Goal: Task Accomplishment & Management: Complete application form

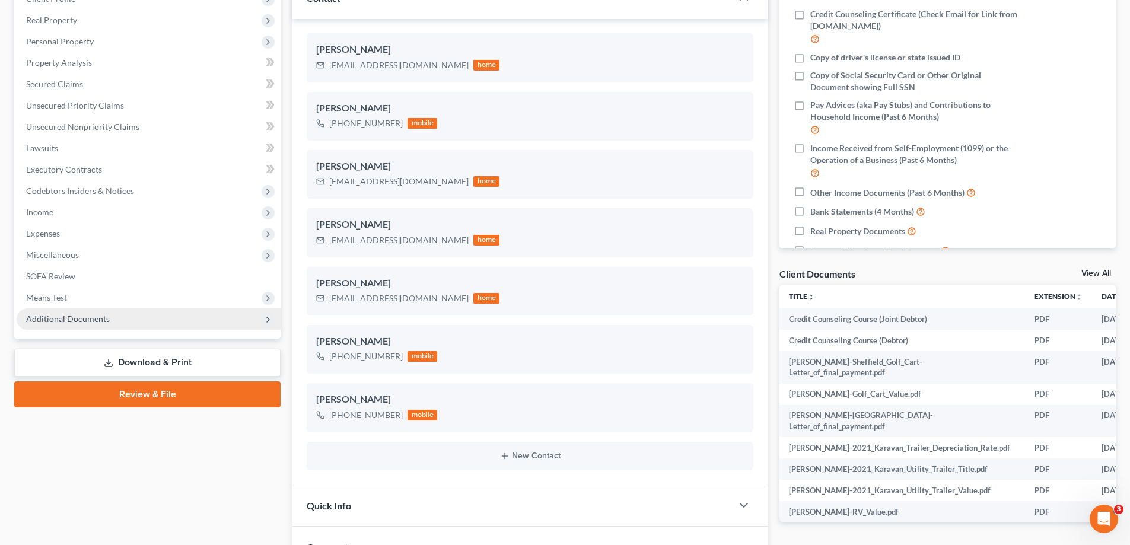
click at [57, 317] on span "Additional Documents" at bounding box center [68, 319] width 84 height 10
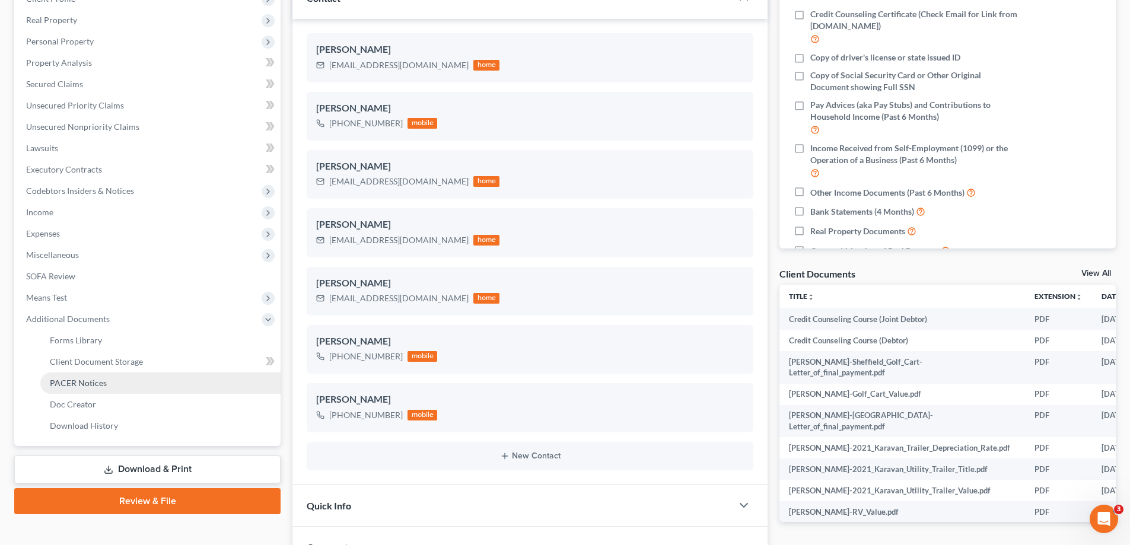
click at [132, 375] on link "PACER Notices" at bounding box center [160, 382] width 240 height 21
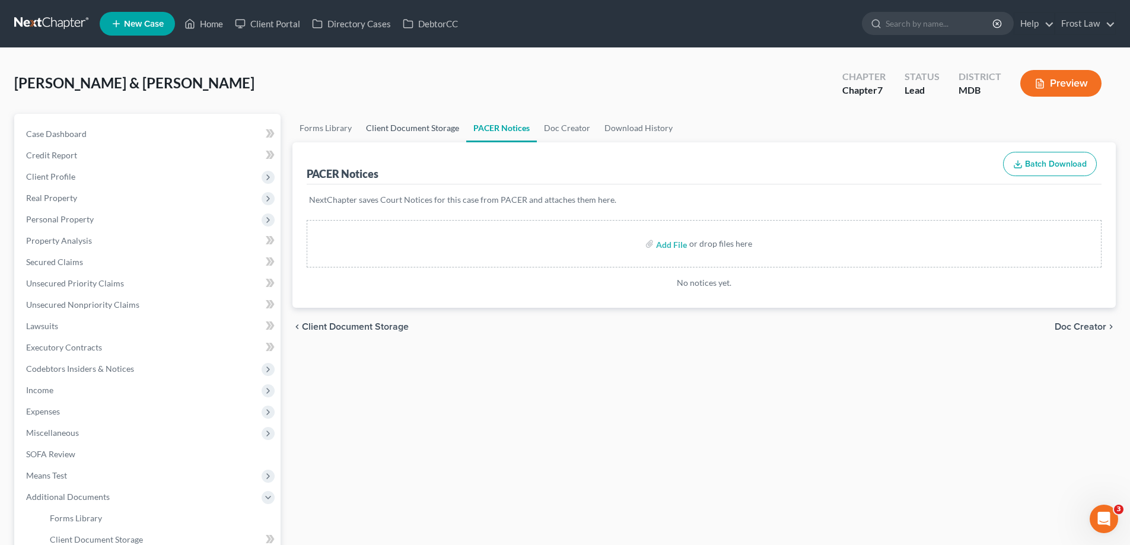
click at [423, 130] on link "Client Document Storage" at bounding box center [412, 128] width 107 height 28
select select "14"
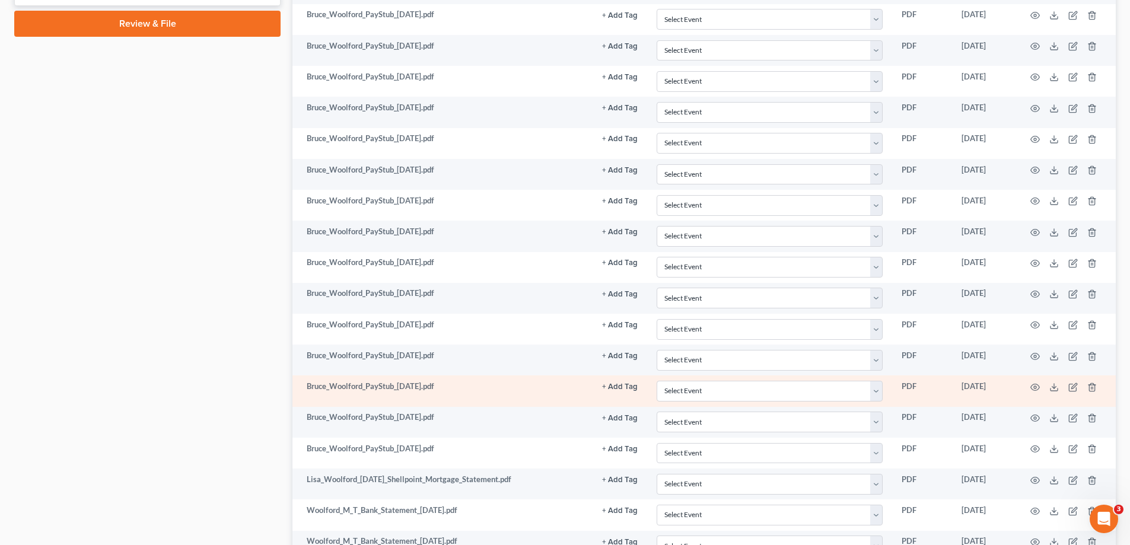
scroll to position [712, 0]
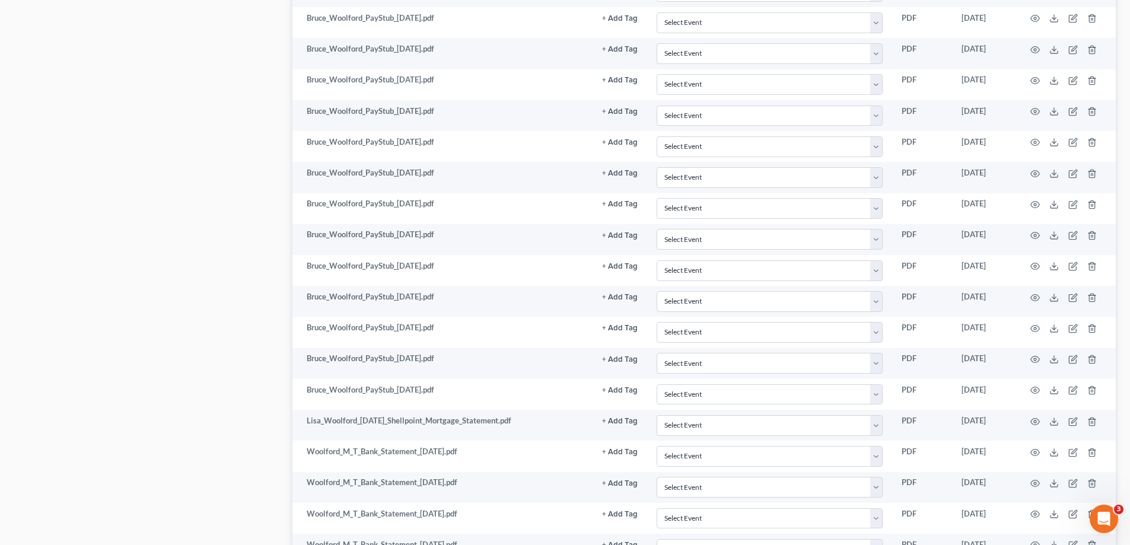
select select "14"
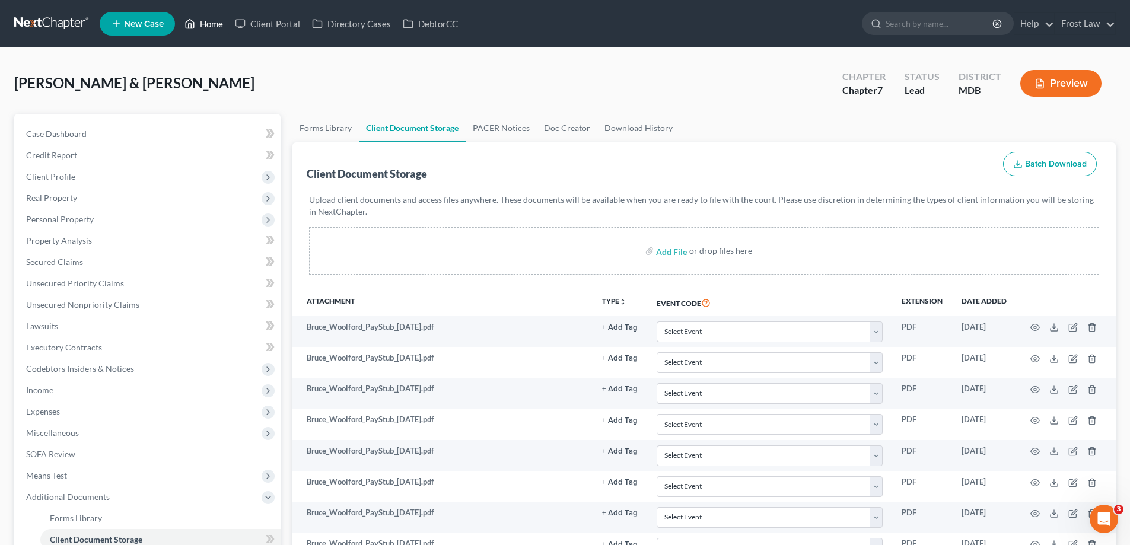
drag, startPoint x: 197, startPoint y: 28, endPoint x: 212, endPoint y: 47, distance: 23.7
click at [198, 28] on link "Home" at bounding box center [203, 23] width 50 height 21
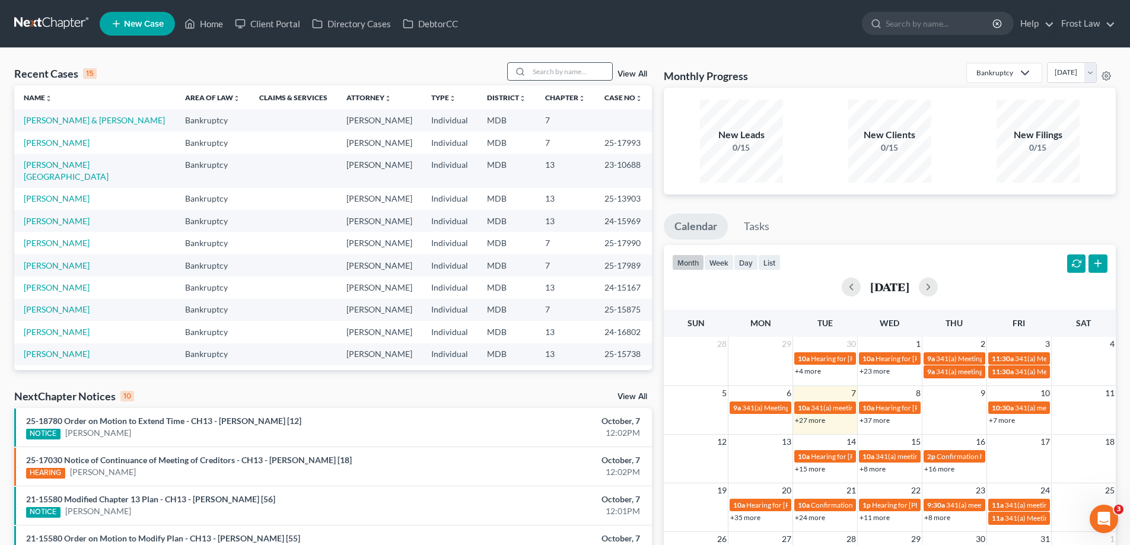
click at [551, 73] on input "search" at bounding box center [570, 71] width 83 height 17
click at [269, 5] on nav "Home New Case Client Portal Directory Cases DebtorCC Frost Law [EMAIL_ADDRESS][…" at bounding box center [565, 23] width 1130 height 47
click at [273, 27] on link "Client Portal" at bounding box center [267, 23] width 77 height 21
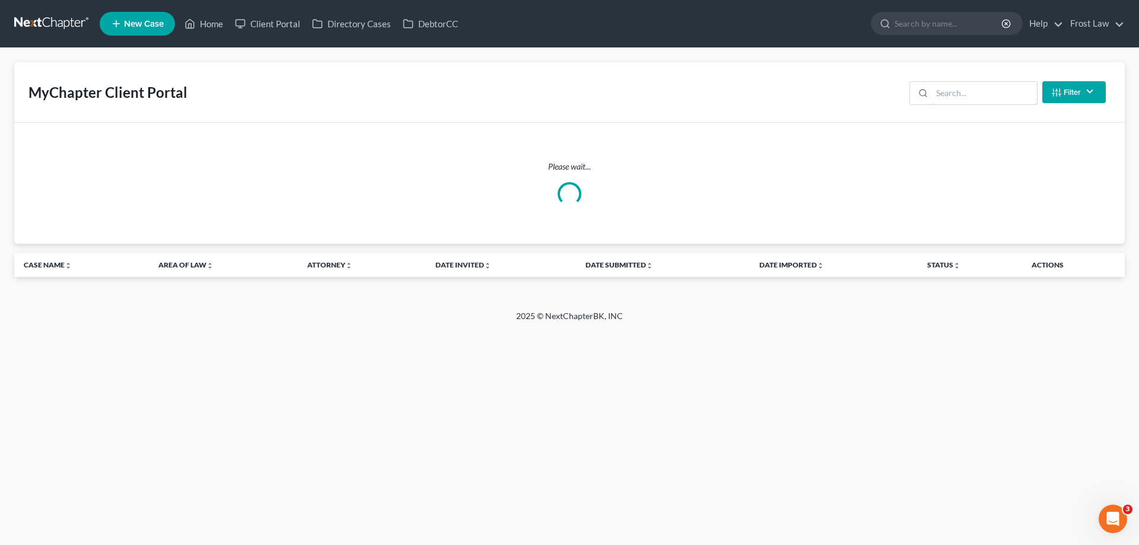
click at [996, 96] on input "search" at bounding box center [984, 93] width 105 height 23
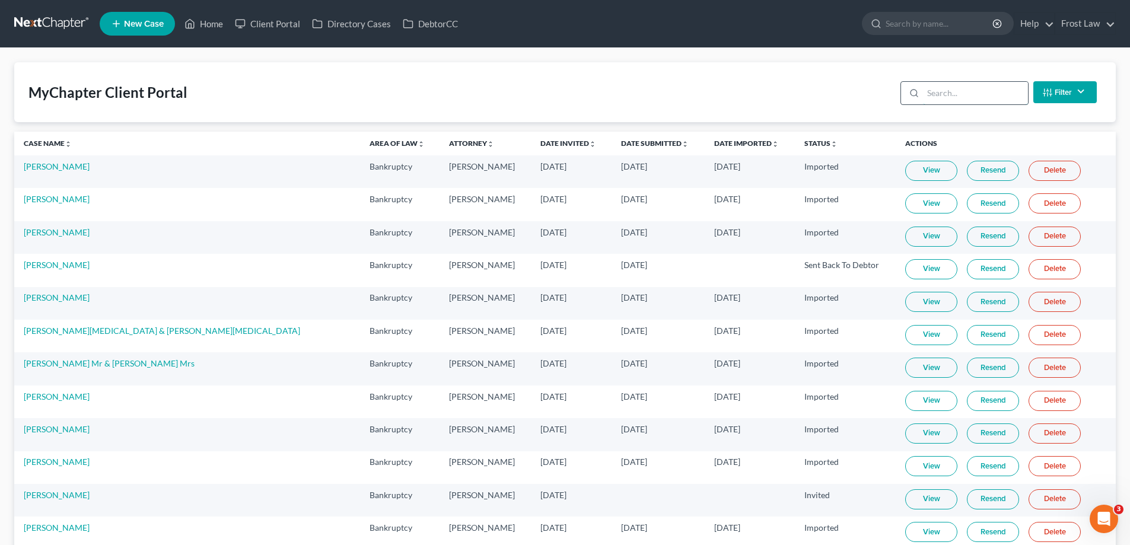
click at [958, 93] on input "search" at bounding box center [975, 93] width 105 height 23
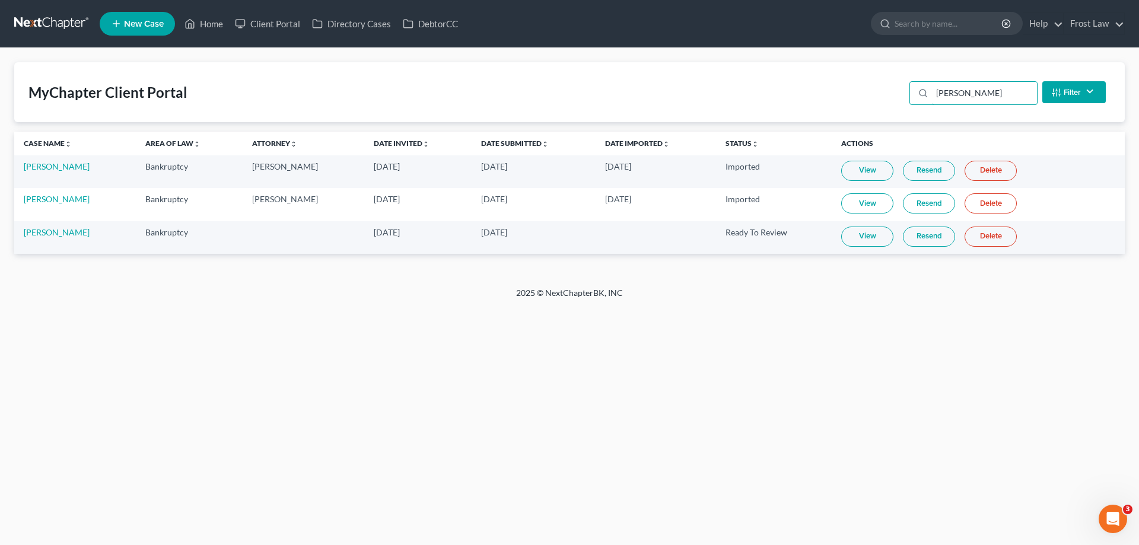
type input "[PERSON_NAME]"
click at [851, 241] on link "View" at bounding box center [867, 237] width 52 height 20
click at [412, 24] on icon at bounding box center [408, 24] width 9 height 8
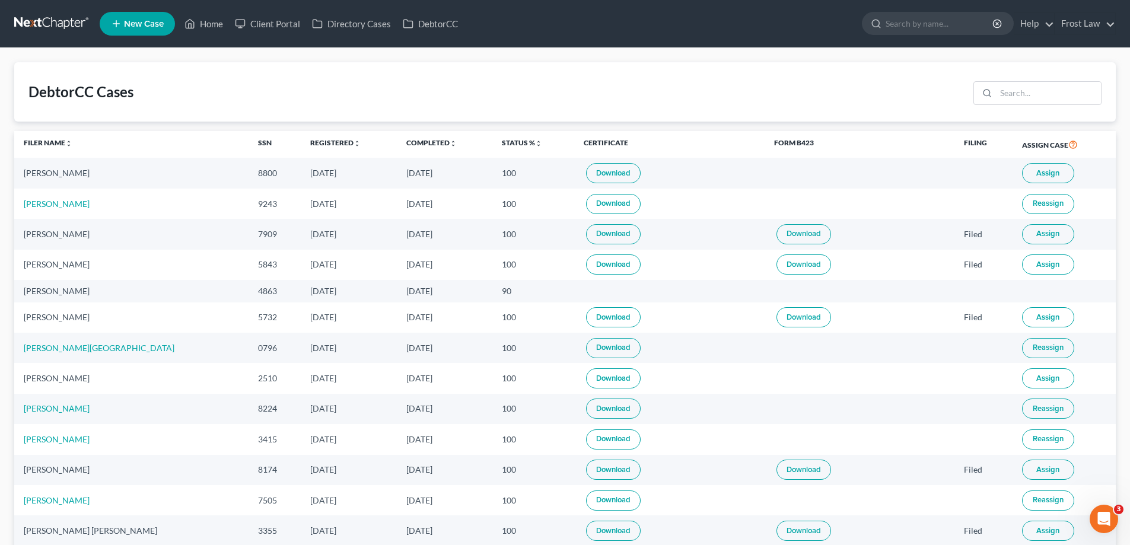
click at [1044, 381] on span "Assign" at bounding box center [1047, 378] width 23 height 9
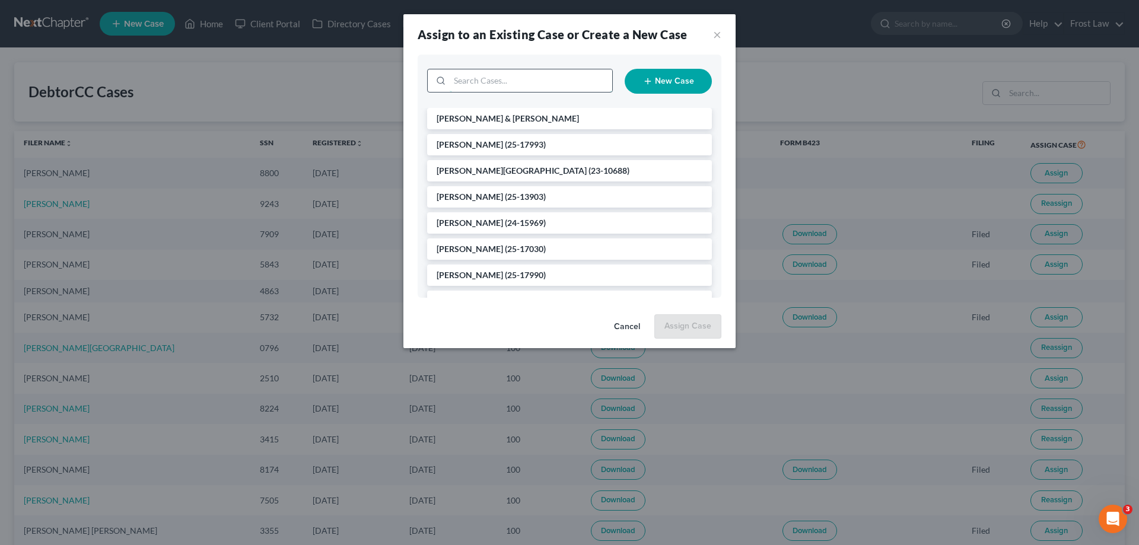
click at [470, 77] on input "search" at bounding box center [530, 80] width 162 height 23
type input "davia"
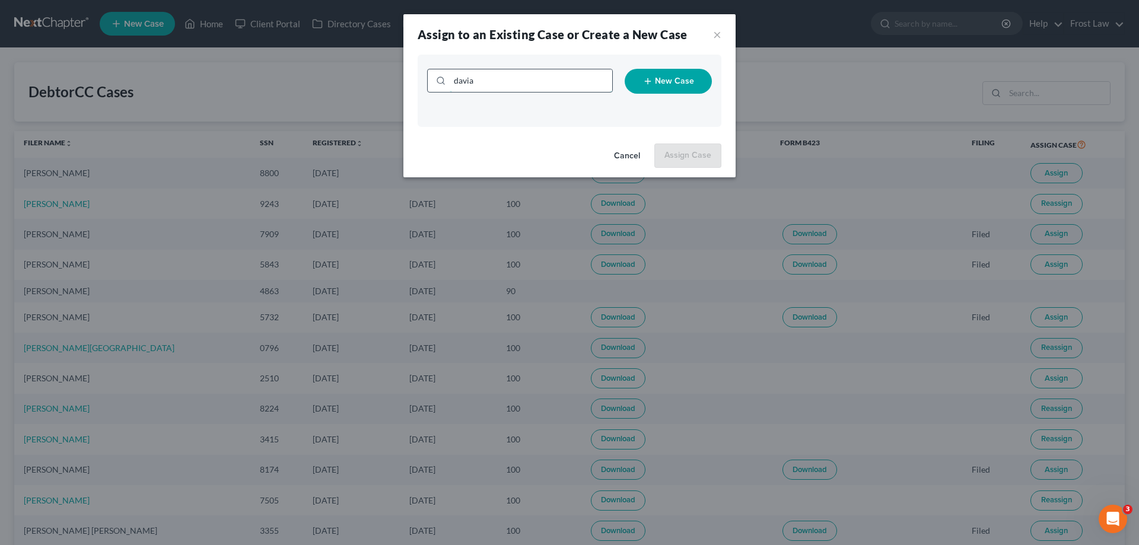
click at [483, 88] on input "davia" at bounding box center [530, 80] width 162 height 23
type input "davi"
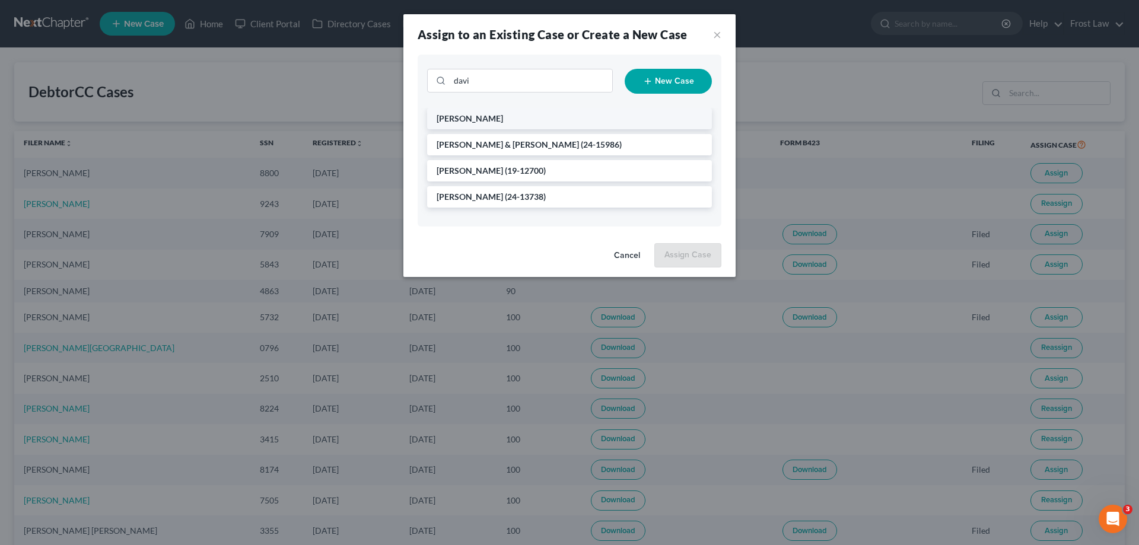
click at [533, 113] on li "[PERSON_NAME]" at bounding box center [569, 118] width 285 height 21
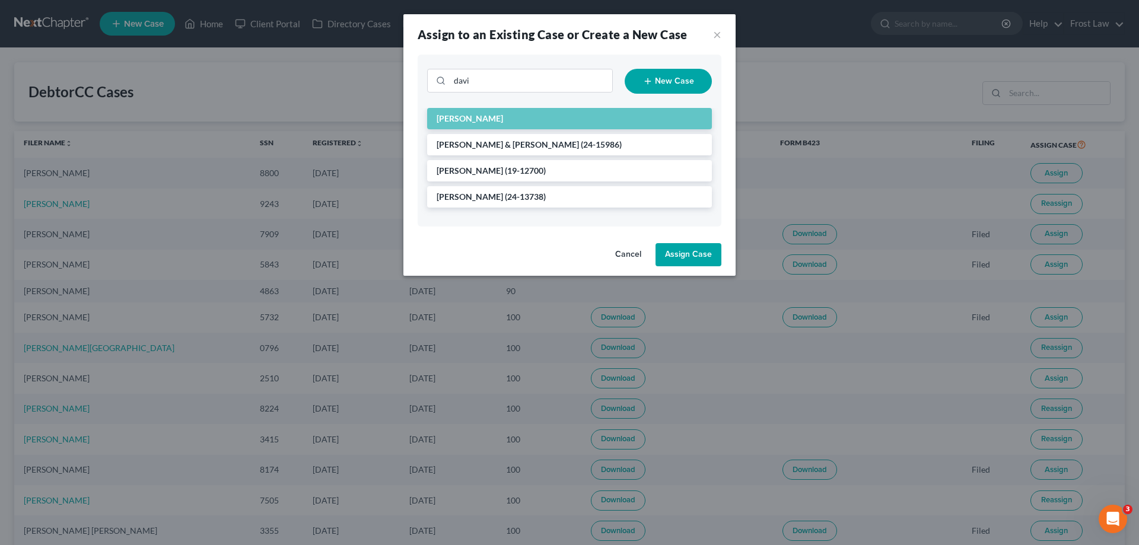
click at [691, 257] on button "Assign Case" at bounding box center [688, 255] width 66 height 24
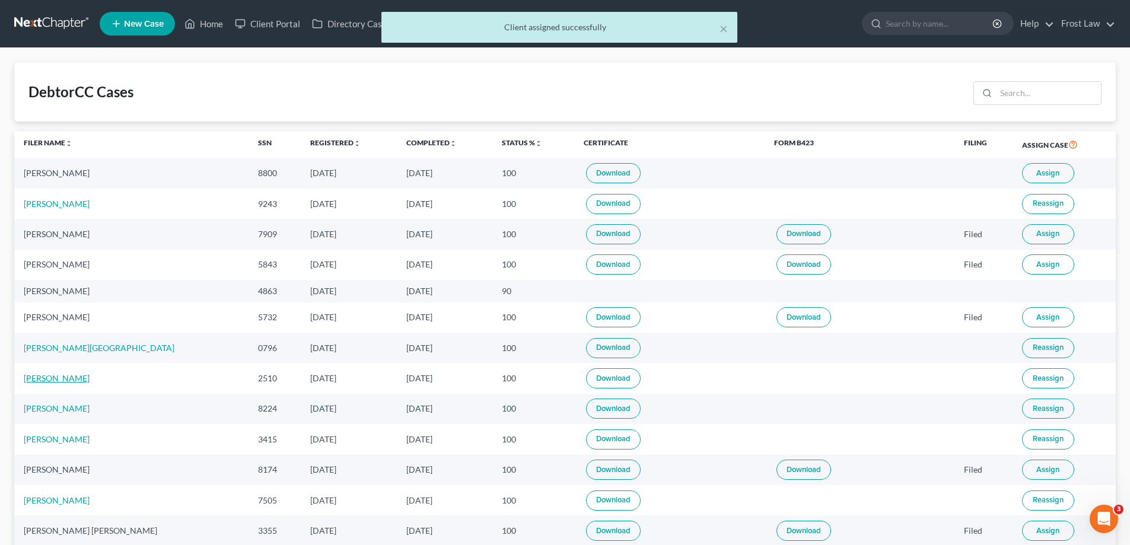
click at [64, 379] on link "[PERSON_NAME]" at bounding box center [57, 378] width 66 height 10
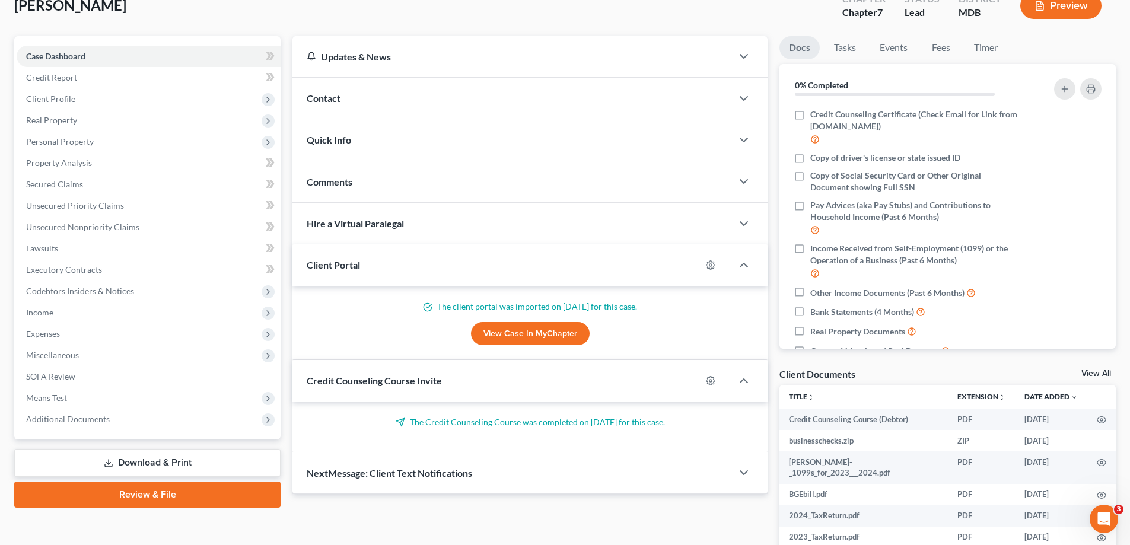
scroll to position [119, 0]
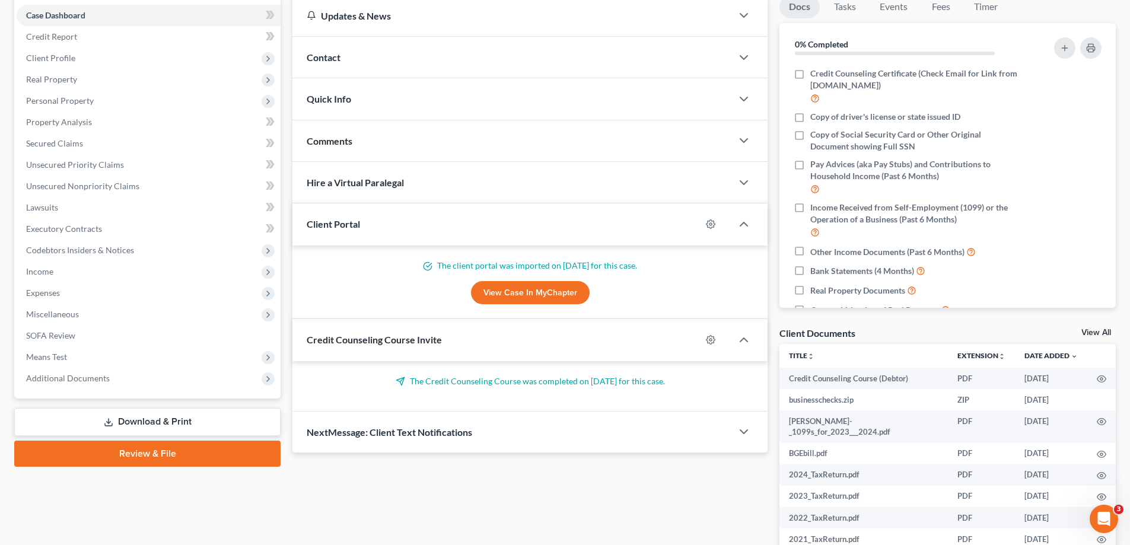
click at [130, 379] on span "Additional Documents" at bounding box center [149, 378] width 264 height 21
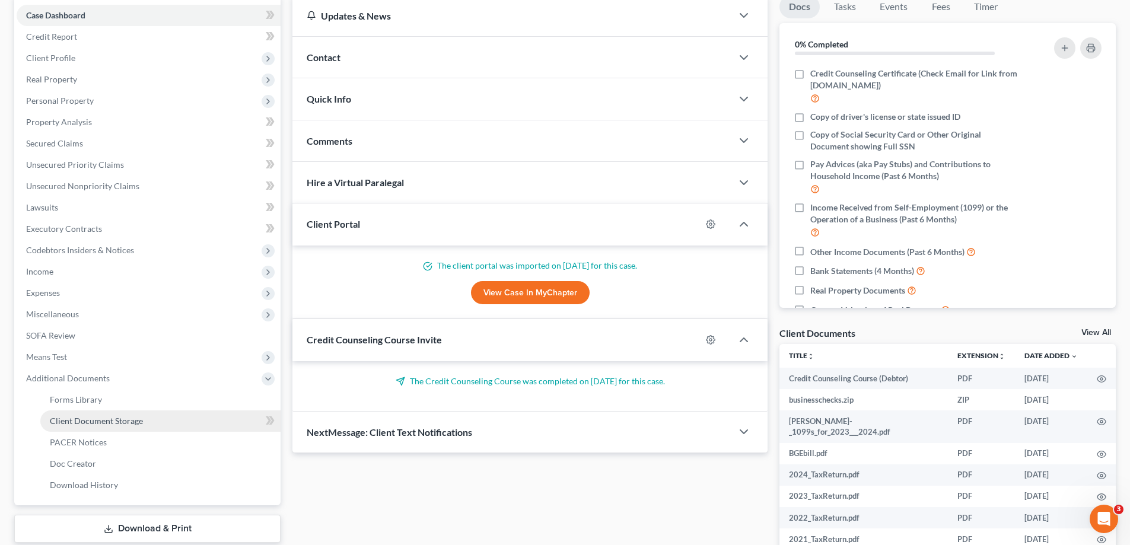
click at [131, 422] on span "Client Document Storage" at bounding box center [96, 421] width 93 height 10
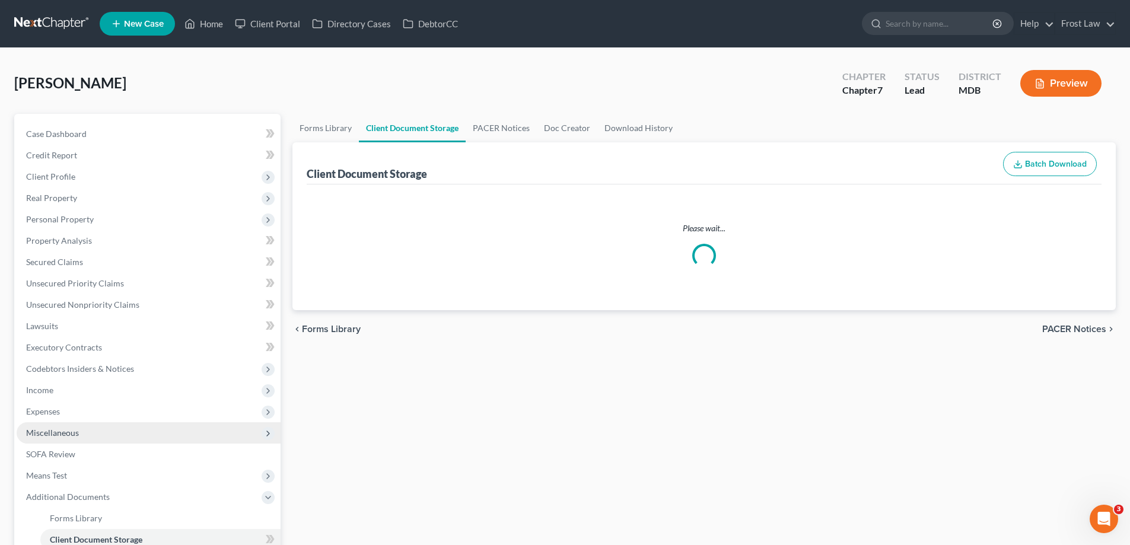
select select "14"
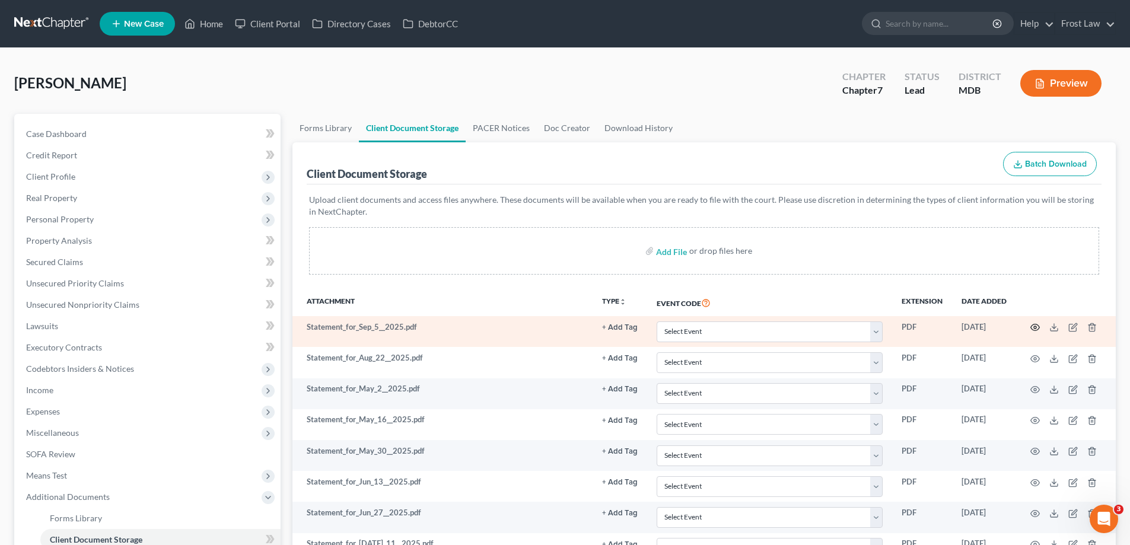
click at [1035, 327] on icon "button" at bounding box center [1034, 327] width 9 height 9
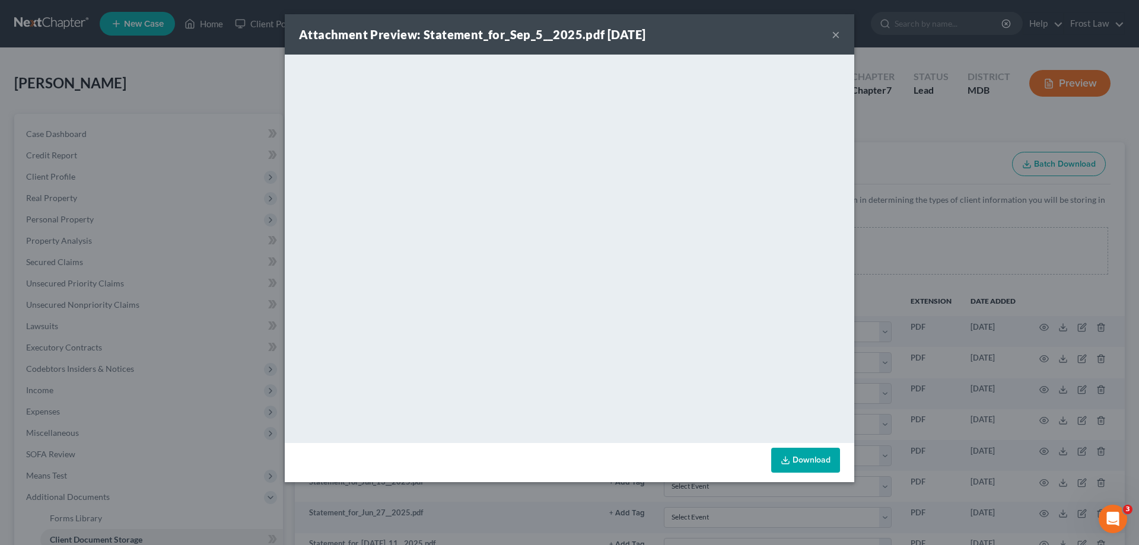
click at [834, 34] on button "×" at bounding box center [835, 34] width 8 height 14
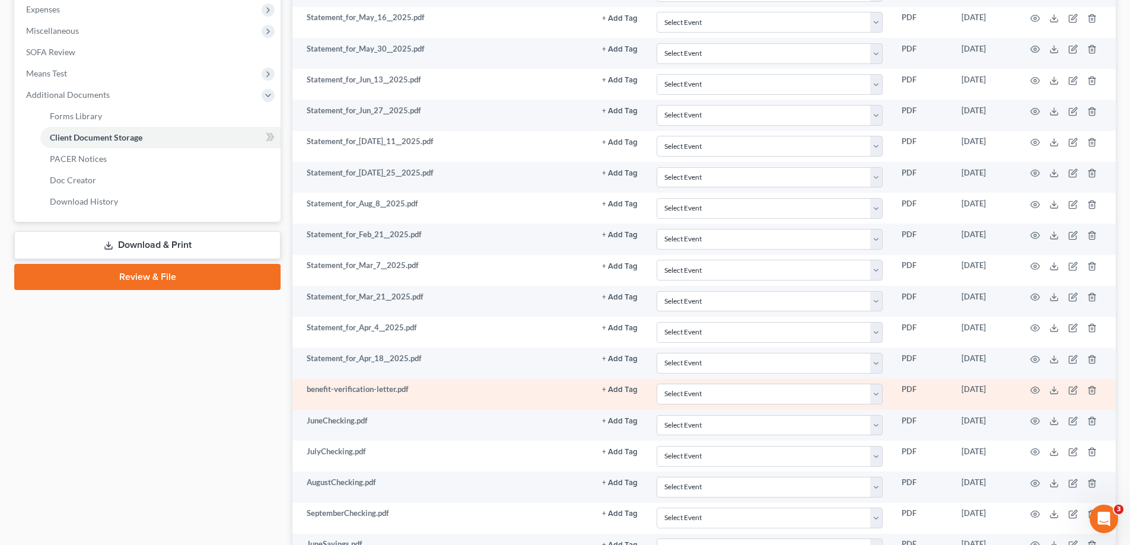
scroll to position [415, 0]
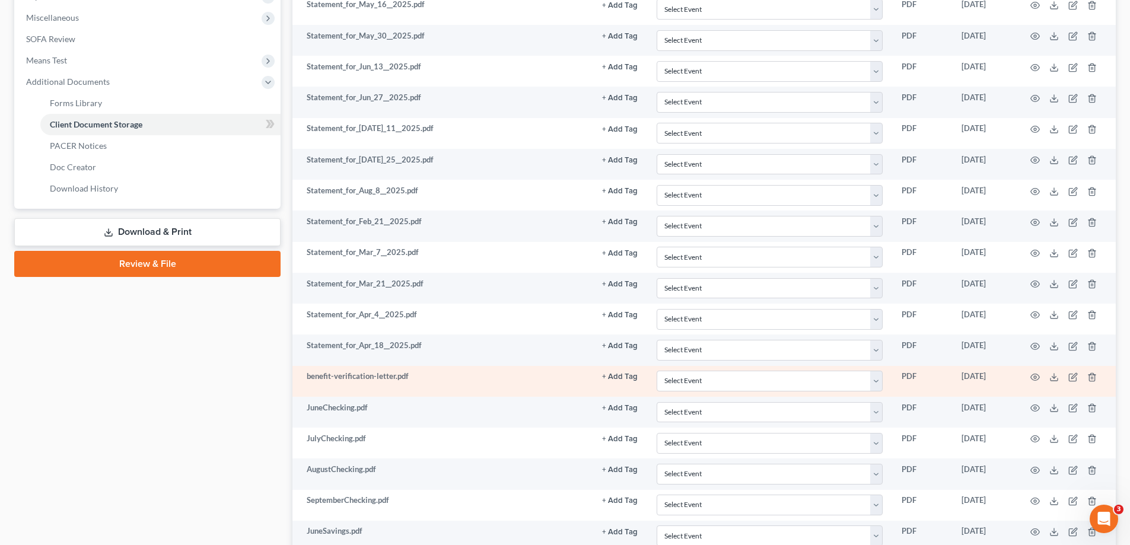
click at [1029, 379] on td at bounding box center [1066, 381] width 100 height 31
click at [1037, 374] on icon "button" at bounding box center [1034, 376] width 9 height 9
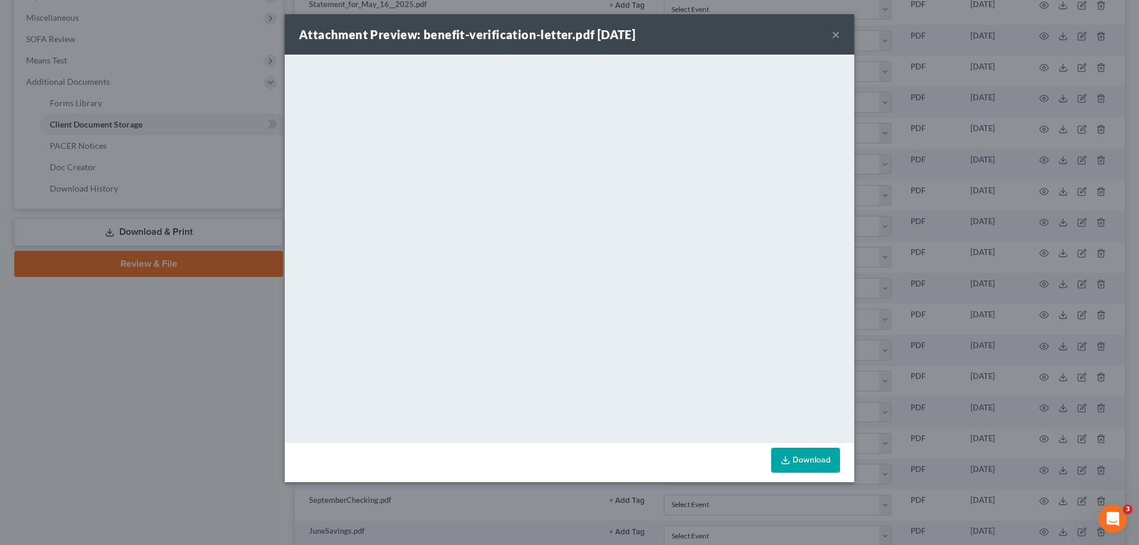
click at [835, 36] on button "×" at bounding box center [835, 34] width 8 height 14
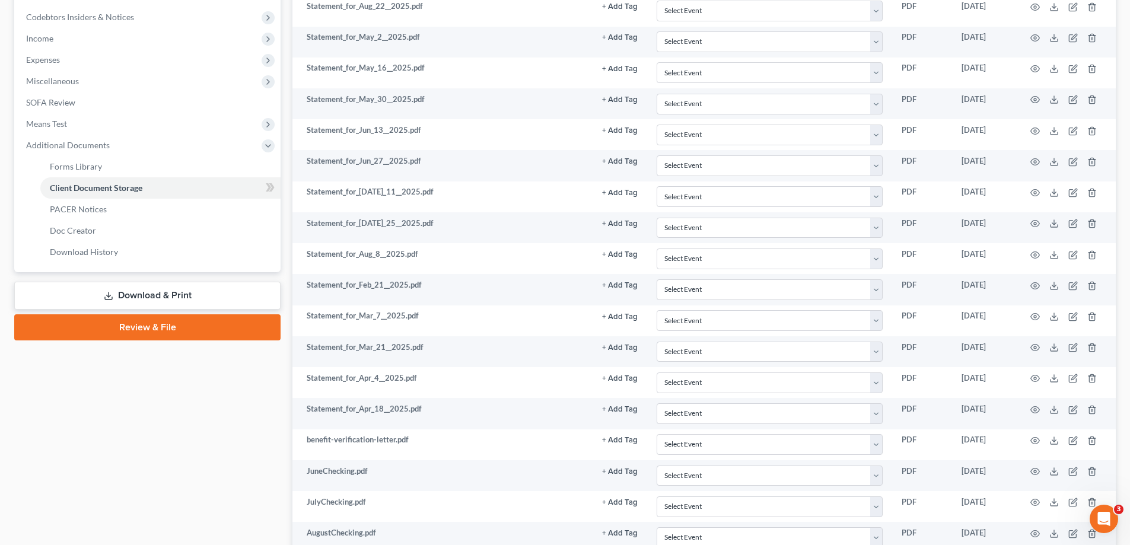
scroll to position [119, 0]
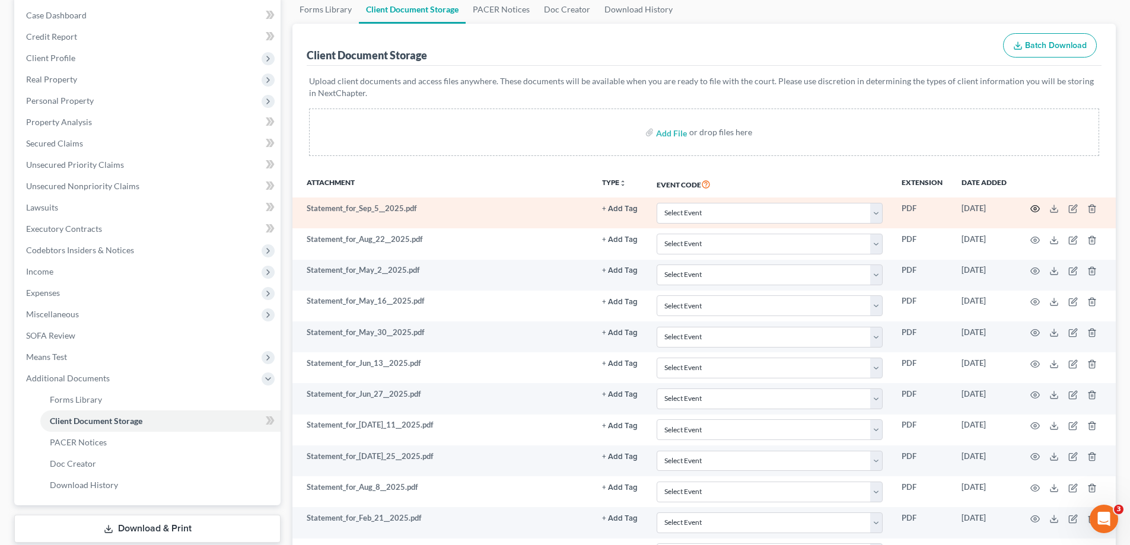
click at [1034, 208] on circle "button" at bounding box center [1035, 209] width 2 height 2
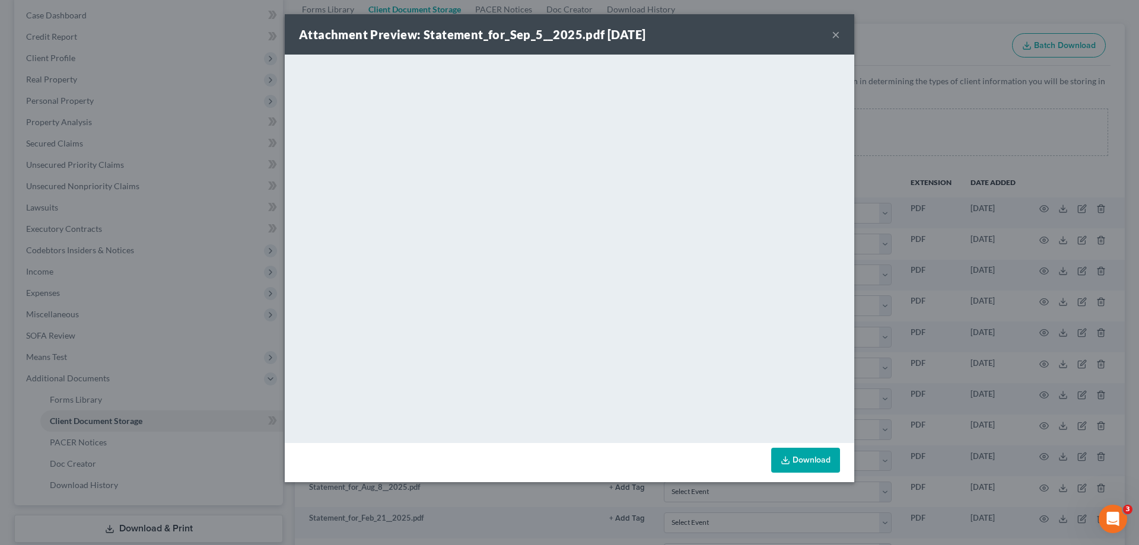
click at [833, 33] on button "×" at bounding box center [835, 34] width 8 height 14
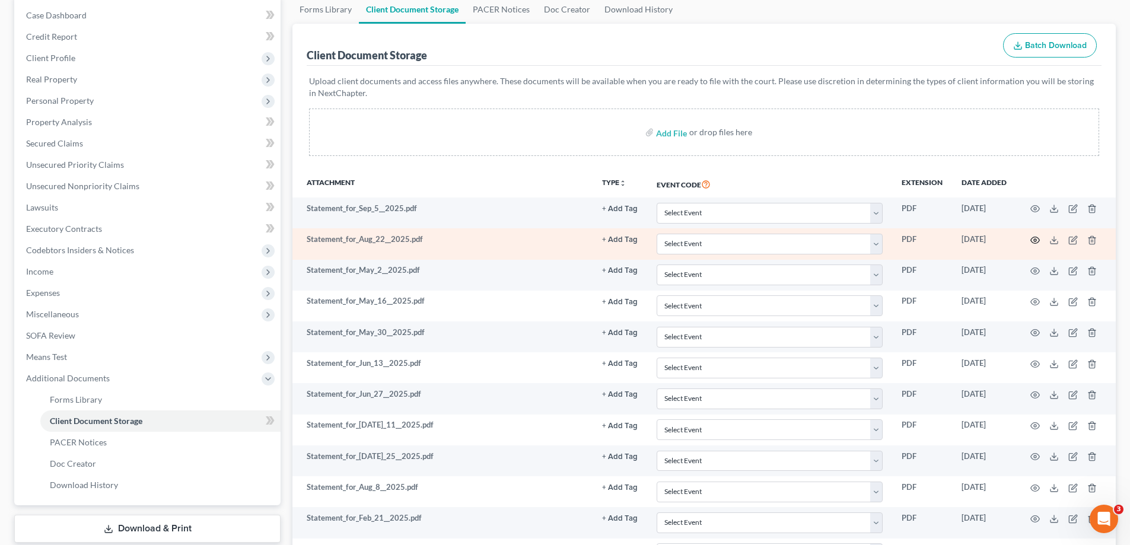
click at [1035, 239] on circle "button" at bounding box center [1035, 240] width 2 height 2
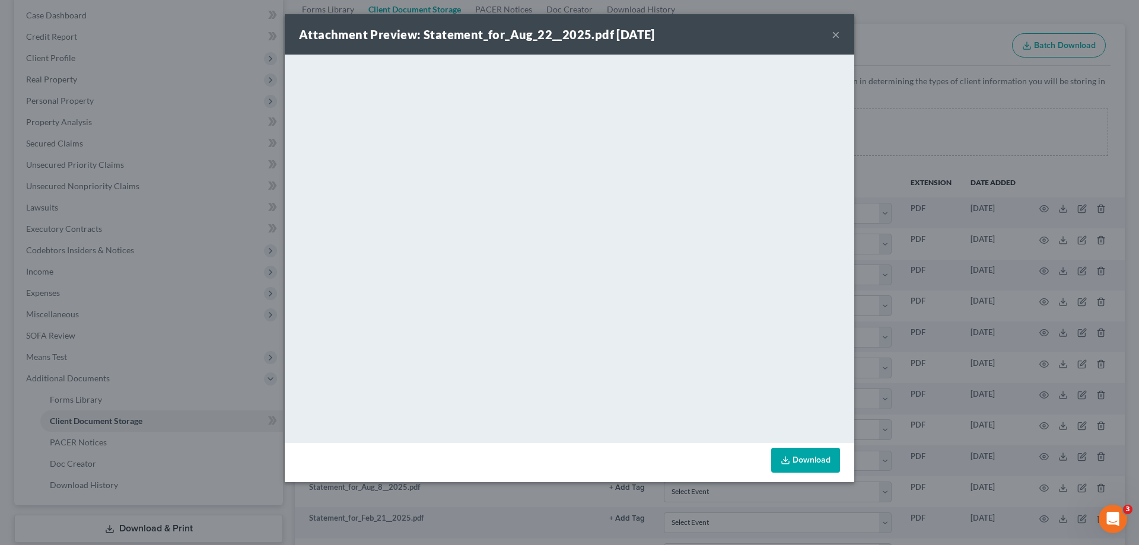
click at [834, 36] on button "×" at bounding box center [835, 34] width 8 height 14
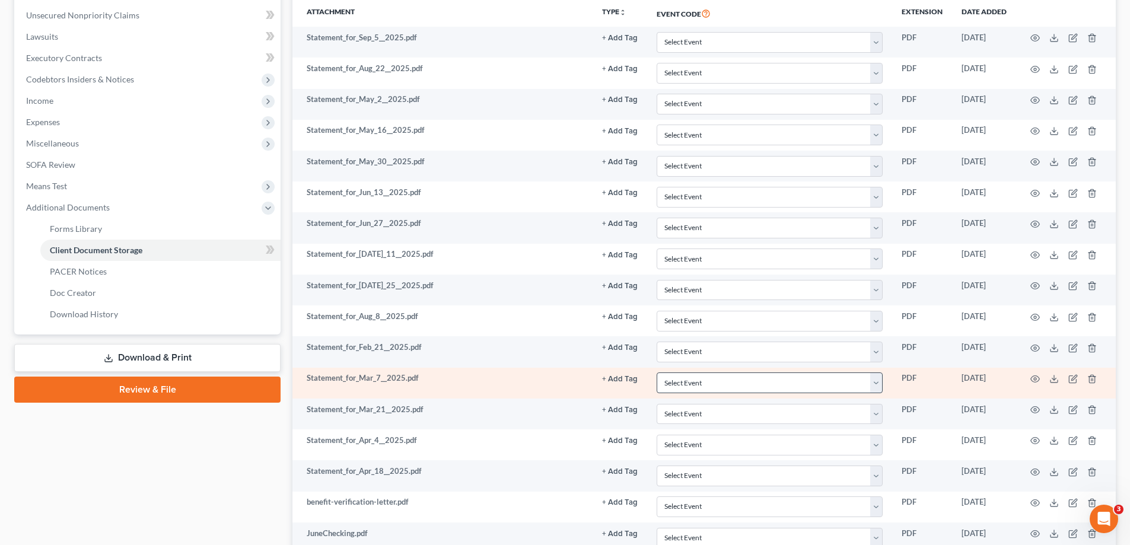
scroll to position [297, 0]
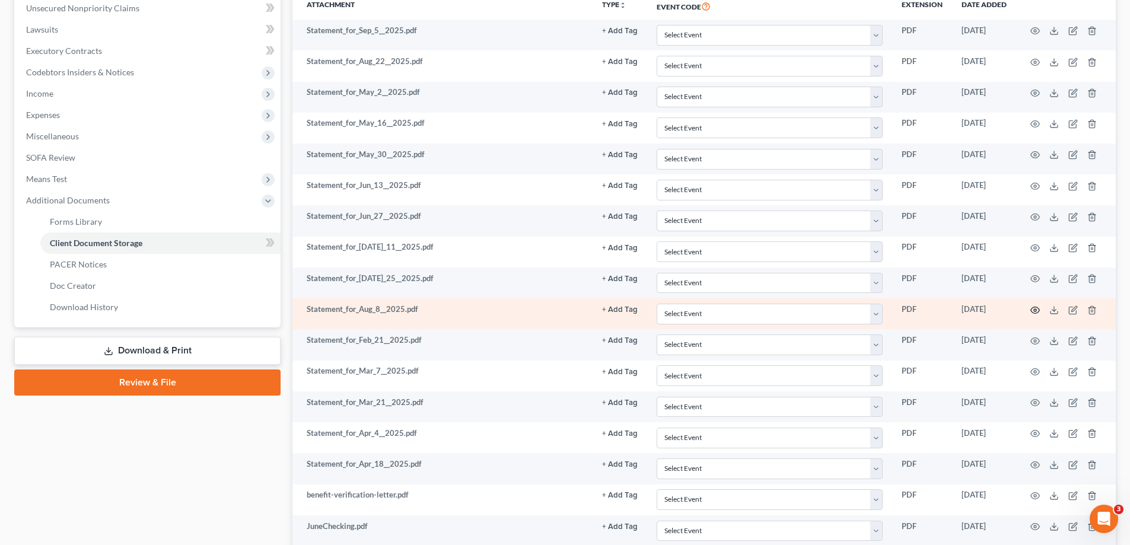
click at [1037, 308] on icon "button" at bounding box center [1035, 310] width 9 height 7
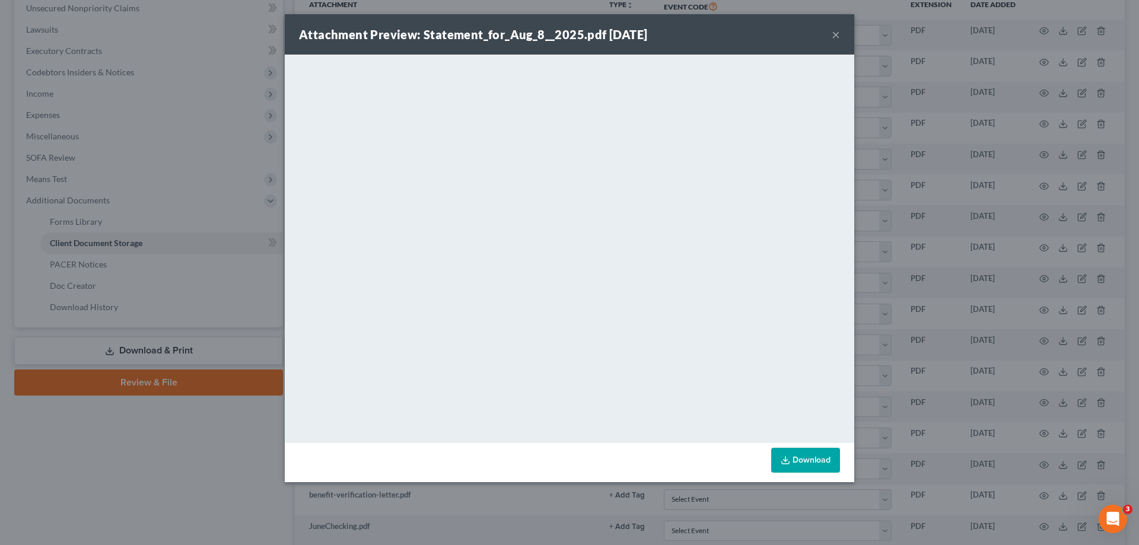
click at [838, 37] on button "×" at bounding box center [835, 34] width 8 height 14
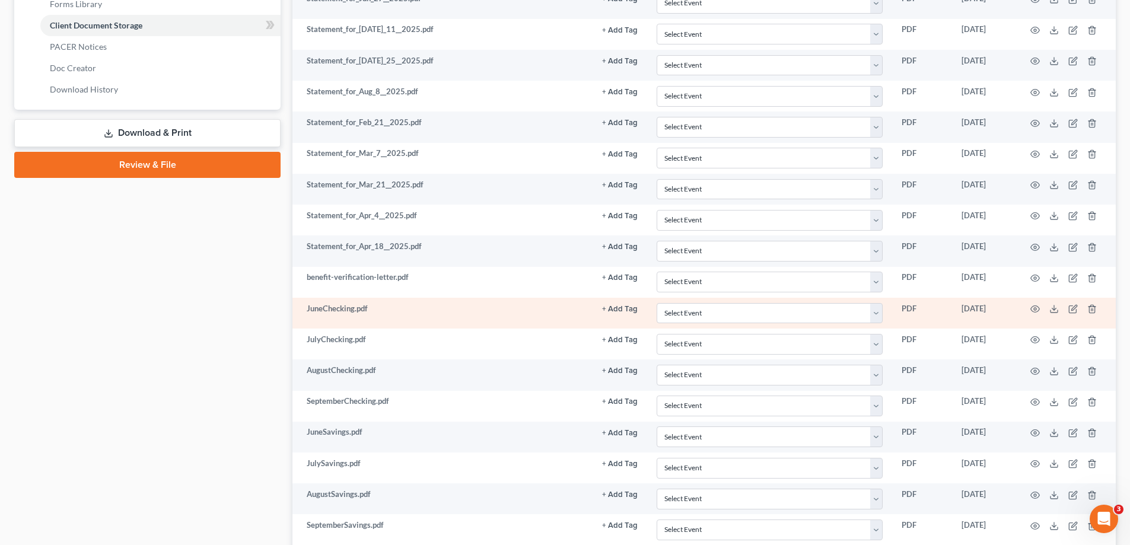
scroll to position [534, 0]
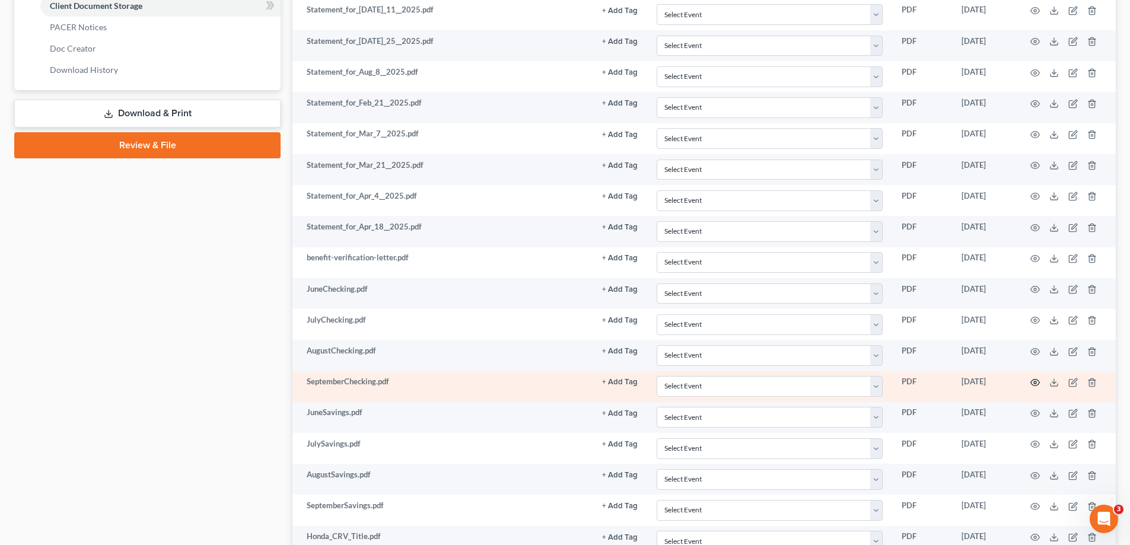
click at [1037, 382] on icon "button" at bounding box center [1034, 382] width 9 height 9
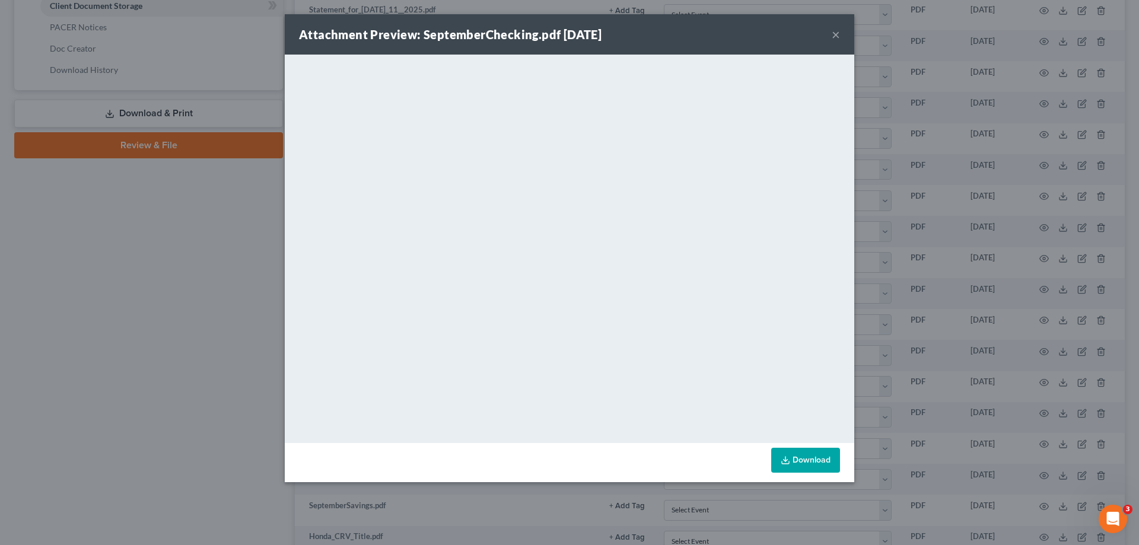
click at [834, 34] on button "×" at bounding box center [835, 34] width 8 height 14
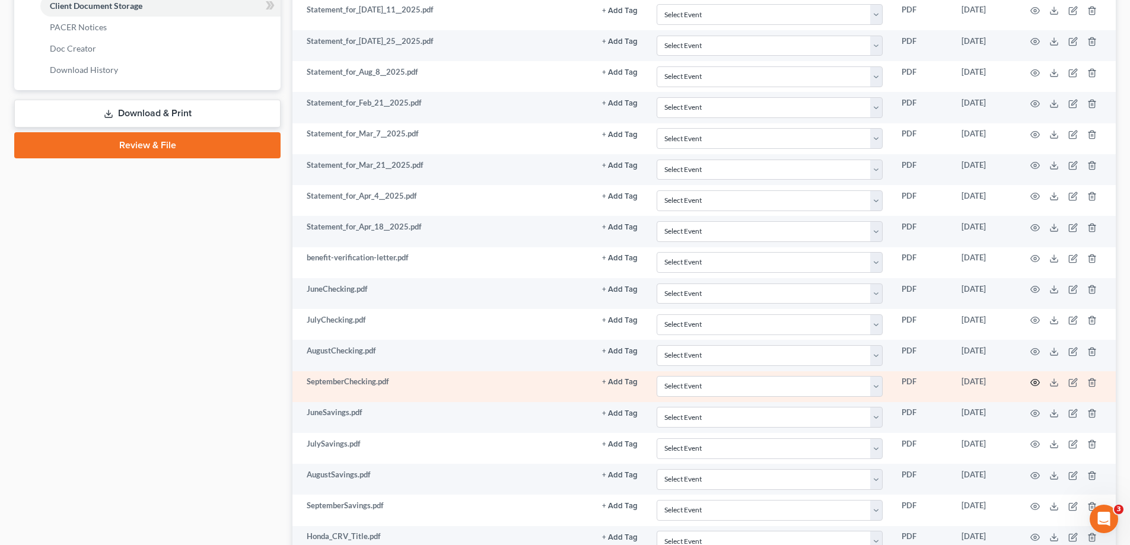
click at [1035, 378] on icon "button" at bounding box center [1034, 382] width 9 height 9
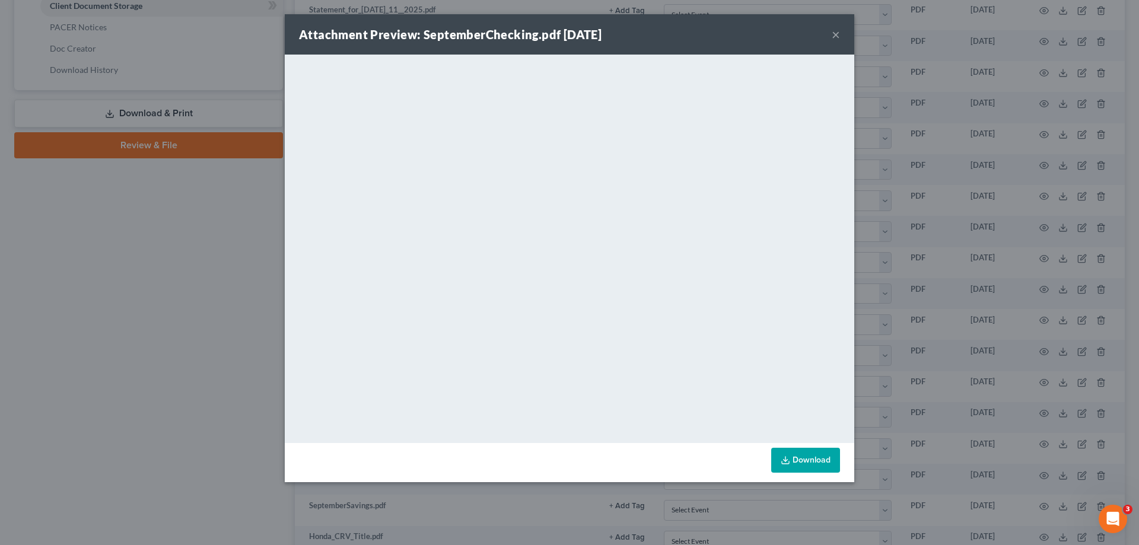
click at [836, 36] on button "×" at bounding box center [835, 34] width 8 height 14
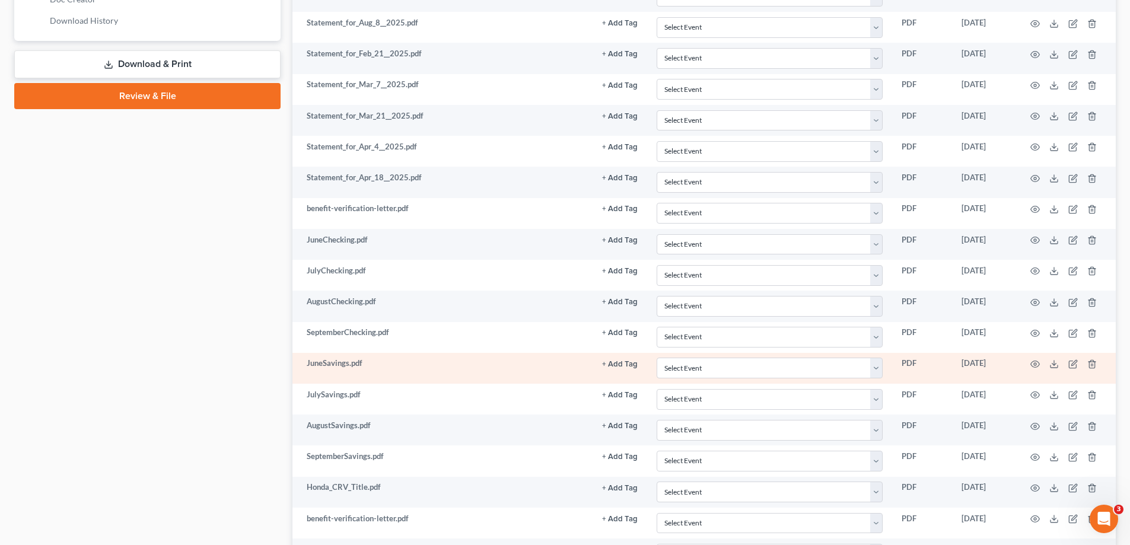
scroll to position [652, 0]
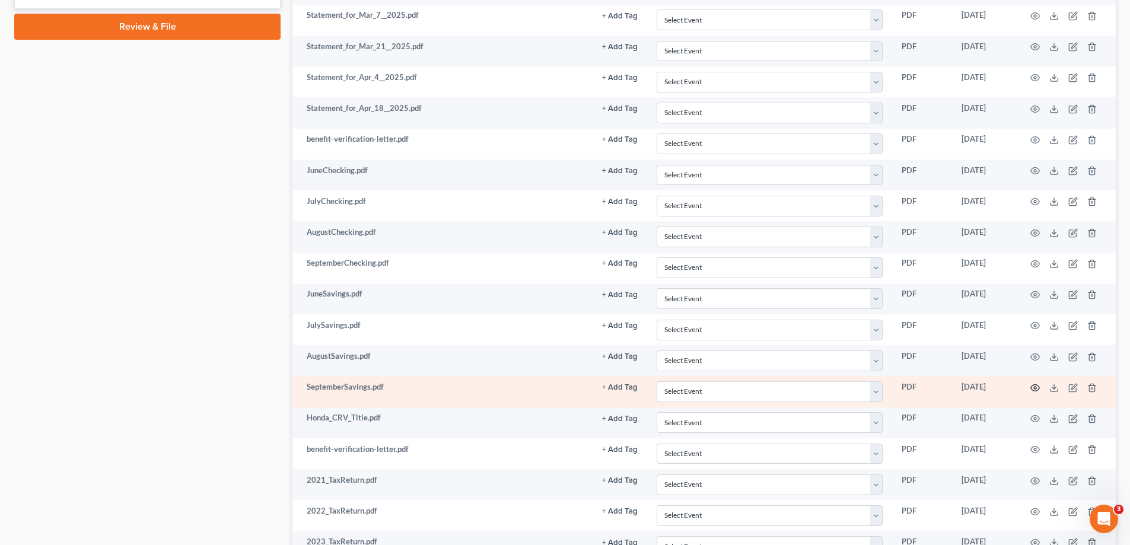
click at [1035, 387] on circle "button" at bounding box center [1035, 388] width 2 height 2
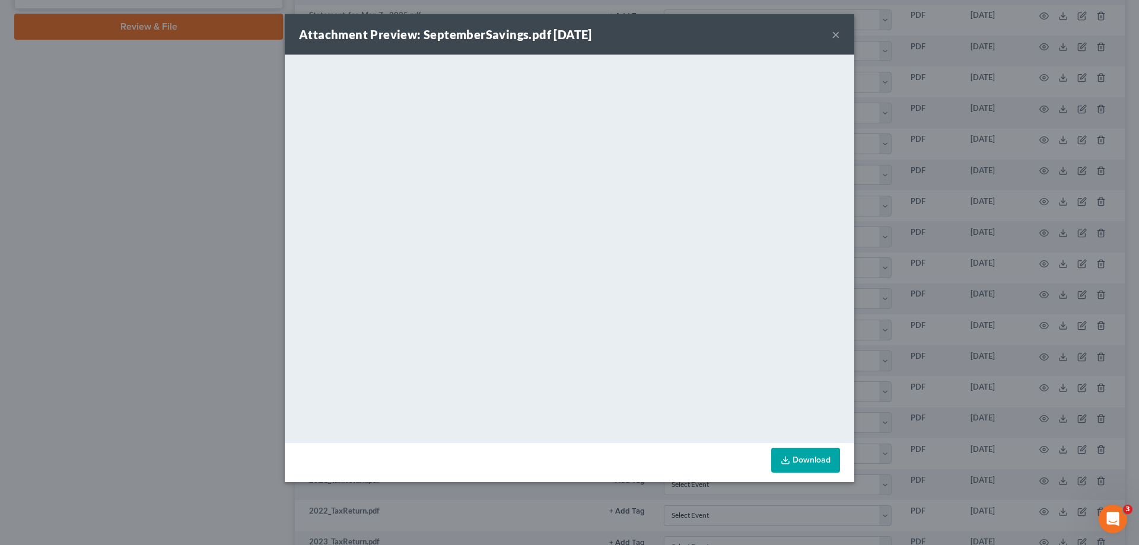
click at [836, 37] on button "×" at bounding box center [835, 34] width 8 height 14
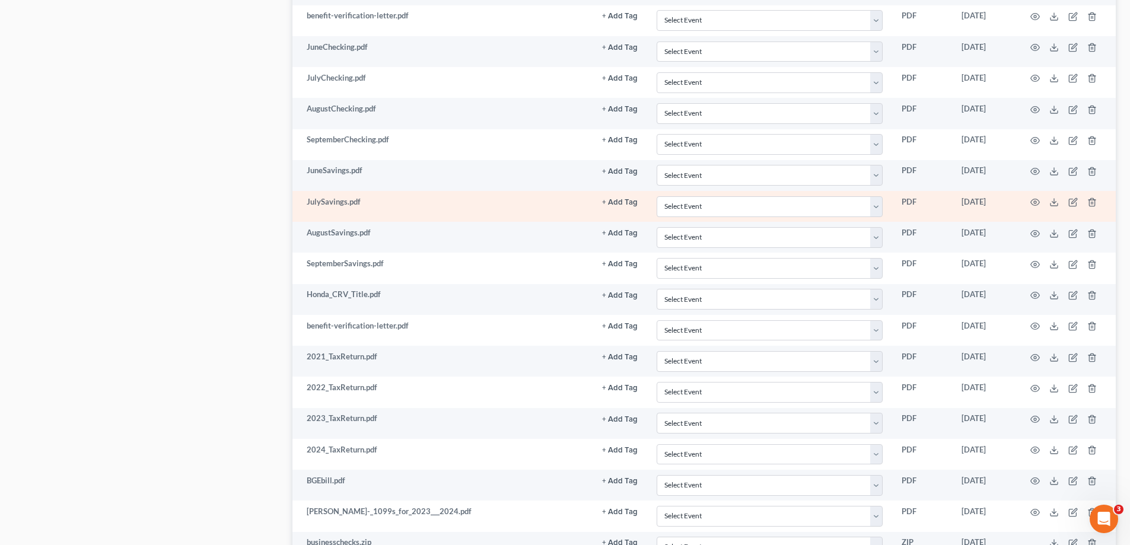
scroll to position [830, 0]
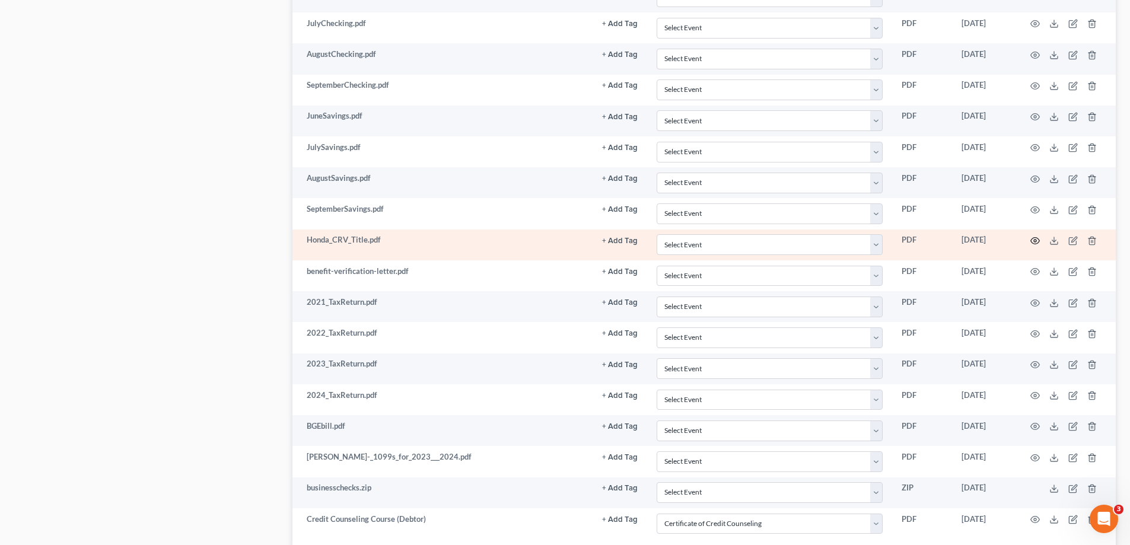
click at [1037, 241] on icon "button" at bounding box center [1034, 240] width 9 height 9
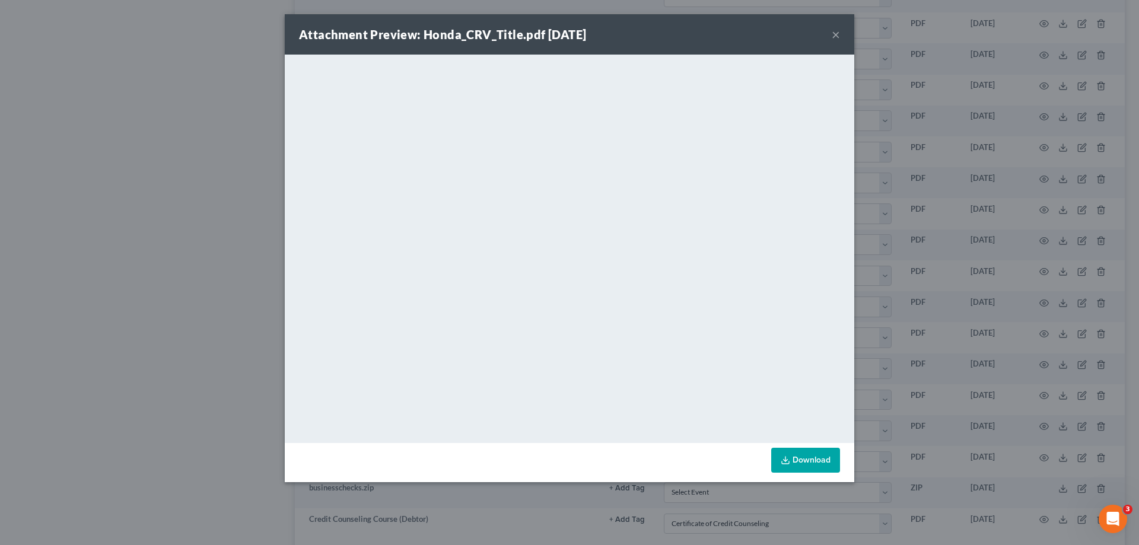
click at [836, 37] on button "×" at bounding box center [835, 34] width 8 height 14
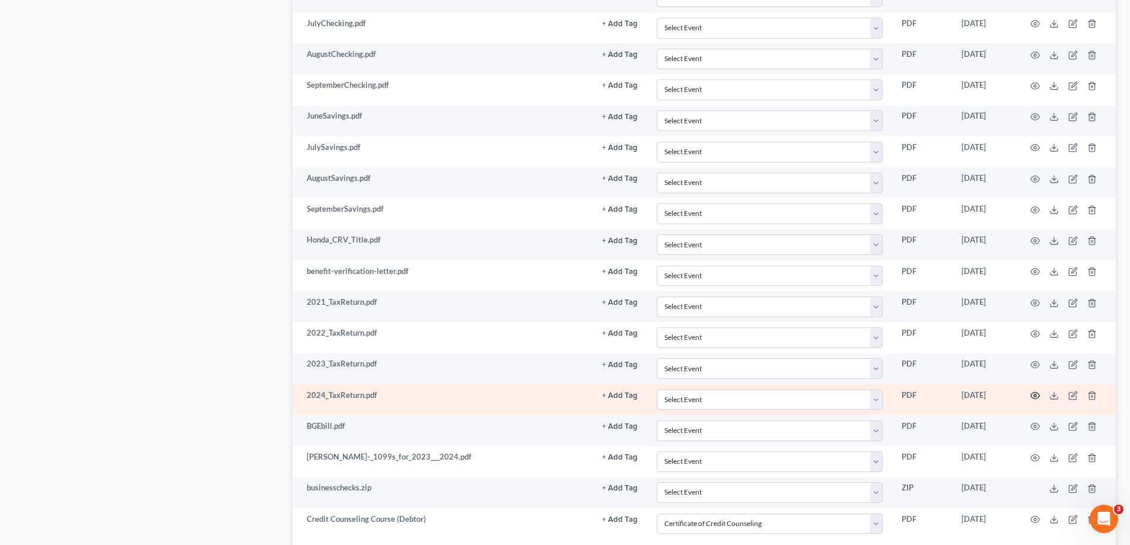
click at [1033, 394] on icon "button" at bounding box center [1034, 395] width 9 height 9
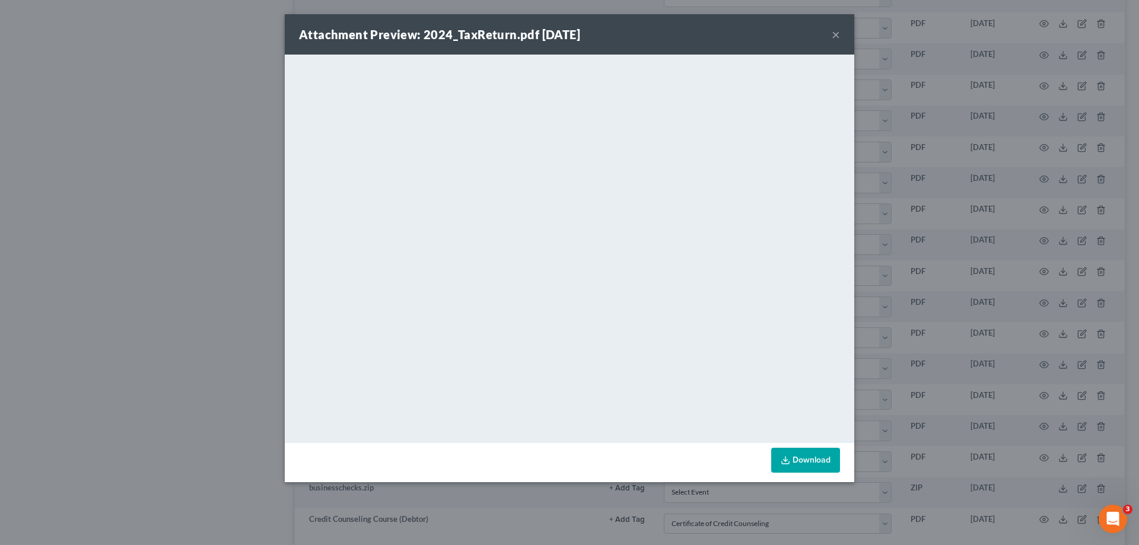
click at [836, 35] on button "×" at bounding box center [835, 34] width 8 height 14
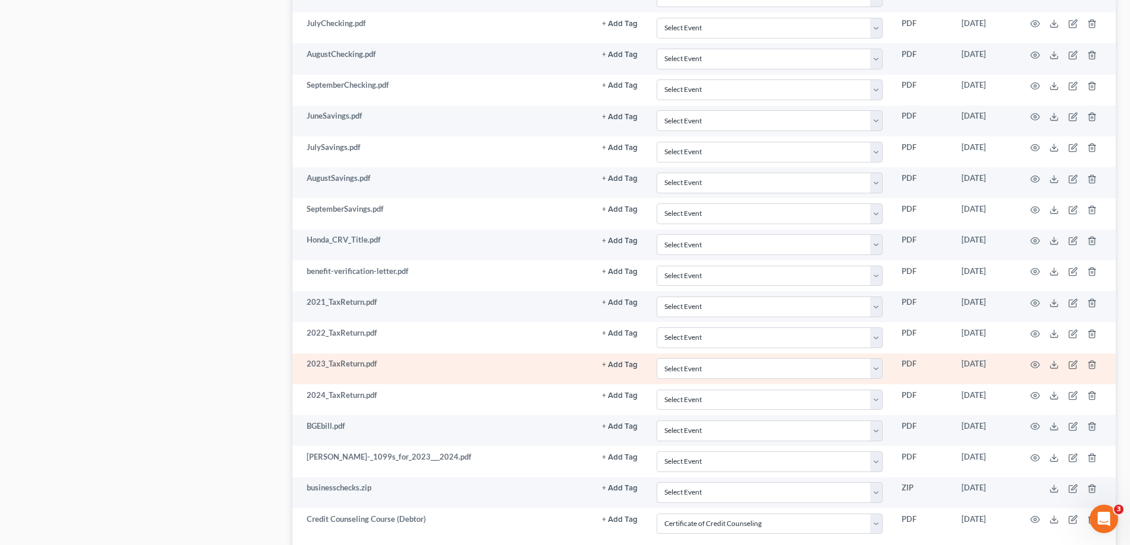
click at [1029, 365] on td at bounding box center [1066, 368] width 100 height 31
click at [1033, 361] on icon "button" at bounding box center [1034, 364] width 9 height 9
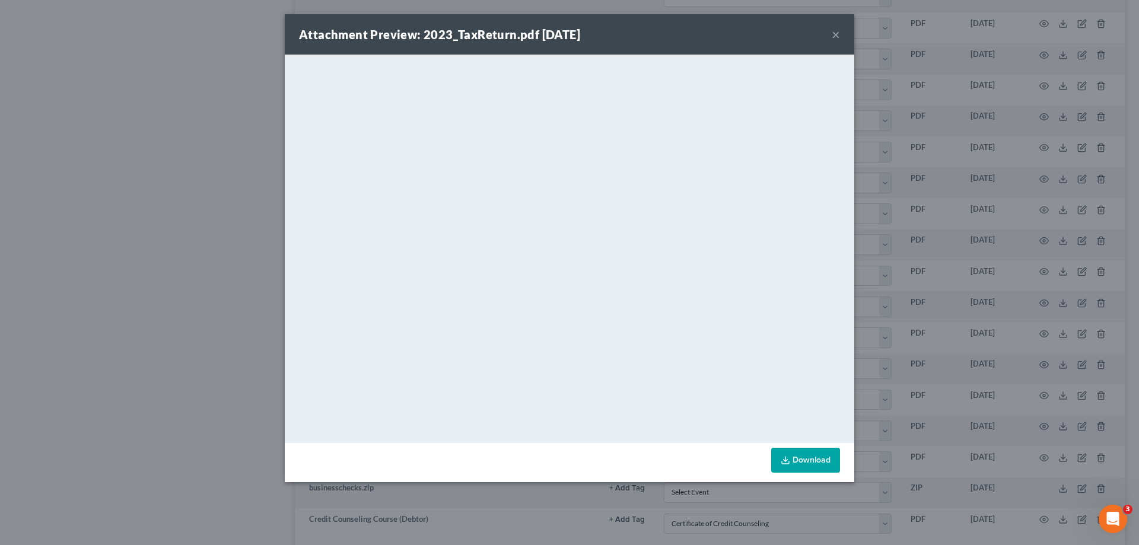
click at [839, 33] on button "×" at bounding box center [835, 34] width 8 height 14
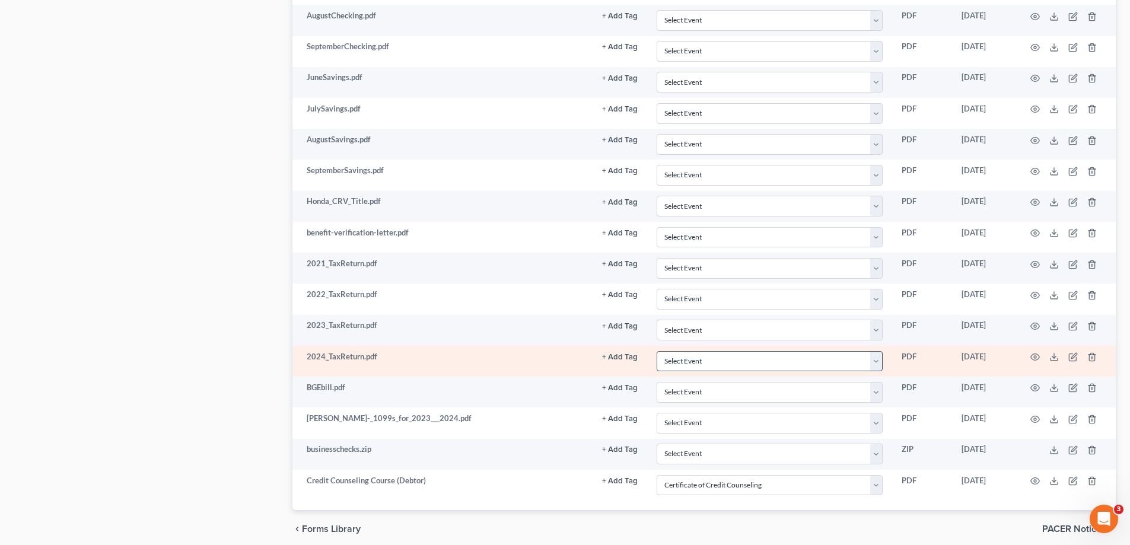
scroll to position [890, 0]
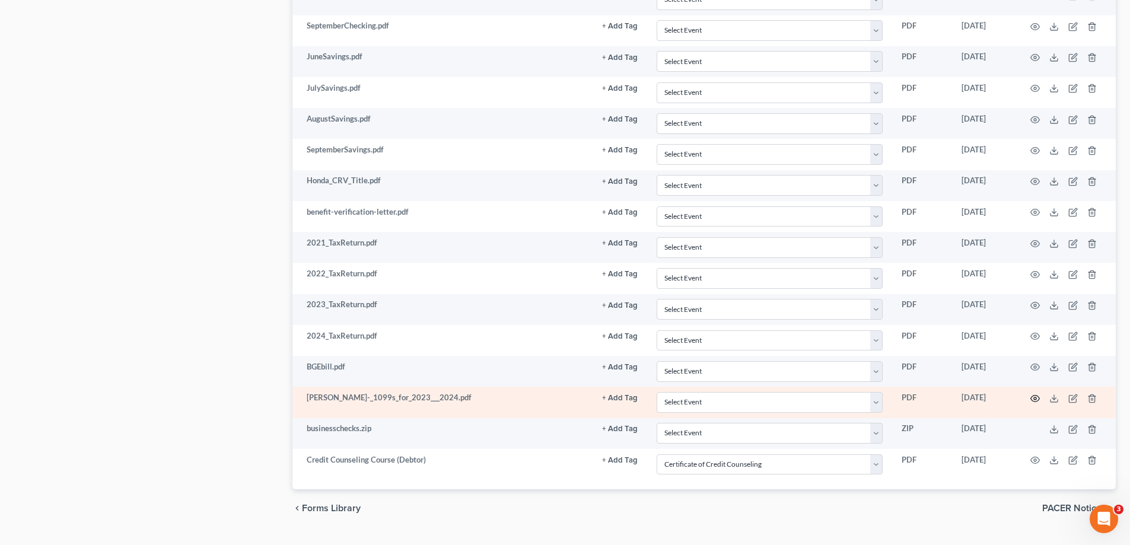
click at [1035, 396] on icon "button" at bounding box center [1034, 398] width 9 height 9
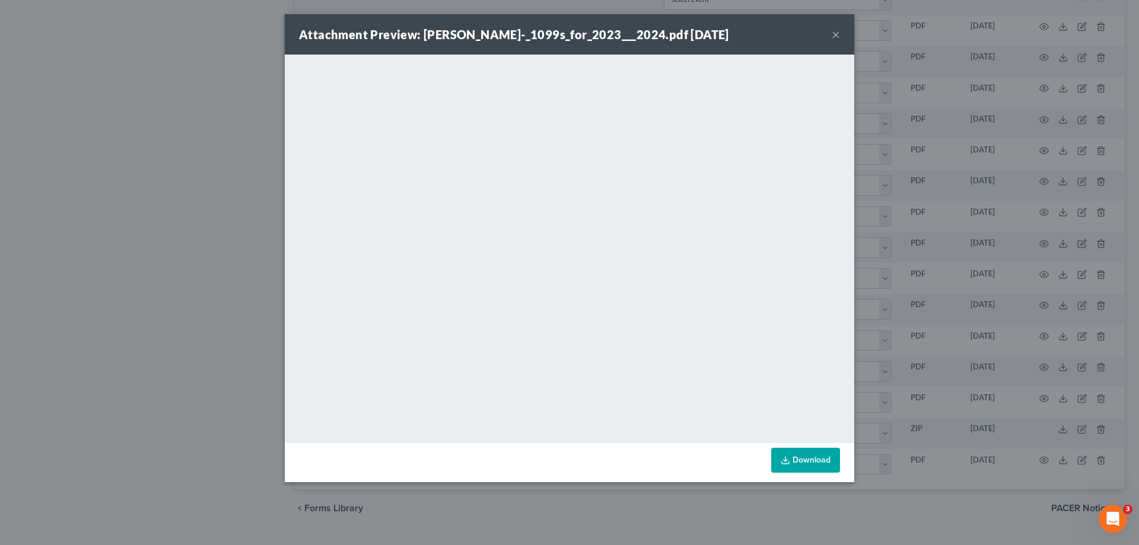
click at [832, 33] on button "×" at bounding box center [835, 34] width 8 height 14
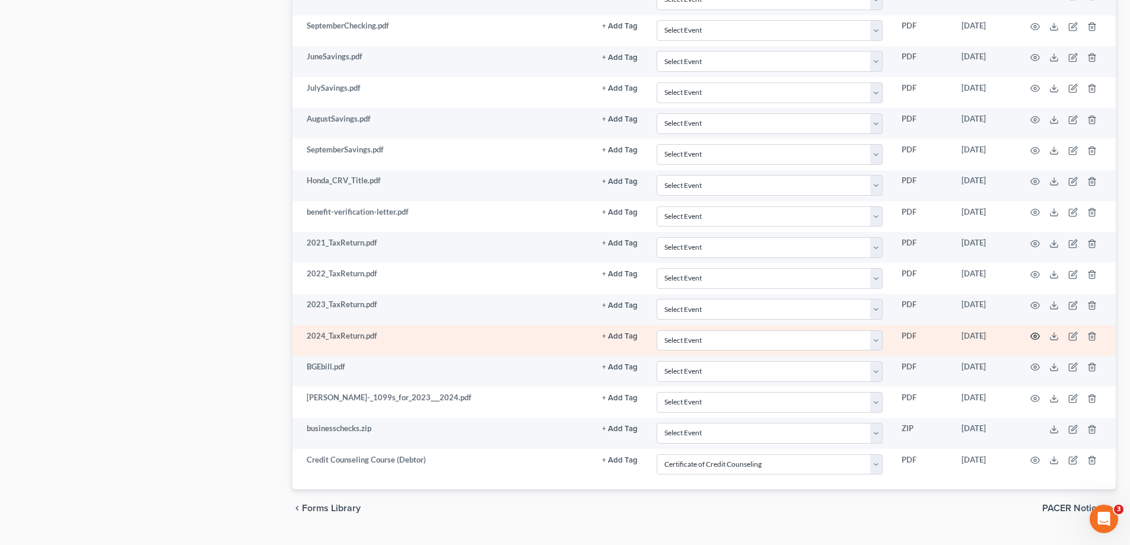
click at [1031, 334] on icon "button" at bounding box center [1034, 335] width 9 height 9
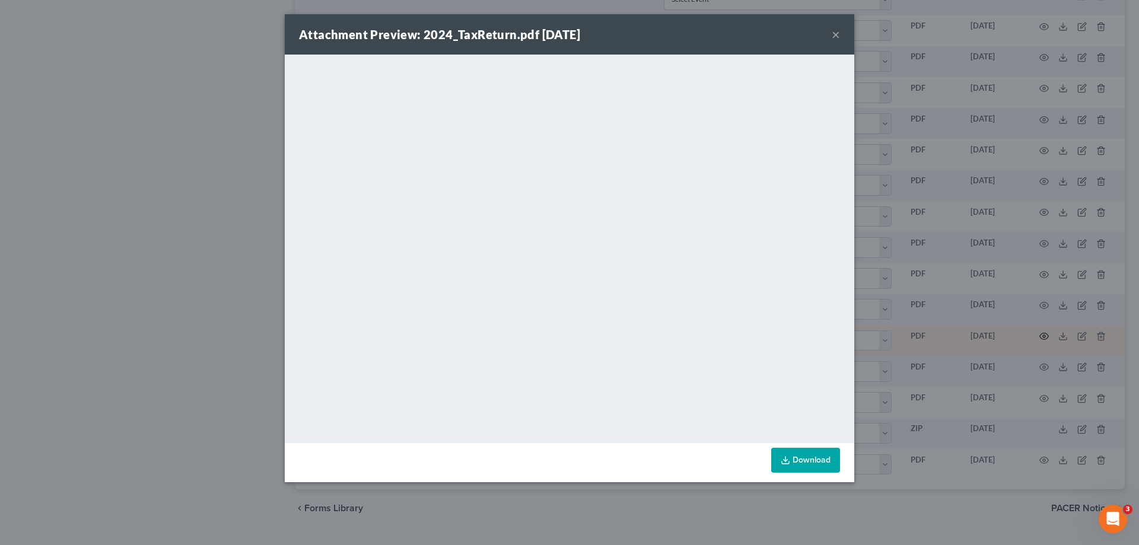
click at [1032, 334] on div "Attachment Preview: 2024_TaxReturn.pdf [DATE] × <object ng-attr-data='[URL][DOM…" at bounding box center [569, 272] width 1139 height 545
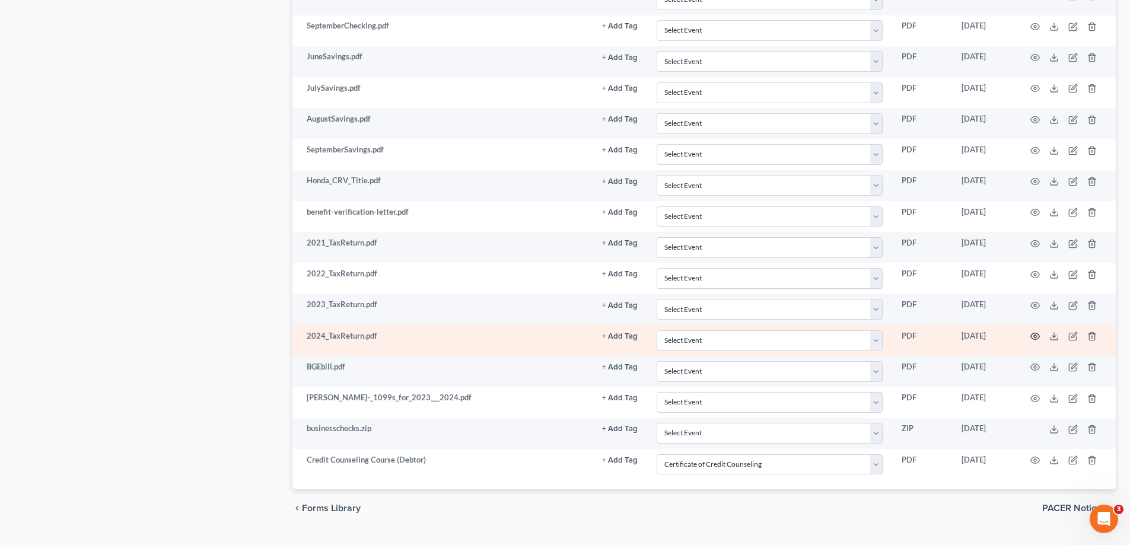
click at [1033, 338] on icon "button" at bounding box center [1034, 335] width 9 height 9
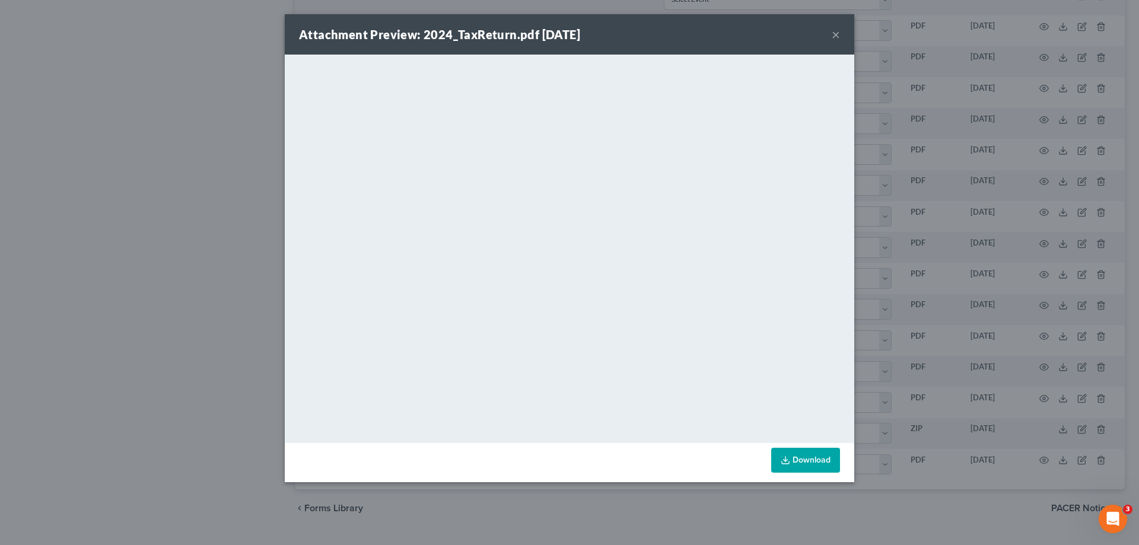
click at [836, 34] on button "×" at bounding box center [835, 34] width 8 height 14
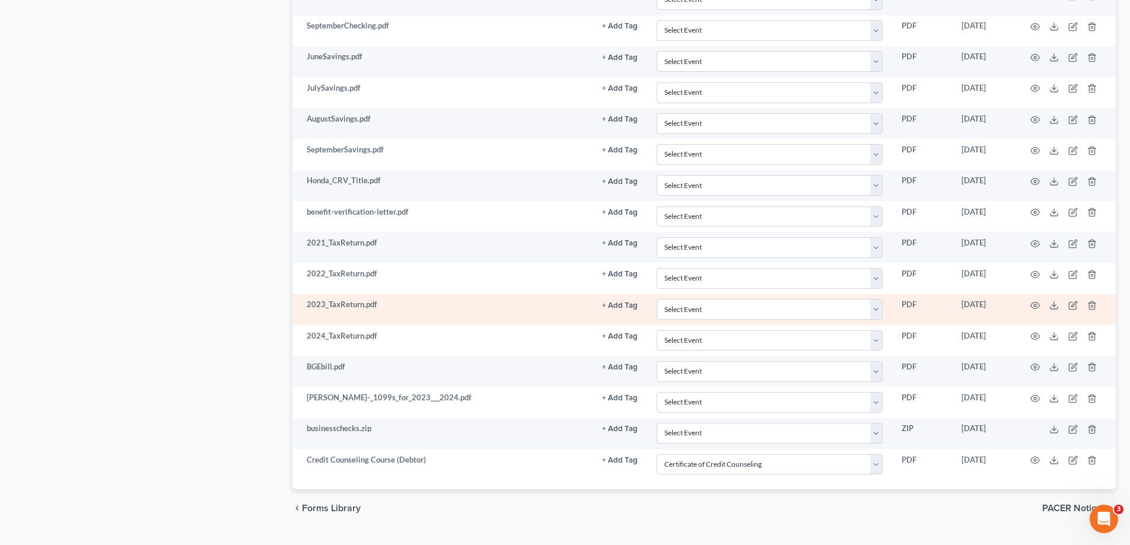
click at [1034, 298] on td at bounding box center [1066, 309] width 100 height 31
click at [1036, 305] on circle "button" at bounding box center [1035, 305] width 2 height 2
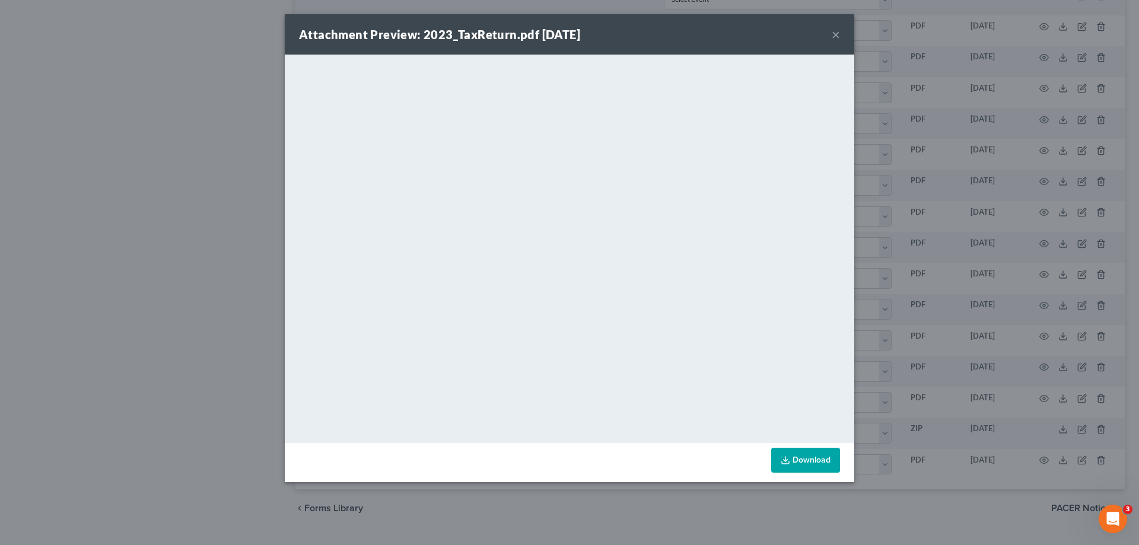
click at [834, 33] on button "×" at bounding box center [835, 34] width 8 height 14
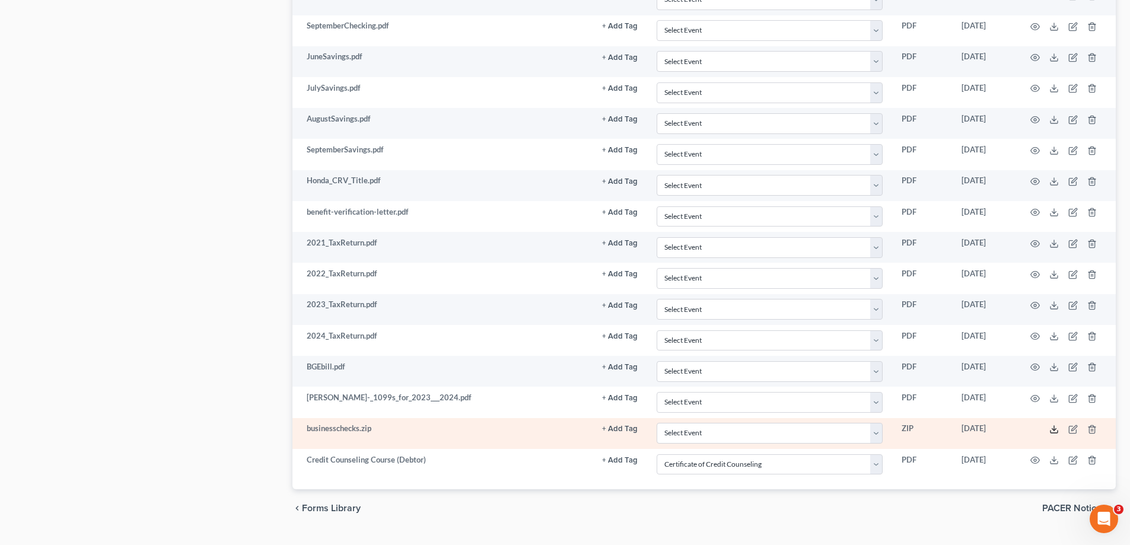
click at [1054, 432] on icon at bounding box center [1053, 429] width 9 height 9
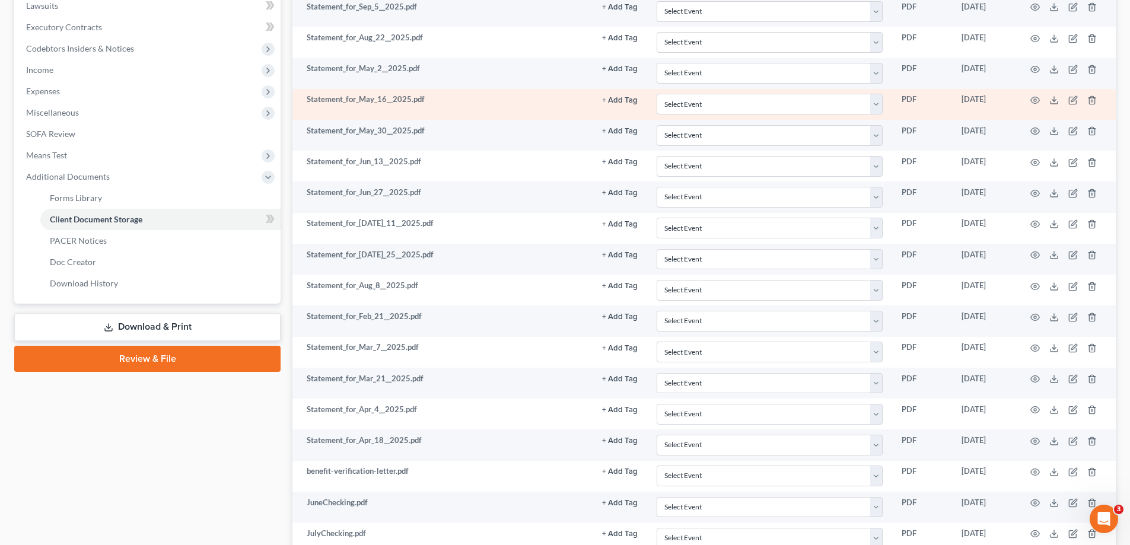
scroll to position [0, 0]
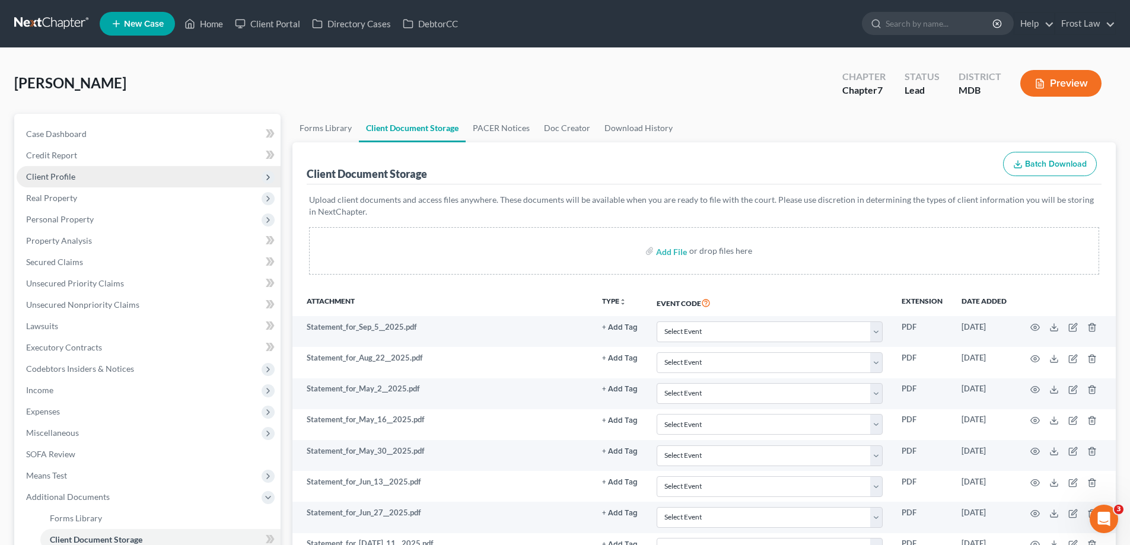
click at [68, 174] on span "Client Profile" at bounding box center [50, 176] width 49 height 10
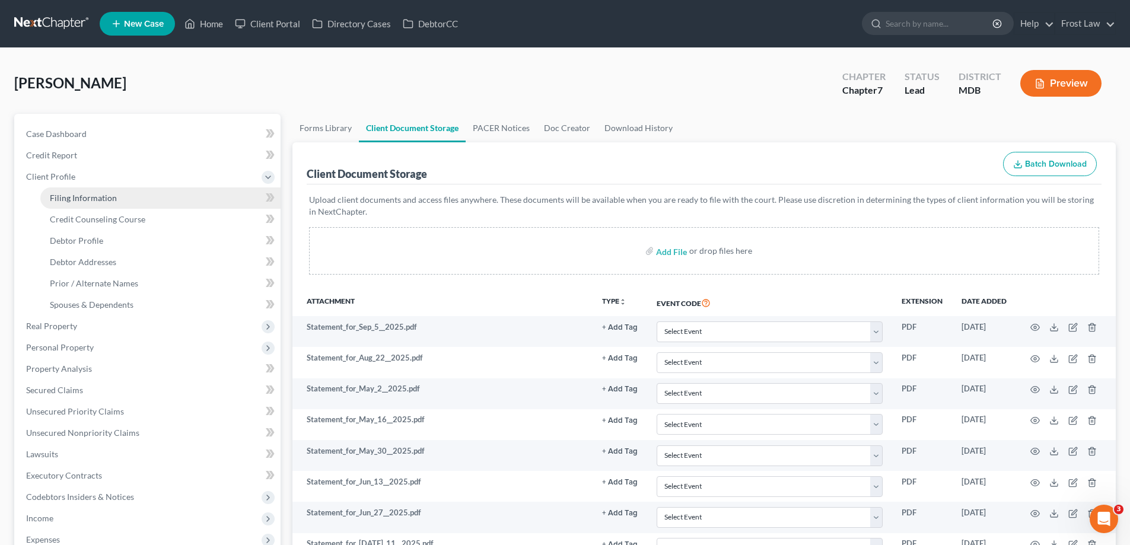
click at [98, 196] on span "Filing Information" at bounding box center [83, 198] width 67 height 10
select select "1"
select select "0"
select select "21"
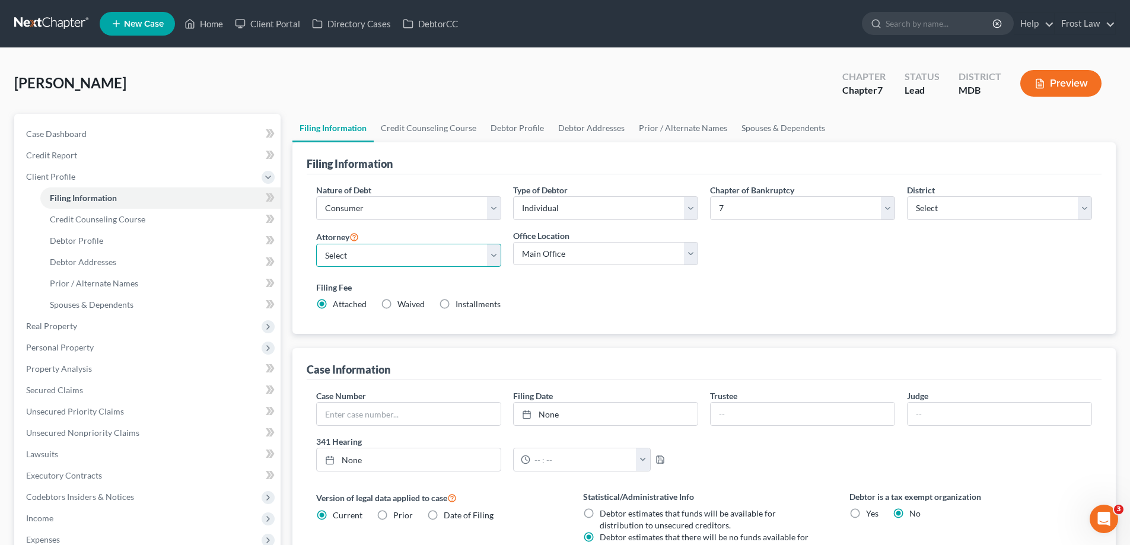
click at [432, 251] on select "Select [PERSON_NAME] - MDB [PERSON_NAME] - PAEB" at bounding box center [408, 256] width 185 height 24
select select "0"
click at [316, 244] on select "Select [PERSON_NAME] - MDB [PERSON_NAME] - PAEB" at bounding box center [408, 256] width 185 height 24
drag, startPoint x: 599, startPoint y: 306, endPoint x: 600, endPoint y: 299, distance: 6.6
click at [600, 306] on div "Filing Fee Attached Waived Waived Installments Installments" at bounding box center [704, 295] width 776 height 29
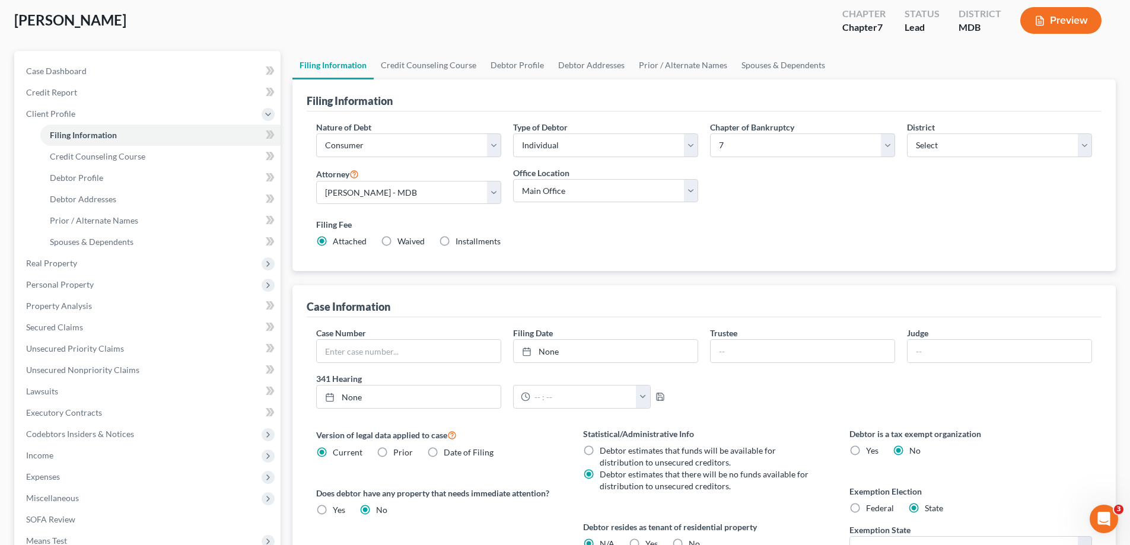
scroll to position [178, 0]
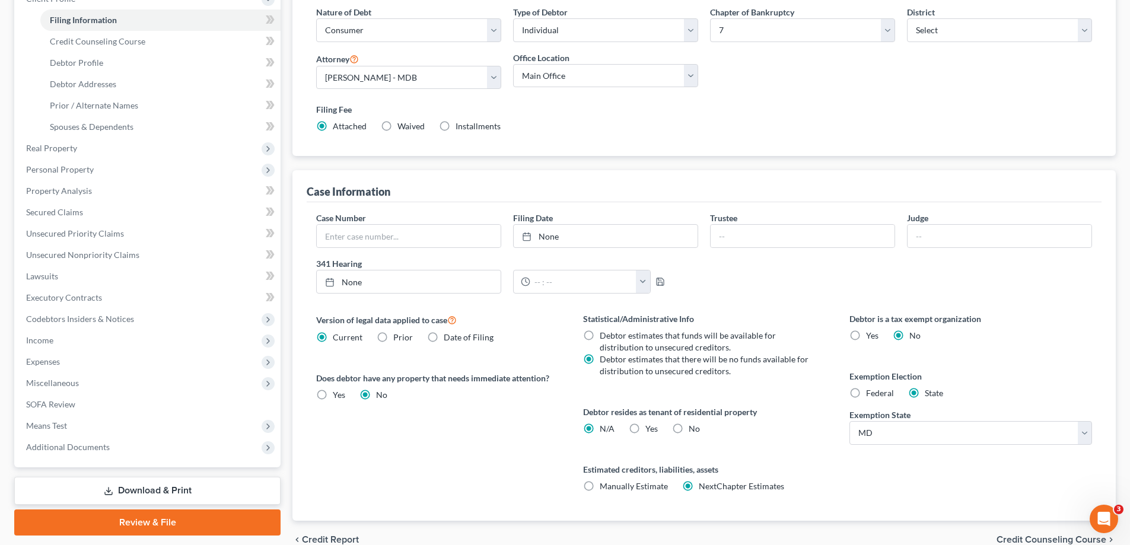
click at [688, 424] on label "No" at bounding box center [693, 429] width 11 height 12
click at [693, 424] on input "No" at bounding box center [697, 427] width 8 height 8
radio input "true"
radio input "false"
click at [645, 429] on label "Yes Yes" at bounding box center [651, 429] width 12 height 12
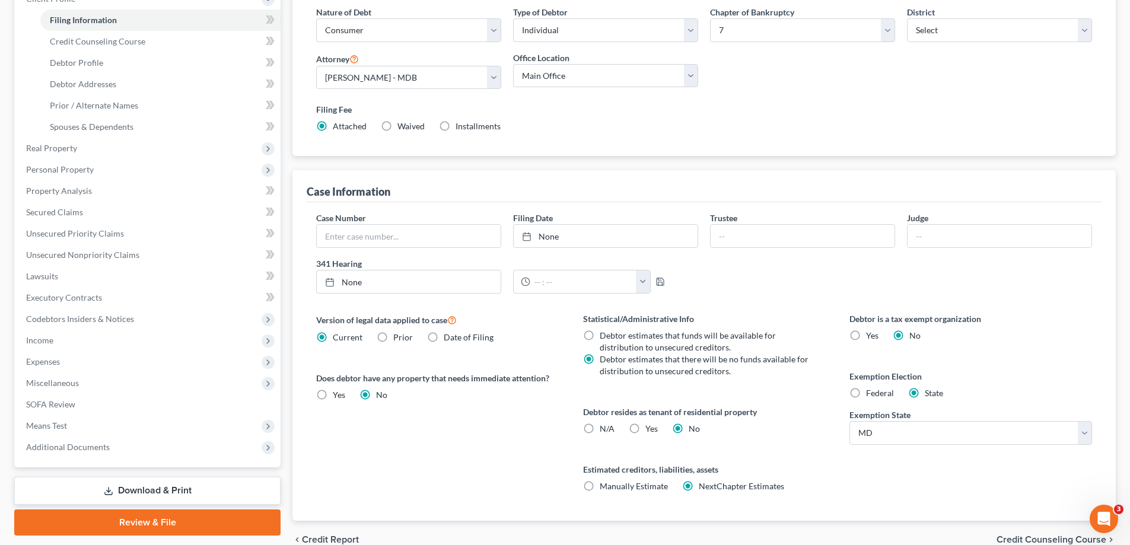
click at [650, 429] on input "Yes Yes" at bounding box center [654, 427] width 8 height 8
radio input "true"
radio input "false"
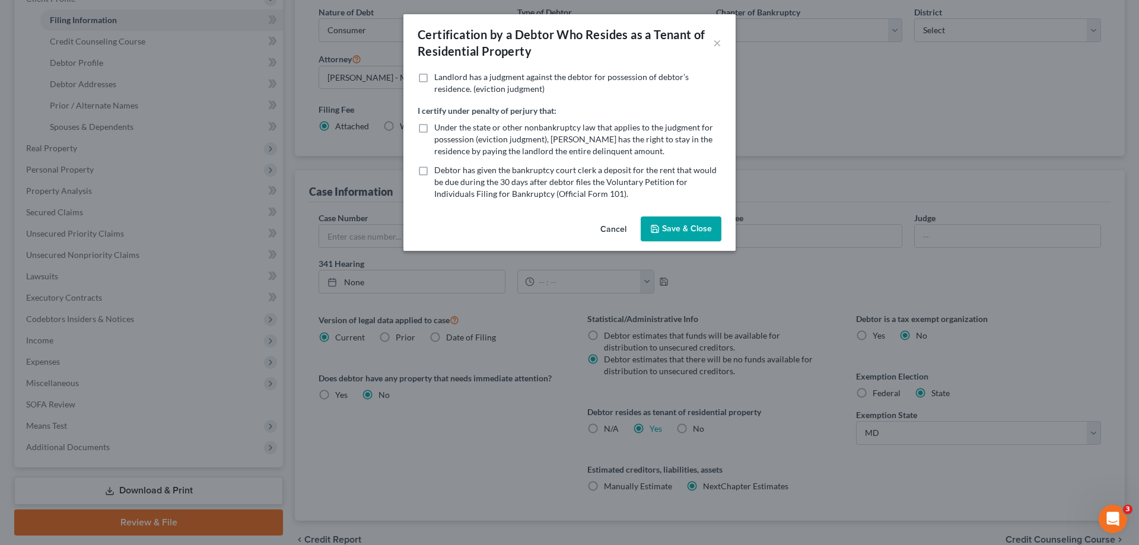
click at [691, 224] on button "Save & Close" at bounding box center [680, 228] width 81 height 25
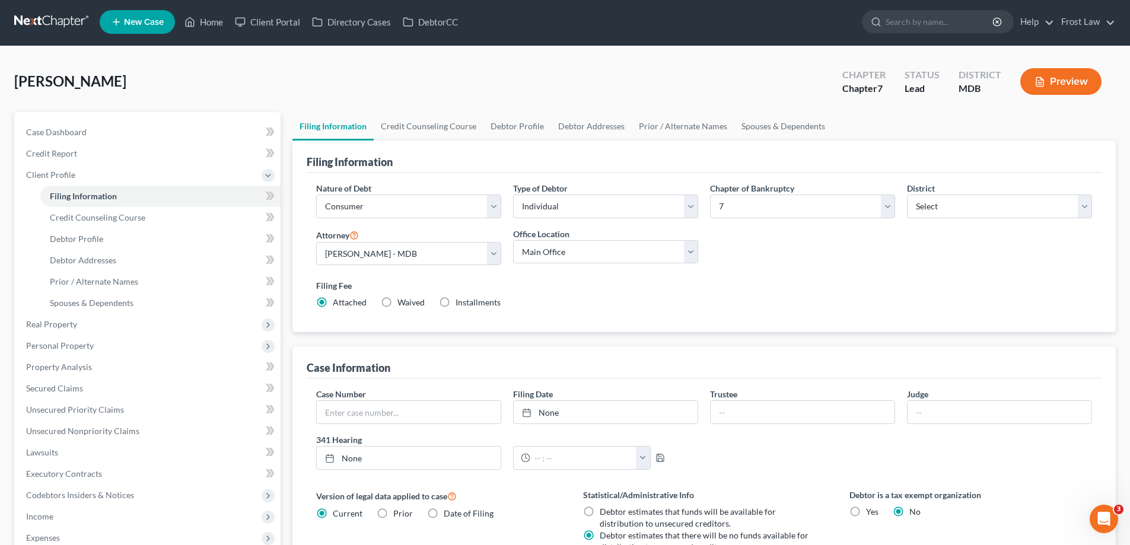
scroll to position [0, 0]
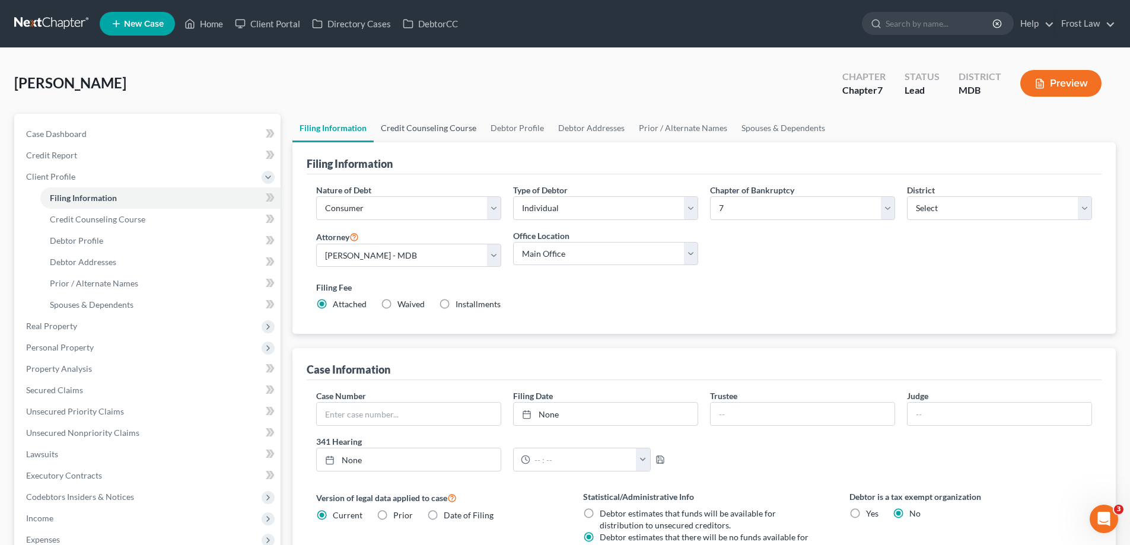
click at [417, 119] on link "Credit Counseling Course" at bounding box center [429, 128] width 110 height 28
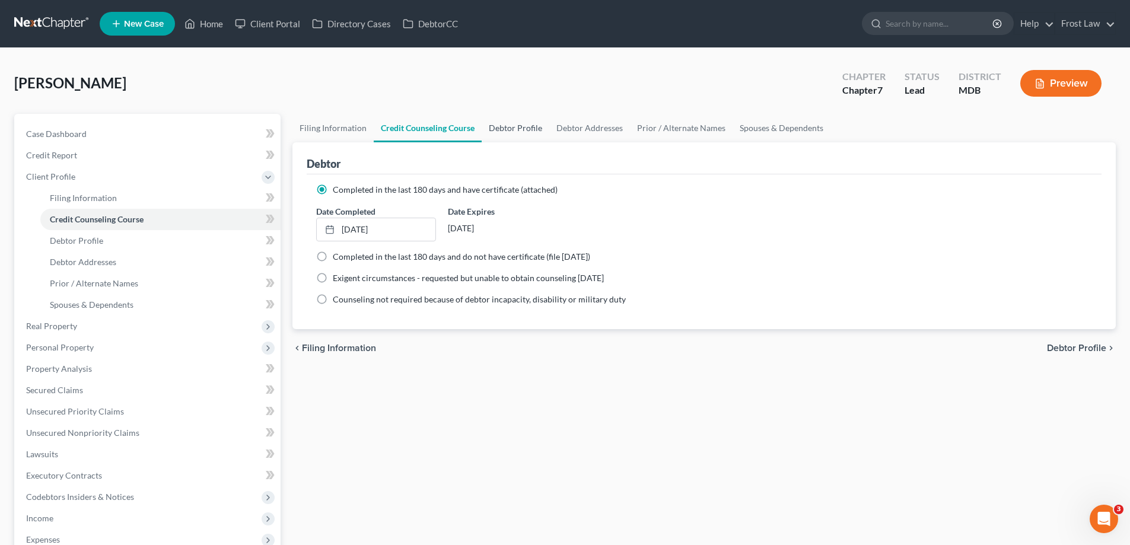
click at [509, 126] on link "Debtor Profile" at bounding box center [516, 128] width 68 height 28
select select "0"
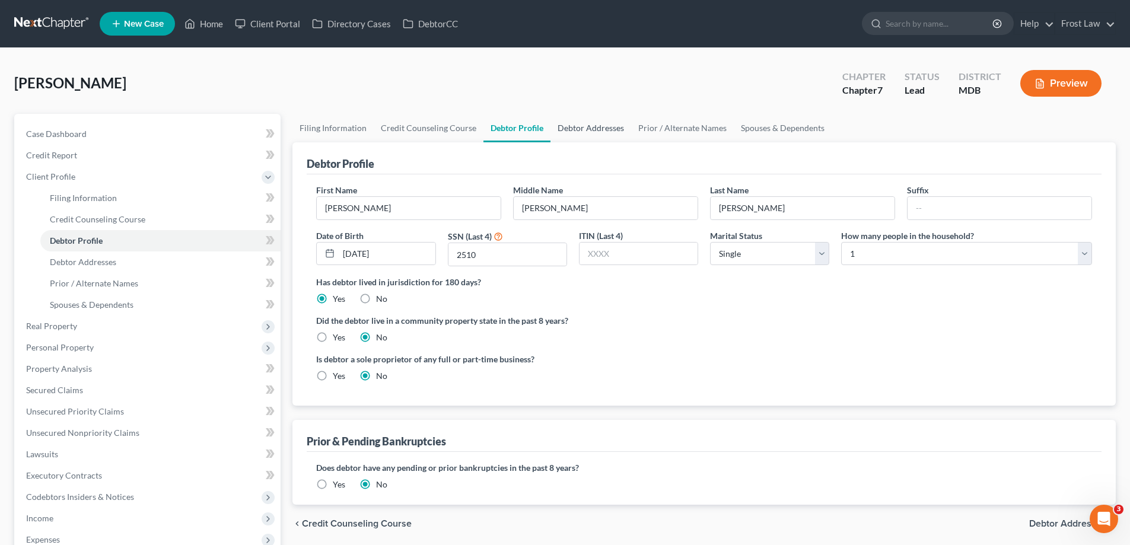
click at [570, 127] on link "Debtor Addresses" at bounding box center [590, 128] width 81 height 28
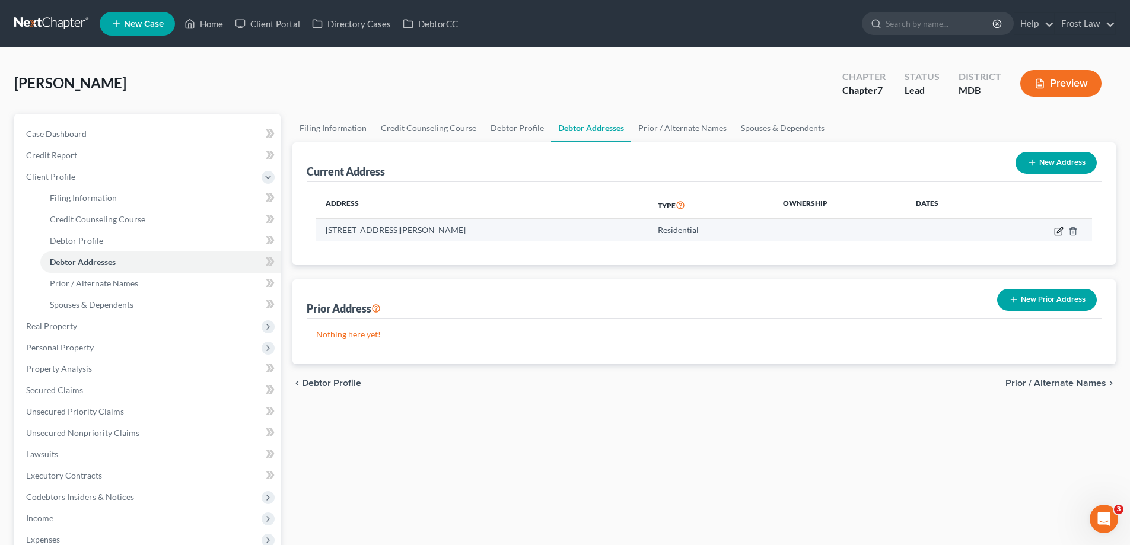
click at [1057, 233] on icon "button" at bounding box center [1058, 231] width 9 height 9
select select "21"
select select "0"
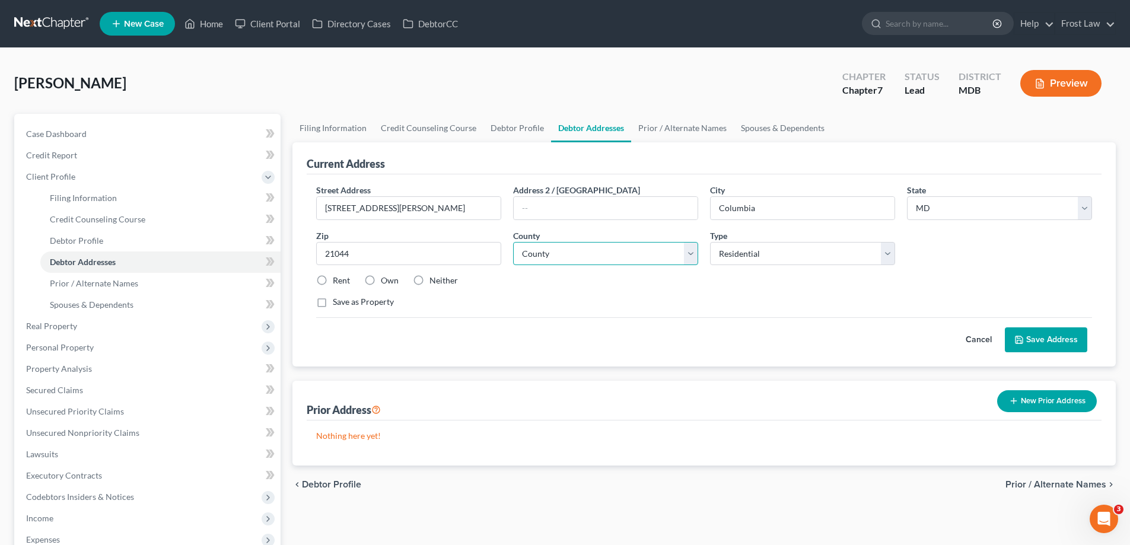
drag, startPoint x: 566, startPoint y: 259, endPoint x: 559, endPoint y: 263, distance: 7.4
click at [566, 259] on select "County [GEOGRAPHIC_DATA] [GEOGRAPHIC_DATA] [GEOGRAPHIC_DATA] [GEOGRAPHIC_DATA] …" at bounding box center [605, 254] width 185 height 24
select select "13"
click at [513, 242] on select "County [GEOGRAPHIC_DATA] [GEOGRAPHIC_DATA] [GEOGRAPHIC_DATA] [GEOGRAPHIC_DATA] …" at bounding box center [605, 254] width 185 height 24
click at [333, 279] on label "Rent" at bounding box center [341, 281] width 17 height 12
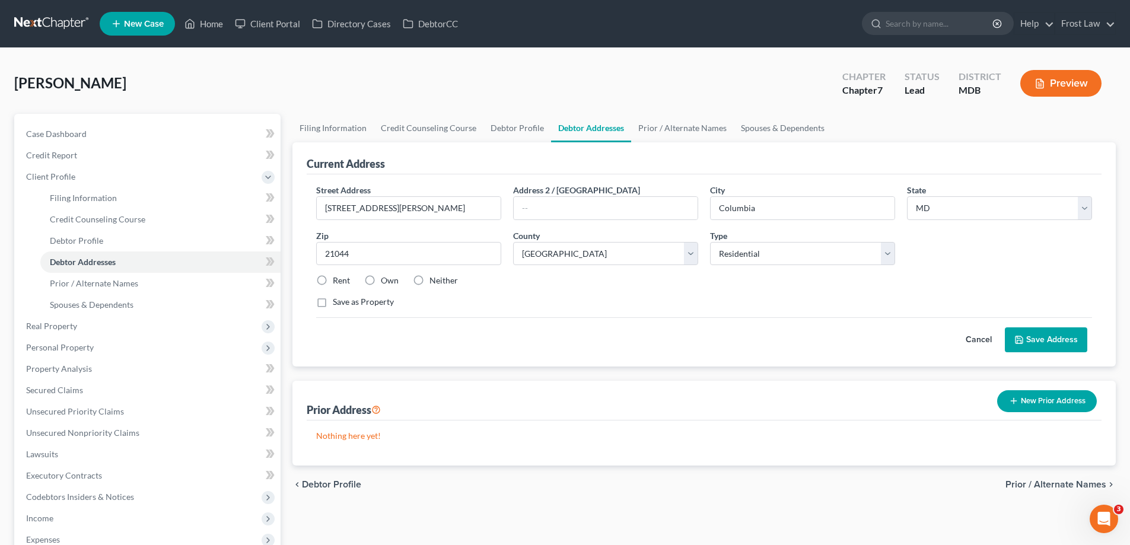
click at [337, 279] on input "Rent" at bounding box center [341, 279] width 8 height 8
radio input "true"
drag, startPoint x: 445, startPoint y: 209, endPoint x: 398, endPoint y: 209, distance: 46.9
click at [398, 209] on input "[STREET_ADDRESS][PERSON_NAME]" at bounding box center [409, 208] width 184 height 23
type input "[STREET_ADDRESS][PERSON_NAME]"
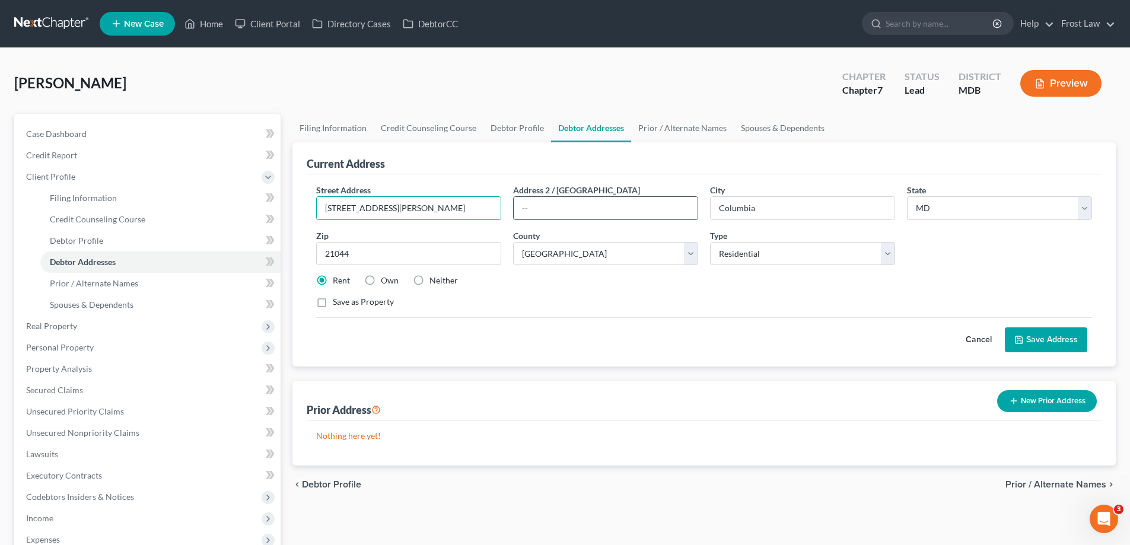
click at [563, 203] on input "text" at bounding box center [606, 208] width 184 height 23
paste input "Unit 5066"
type input "Unit 5066"
click at [654, 278] on div "Rent Own Neither" at bounding box center [704, 281] width 788 height 12
click at [1038, 345] on button "Save Address" at bounding box center [1046, 339] width 82 height 25
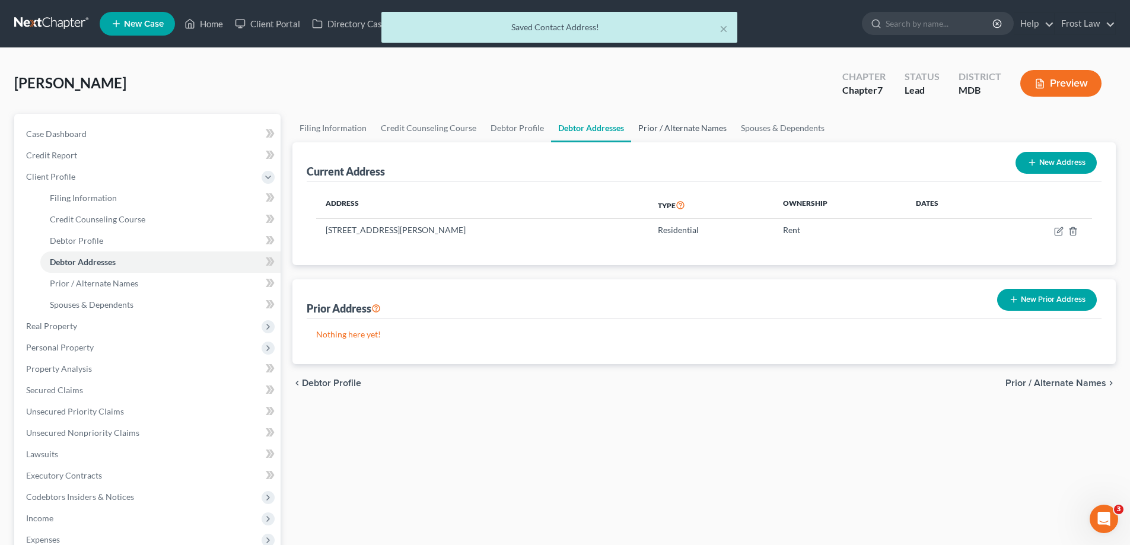
click at [676, 122] on link "Prior / Alternate Names" at bounding box center [682, 128] width 103 height 28
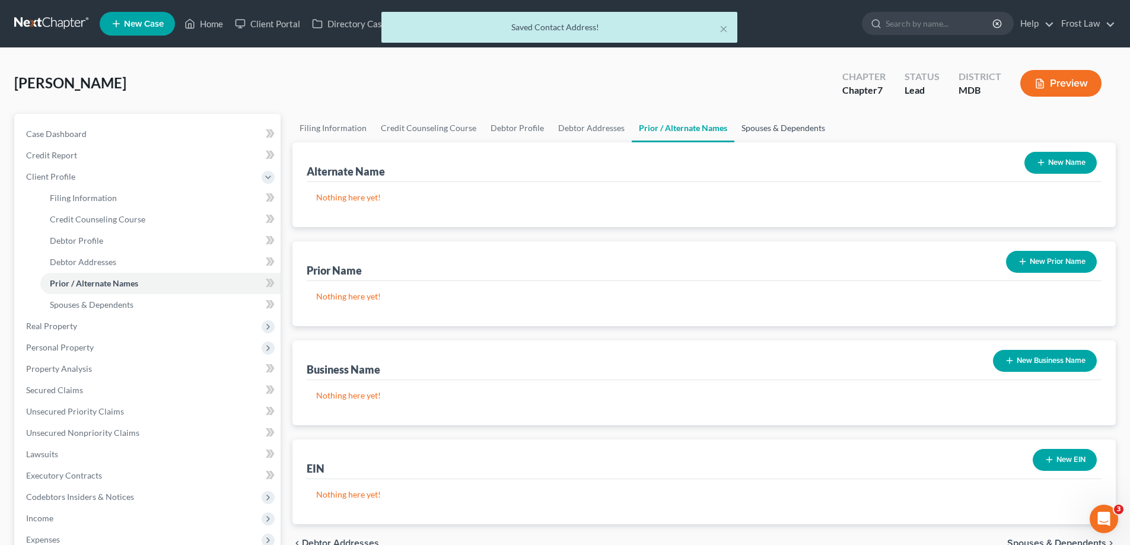
click at [774, 136] on link "Spouses & Dependents" at bounding box center [783, 128] width 98 height 28
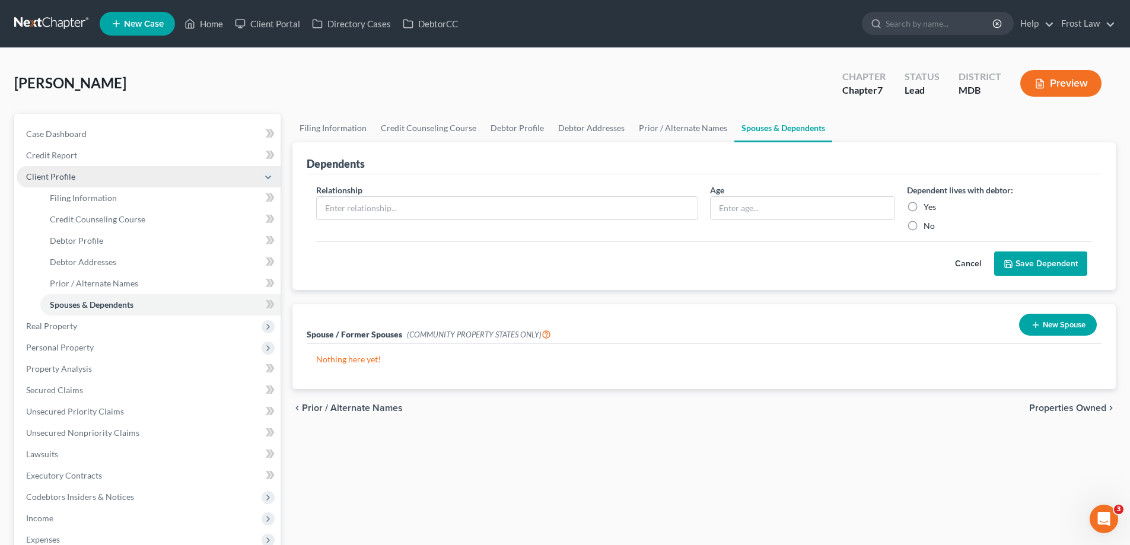
click at [56, 171] on span "Client Profile" at bounding box center [50, 176] width 49 height 10
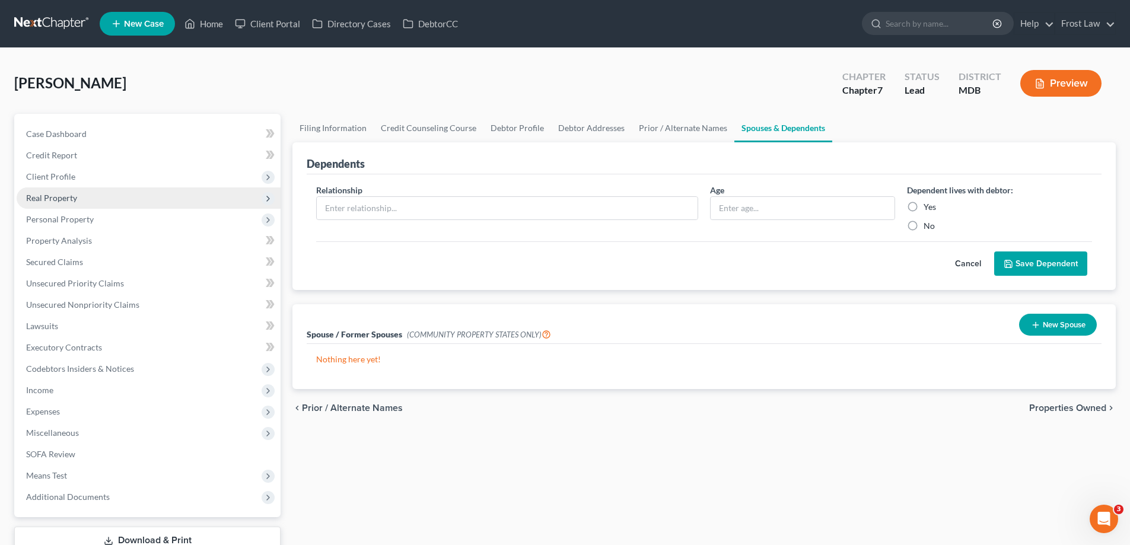
click at [79, 200] on span "Real Property" at bounding box center [149, 197] width 264 height 21
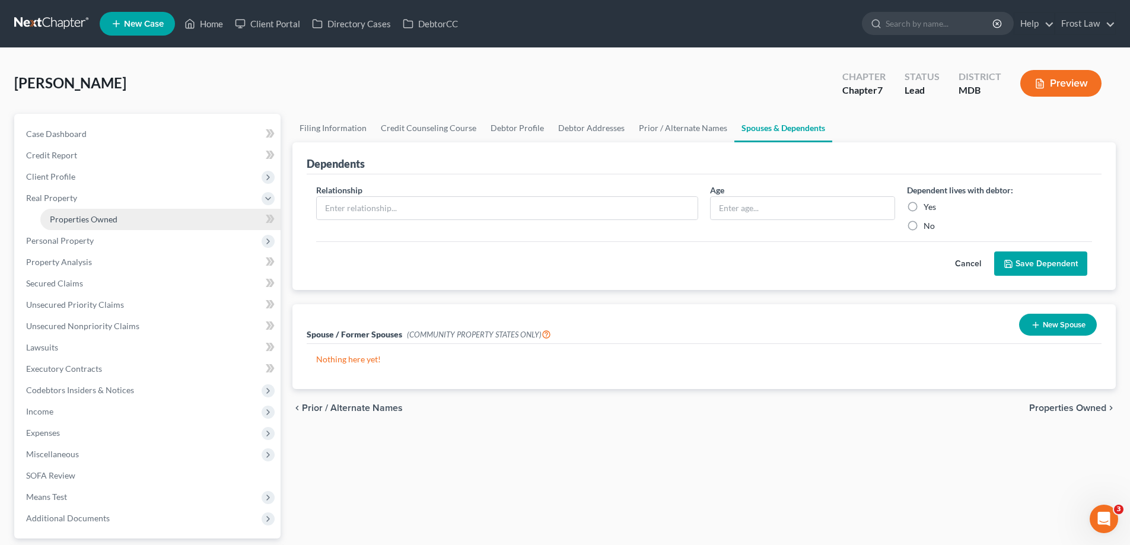
click at [88, 221] on span "Properties Owned" at bounding box center [84, 219] width 68 height 10
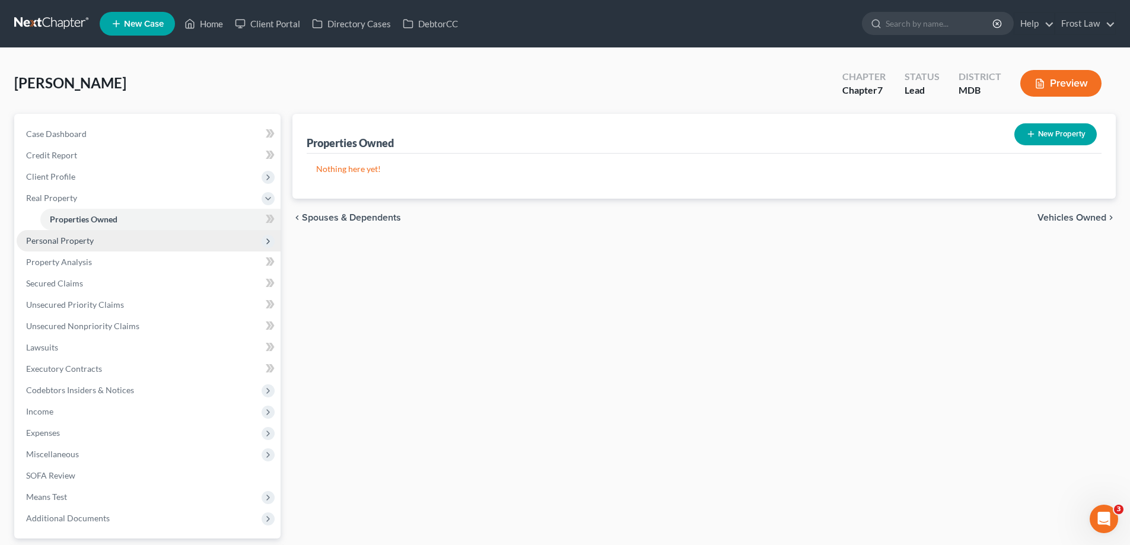
click at [90, 244] on span "Personal Property" at bounding box center [60, 240] width 68 height 10
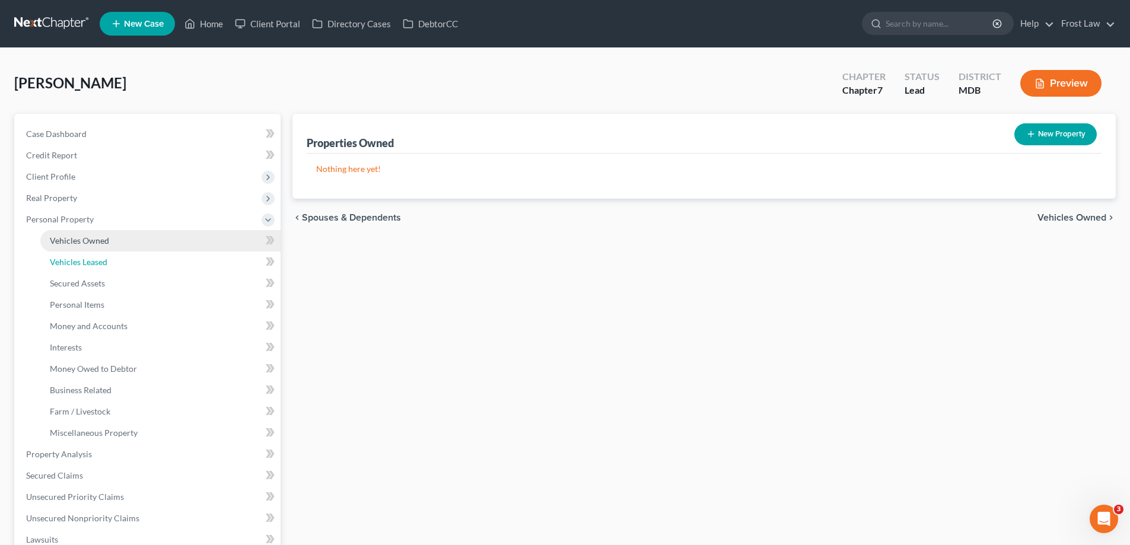
click at [105, 263] on span "Vehicles Leased" at bounding box center [79, 262] width 58 height 10
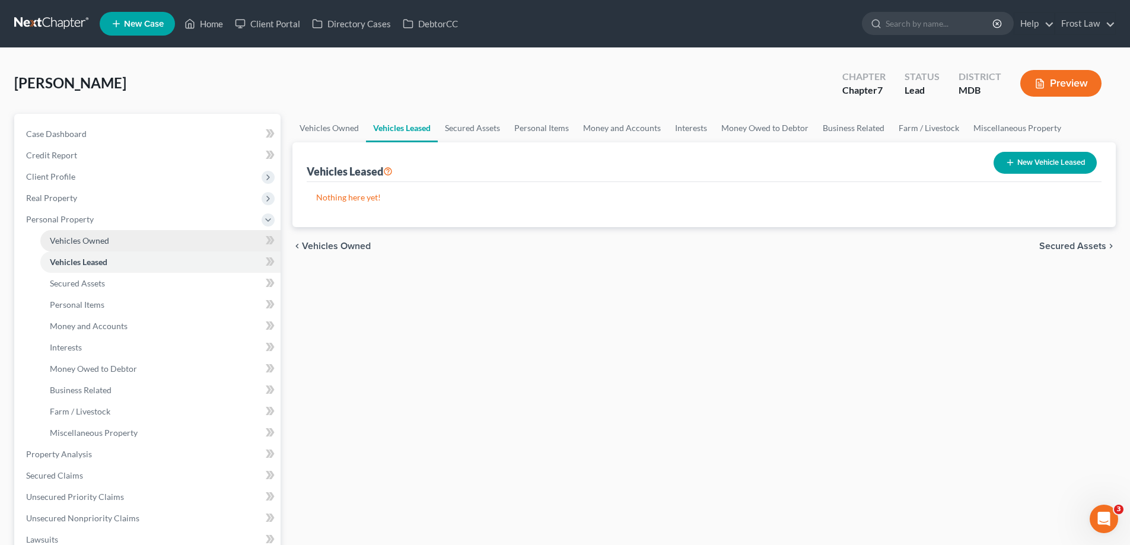
click at [107, 238] on span "Vehicles Owned" at bounding box center [79, 240] width 59 height 10
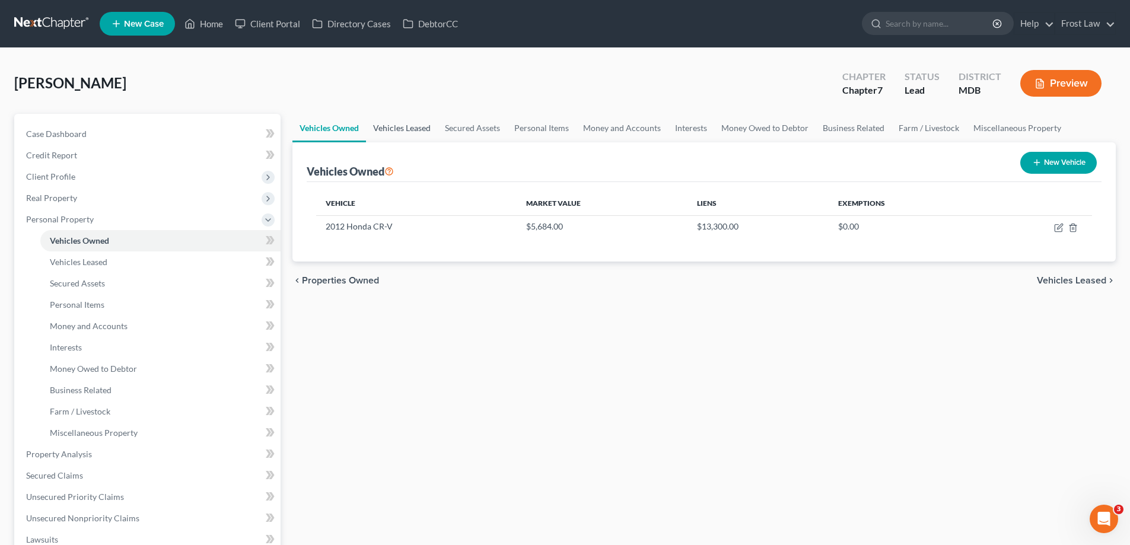
click at [402, 128] on link "Vehicles Leased" at bounding box center [402, 128] width 72 height 28
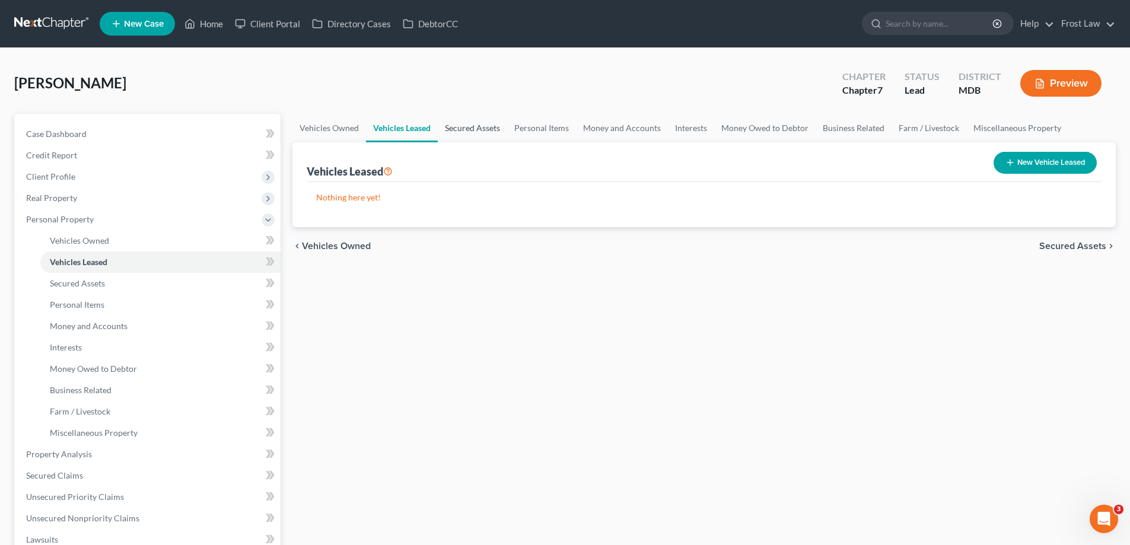
click at [481, 127] on link "Secured Assets" at bounding box center [472, 128] width 69 height 28
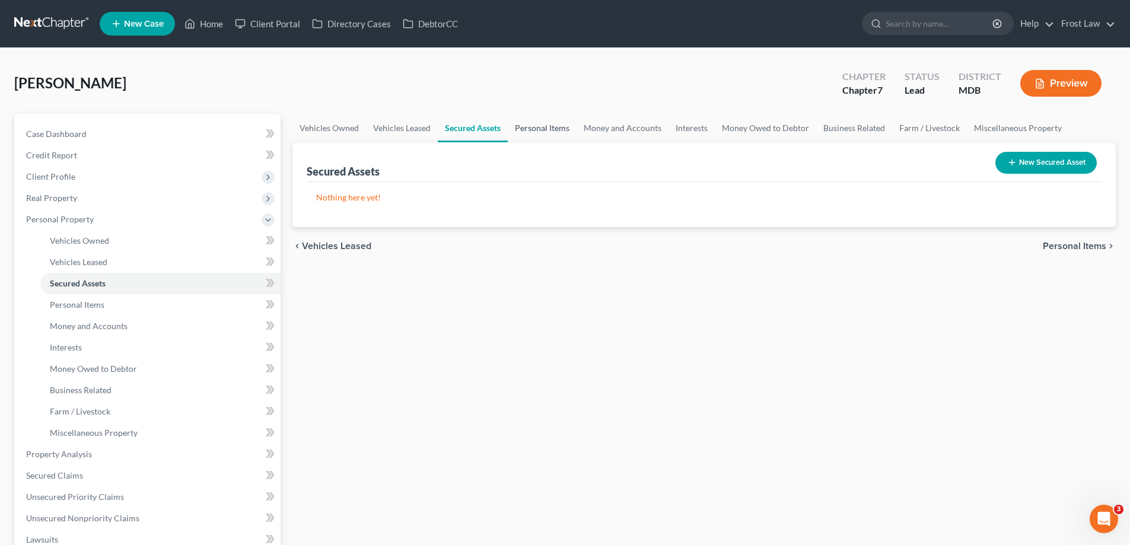
click at [544, 129] on link "Personal Items" at bounding box center [542, 128] width 69 height 28
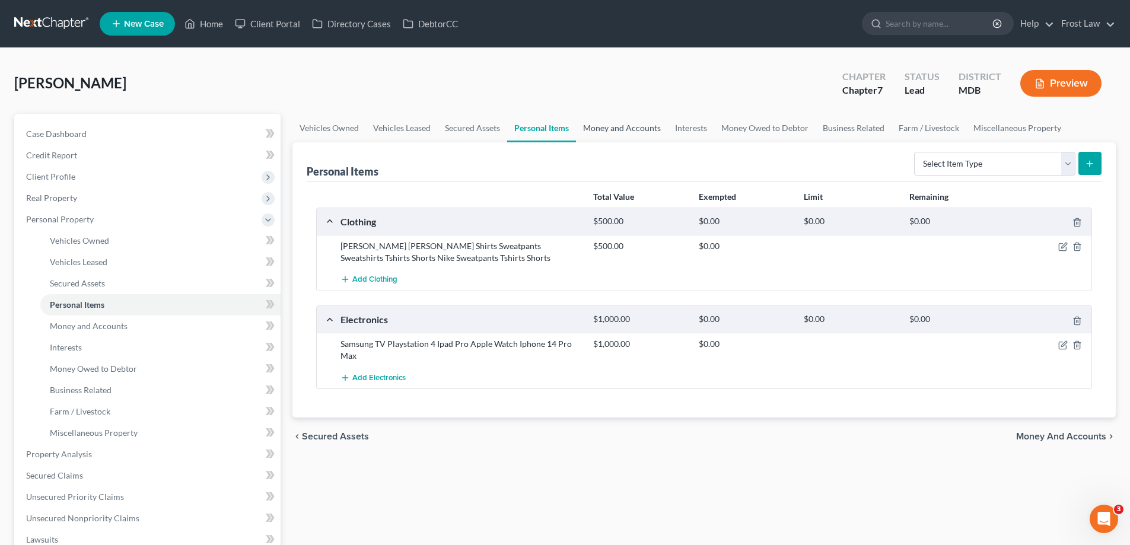
click at [619, 135] on link "Money and Accounts" at bounding box center [622, 128] width 92 height 28
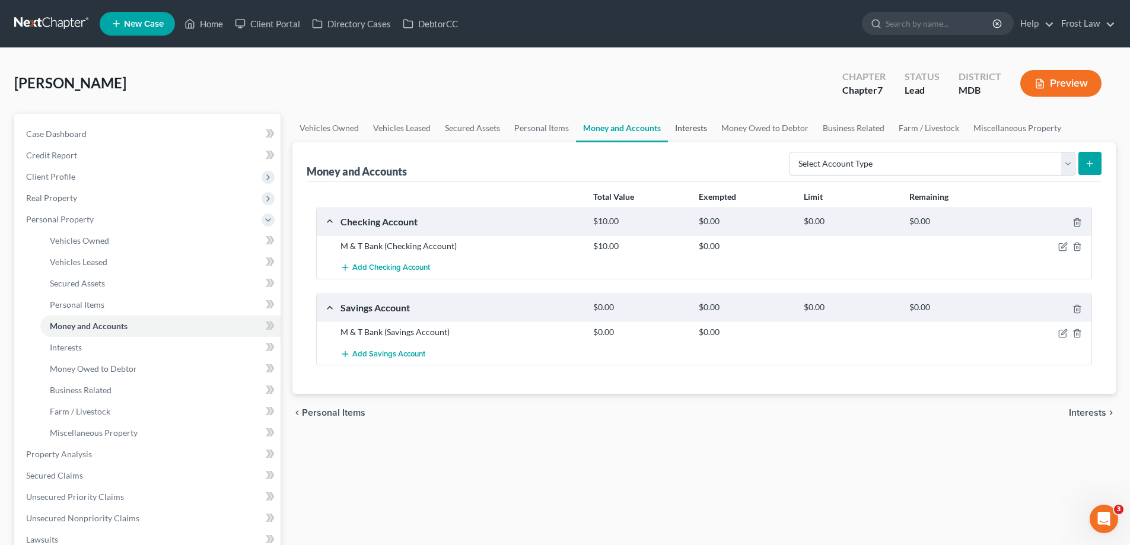
click at [697, 135] on link "Interests" at bounding box center [691, 128] width 46 height 28
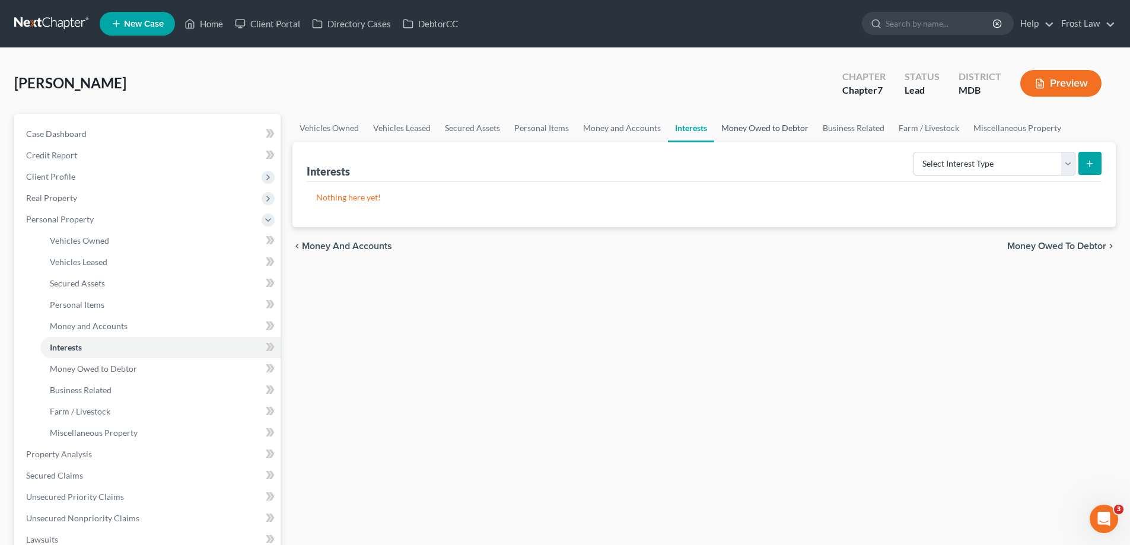
click at [763, 123] on link "Money Owed to Debtor" at bounding box center [764, 128] width 101 height 28
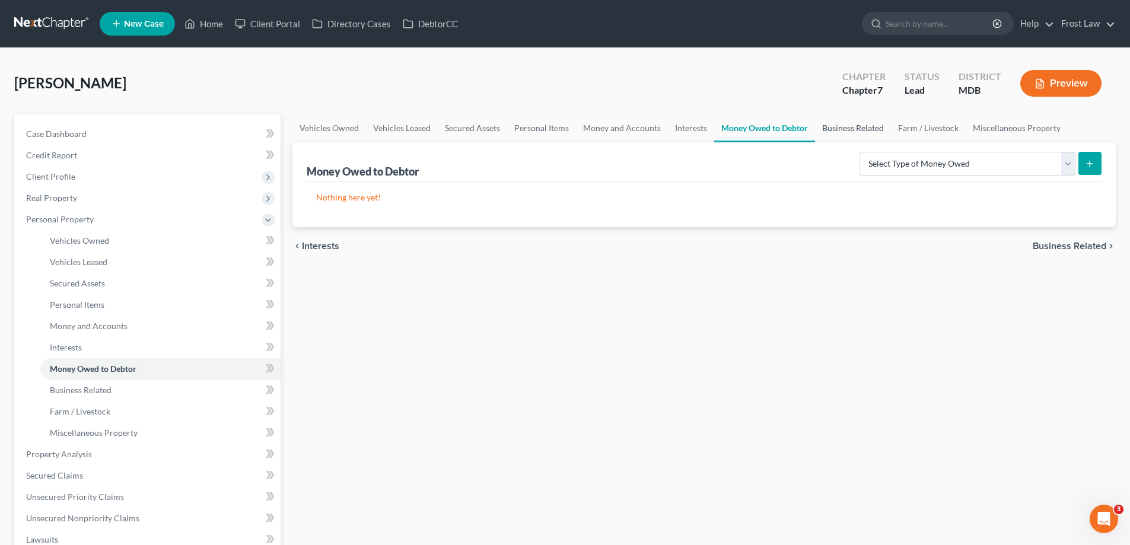
click at [836, 131] on link "Business Related" at bounding box center [853, 128] width 76 height 28
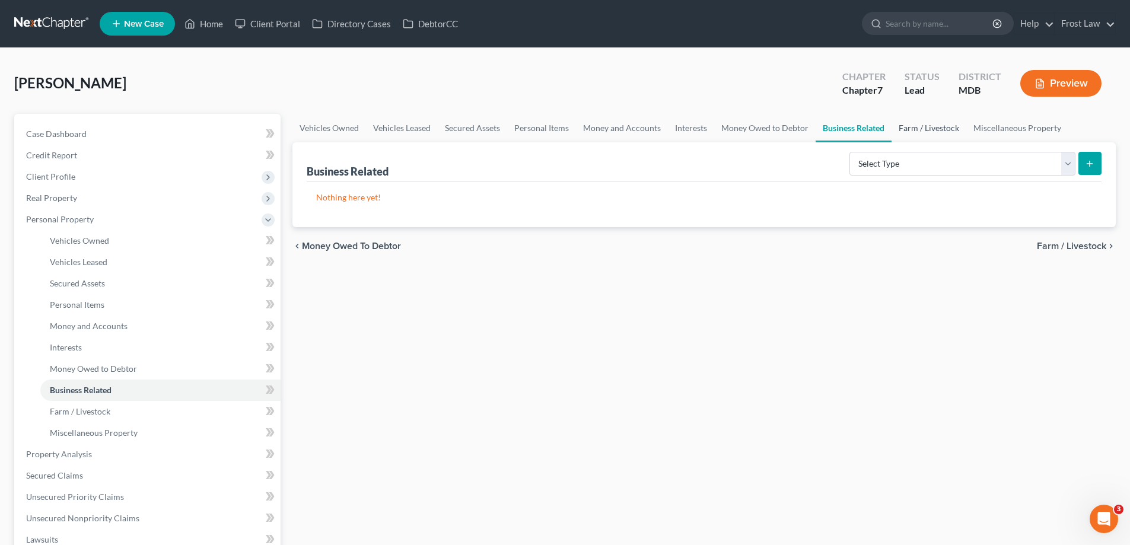
click at [920, 135] on link "Farm / Livestock" at bounding box center [928, 128] width 75 height 28
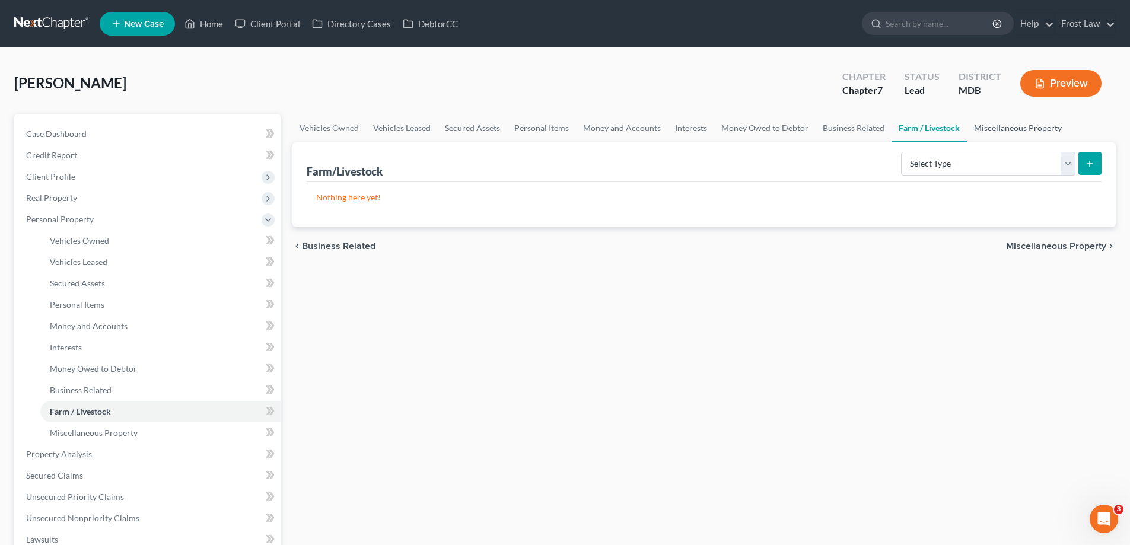
drag, startPoint x: 992, startPoint y: 133, endPoint x: 983, endPoint y: 134, distance: 9.6
click at [993, 133] on link "Miscellaneous Property" at bounding box center [1018, 128] width 102 height 28
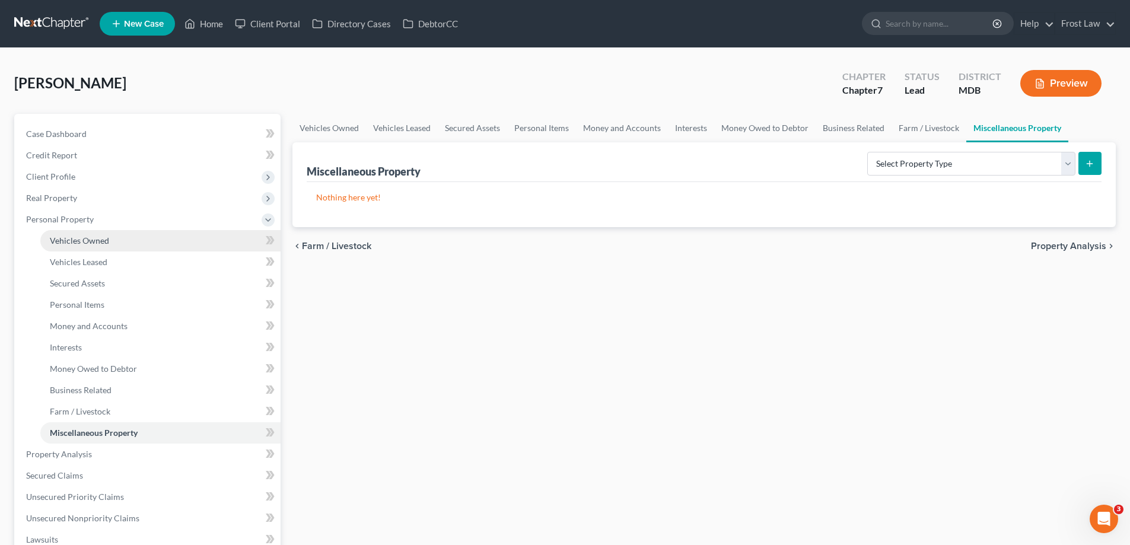
click at [75, 219] on span "Personal Property" at bounding box center [60, 219] width 68 height 10
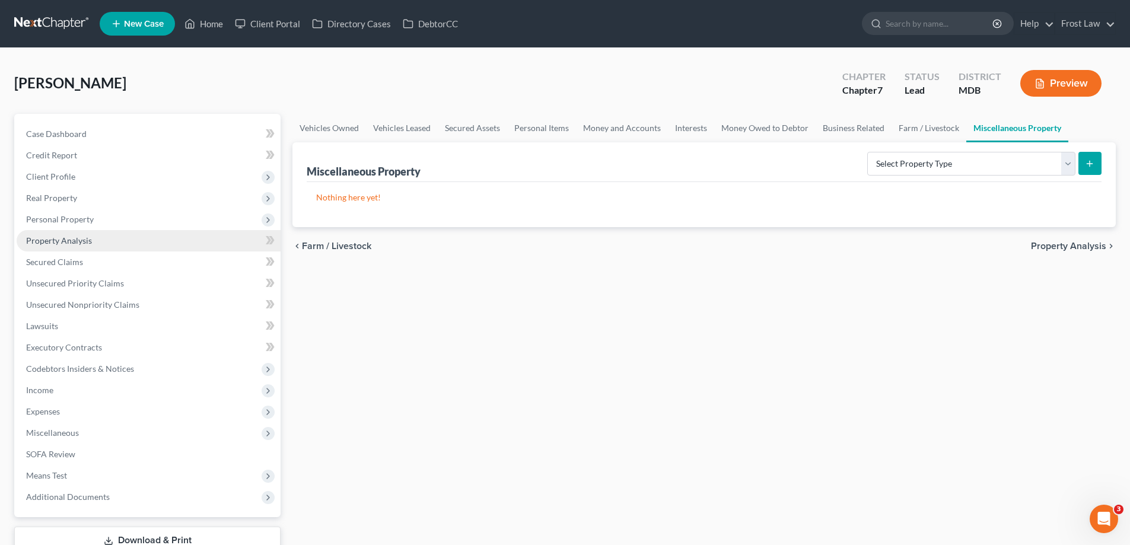
click at [112, 243] on link "Property Analysis" at bounding box center [149, 240] width 264 height 21
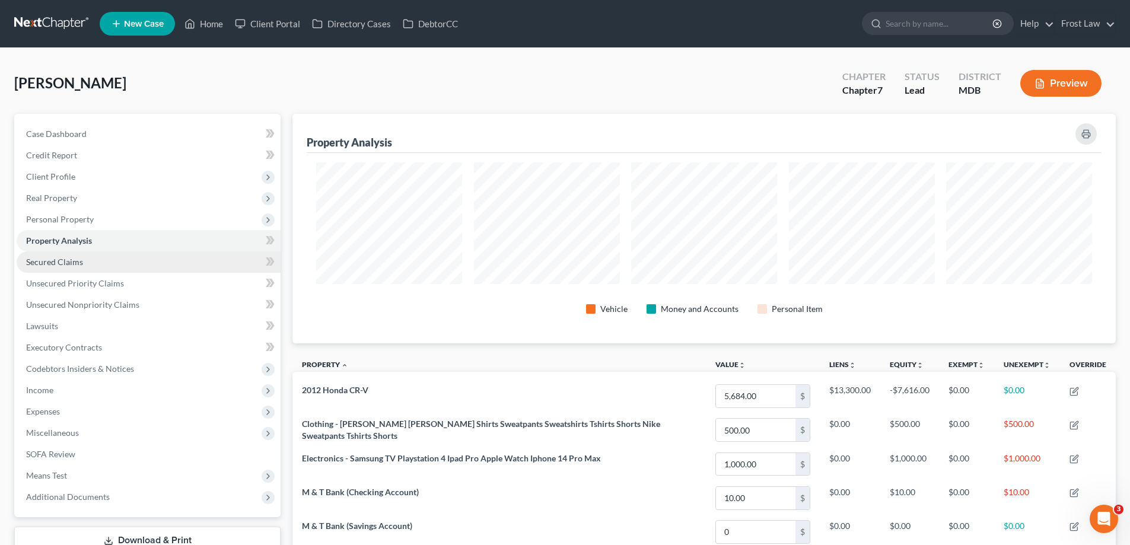
scroll to position [229, 823]
click at [122, 257] on link "Secured Claims" at bounding box center [149, 261] width 264 height 21
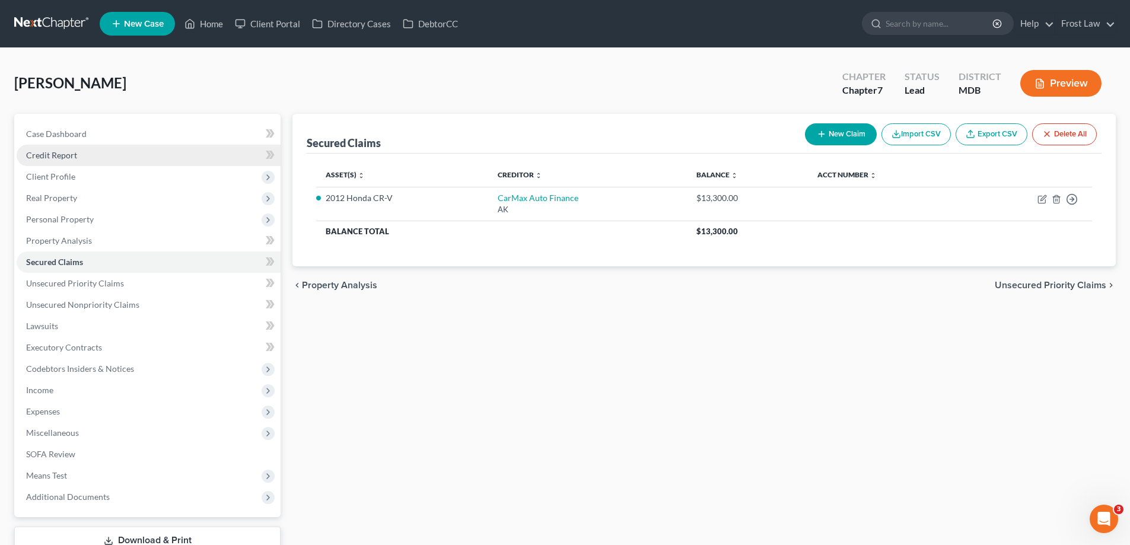
click at [82, 158] on link "Credit Report" at bounding box center [149, 155] width 264 height 21
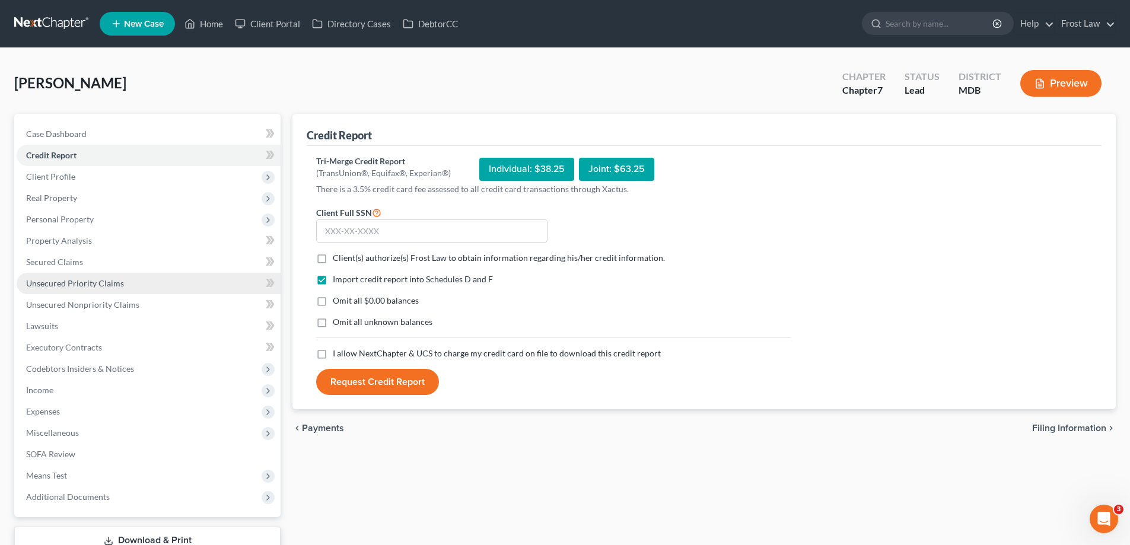
click at [102, 287] on span "Unsecured Priority Claims" at bounding box center [75, 283] width 98 height 10
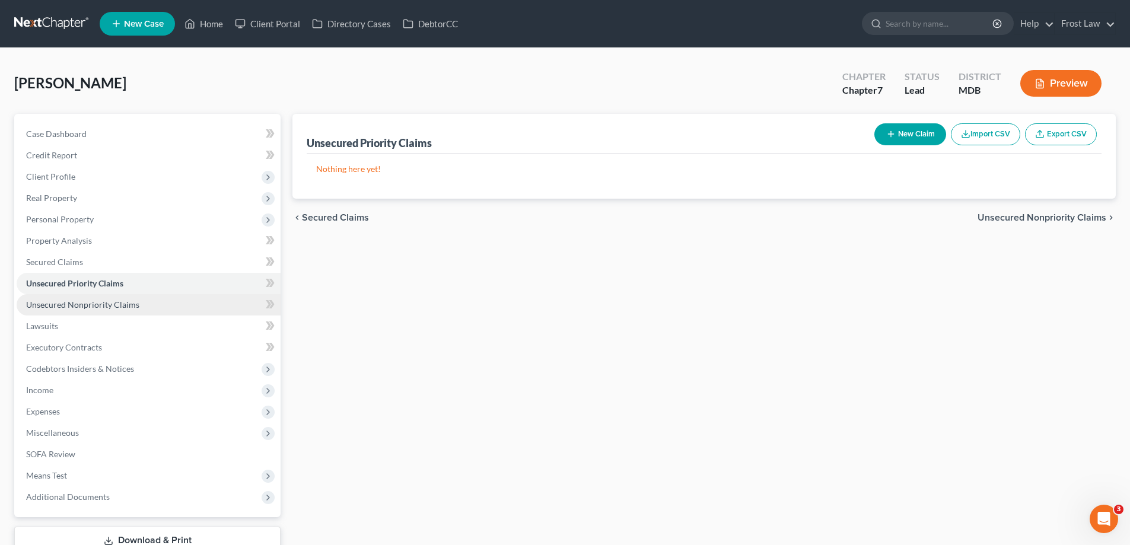
click at [106, 300] on span "Unsecured Nonpriority Claims" at bounding box center [82, 304] width 113 height 10
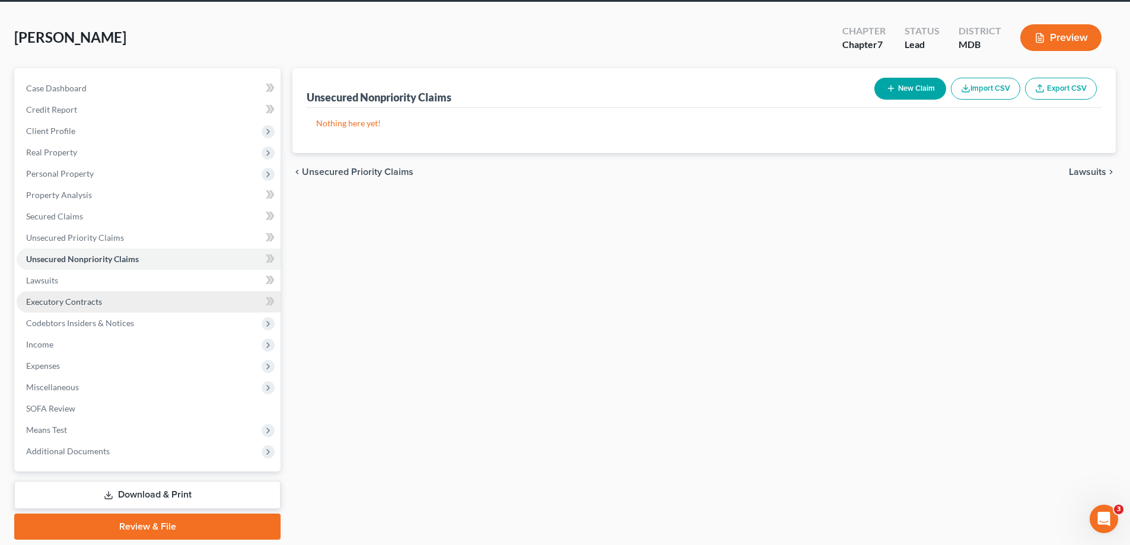
scroll to position [59, 0]
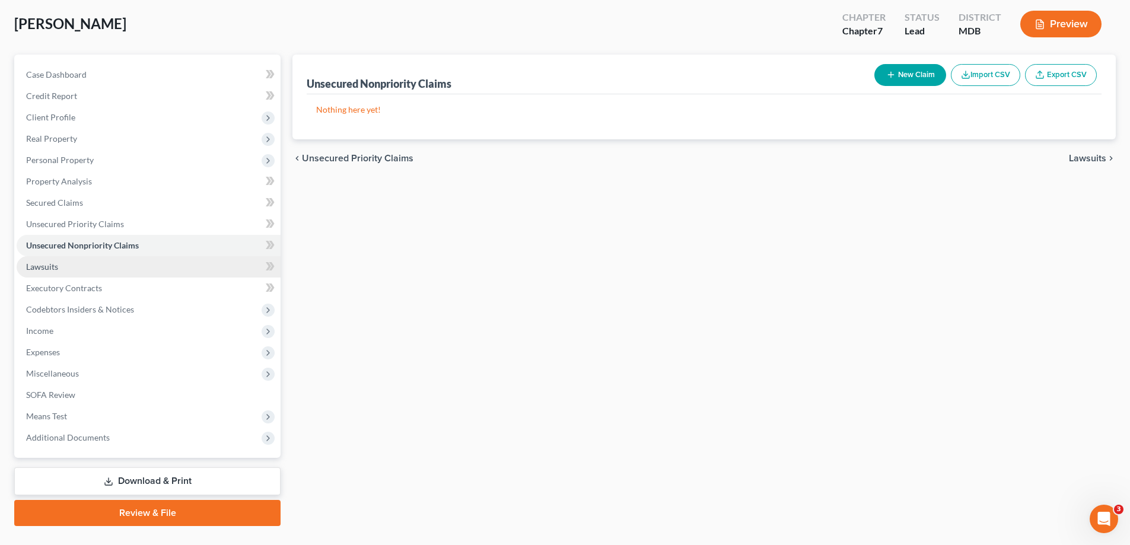
click at [78, 267] on link "Lawsuits" at bounding box center [149, 266] width 264 height 21
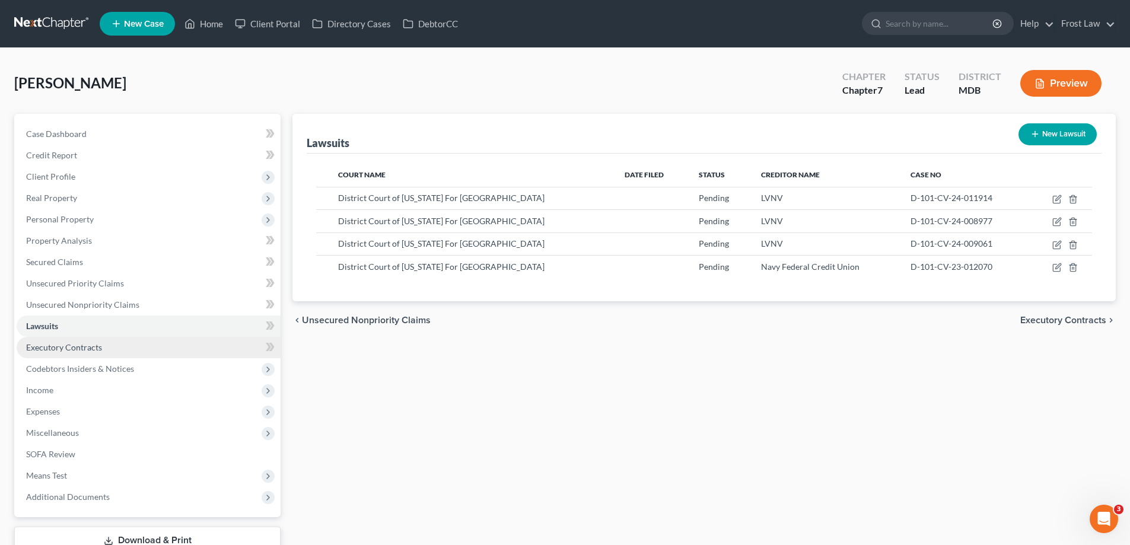
click at [96, 345] on span "Executory Contracts" at bounding box center [64, 347] width 76 height 10
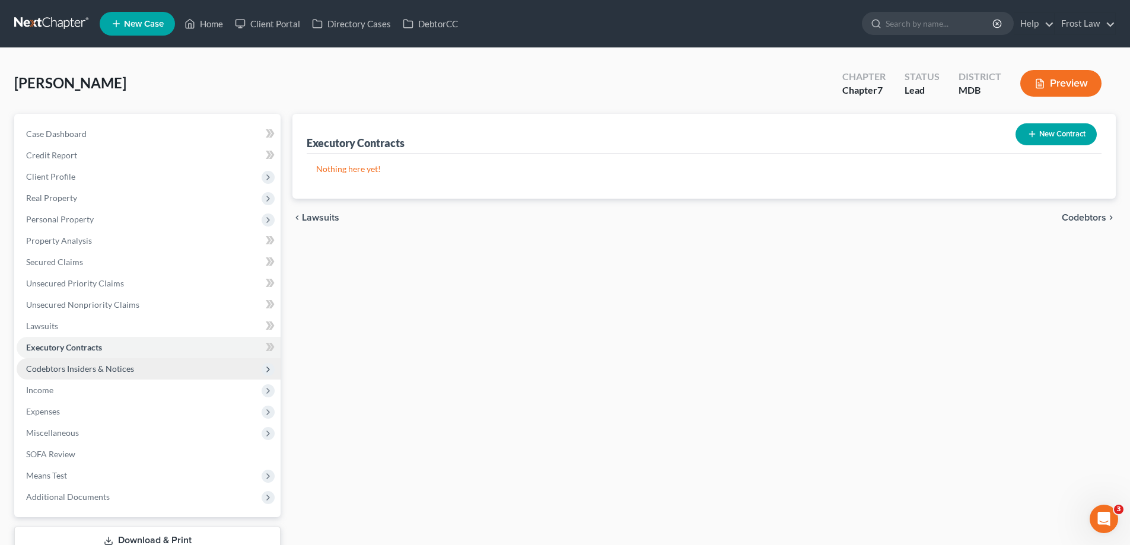
click at [123, 358] on span "Codebtors Insiders & Notices" at bounding box center [149, 368] width 264 height 21
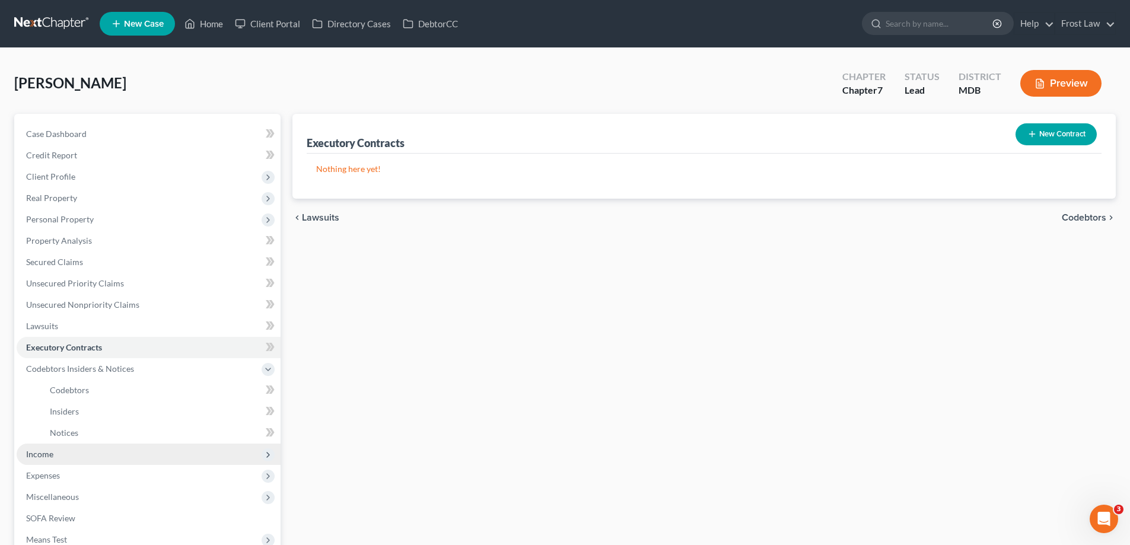
click at [77, 455] on span "Income" at bounding box center [149, 454] width 264 height 21
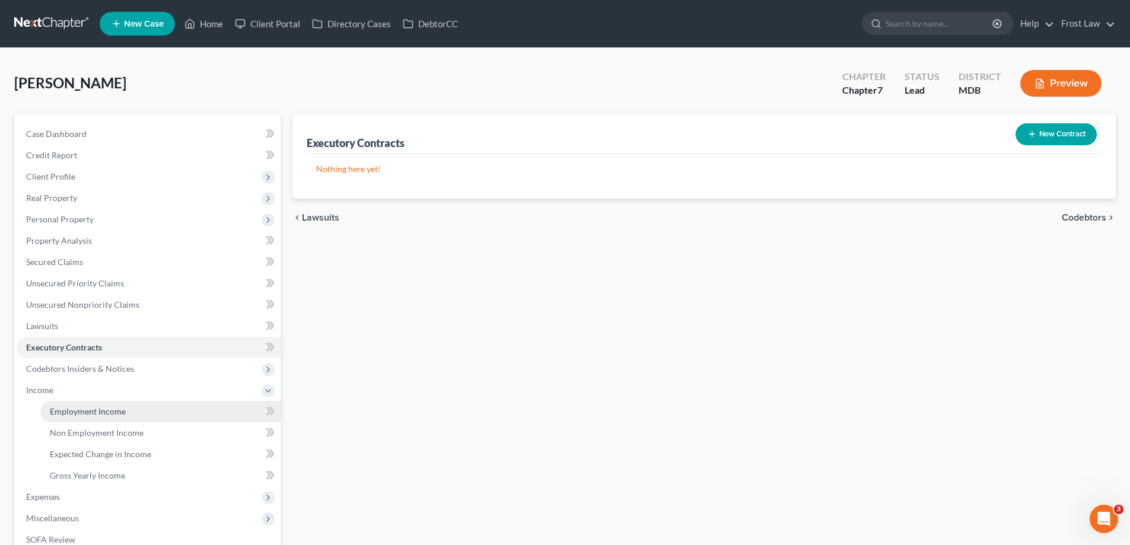
click at [120, 407] on span "Employment Income" at bounding box center [88, 411] width 76 height 10
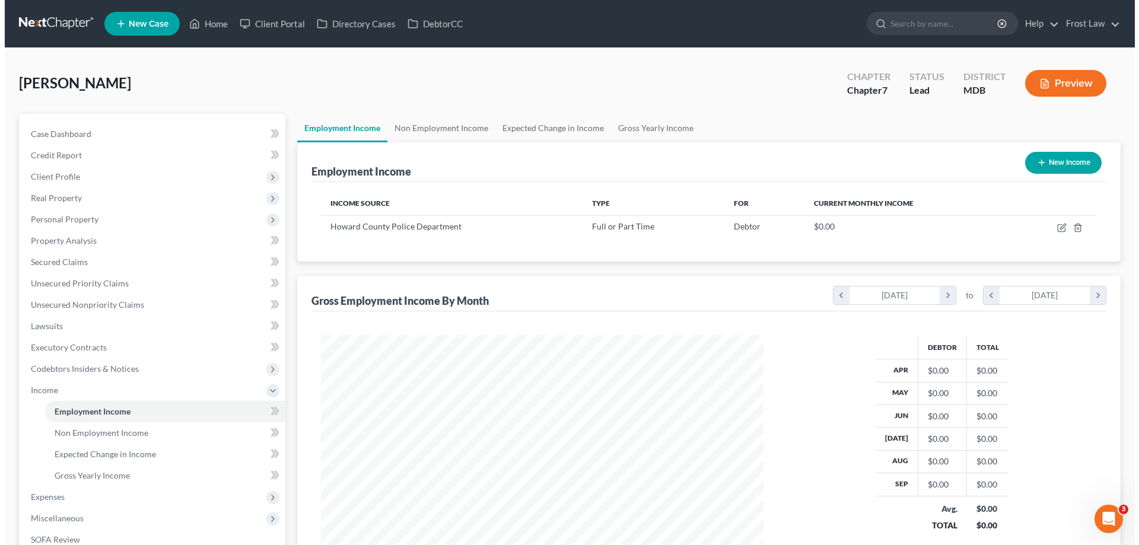
scroll to position [221, 466]
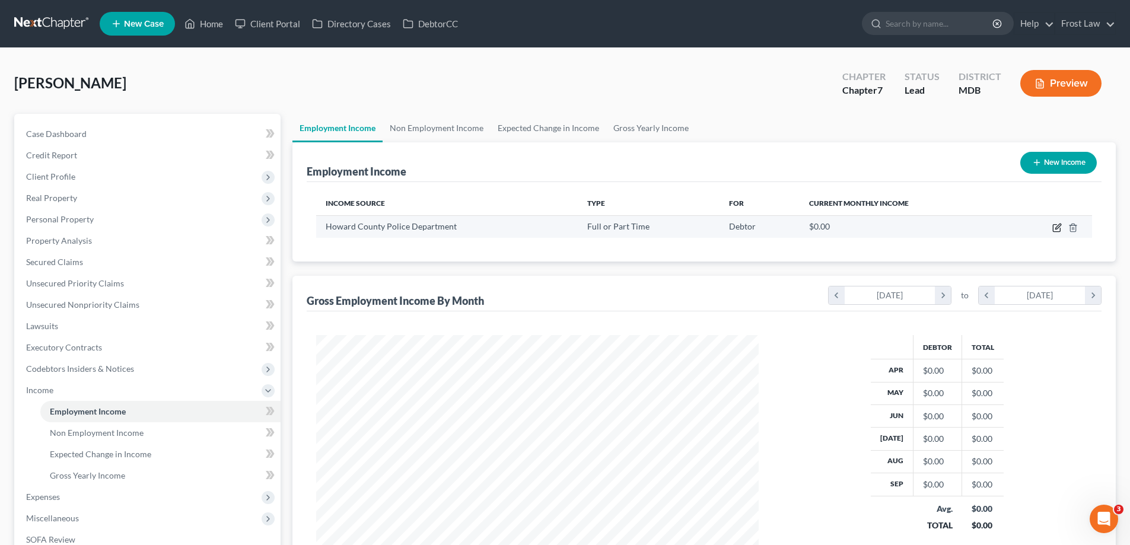
click at [1056, 232] on icon "button" at bounding box center [1056, 228] width 7 height 7
select select "0"
select select "21"
select select "2"
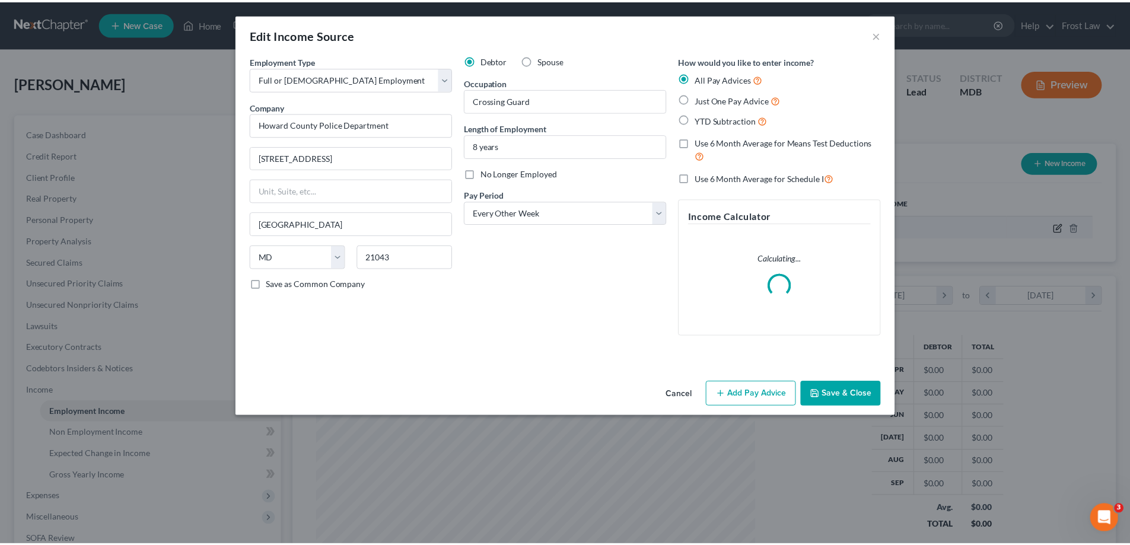
scroll to position [223, 470]
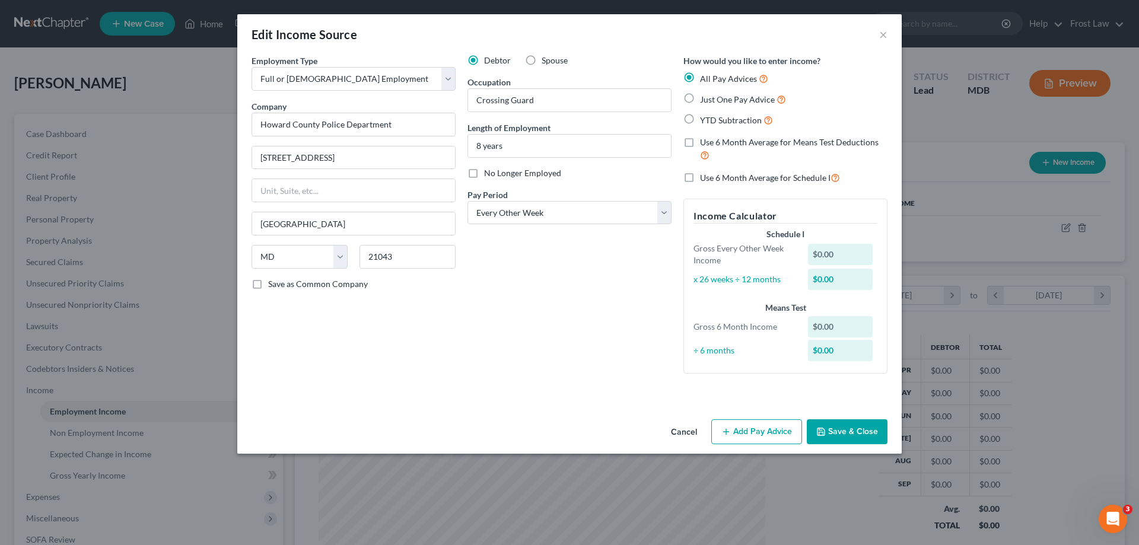
click at [846, 430] on button "Save & Close" at bounding box center [846, 431] width 81 height 25
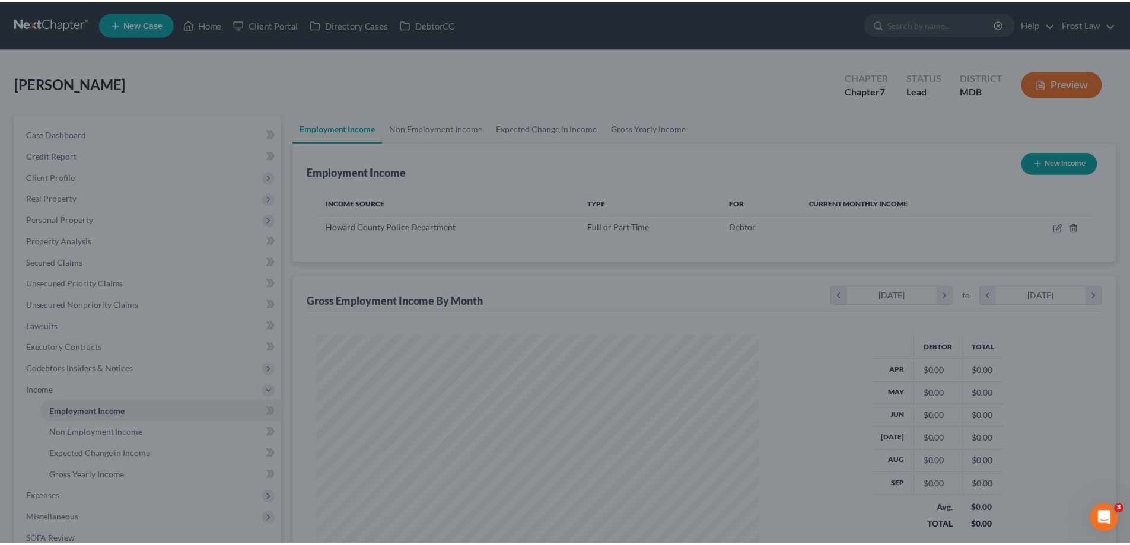
scroll to position [592785, 592540]
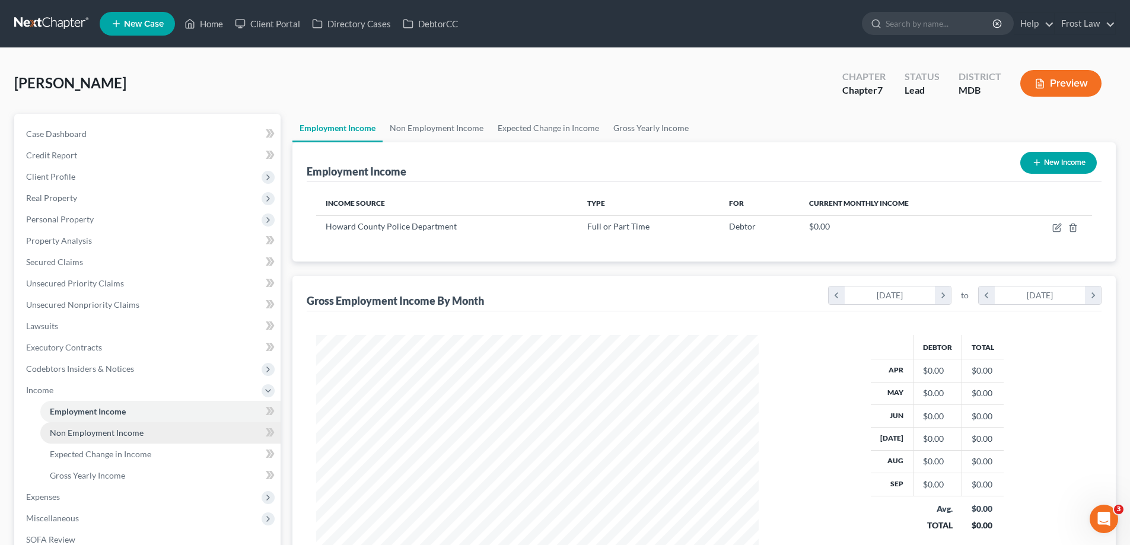
click at [108, 435] on span "Non Employment Income" at bounding box center [97, 433] width 94 height 10
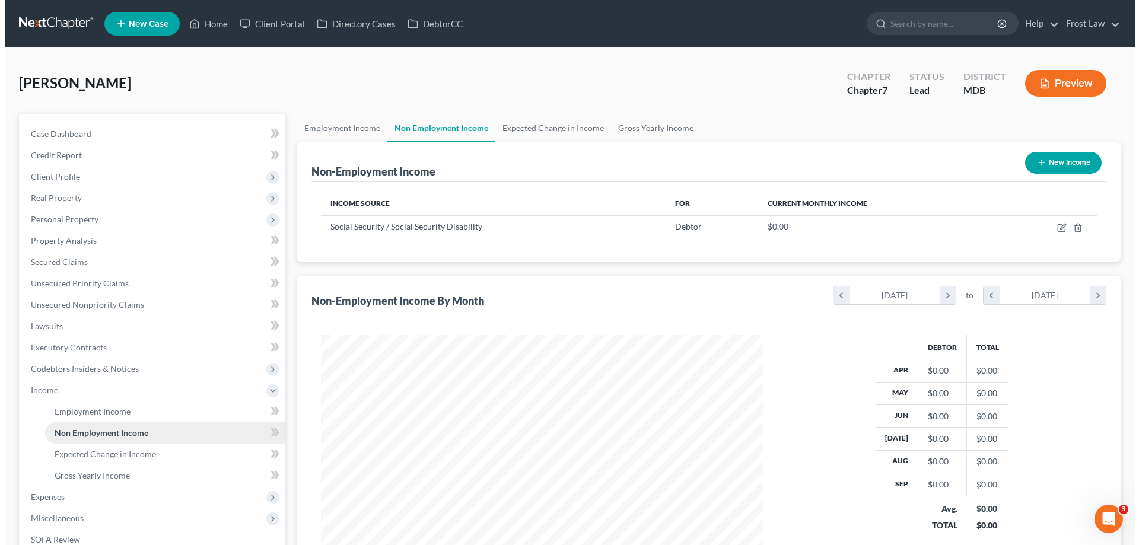
scroll to position [221, 466]
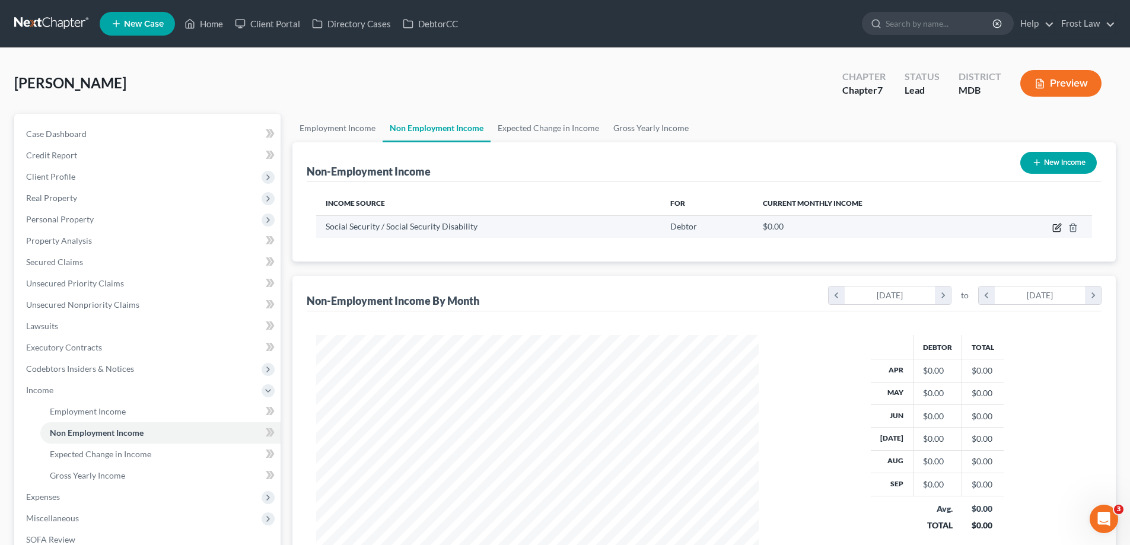
click at [1053, 225] on icon "button" at bounding box center [1056, 228] width 7 height 7
select select "4"
select select "0"
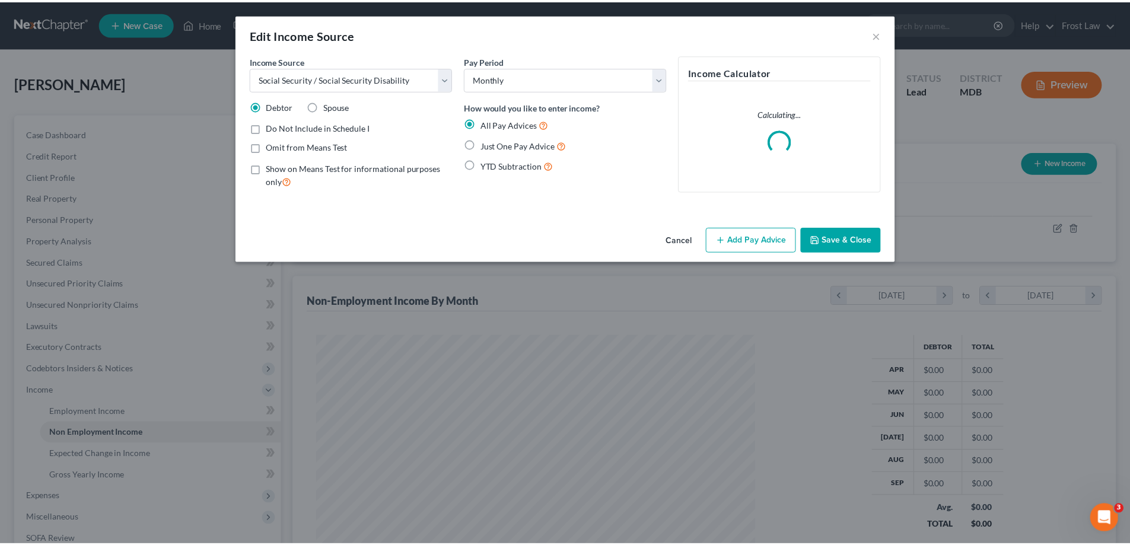
scroll to position [223, 470]
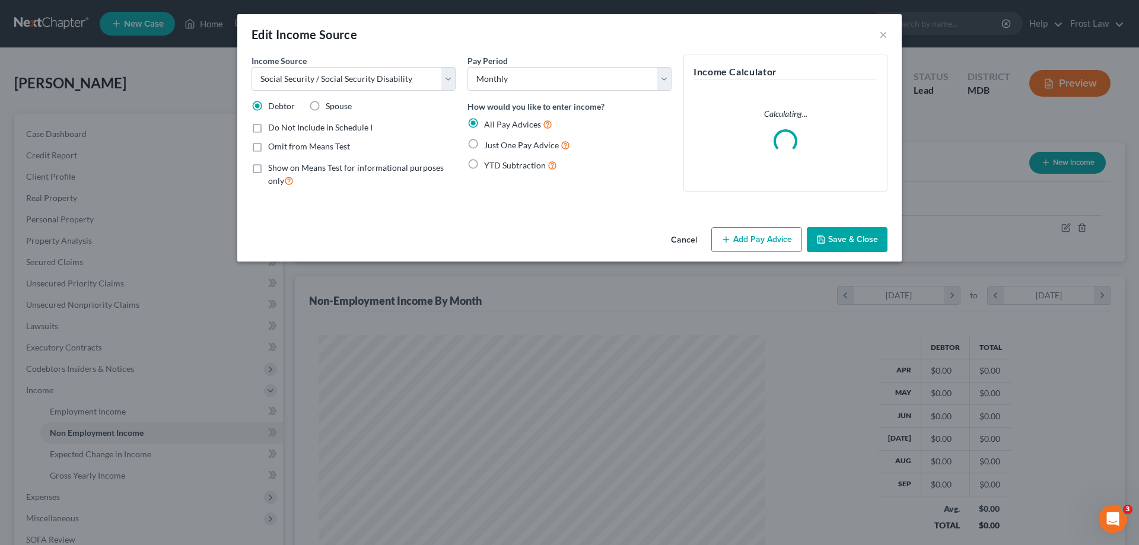
click at [268, 146] on label "Omit from Means Test" at bounding box center [309, 147] width 82 height 12
click at [273, 146] on input "Omit from Means Test" at bounding box center [277, 145] width 8 height 8
checkbox input "true"
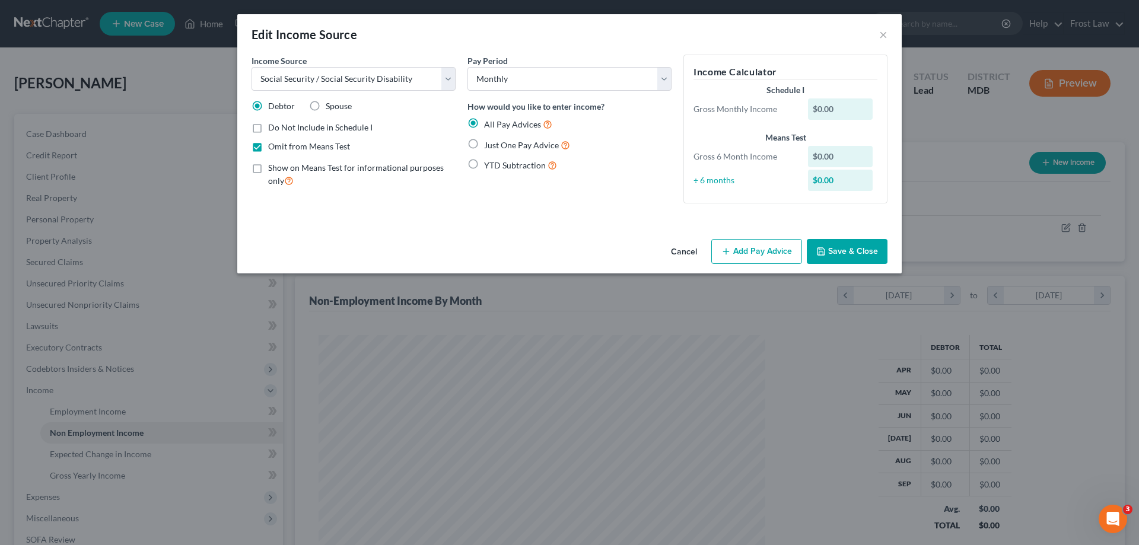
click at [484, 142] on label "Just One Pay Advice" at bounding box center [527, 145] width 86 height 14
click at [489, 142] on input "Just One Pay Advice" at bounding box center [493, 142] width 8 height 8
radio input "true"
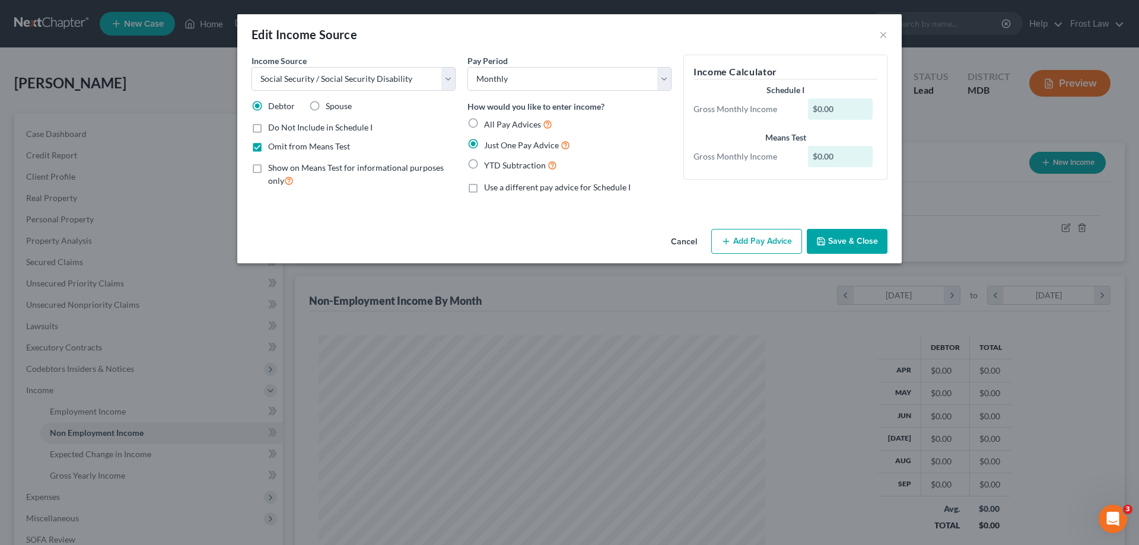
click at [680, 240] on button "Cancel" at bounding box center [683, 242] width 45 height 24
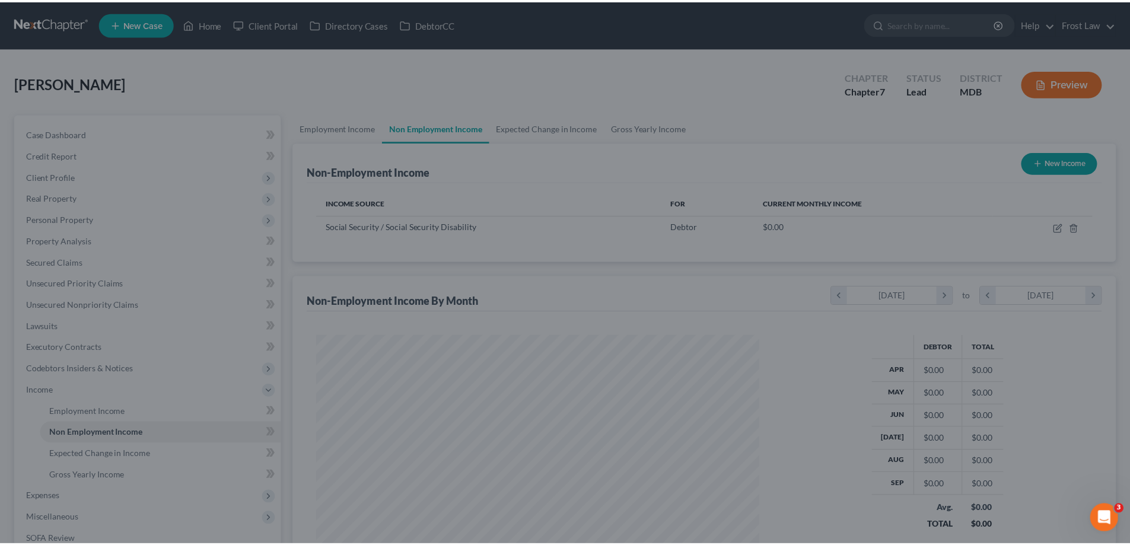
scroll to position [221, 466]
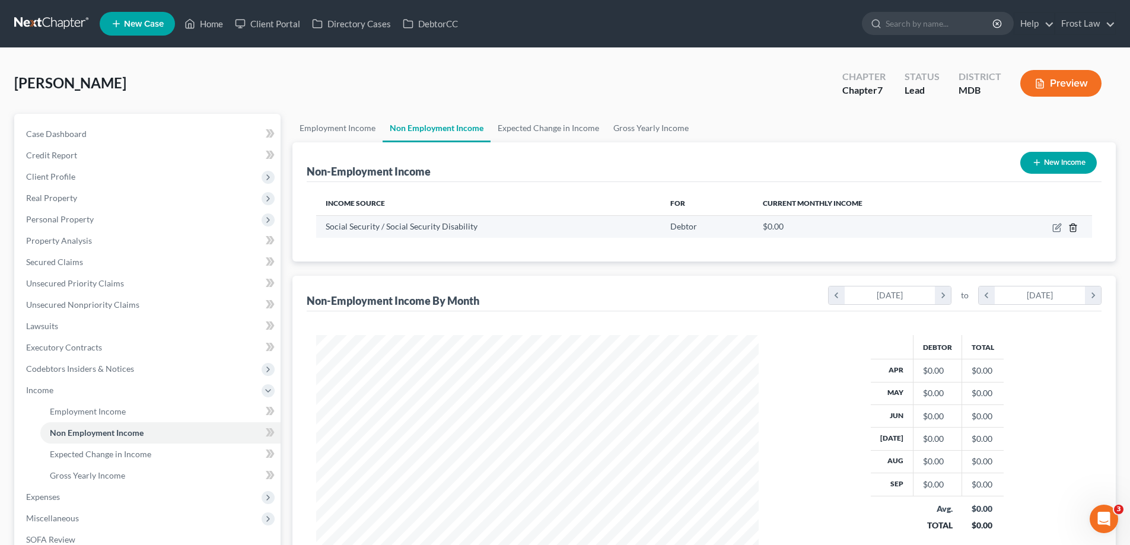
click at [1072, 224] on icon "button" at bounding box center [1072, 228] width 5 height 8
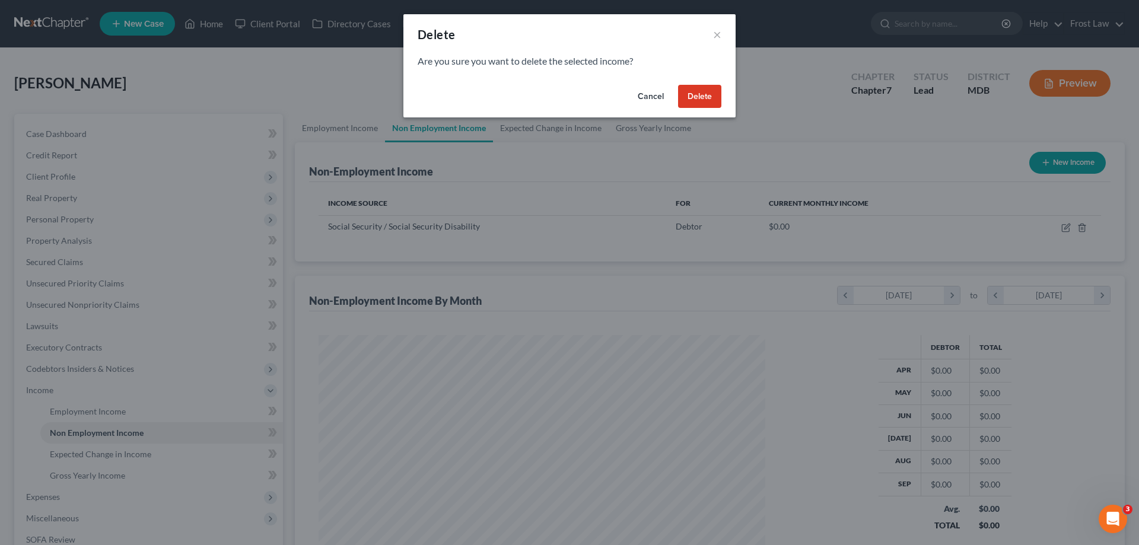
click at [697, 95] on button "Delete" at bounding box center [699, 97] width 43 height 24
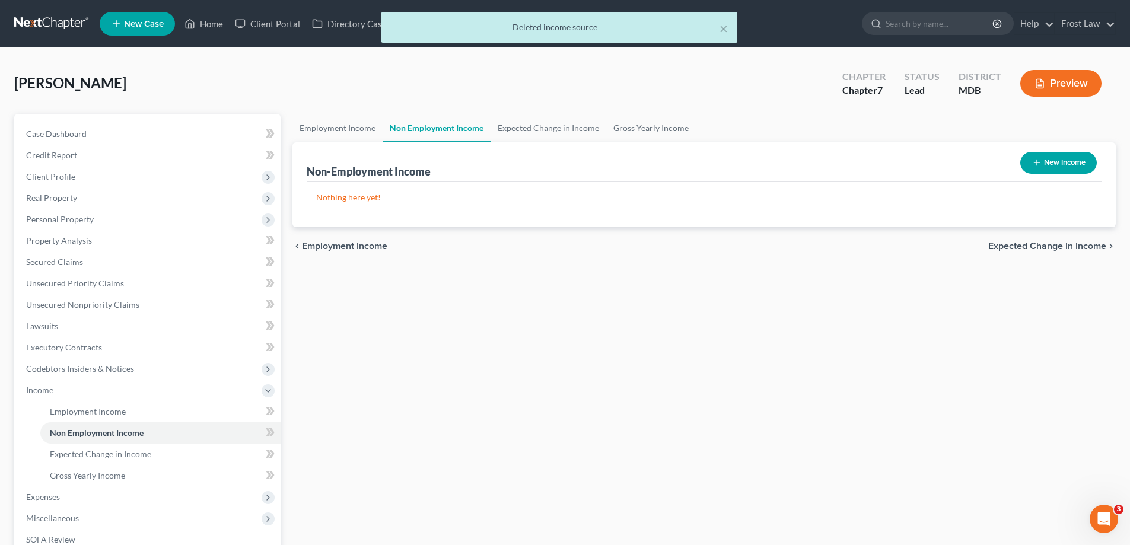
click at [1051, 163] on button "New Income" at bounding box center [1058, 163] width 76 height 22
select select "0"
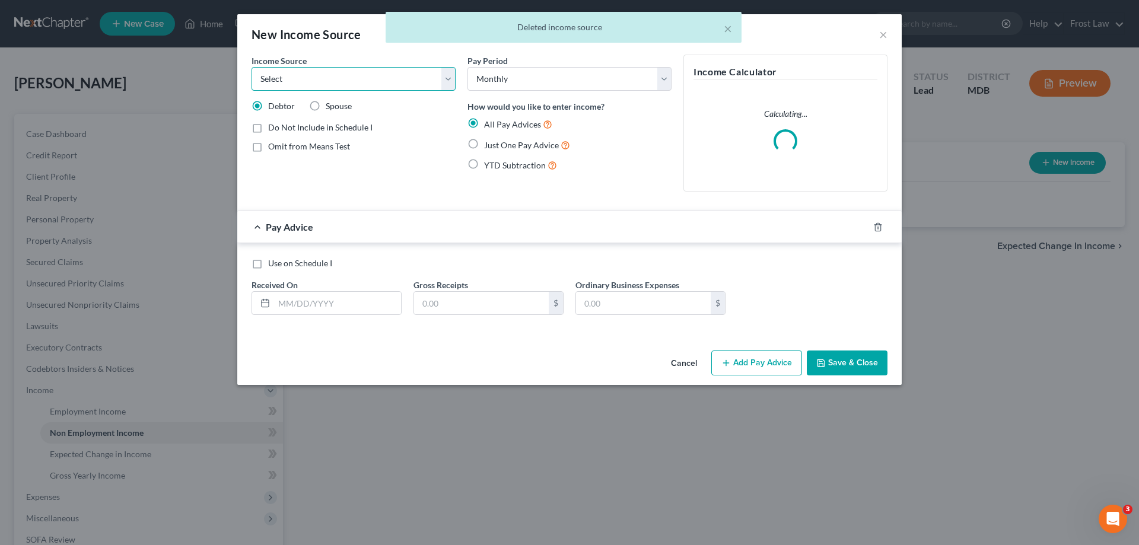
drag, startPoint x: 307, startPoint y: 75, endPoint x: 309, endPoint y: 88, distance: 12.7
click at [308, 75] on select "Select Unemployment Disability (from employer) Pension Retirement Social Securi…" at bounding box center [353, 79] width 204 height 24
select select "4"
click at [251, 67] on select "Select Unemployment Disability (from employer) Pension Retirement Social Securi…" at bounding box center [353, 79] width 204 height 24
click at [489, 142] on span "Just One Pay Advice" at bounding box center [521, 145] width 75 height 10
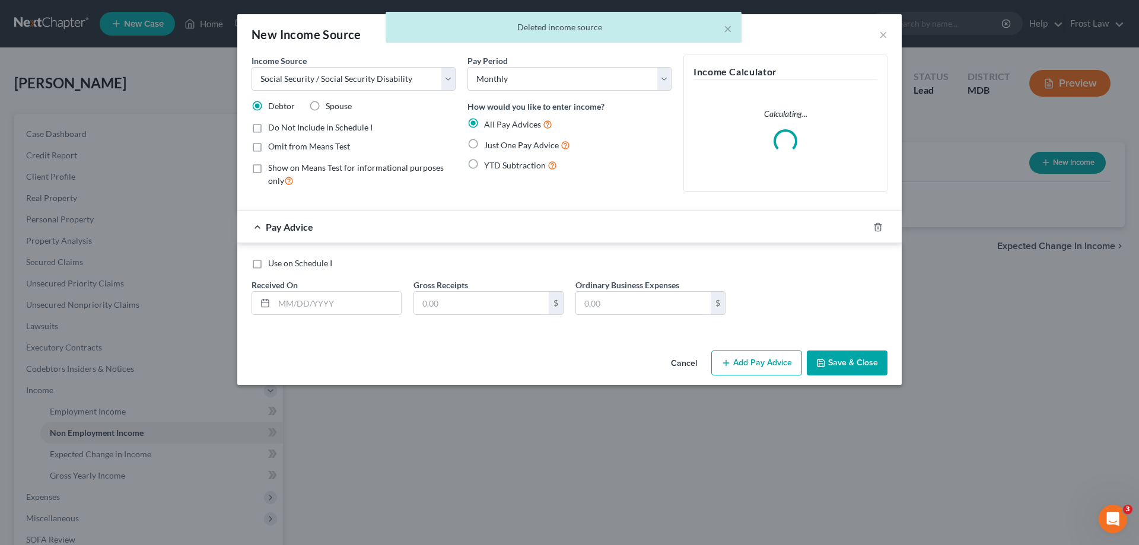
click at [489, 142] on input "Just One Pay Advice" at bounding box center [493, 142] width 8 height 8
radio input "true"
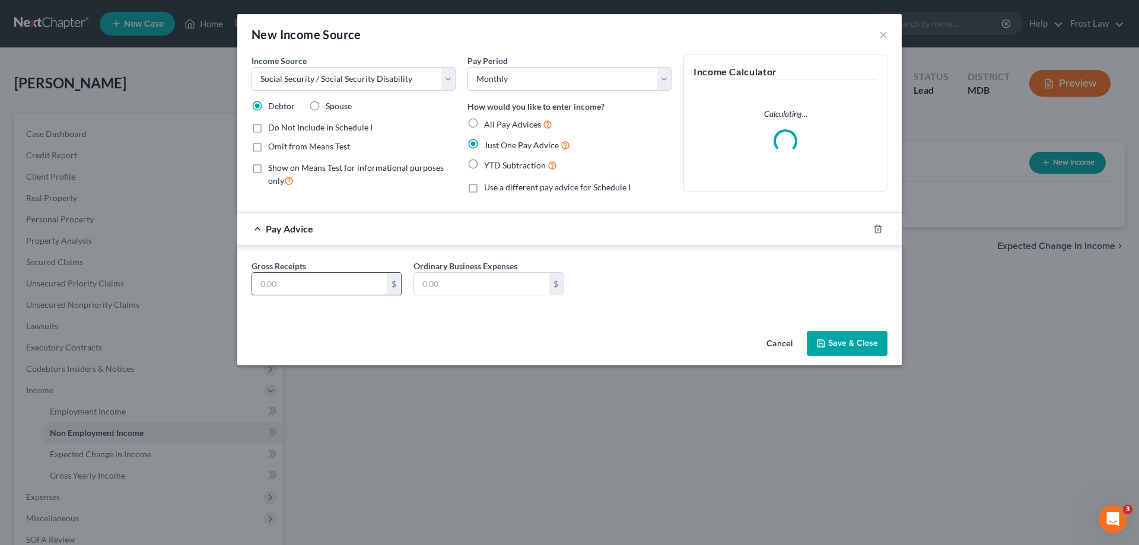
click at [324, 282] on input "text" at bounding box center [319, 284] width 135 height 23
type input "1,253.00"
click at [275, 149] on span "Omit from Means Test" at bounding box center [309, 146] width 82 height 10
click at [275, 148] on input "Omit from Means Test" at bounding box center [277, 145] width 8 height 8
checkbox input "true"
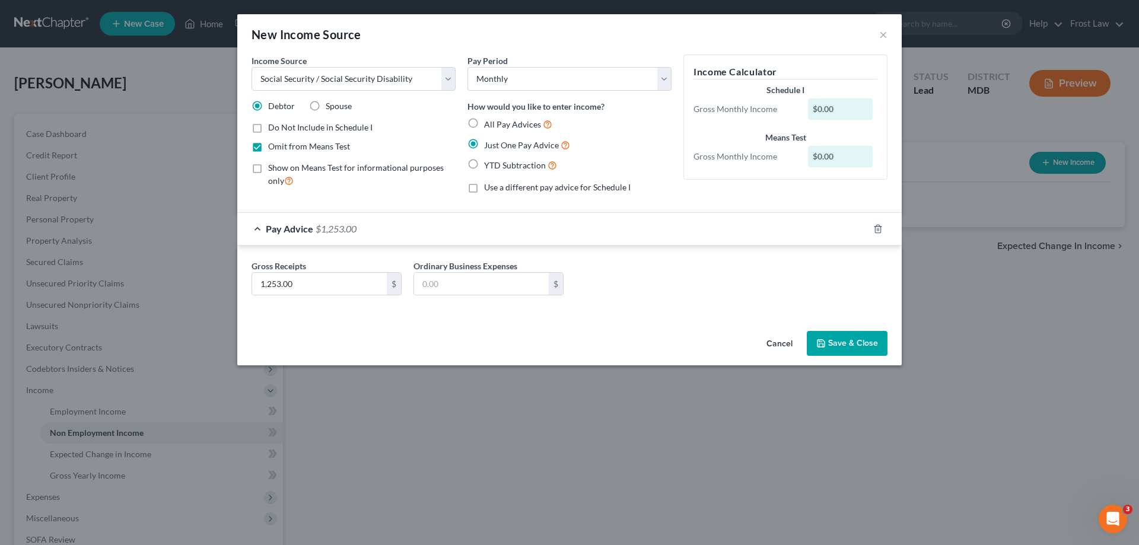
click at [860, 344] on button "Save & Close" at bounding box center [846, 343] width 81 height 25
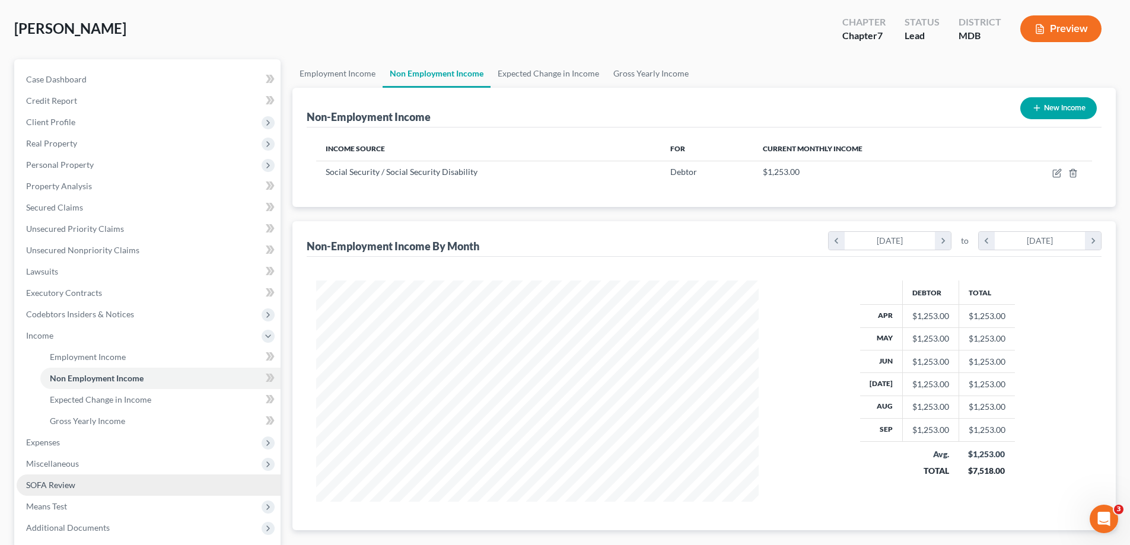
scroll to position [119, 0]
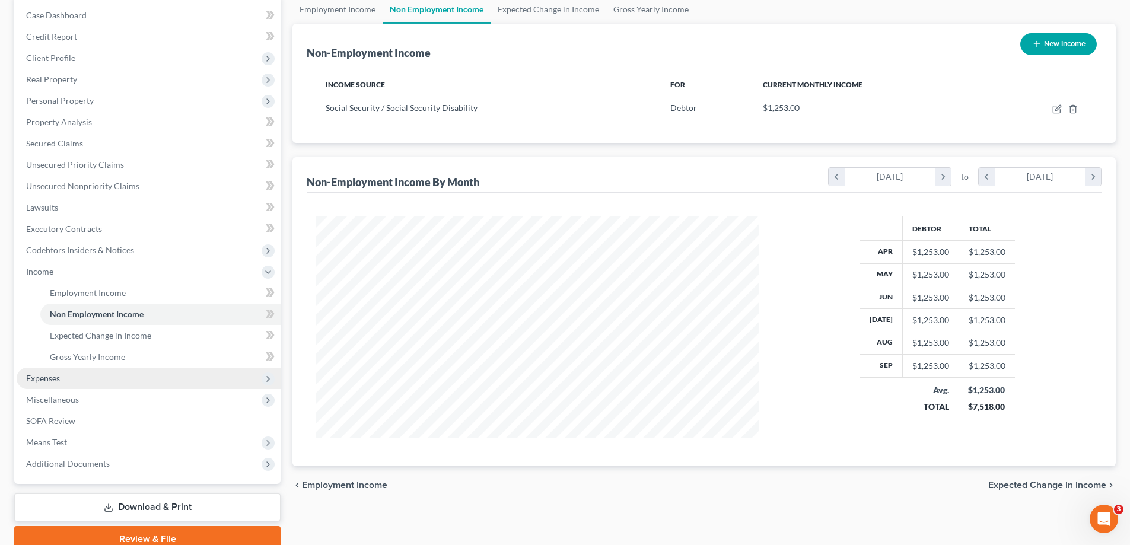
click at [75, 371] on span "Expenses" at bounding box center [149, 378] width 264 height 21
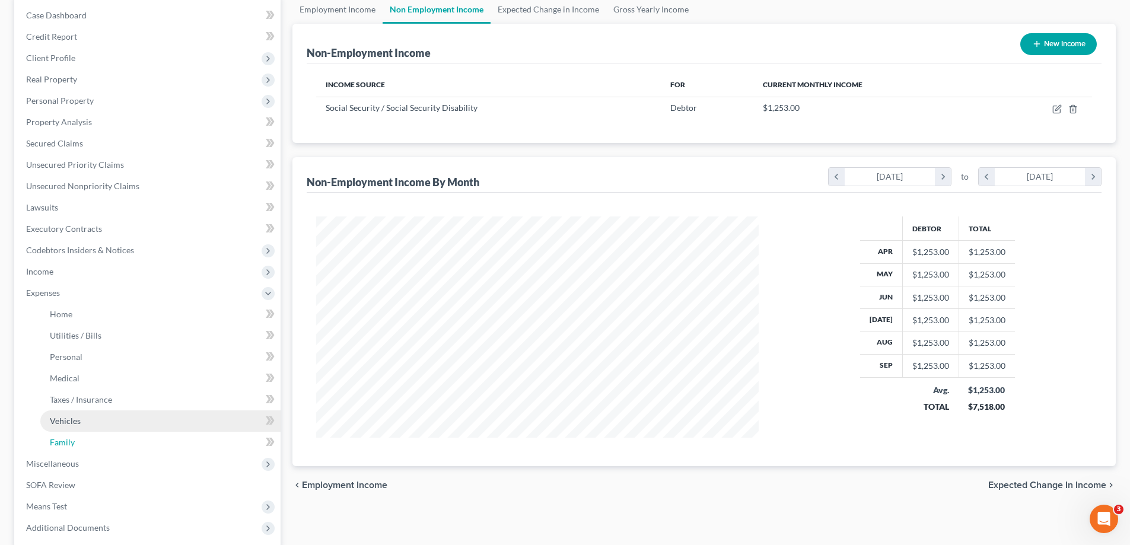
drag, startPoint x: 97, startPoint y: 446, endPoint x: 144, endPoint y: 430, distance: 50.1
click at [97, 446] on link "Family" at bounding box center [160, 442] width 240 height 21
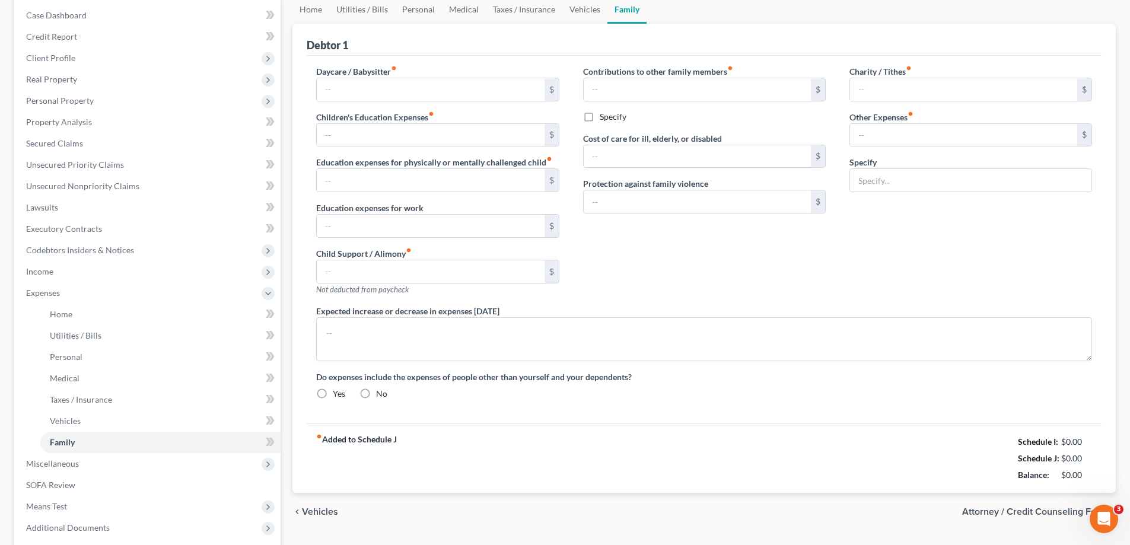
radio input "true"
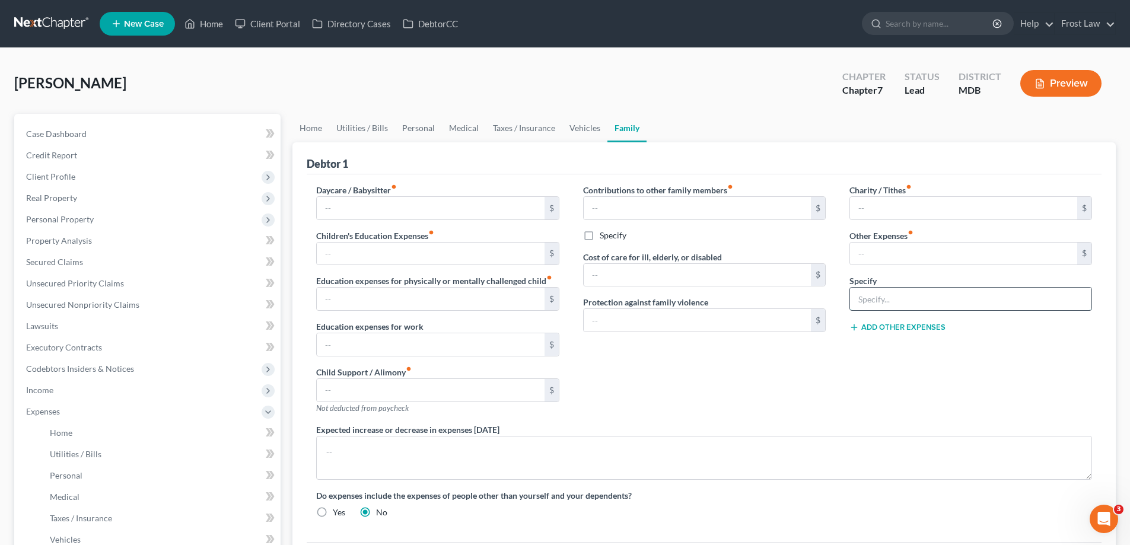
click at [903, 300] on input "text" at bounding box center [970, 299] width 241 height 23
type input "SSI backout"
click at [910, 258] on input "text" at bounding box center [963, 254] width 227 height 23
type input "1,253.00"
click at [774, 340] on div "Contributions to other family members fiber_manual_record $ Specify Cost of car…" at bounding box center [704, 304] width 266 height 240
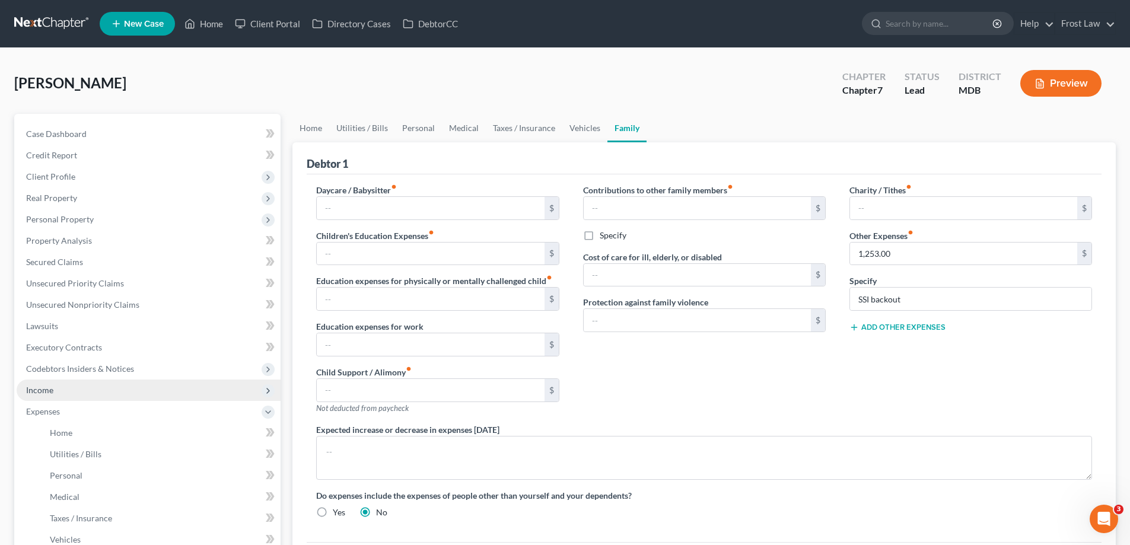
click at [90, 392] on span "Income" at bounding box center [149, 390] width 264 height 21
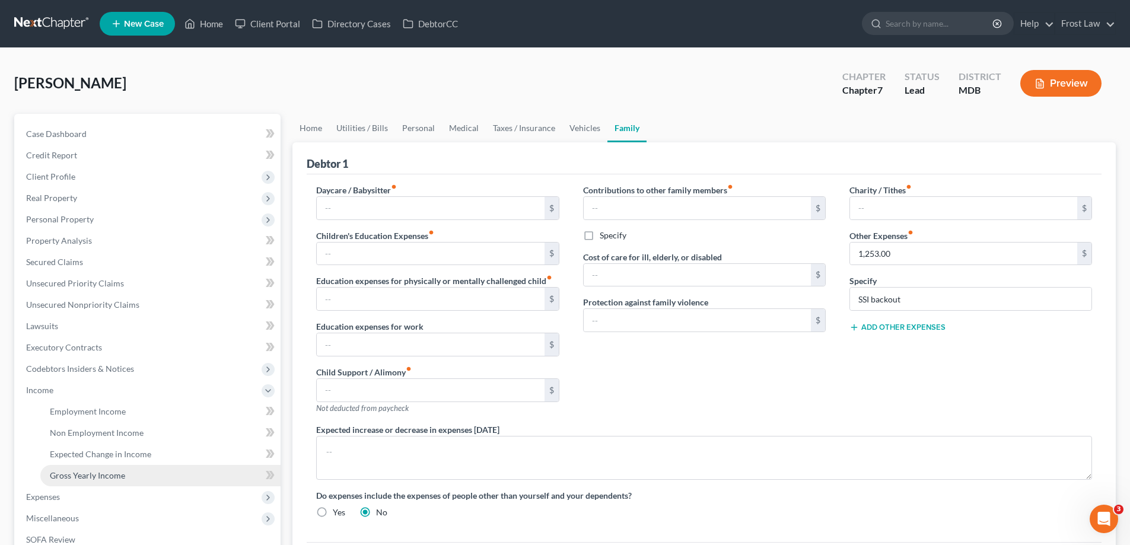
click at [102, 471] on span "Gross Yearly Income" at bounding box center [87, 475] width 75 height 10
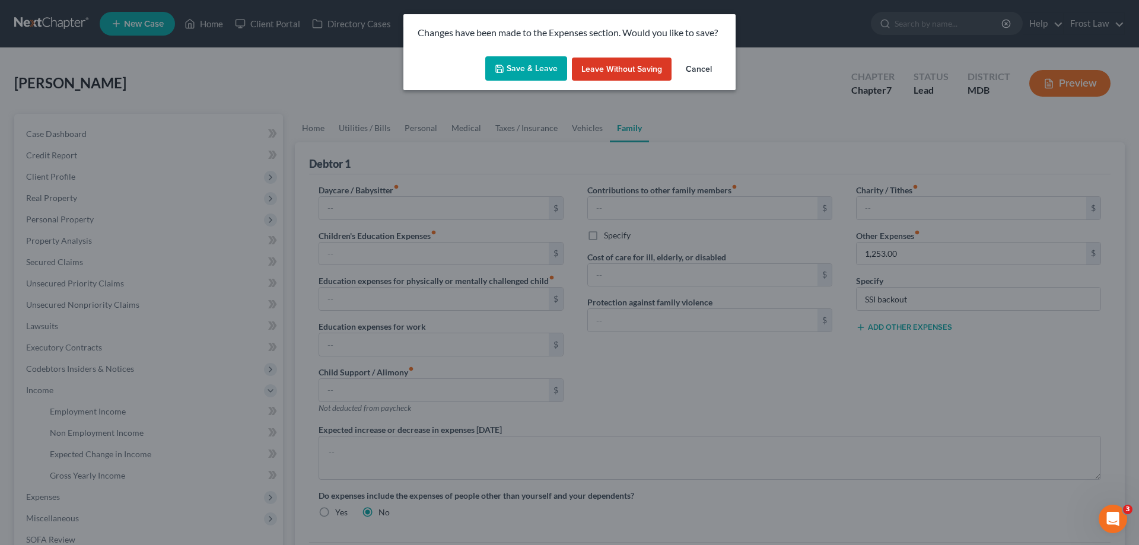
click at [508, 58] on button "Save & Leave" at bounding box center [526, 68] width 82 height 25
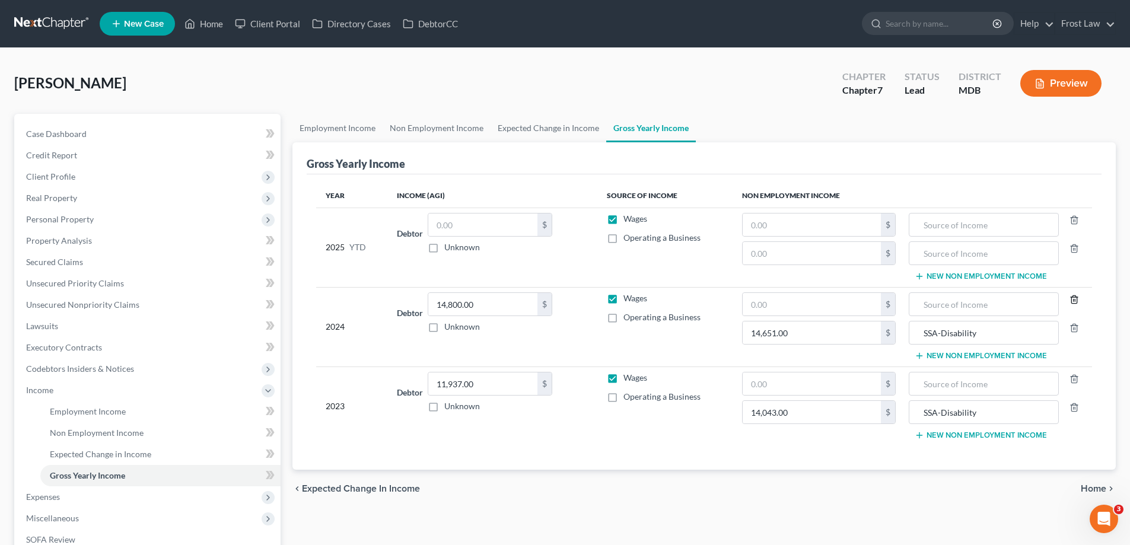
click at [1071, 302] on icon "button" at bounding box center [1073, 299] width 5 height 8
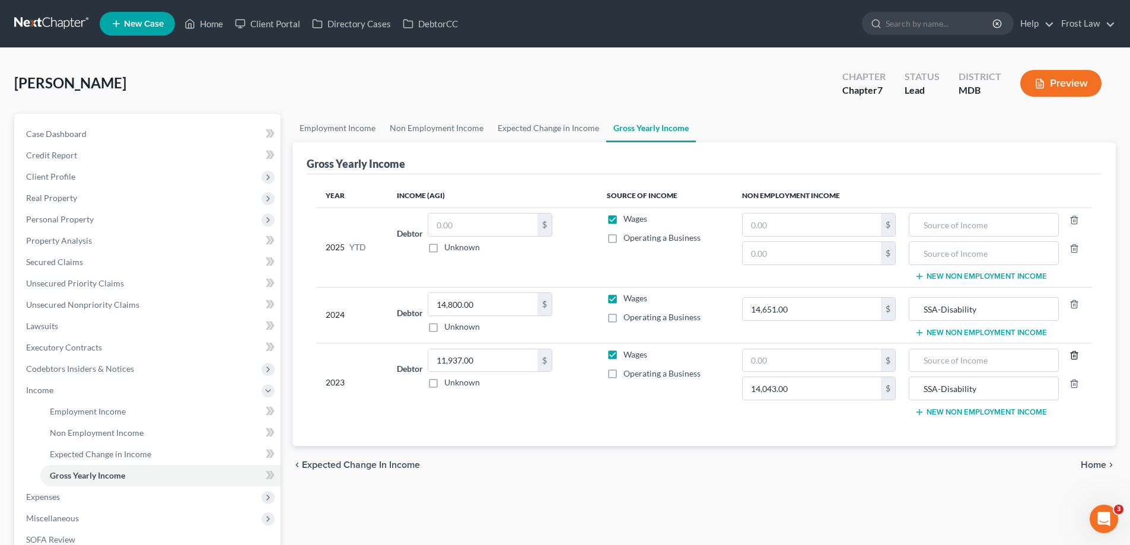
click at [1073, 352] on icon "button" at bounding box center [1073, 354] width 9 height 9
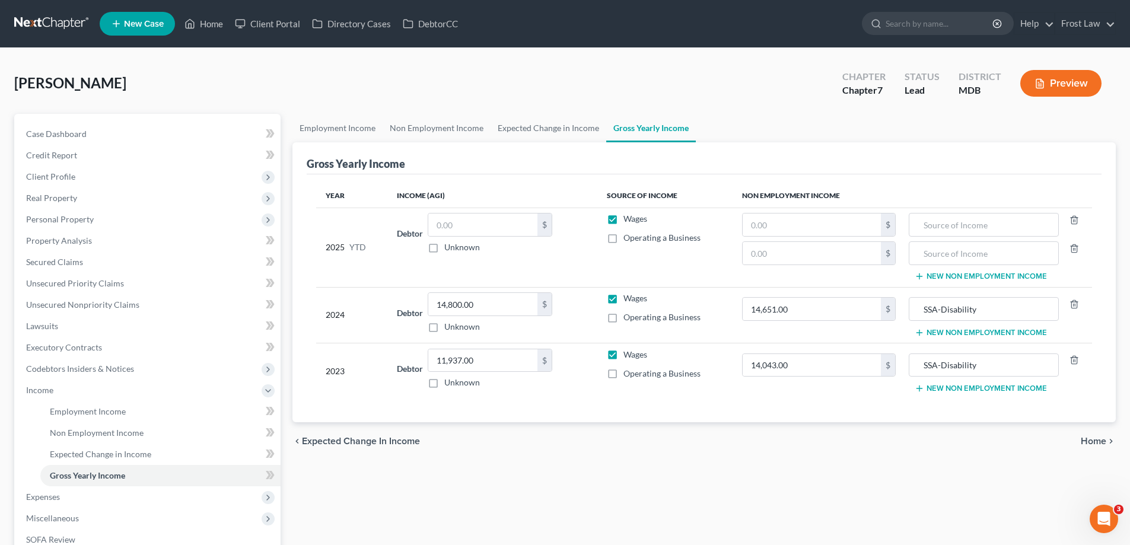
click at [623, 237] on label "Operating a Business" at bounding box center [661, 238] width 77 height 12
click at [628, 237] on input "Operating a Business" at bounding box center [632, 236] width 8 height 8
checkbox input "true"
click at [623, 315] on label "Operating a Business" at bounding box center [661, 317] width 77 height 12
click at [628, 315] on input "Operating a Business" at bounding box center [632, 315] width 8 height 8
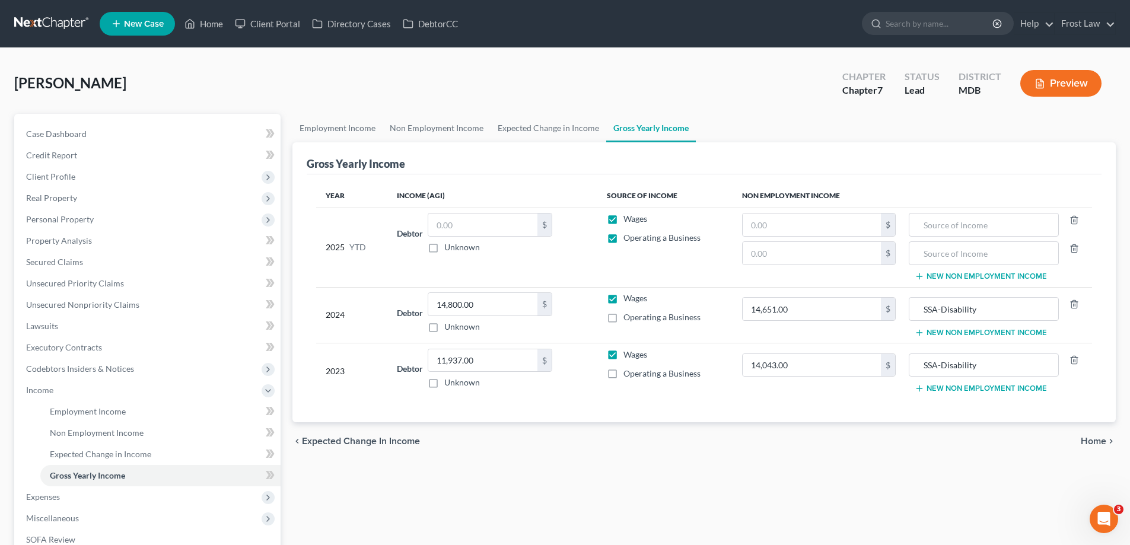
checkbox input "true"
click at [623, 375] on label "Operating a Business" at bounding box center [661, 374] width 77 height 12
click at [628, 375] on input "Operating a Business" at bounding box center [632, 372] width 8 height 8
checkbox input "true"
drag, startPoint x: 990, startPoint y: 307, endPoint x: 842, endPoint y: 318, distance: 148.1
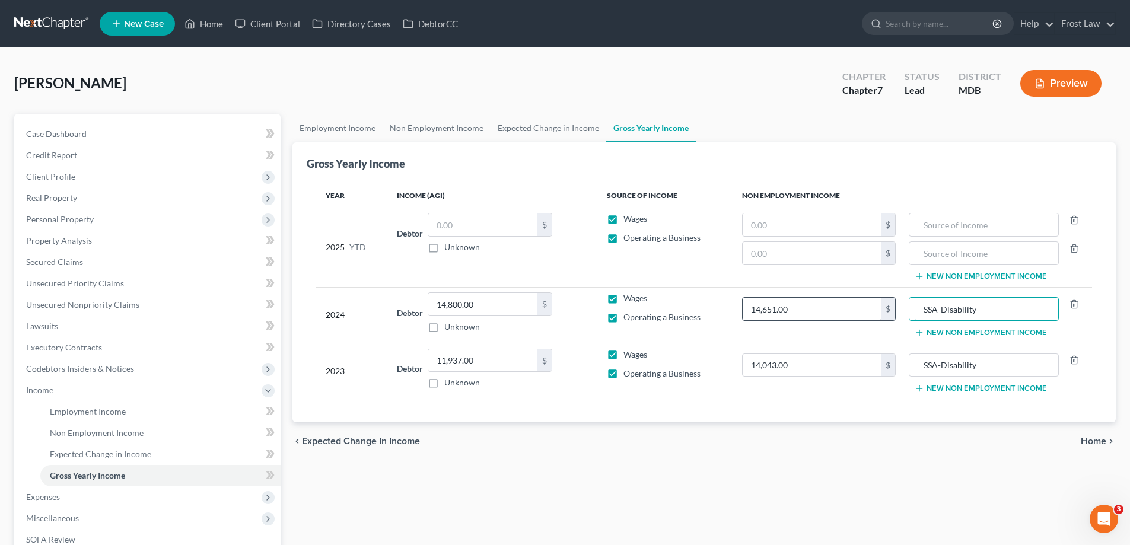
click at [838, 306] on tr "2024 Debtor 14,800.00 $ Unknown Balance Undetermined 14,800.00 $ Unknown Wages …" at bounding box center [704, 315] width 776 height 56
click at [974, 219] on input "text" at bounding box center [983, 224] width 136 height 23
paste input "SSA-Disability"
type input "SSA-Disability"
click at [1071, 248] on icon "button" at bounding box center [1073, 248] width 5 height 8
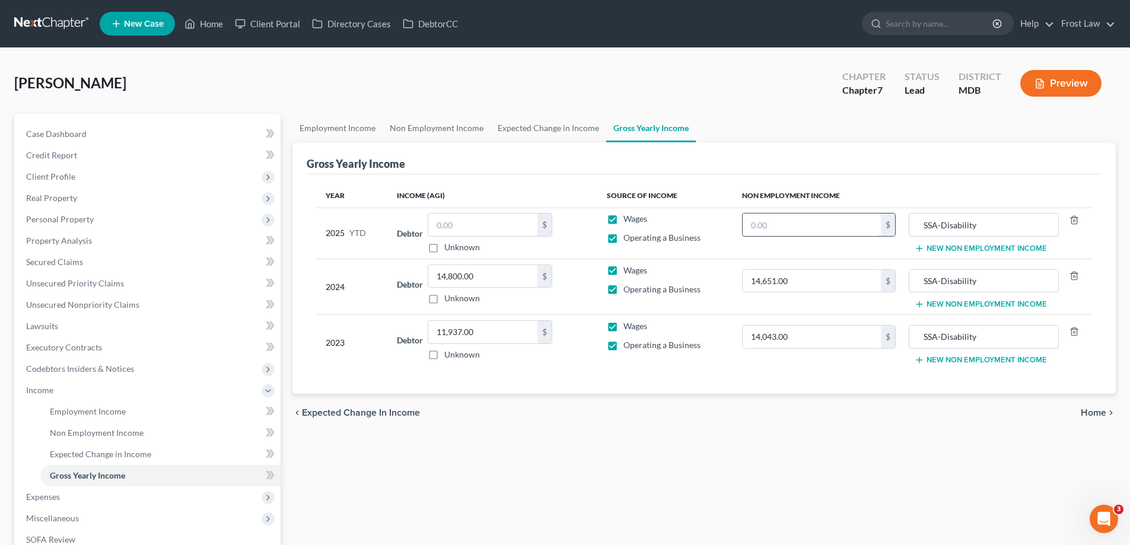
click at [835, 219] on input "text" at bounding box center [811, 224] width 138 height 23
click at [772, 230] on input "text" at bounding box center [811, 224] width 138 height 23
type input "12,530.00"
click at [786, 467] on div "Employment Income Non Employment Income Expected Change in Income Gross Yearly …" at bounding box center [703, 392] width 835 height 557
click at [465, 227] on input "text" at bounding box center [482, 224] width 109 height 23
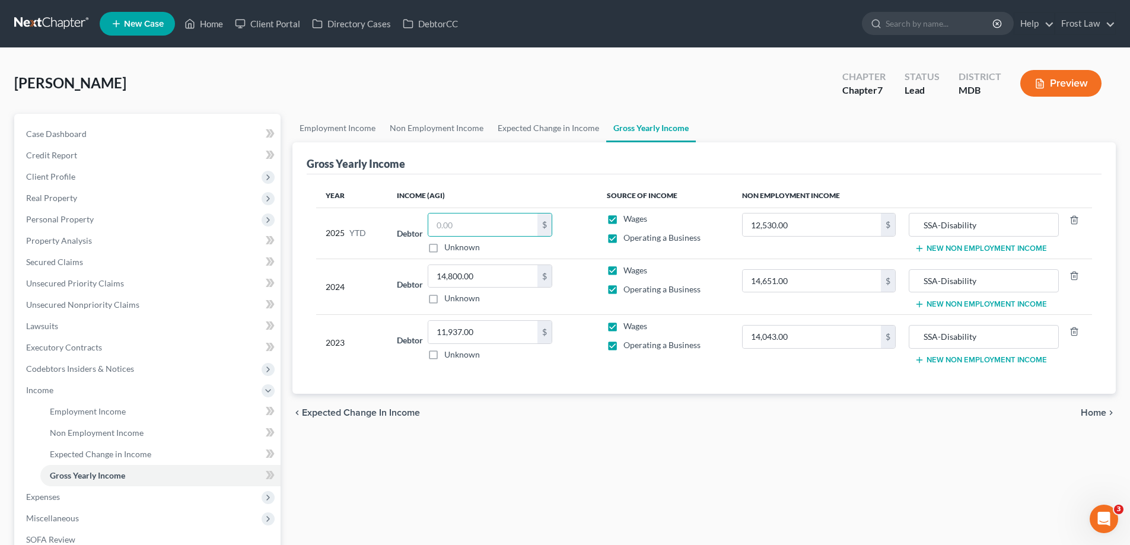
click at [614, 459] on div "Employment Income Non Employment Income Expected Change in Income Gross Yearly …" at bounding box center [703, 392] width 835 height 557
paste input "2,092"
type input "12,092.00"
paste input "6,144"
type input "16,144.00"
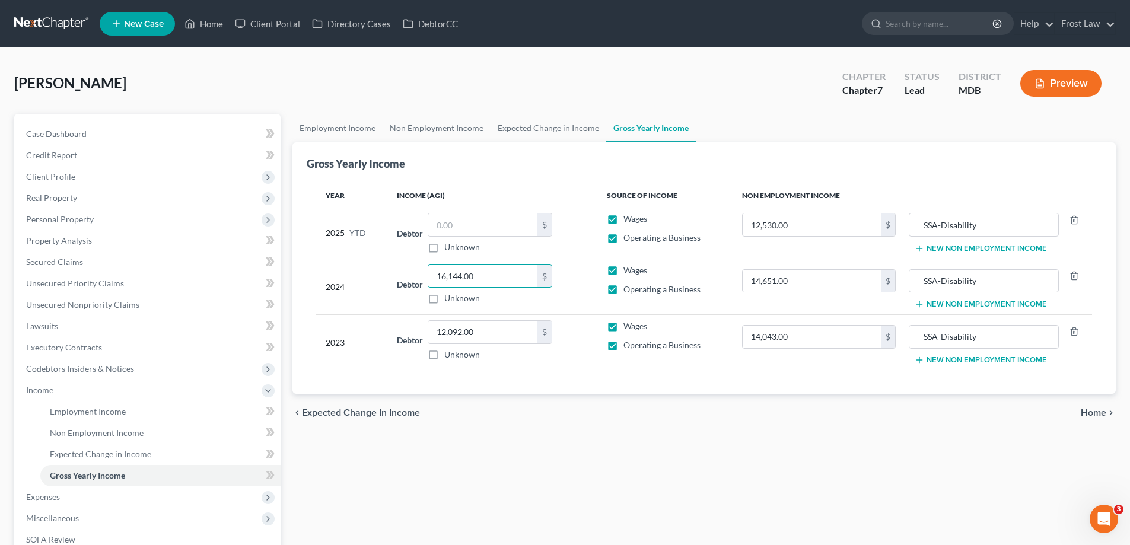
click at [685, 492] on div "Employment Income Non Employment Income Expected Change in Income Gross Yearly …" at bounding box center [703, 392] width 835 height 557
click at [119, 452] on span "Expected Change in Income" at bounding box center [100, 454] width 101 height 10
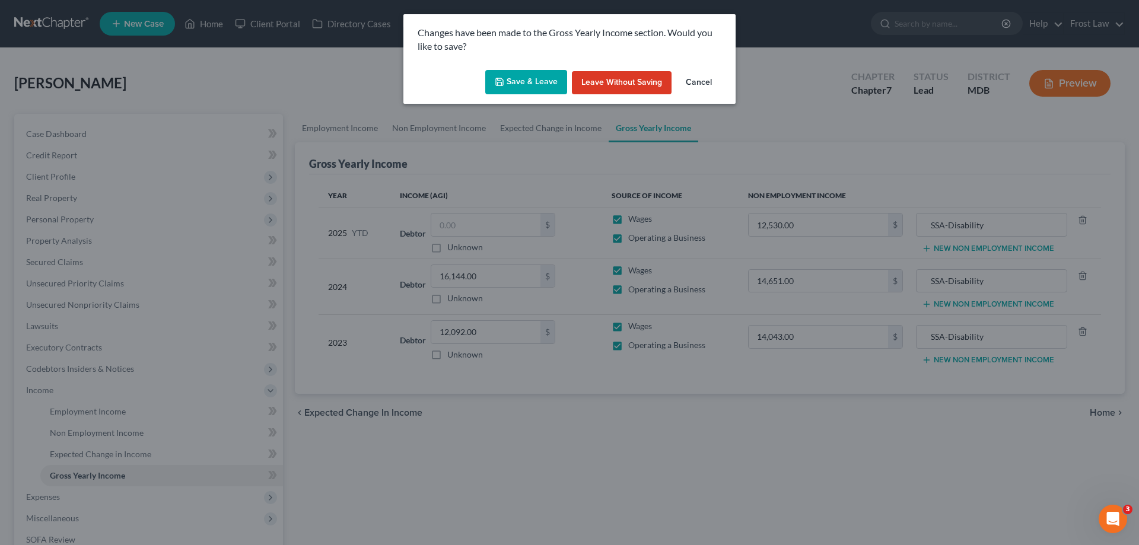
drag, startPoint x: 507, startPoint y: 75, endPoint x: 484, endPoint y: 104, distance: 36.8
click at [507, 75] on button "Save & Leave" at bounding box center [526, 82] width 82 height 25
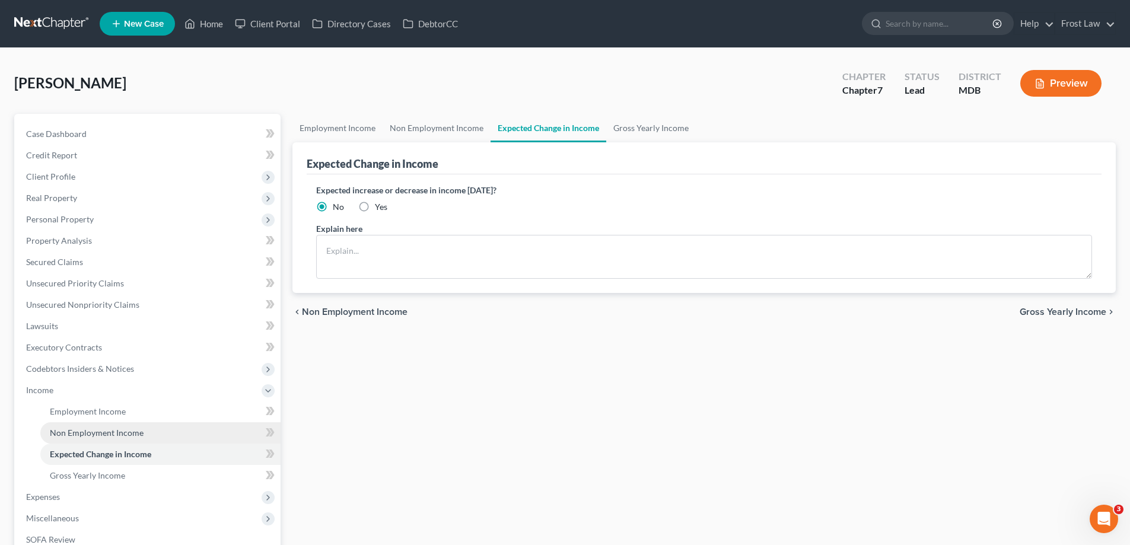
click at [116, 432] on span "Non Employment Income" at bounding box center [97, 433] width 94 height 10
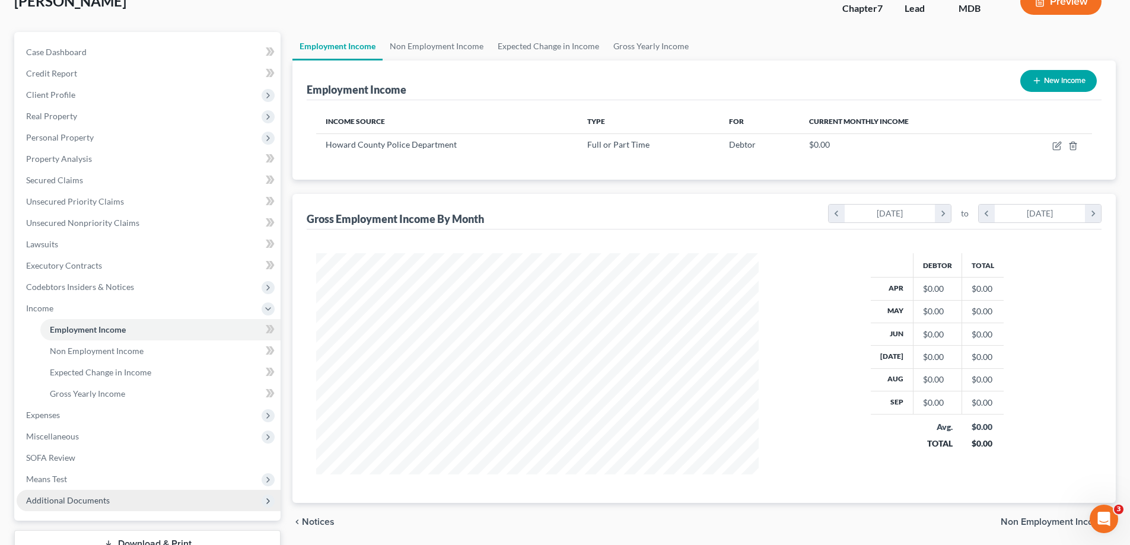
scroll to position [171, 0]
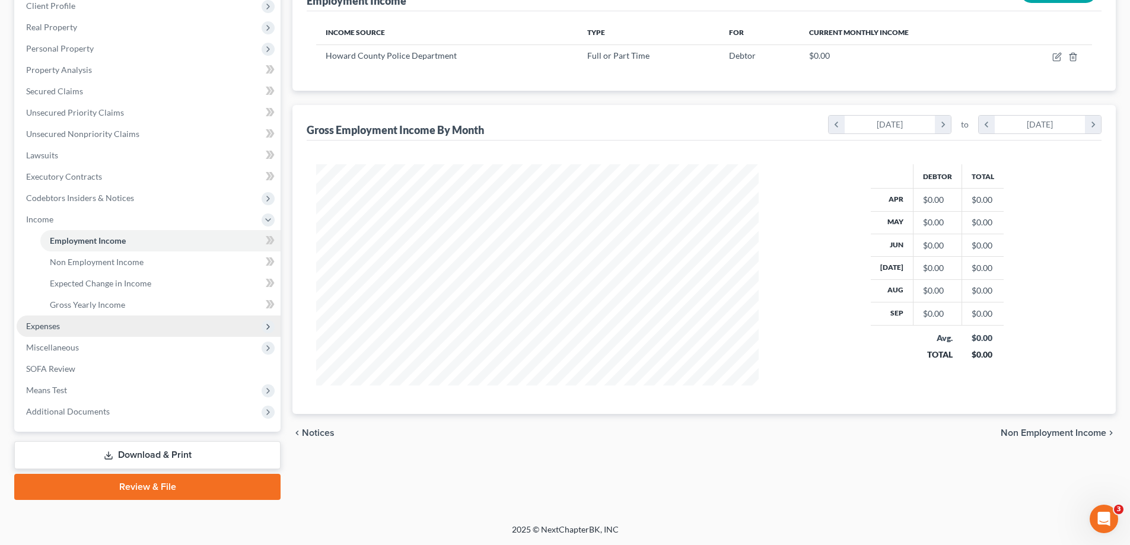
click at [63, 327] on span "Expenses" at bounding box center [149, 325] width 264 height 21
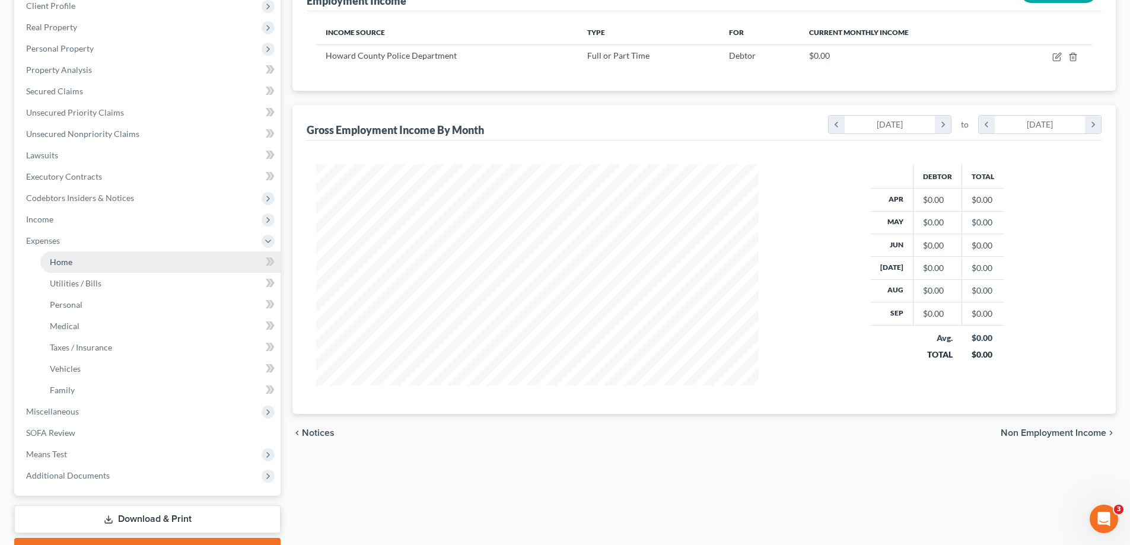
click at [86, 257] on link "Home" at bounding box center [160, 261] width 240 height 21
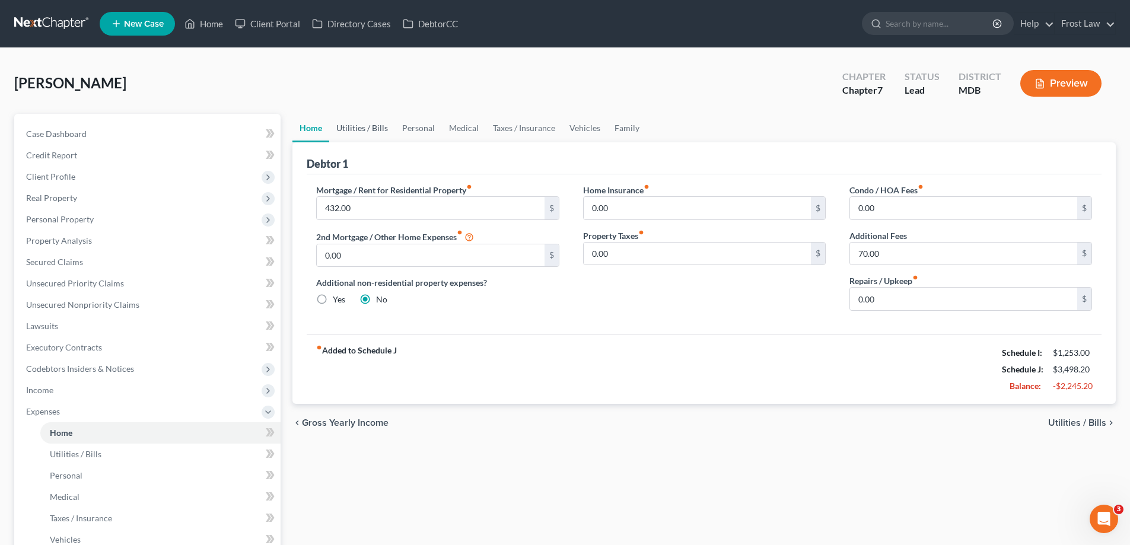
click at [348, 124] on link "Utilities / Bills" at bounding box center [362, 128] width 66 height 28
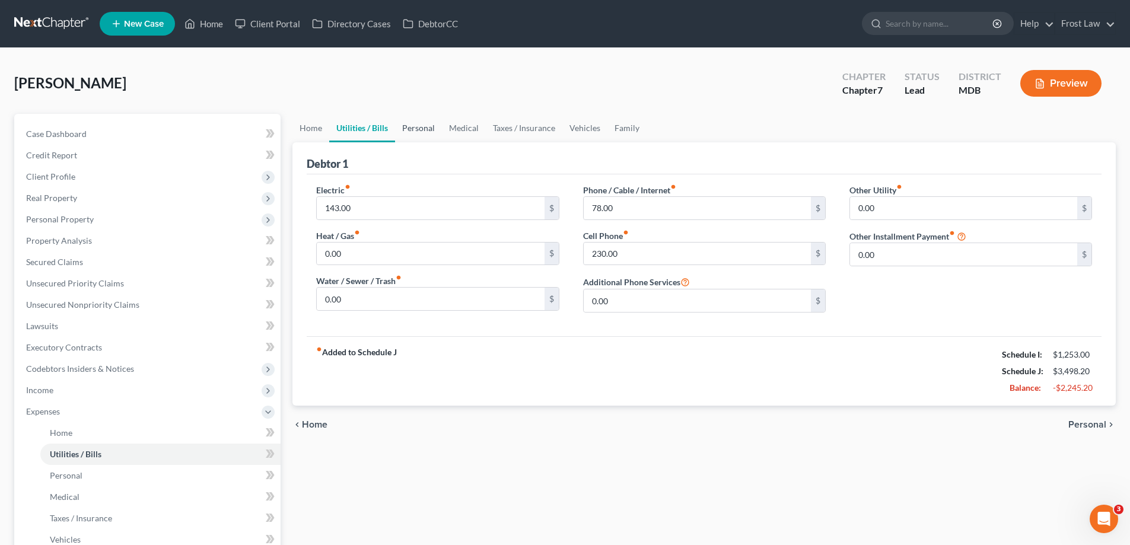
click at [413, 131] on link "Personal" at bounding box center [418, 128] width 47 height 28
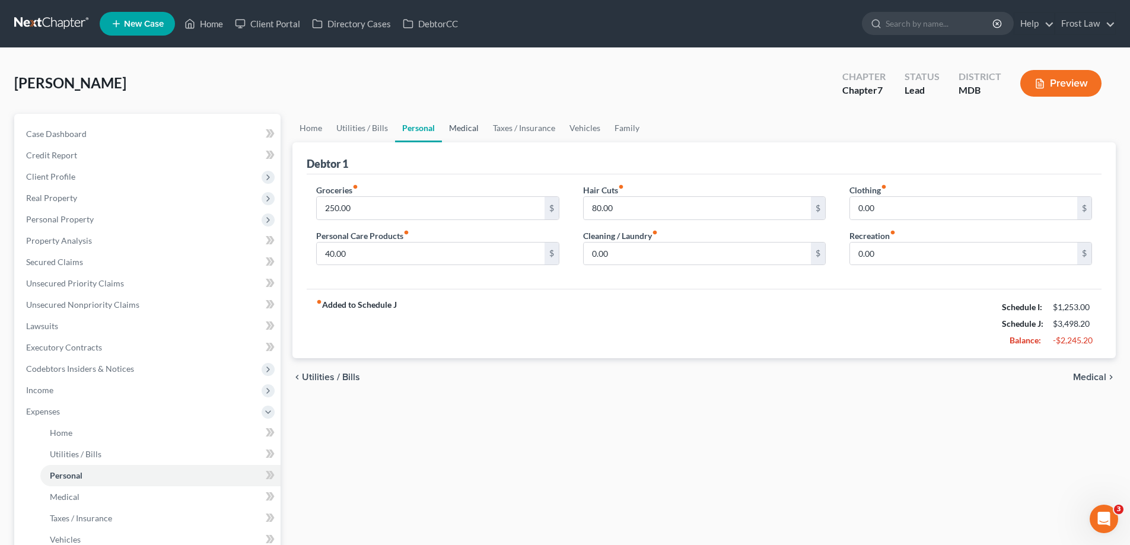
click at [465, 131] on link "Medical" at bounding box center [464, 128] width 44 height 28
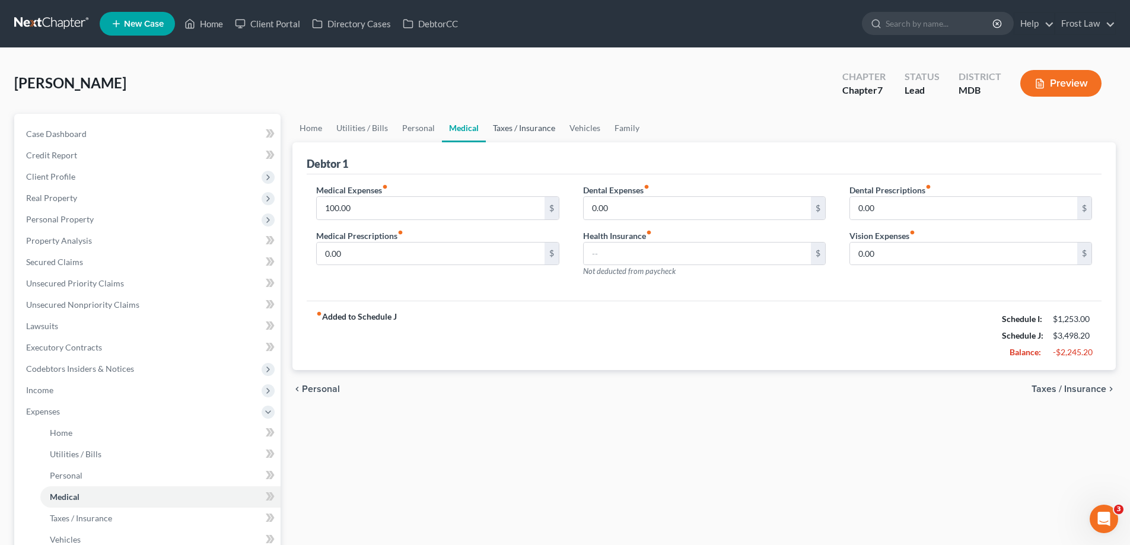
click at [522, 136] on link "Taxes / Insurance" at bounding box center [524, 128] width 76 height 28
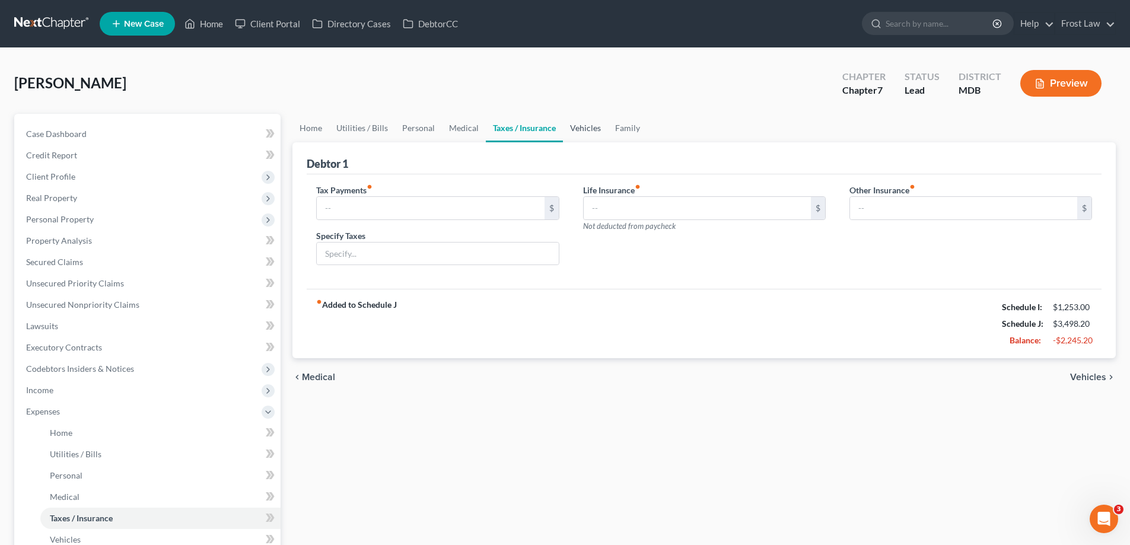
click at [585, 131] on link "Vehicles" at bounding box center [585, 128] width 45 height 28
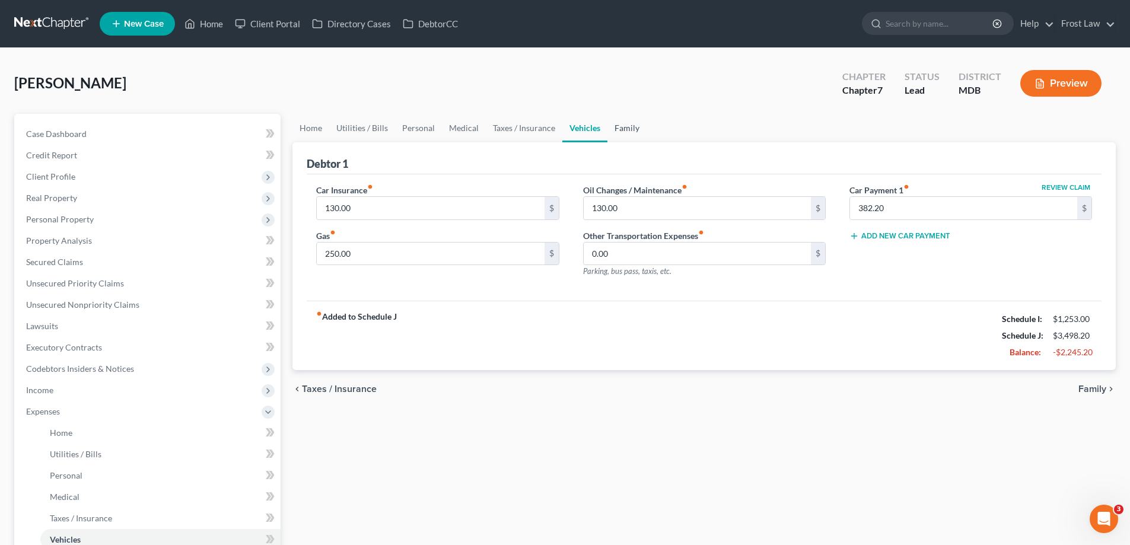
click at [635, 131] on link "Family" at bounding box center [626, 128] width 39 height 28
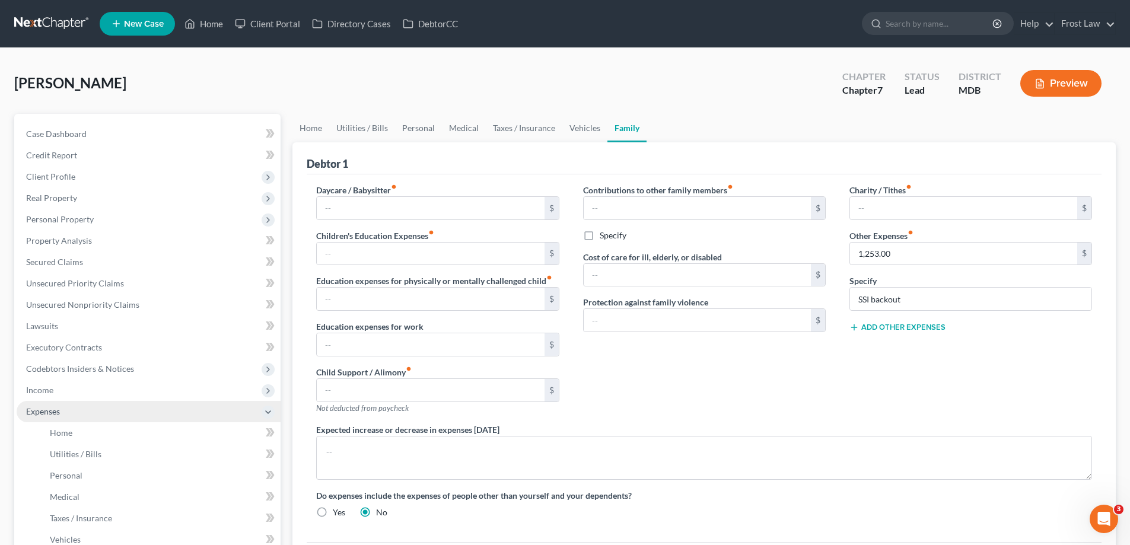
click at [36, 413] on span "Expenses" at bounding box center [43, 411] width 34 height 10
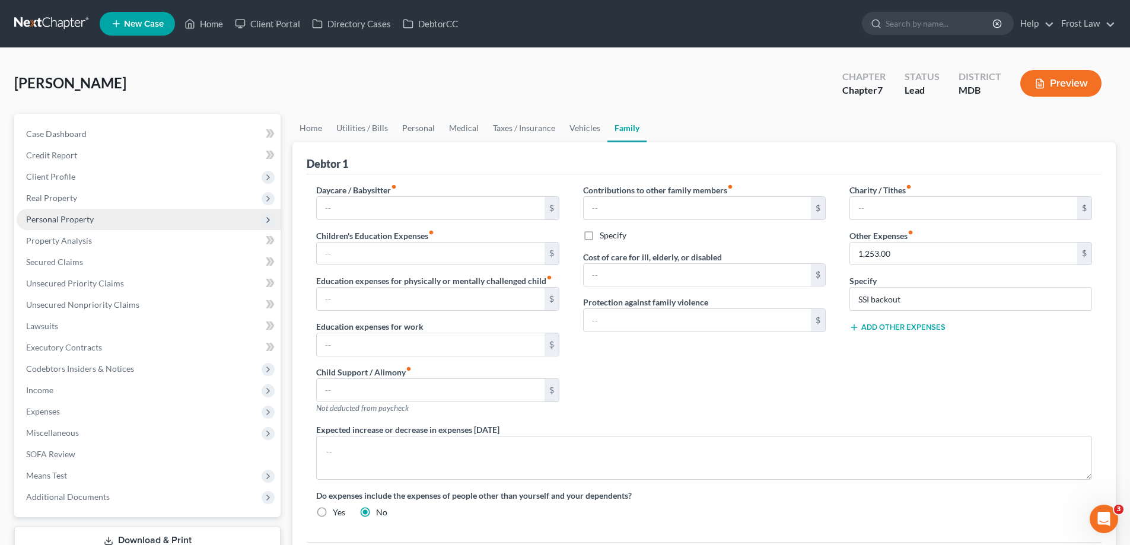
click at [71, 216] on span "Personal Property" at bounding box center [60, 219] width 68 height 10
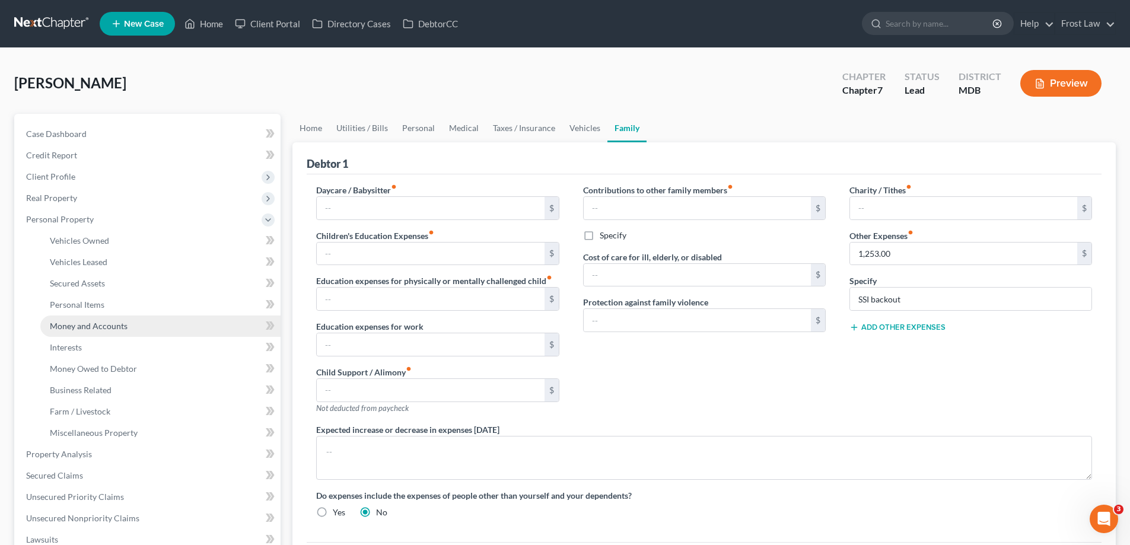
click at [98, 326] on span "Money and Accounts" at bounding box center [89, 326] width 78 height 10
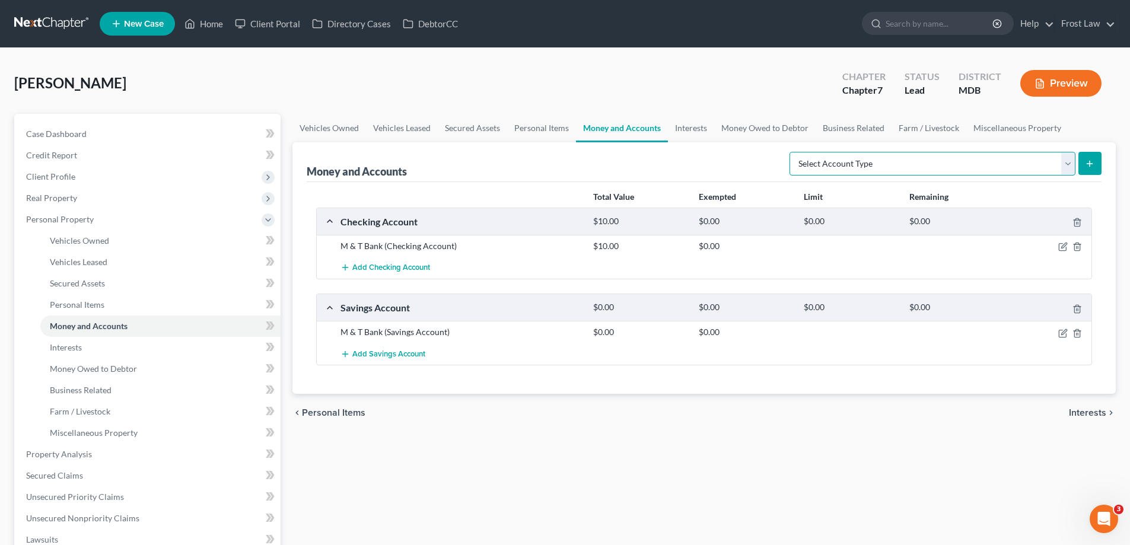
click at [862, 167] on select "Select Account Type Brokerage (A/B: 18, SOFA: 20) Cash on Hand (A/B: 16) Certif…" at bounding box center [932, 164] width 286 height 24
select select "other"
click at [792, 152] on select "Select Account Type Brokerage (A/B: 18, SOFA: 20) Cash on Hand (A/B: 16) Certif…" at bounding box center [932, 164] width 286 height 24
click at [1089, 166] on icon "submit" at bounding box center [1089, 163] width 9 height 9
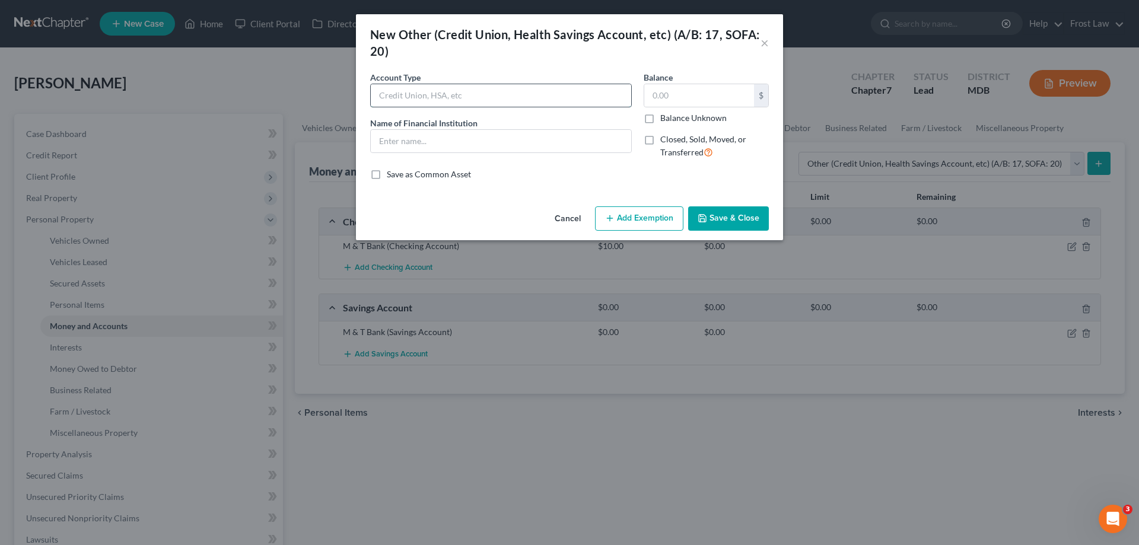
click at [416, 98] on input "text" at bounding box center [501, 95] width 260 height 23
drag, startPoint x: 392, startPoint y: 127, endPoint x: 396, endPoint y: 137, distance: 10.1
click at [392, 127] on span "Name of Financial Institution" at bounding box center [423, 123] width 107 height 10
click at [397, 141] on input "text" at bounding box center [501, 141] width 260 height 23
click at [397, 100] on input "text" at bounding box center [501, 95] width 260 height 23
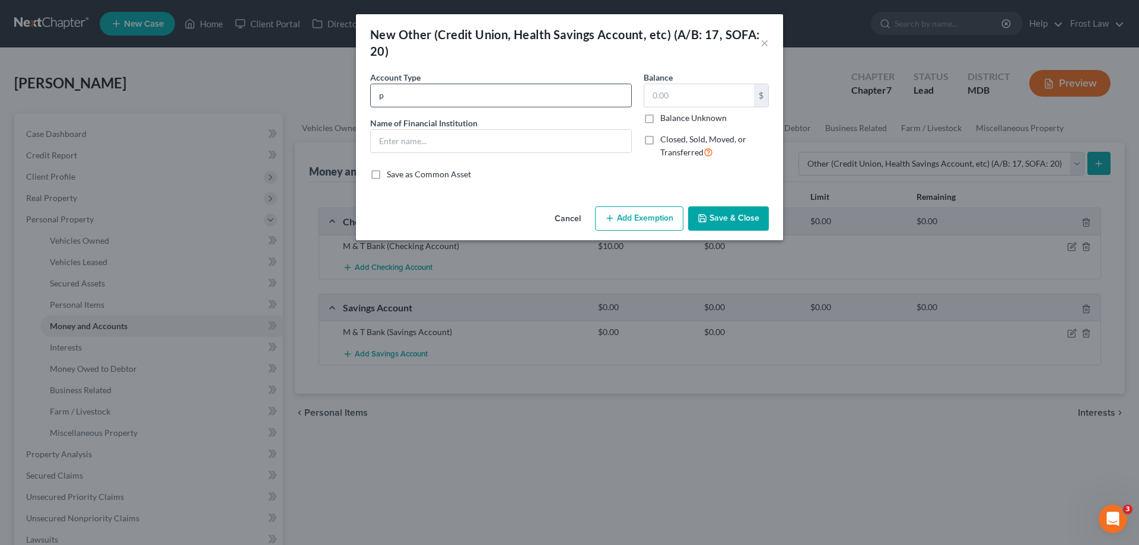
type input "Peer to Peer Payment Account"
click at [492, 146] on input "text" at bounding box center [501, 141] width 260 height 23
click at [509, 101] on input "Peer to Peer Payment Account" at bounding box center [501, 95] width 260 height 23
click at [509, 141] on input "text" at bounding box center [501, 141] width 260 height 23
type input "Paypal"
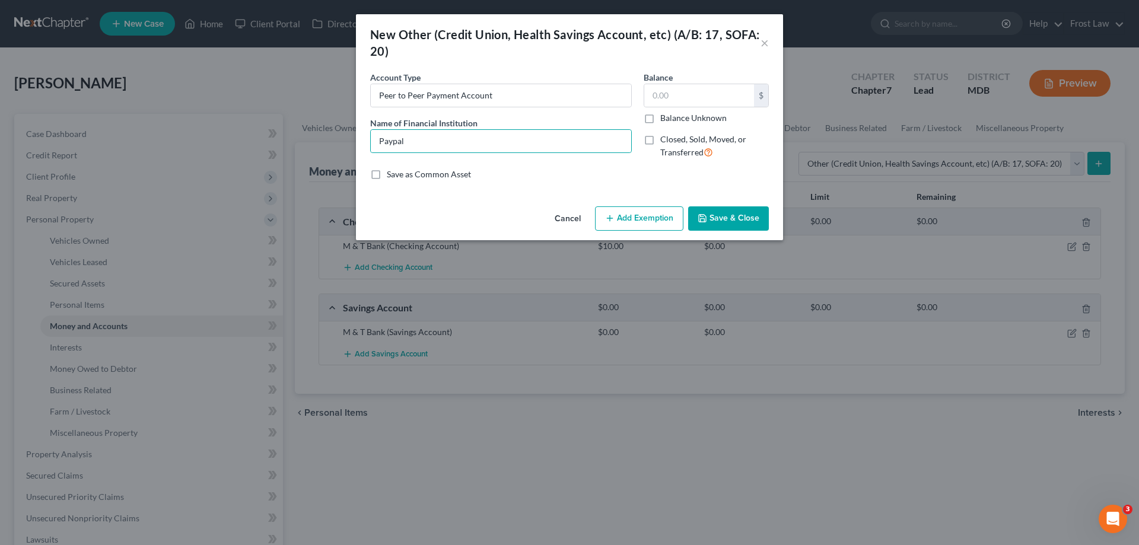
drag, startPoint x: 732, startPoint y: 219, endPoint x: 722, endPoint y: 223, distance: 10.7
click at [729, 219] on button "Save & Close" at bounding box center [728, 218] width 81 height 25
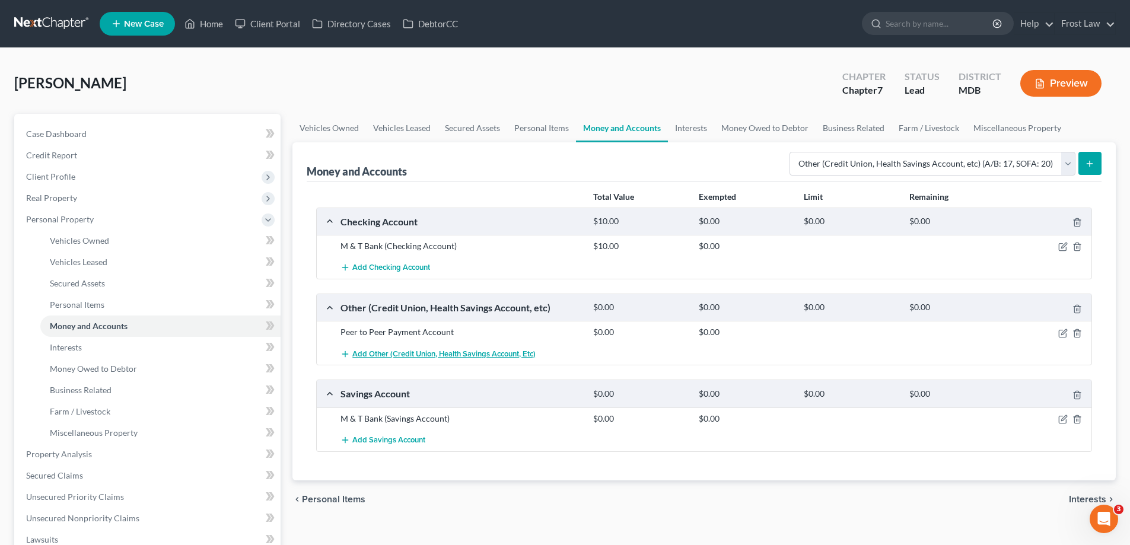
click at [406, 349] on span "Add Other (Credit Union, Health Savings Account, etc)" at bounding box center [443, 353] width 183 height 9
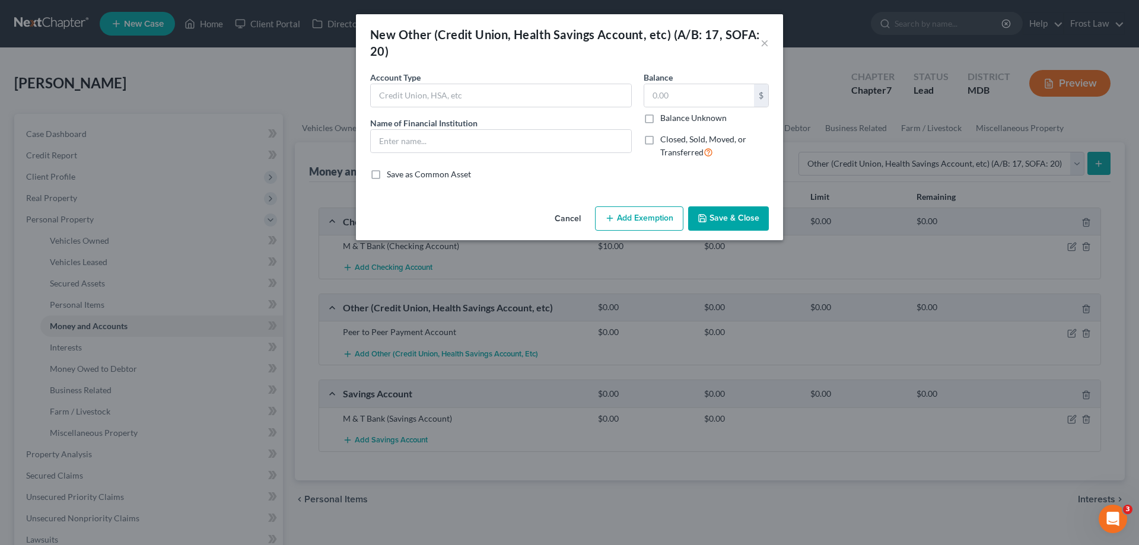
click at [452, 82] on div "Account Type" at bounding box center [501, 89] width 262 height 36
click at [457, 89] on input "text" at bounding box center [501, 95] width 260 height 23
type input "Peer to Peer Payment Account"
click at [455, 144] on input "text" at bounding box center [501, 141] width 260 height 23
type input "CashApp"
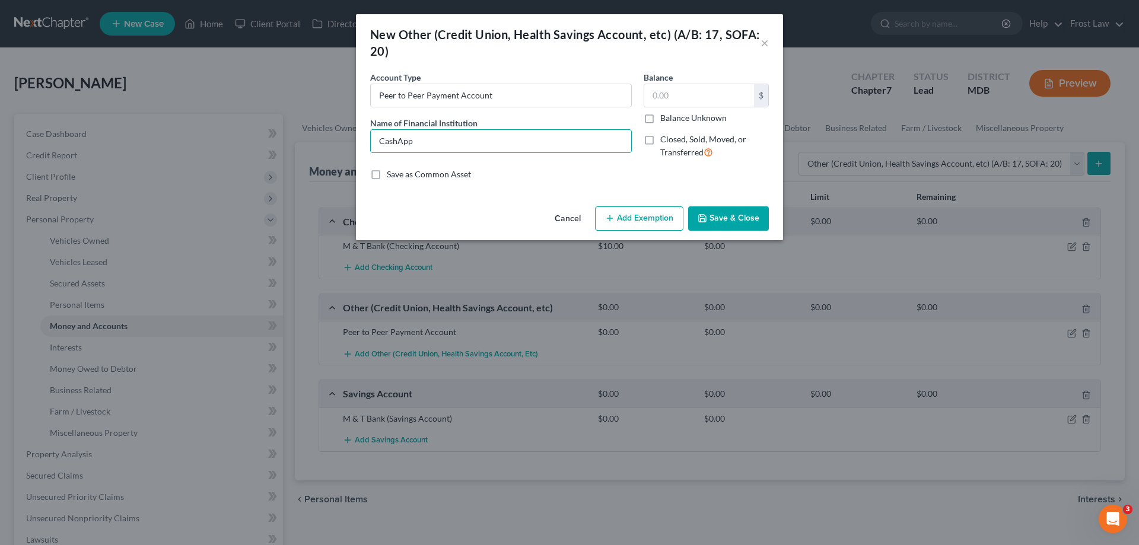
click at [744, 219] on button "Save & Close" at bounding box center [728, 218] width 81 height 25
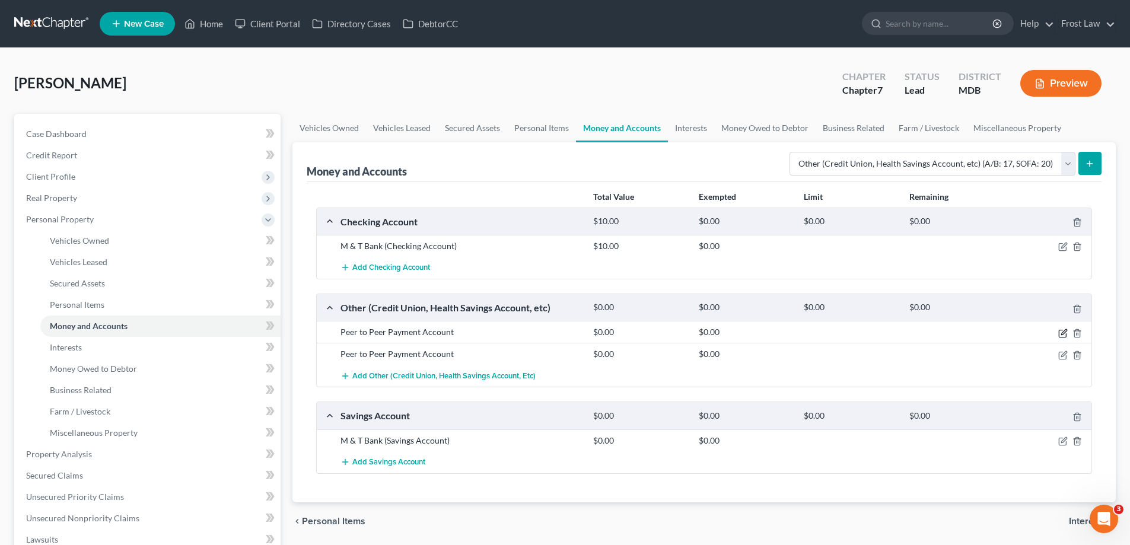
click at [1060, 333] on icon "button" at bounding box center [1062, 333] width 9 height 9
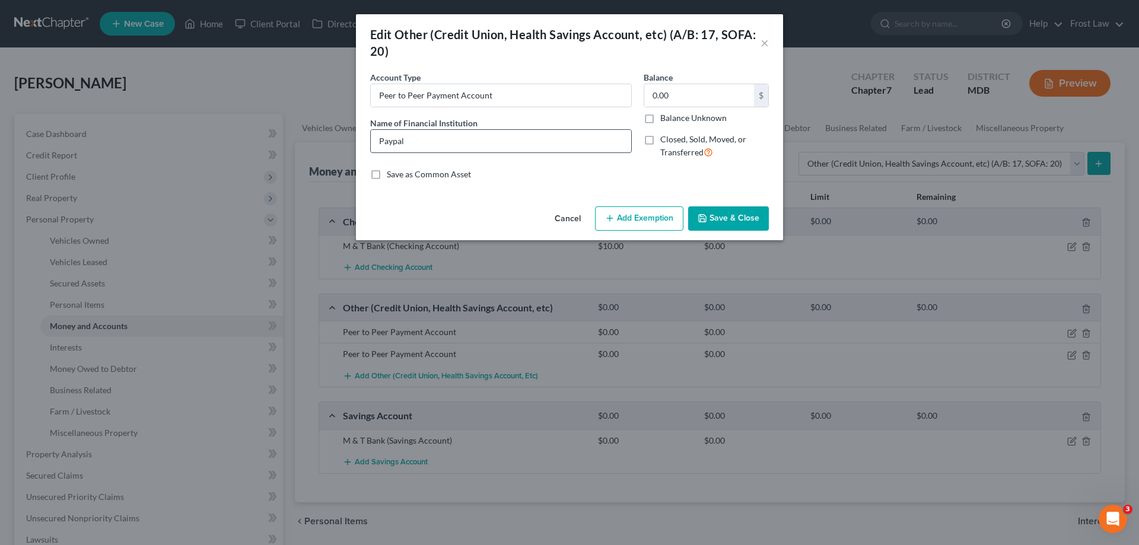
click at [452, 141] on input "Paypal" at bounding box center [501, 141] width 260 height 23
drag, startPoint x: 419, startPoint y: 144, endPoint x: 371, endPoint y: 145, distance: 48.0
click at [371, 145] on input "Paypal" at bounding box center [501, 141] width 260 height 23
click at [565, 89] on input "Peer to Peer Payment Account" at bounding box center [501, 95] width 260 height 23
paste input "Paypal"
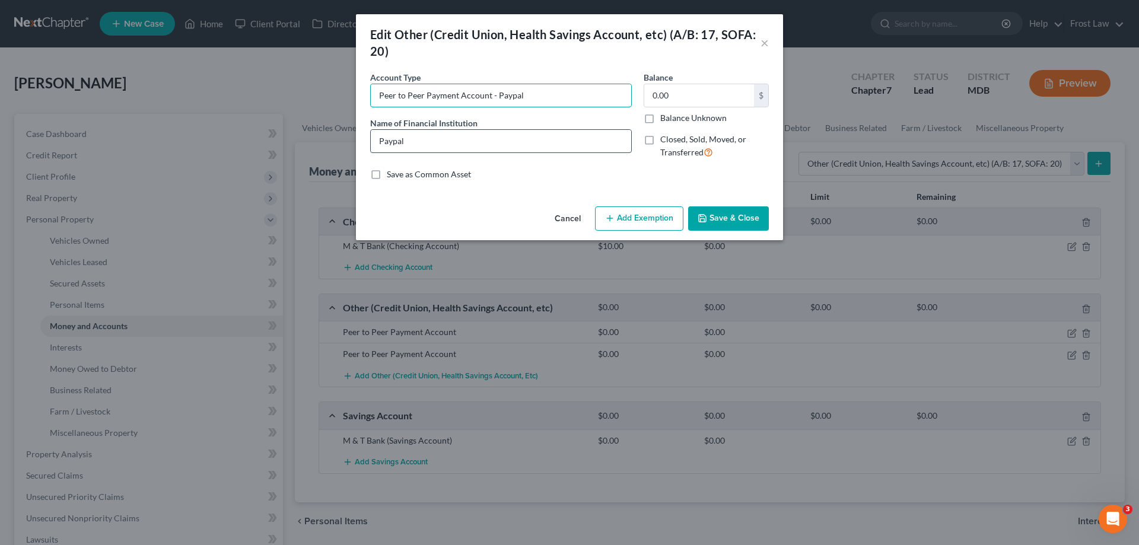
type input "Peer to Peer Payment Account - Paypal"
drag, startPoint x: 434, startPoint y: 135, endPoint x: 352, endPoint y: 139, distance: 82.5
click at [352, 139] on div "Edit Other (Credit Union, Health Savings Account, etc) (A/B: 17, SOFA: 20) × An…" at bounding box center [569, 272] width 1139 height 545
click at [756, 219] on button "Save & Close" at bounding box center [728, 218] width 81 height 25
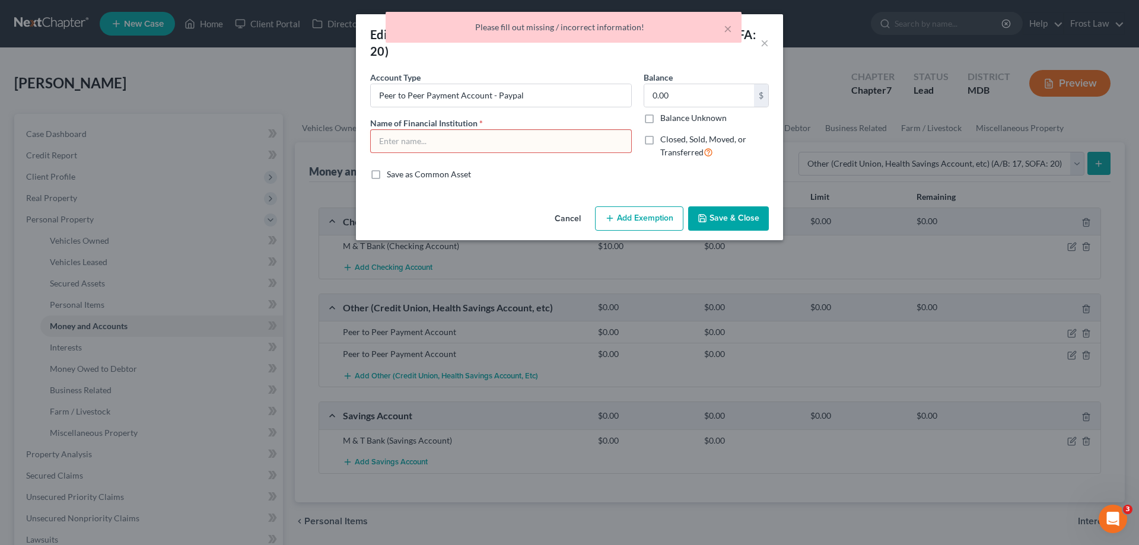
click at [475, 138] on input "text" at bounding box center [501, 141] width 260 height 23
drag, startPoint x: 521, startPoint y: 94, endPoint x: 497, endPoint y: 97, distance: 24.5
click at [497, 97] on input "Peer to Peer Payment Account - Paypal" at bounding box center [501, 95] width 260 height 23
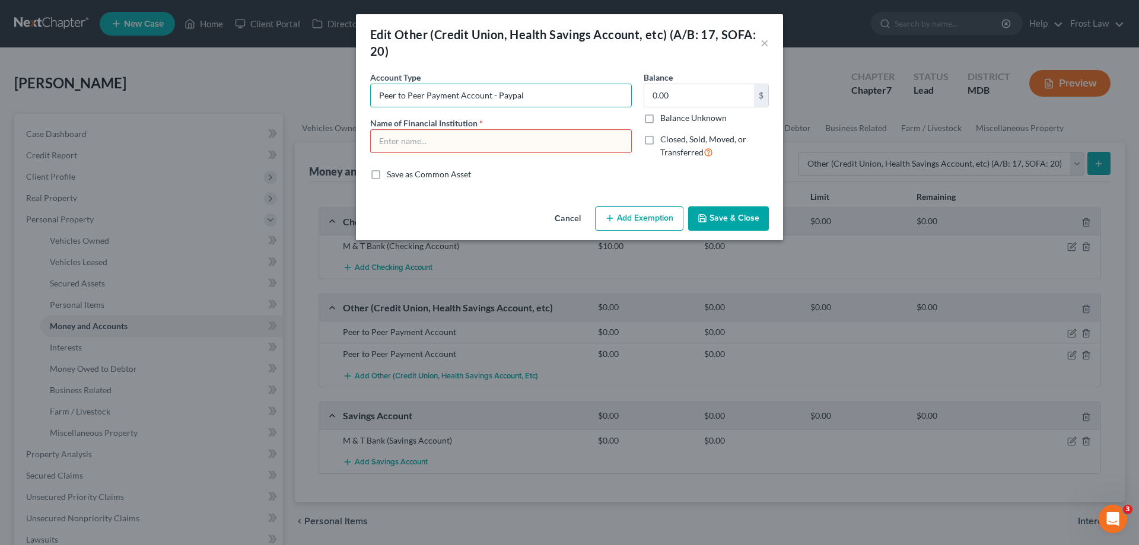
click at [464, 152] on input "text" at bounding box center [501, 141] width 260 height 23
paste input "Paypal"
type input "Paypal"
click at [741, 221] on button "Save & Close" at bounding box center [728, 218] width 81 height 25
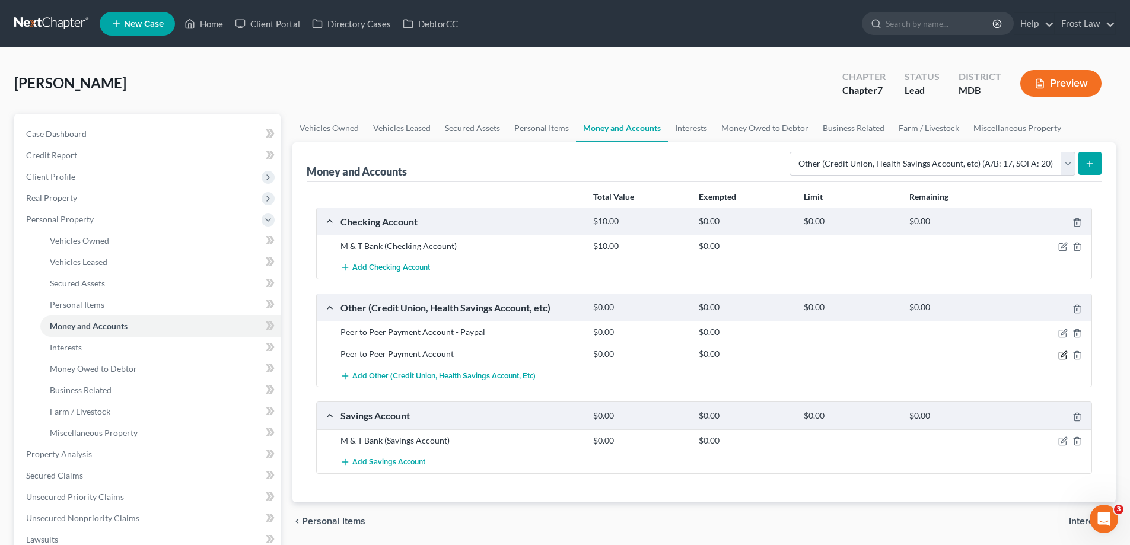
click at [1060, 354] on icon "button" at bounding box center [1062, 354] width 9 height 9
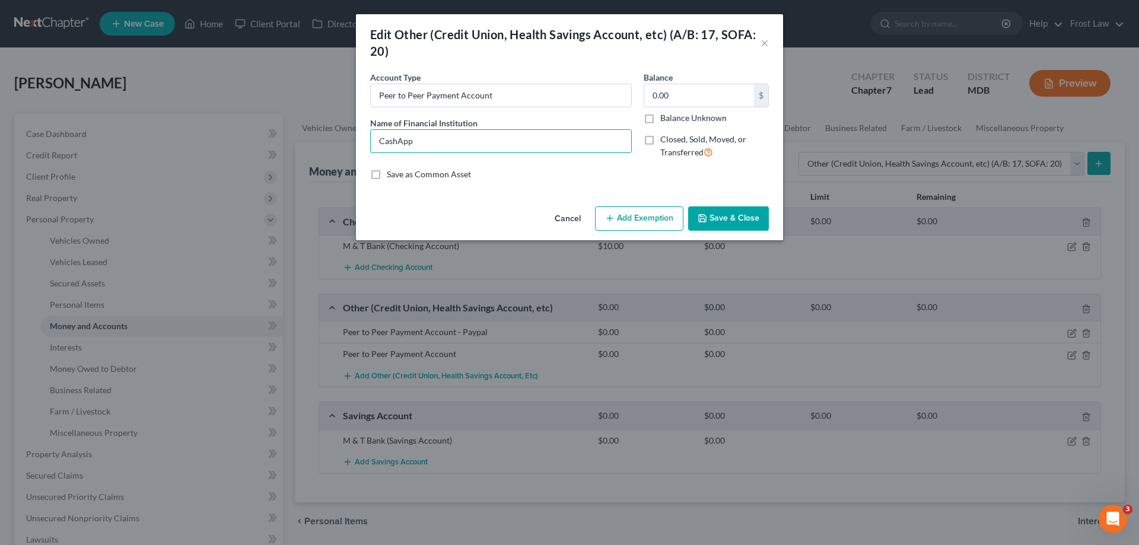
drag, startPoint x: 419, startPoint y: 139, endPoint x: 369, endPoint y: 142, distance: 50.5
click at [369, 142] on div "Account Type Peer to Peer Payment Account Name of Financial Institution * CashA…" at bounding box center [500, 119] width 273 height 97
click at [551, 99] on input "Peer to Peer Payment Account" at bounding box center [501, 95] width 260 height 23
paste input "CashApp"
click at [492, 100] on input "Peer to Peer Payment Account CashApp" at bounding box center [501, 95] width 260 height 23
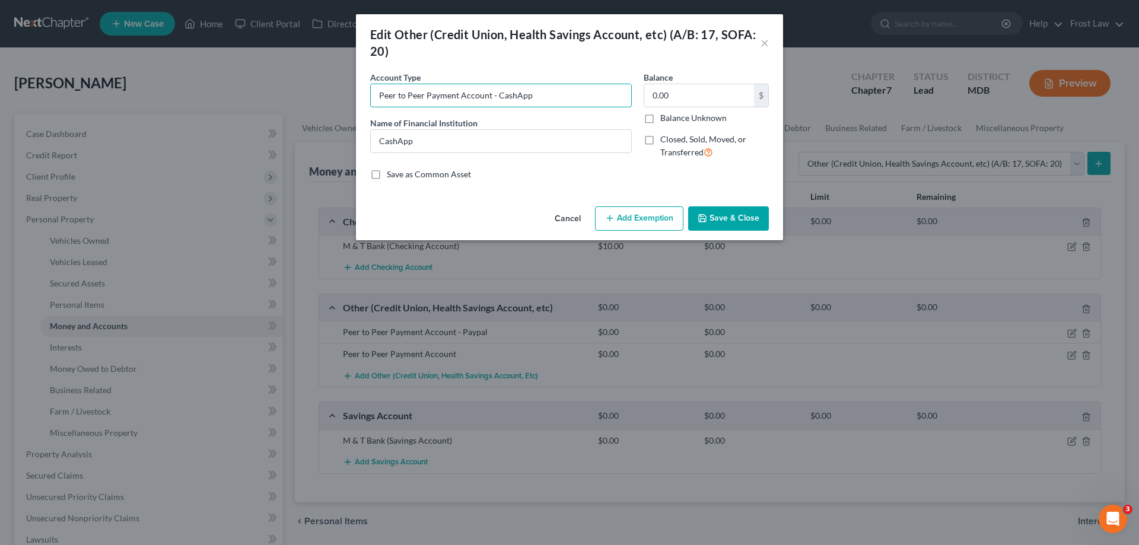
type input "Peer to Peer Payment Account - CashApp"
click at [753, 224] on button "Save & Close" at bounding box center [728, 218] width 81 height 25
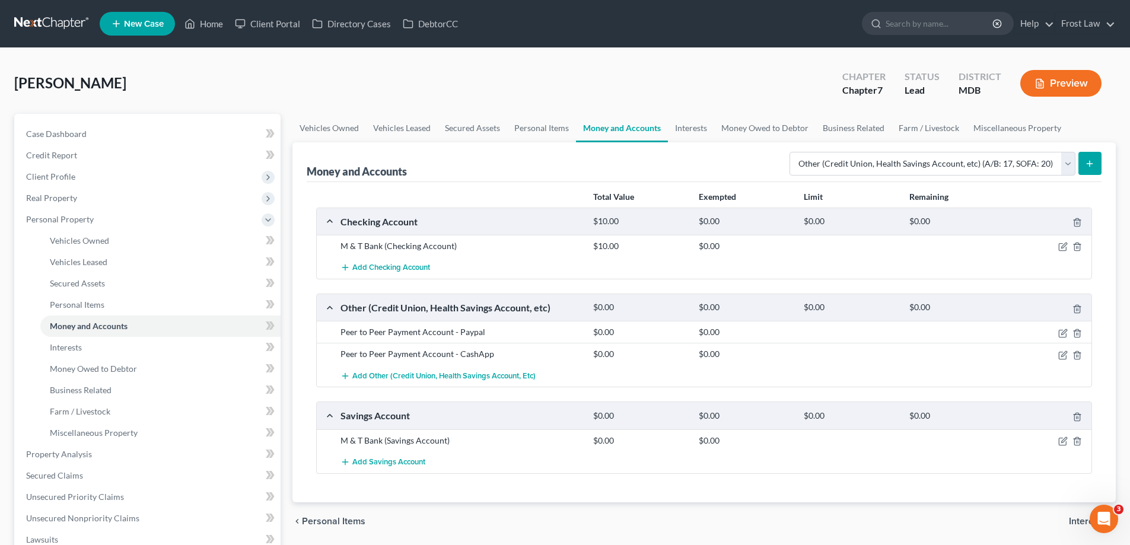
click at [1060, 85] on button "Preview" at bounding box center [1060, 83] width 81 height 27
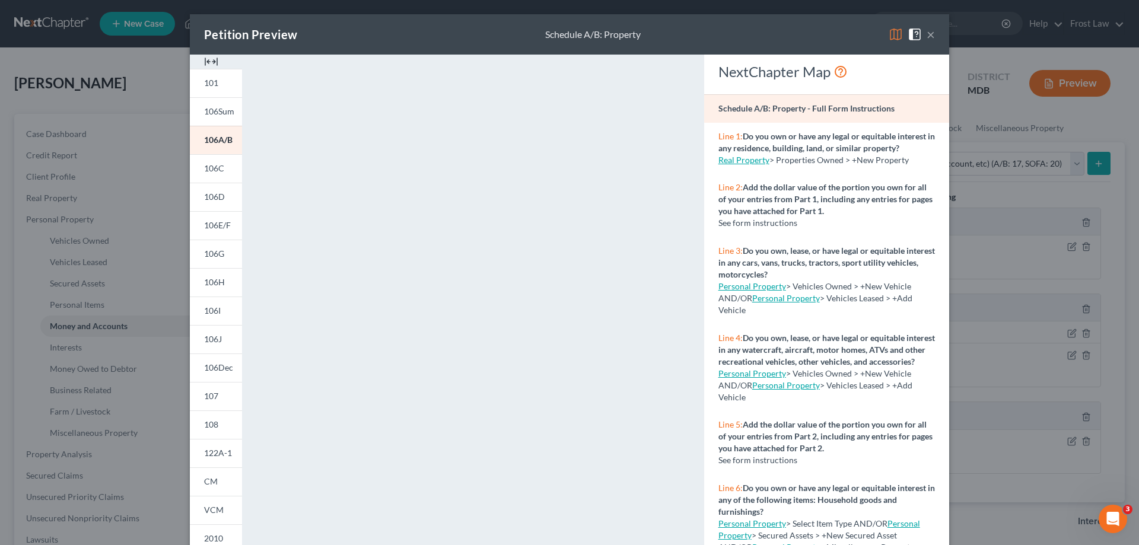
click at [928, 37] on button "×" at bounding box center [930, 34] width 8 height 14
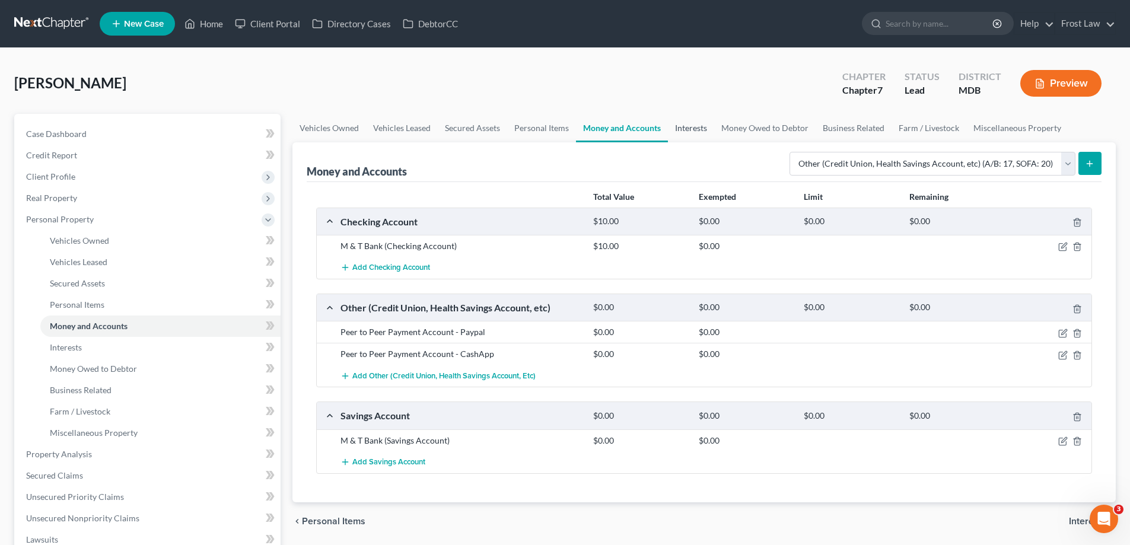
click at [675, 133] on link "Interests" at bounding box center [691, 128] width 46 height 28
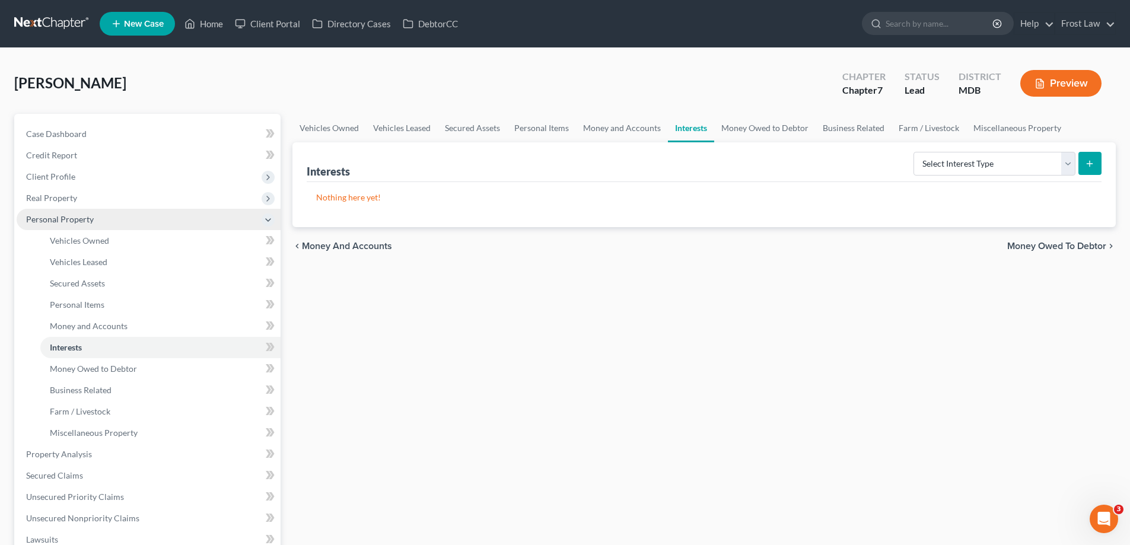
click at [68, 225] on span "Personal Property" at bounding box center [149, 219] width 264 height 21
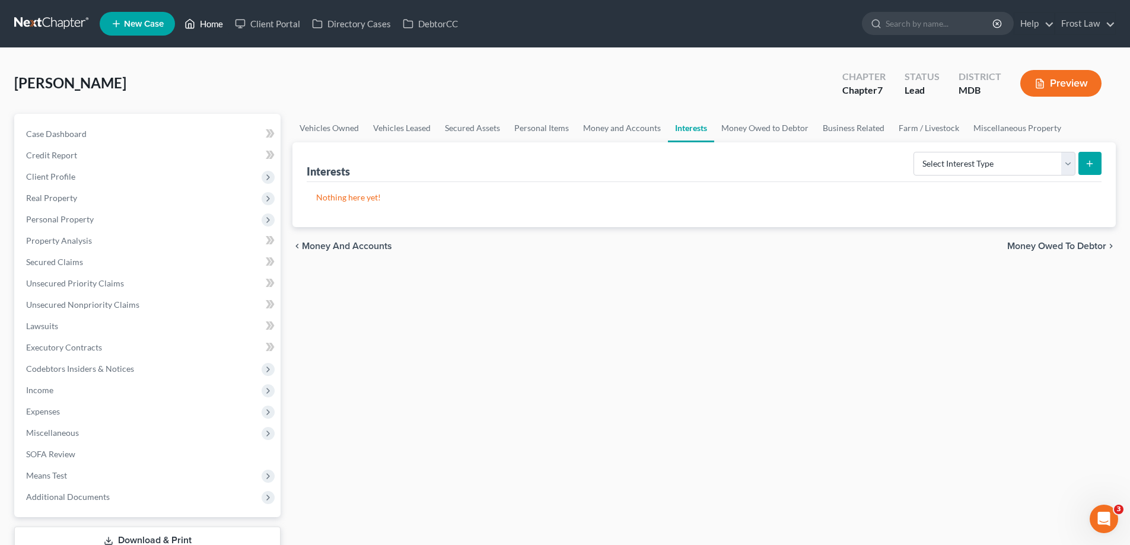
click at [209, 24] on link "Home" at bounding box center [203, 23] width 50 height 21
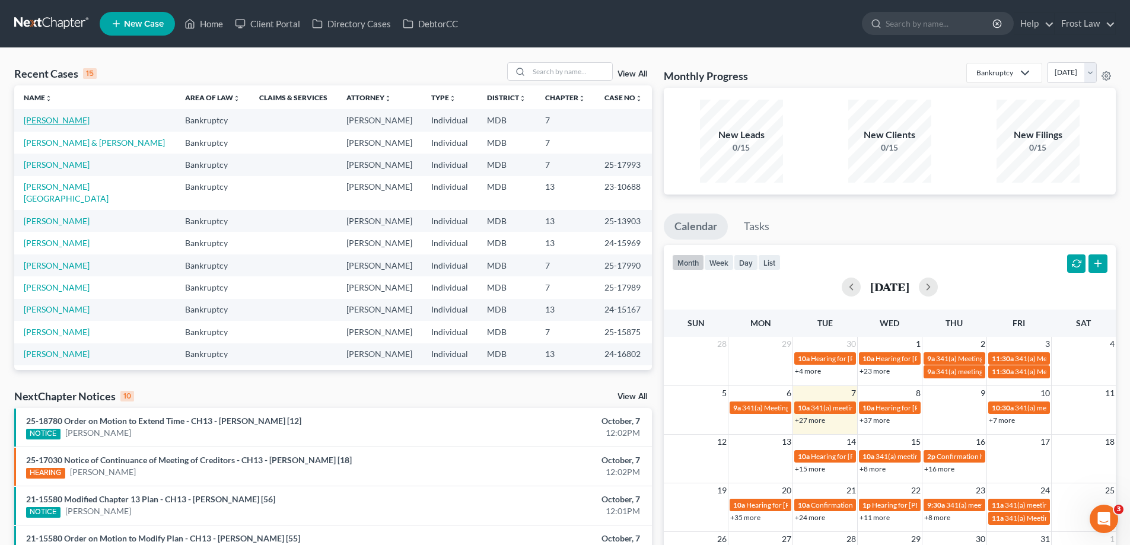
click at [53, 123] on link "[PERSON_NAME]" at bounding box center [57, 120] width 66 height 10
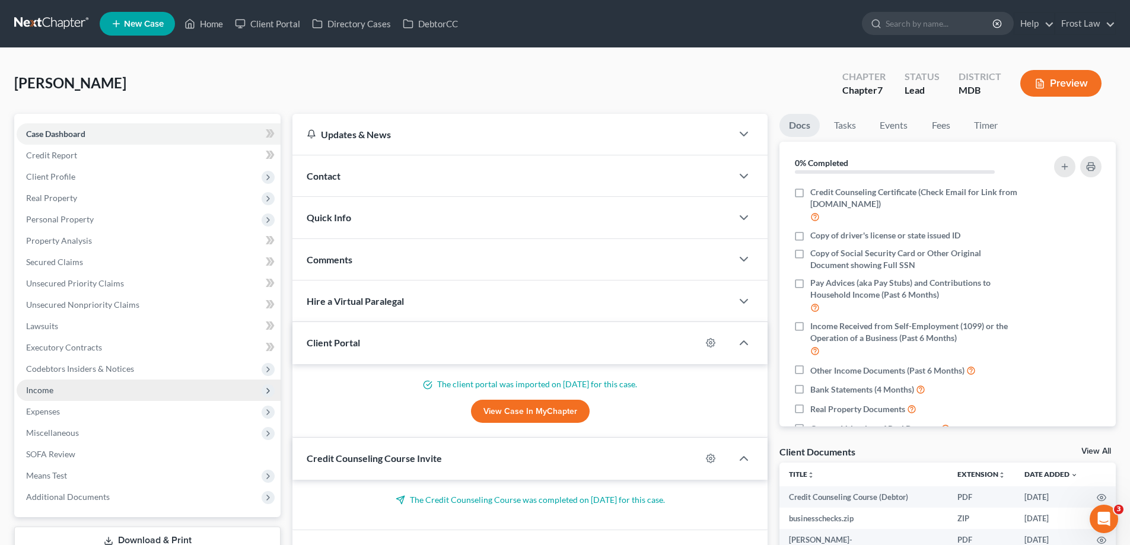
click at [76, 393] on span "Income" at bounding box center [149, 390] width 264 height 21
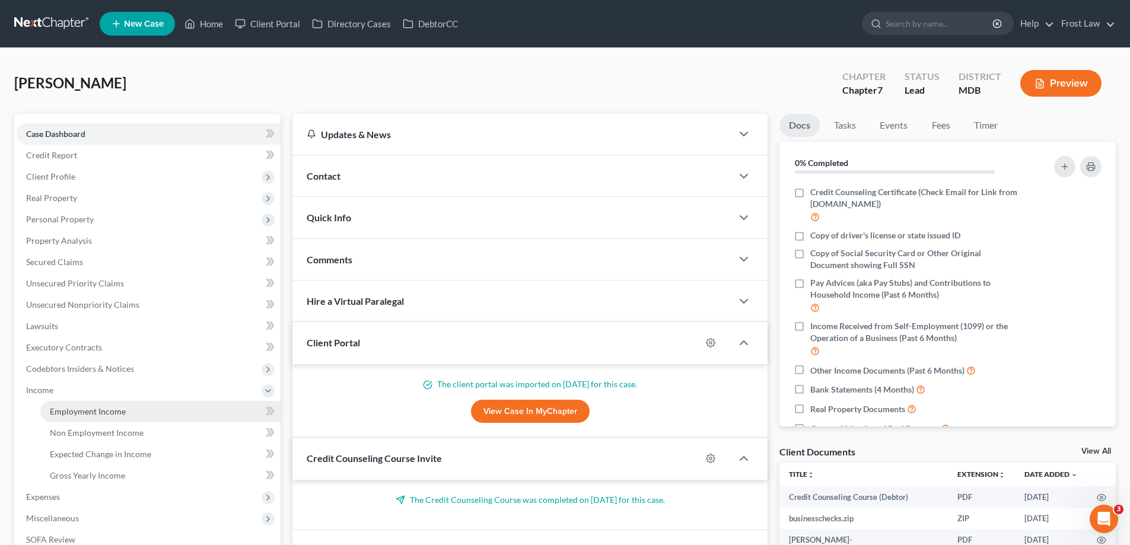
click at [104, 412] on span "Employment Income" at bounding box center [88, 411] width 76 height 10
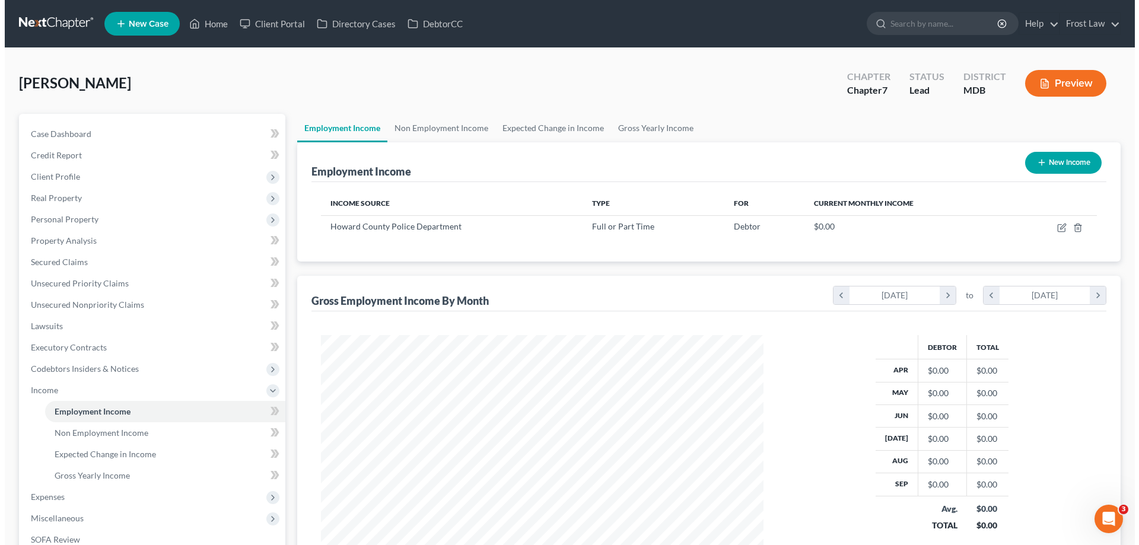
scroll to position [221, 466]
click at [1062, 155] on button "New Income" at bounding box center [1058, 163] width 76 height 22
select select "0"
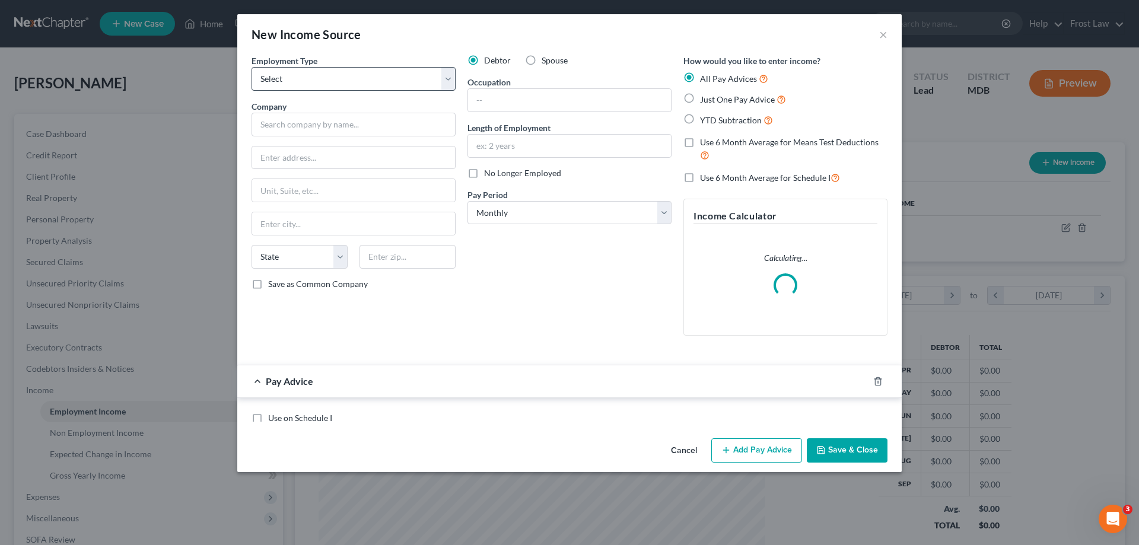
scroll to position [223, 470]
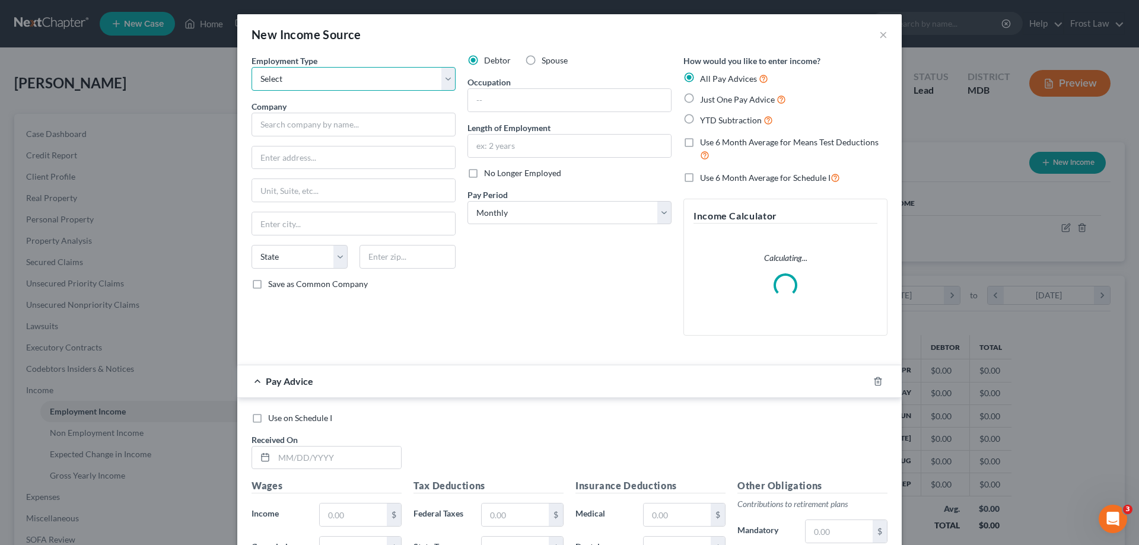
click at [342, 82] on select "Select Full or Part Time Employment Self Employment" at bounding box center [353, 79] width 204 height 24
select select "1"
click at [251, 67] on select "Select Full or Part Time Employment Self Employment" at bounding box center [353, 79] width 204 height 24
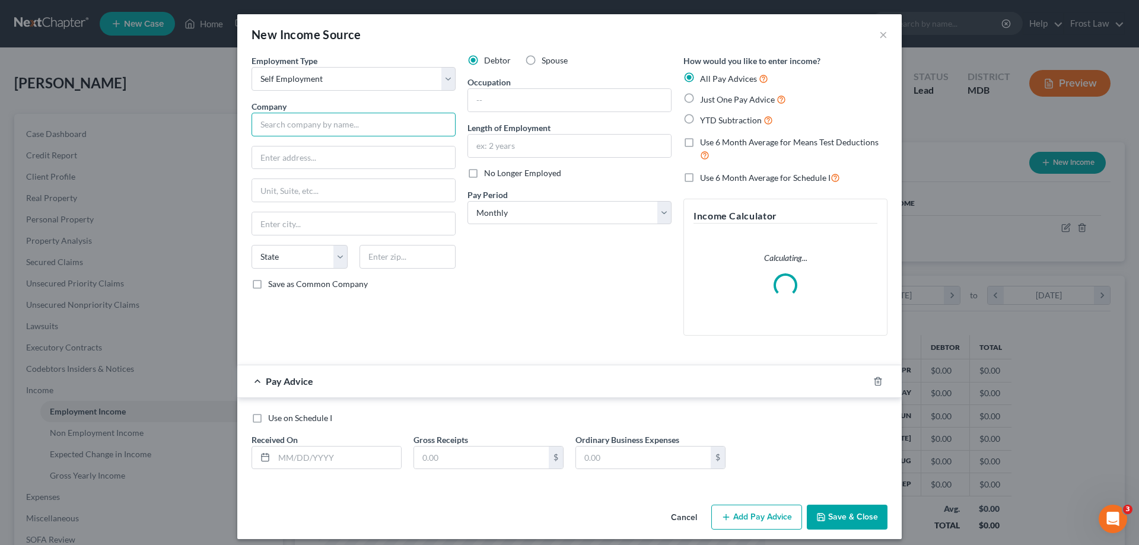
click at [334, 126] on input "text" at bounding box center [353, 125] width 204 height 24
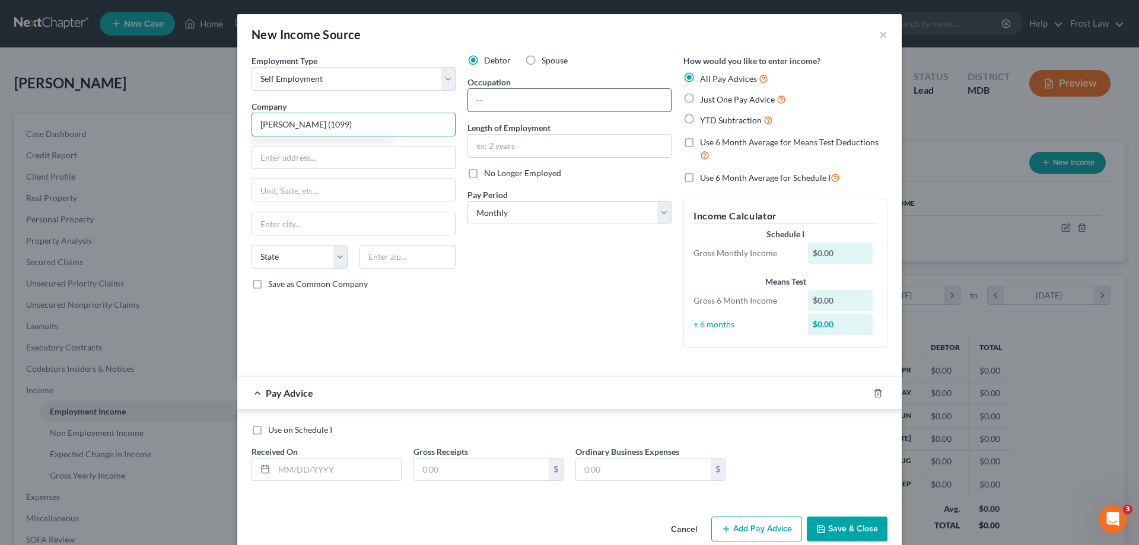
type input "Christina Davis (1099)"
click at [549, 96] on input "text" at bounding box center [569, 100] width 203 height 23
type input "Traffic Control"
click at [541, 219] on select "Select Monthly Twice Monthly Every Other Week Weekly" at bounding box center [569, 213] width 204 height 24
select select "3"
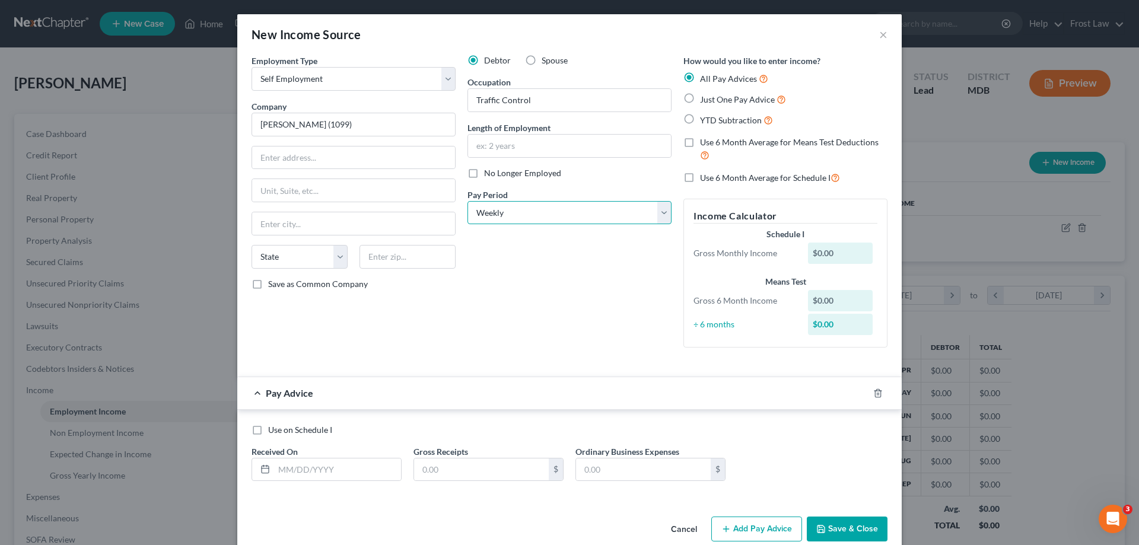
click at [467, 201] on select "Select Monthly Twice Monthly Every Other Week Weekly" at bounding box center [569, 213] width 204 height 24
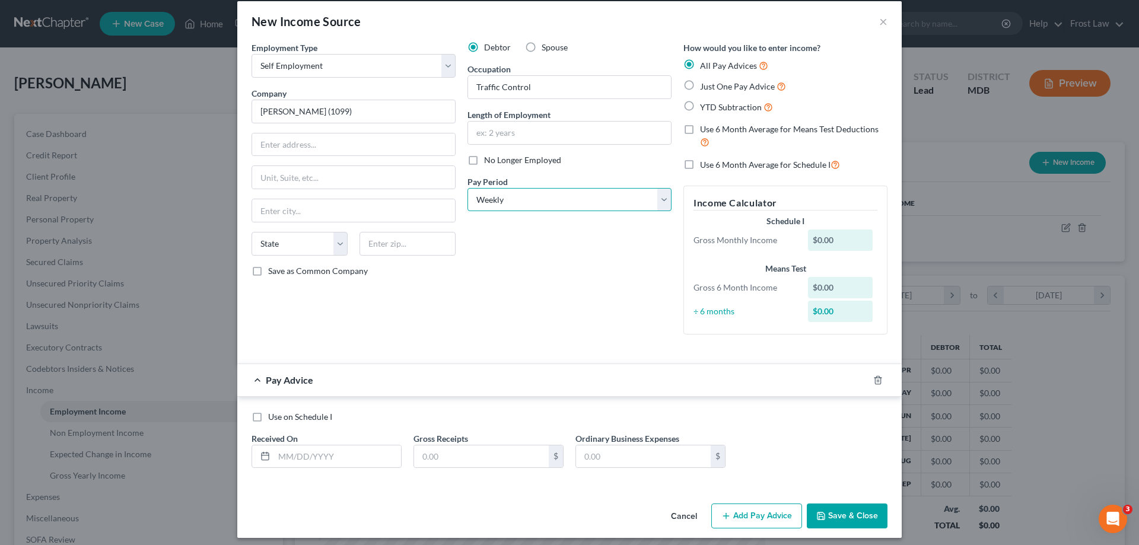
scroll to position [20, 0]
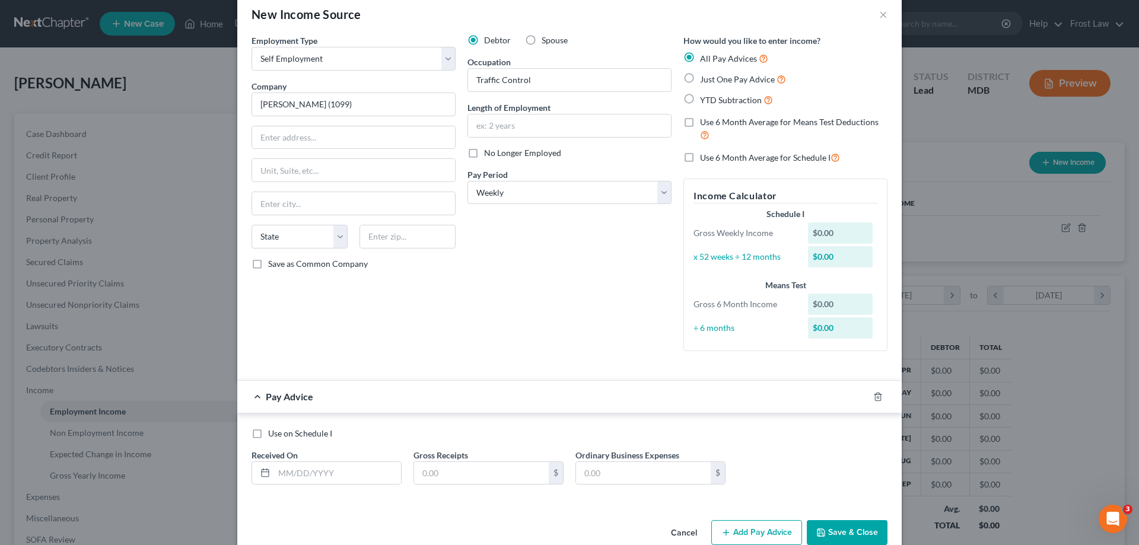
click at [843, 512] on div "Employment Type * Select Full or Part Time Employment Self Employment Company *…" at bounding box center [569, 274] width 664 height 481
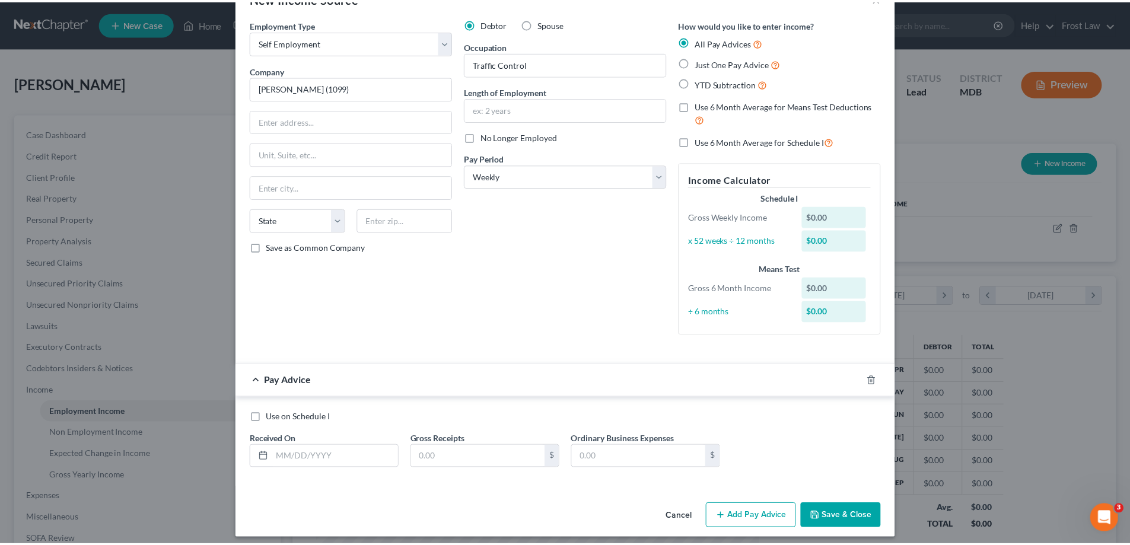
scroll to position [44, 0]
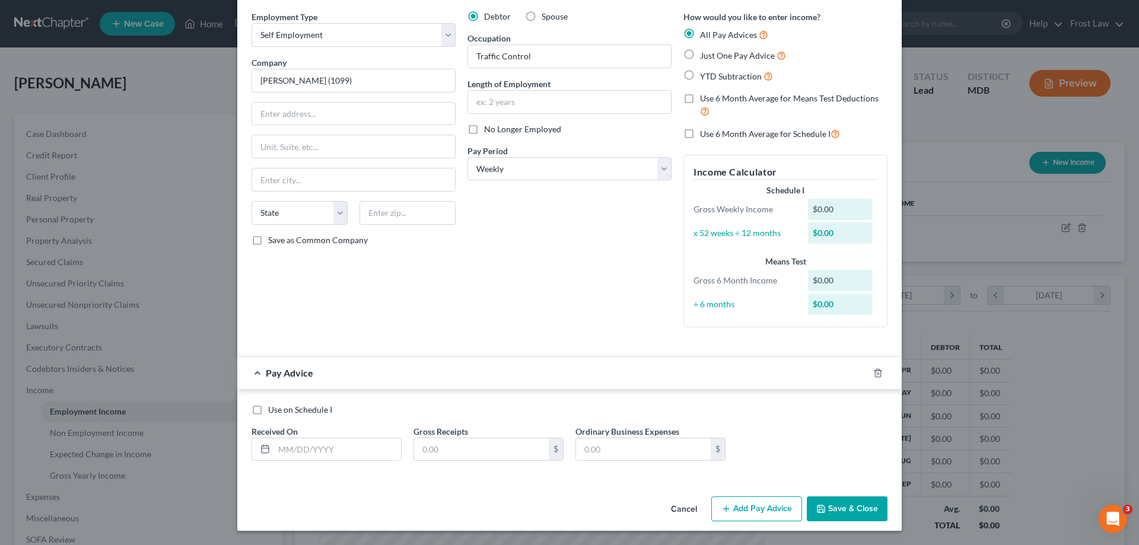
click at [828, 498] on button "Save & Close" at bounding box center [846, 508] width 81 height 25
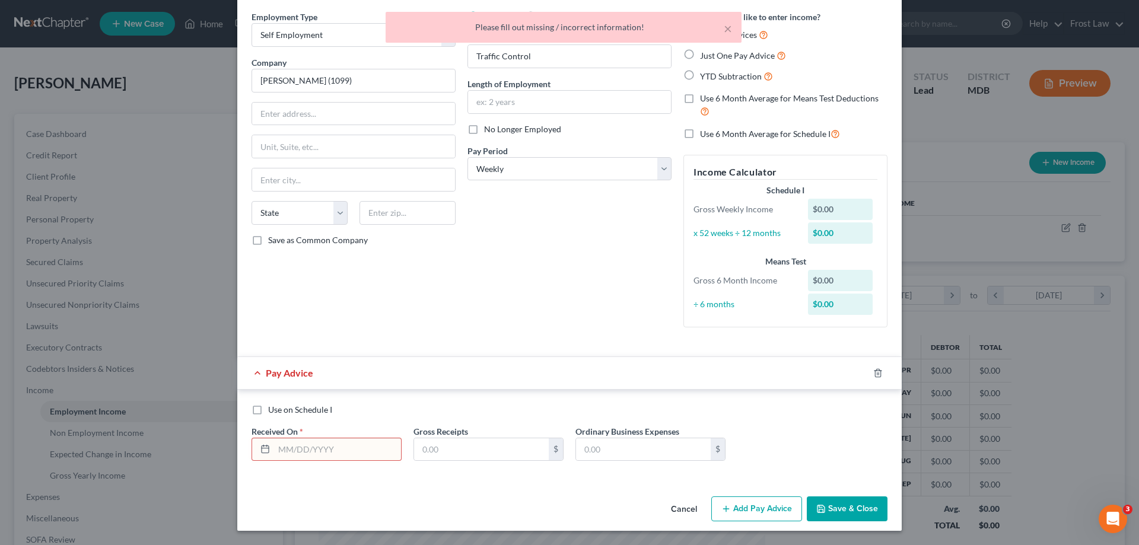
click at [274, 448] on input "text" at bounding box center [337, 449] width 127 height 23
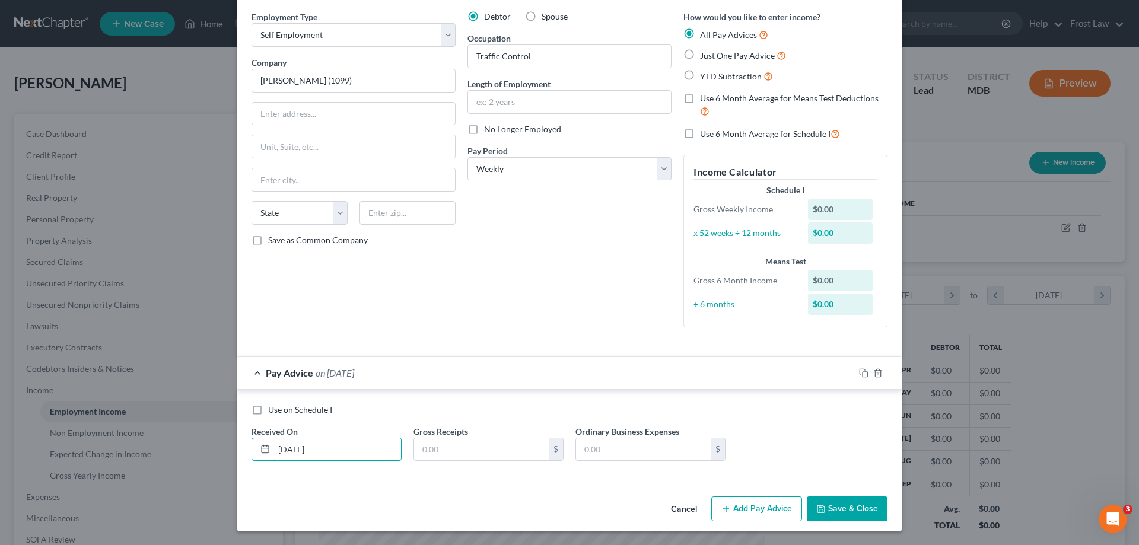
type input "05/16/2025"
click at [853, 508] on button "Save & Close" at bounding box center [846, 508] width 81 height 25
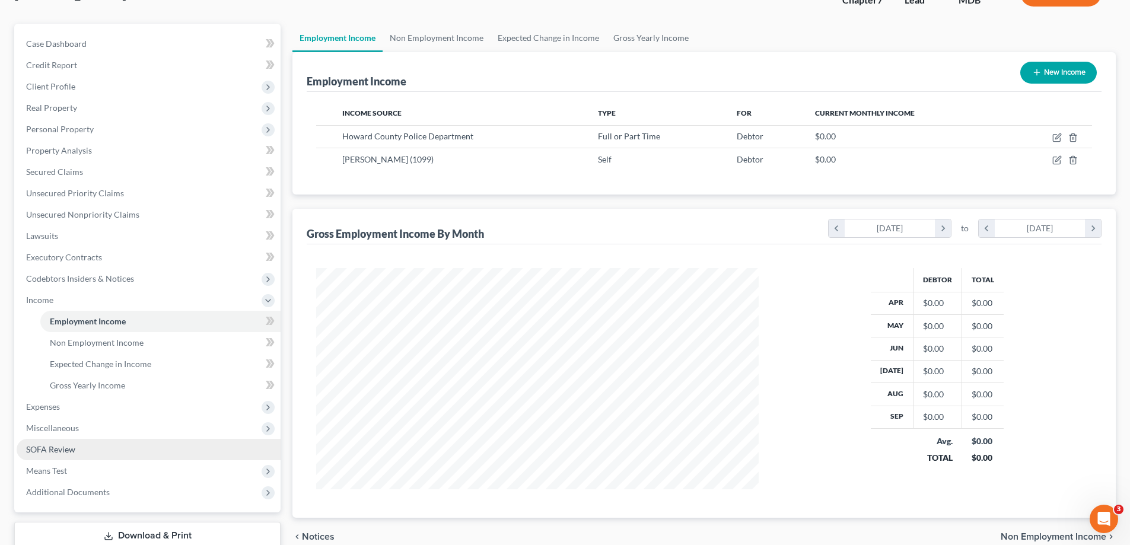
scroll to position [171, 0]
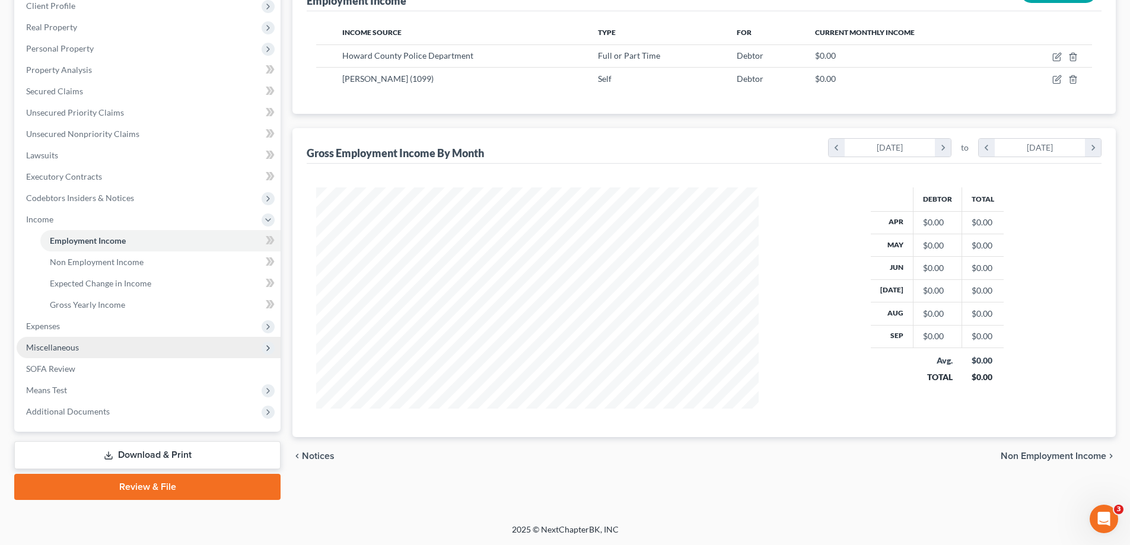
click at [90, 349] on span "Miscellaneous" at bounding box center [149, 347] width 264 height 21
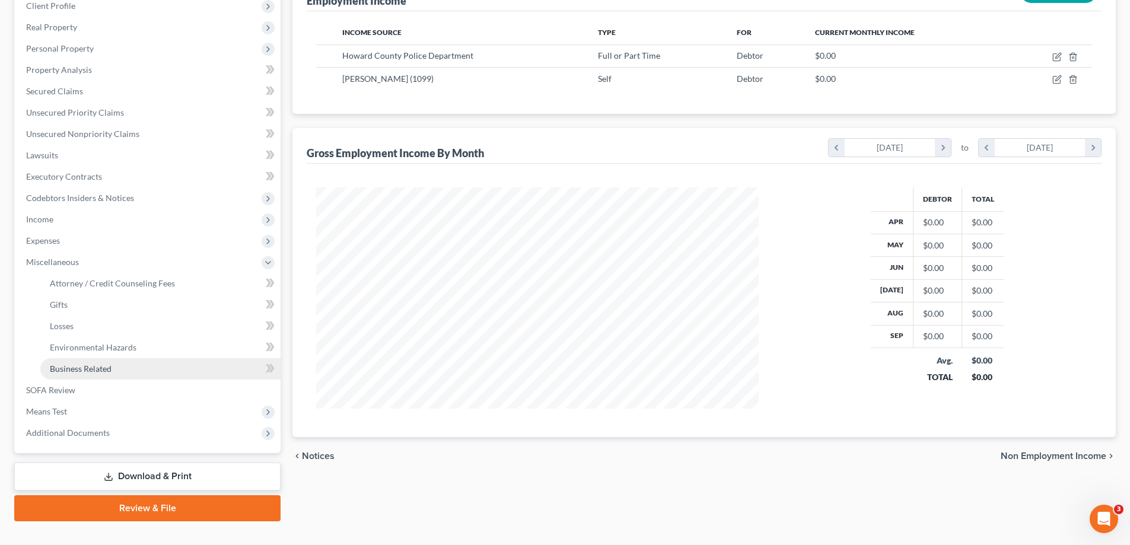
click at [82, 368] on span "Business Related" at bounding box center [81, 369] width 62 height 10
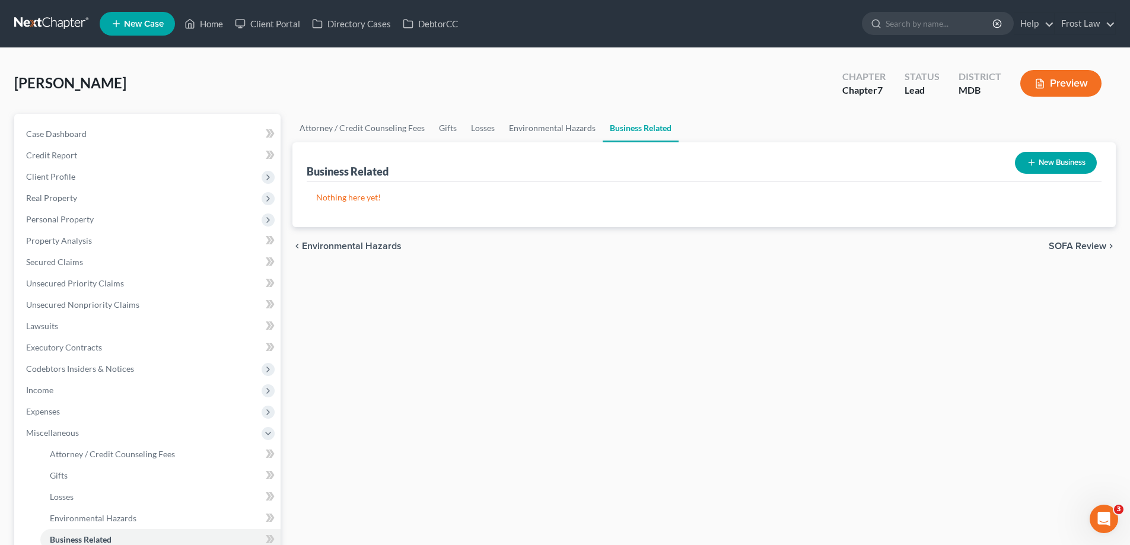
click at [1040, 175] on div "New Business" at bounding box center [1055, 162] width 91 height 31
click at [1034, 170] on button "New Business" at bounding box center [1056, 163] width 82 height 22
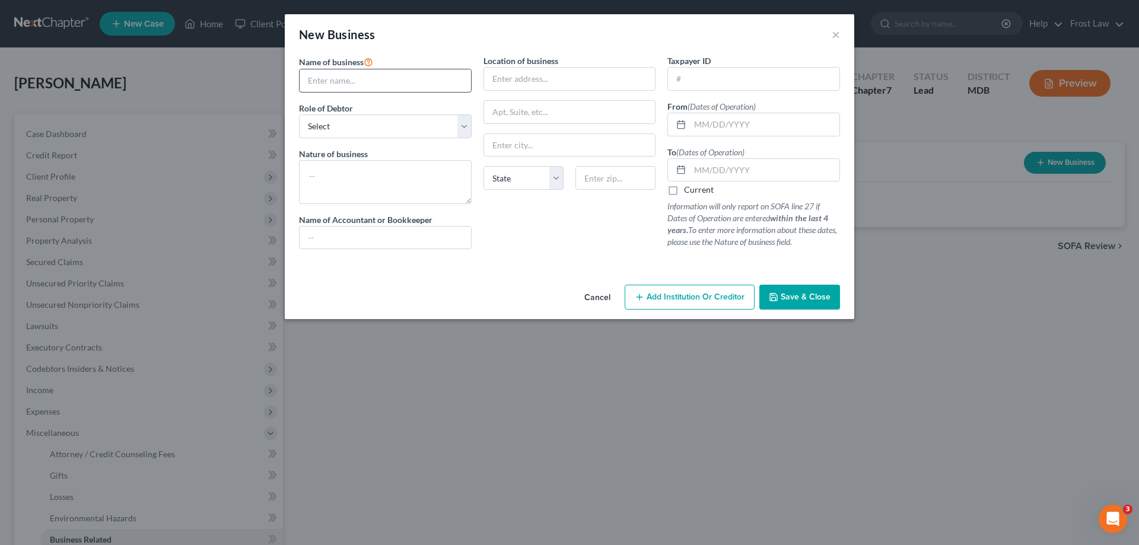
click at [355, 82] on input "text" at bounding box center [384, 80] width 171 height 23
type input "Christina Davis (1099)"
click at [356, 119] on select "Select A member of a limited liability company (LLC) or limited liability partn…" at bounding box center [385, 126] width 173 height 24
select select "sole_proprietor"
click at [299, 114] on select "Select A member of a limited liability company (LLC) or limited liability partn…" at bounding box center [385, 126] width 173 height 24
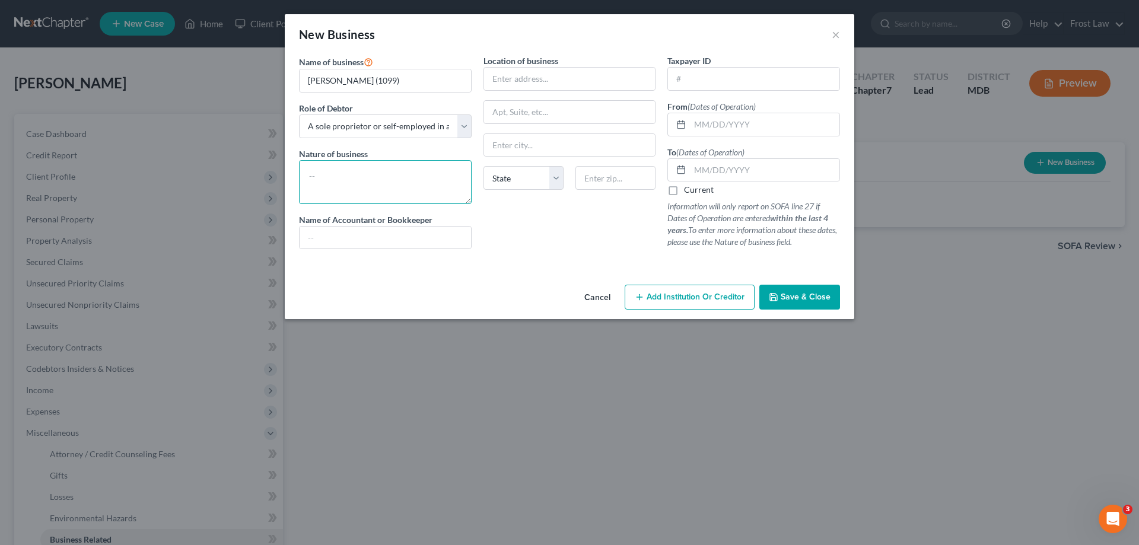
click at [394, 171] on textarea at bounding box center [385, 182] width 173 height 44
type textarea "Traffic Control"
click at [798, 296] on span "Save & Close" at bounding box center [805, 297] width 50 height 10
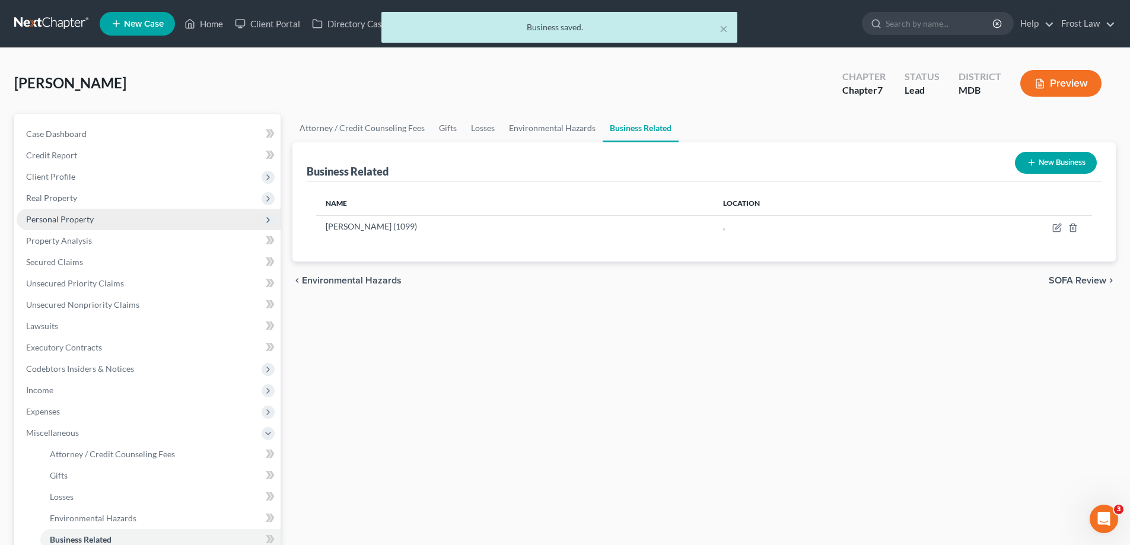
drag, startPoint x: 93, startPoint y: 196, endPoint x: 104, endPoint y: 210, distance: 17.3
click at [93, 196] on span "Real Property" at bounding box center [149, 197] width 264 height 21
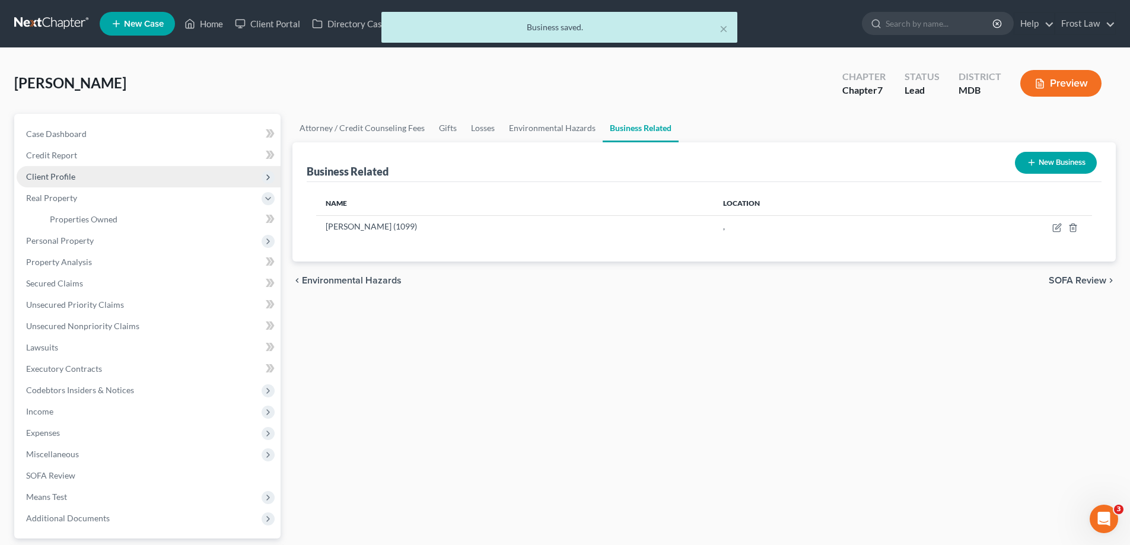
click at [93, 180] on span "Client Profile" at bounding box center [149, 176] width 264 height 21
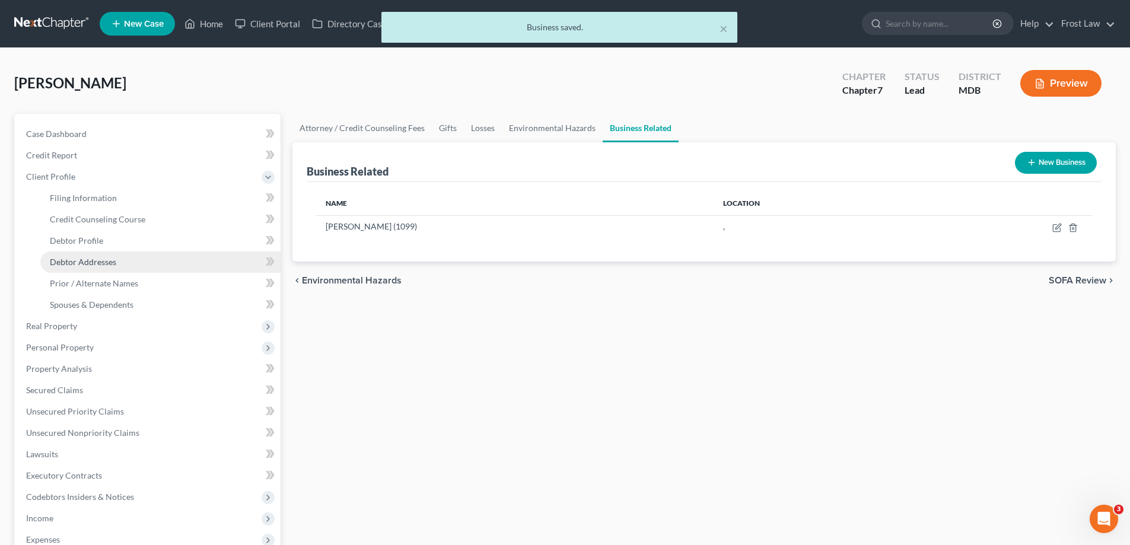
click at [109, 264] on span "Debtor Addresses" at bounding box center [83, 262] width 66 height 10
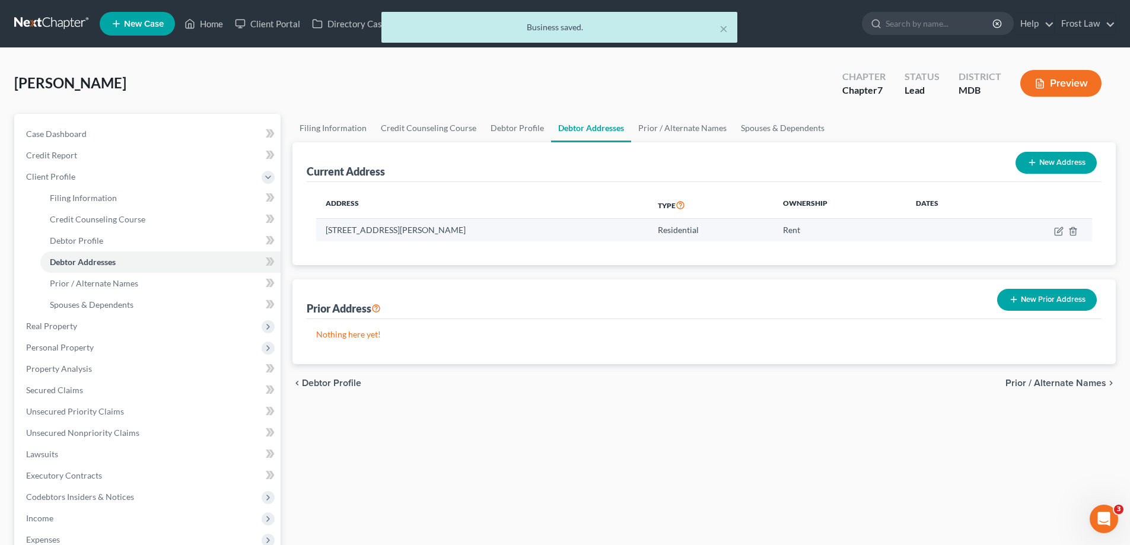
drag, startPoint x: 533, startPoint y: 234, endPoint x: 316, endPoint y: 225, distance: 217.2
click at [316, 225] on td "[STREET_ADDRESS][PERSON_NAME]" at bounding box center [482, 230] width 332 height 23
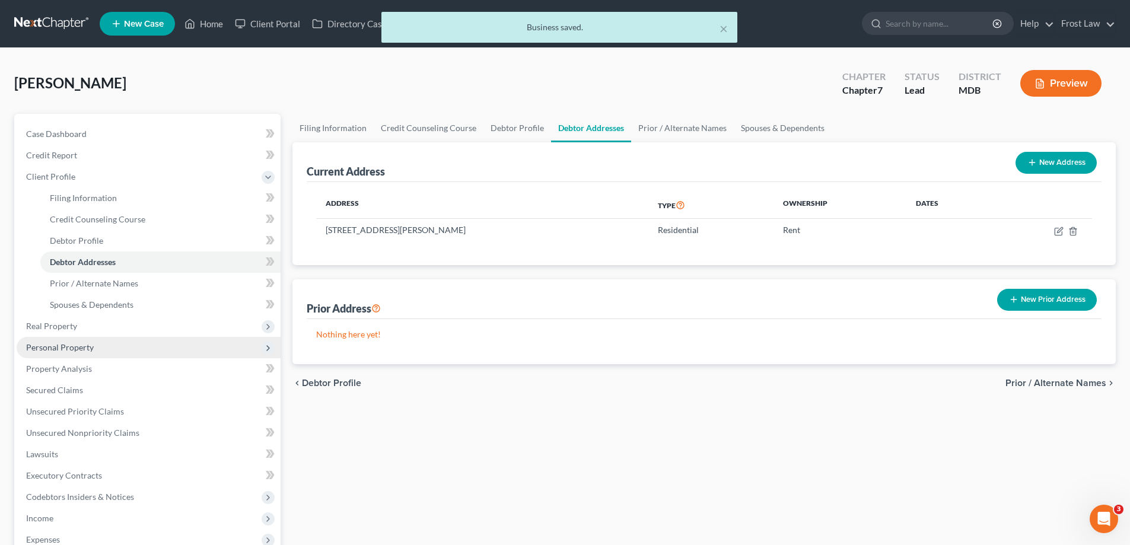
copy td "[STREET_ADDRESS][PERSON_NAME]"
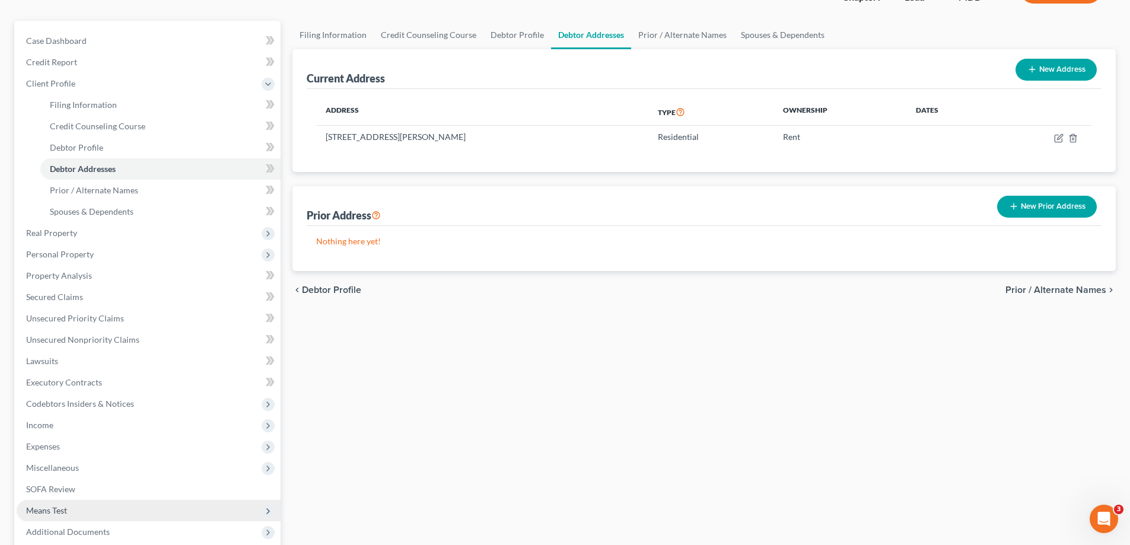
scroll to position [213, 0]
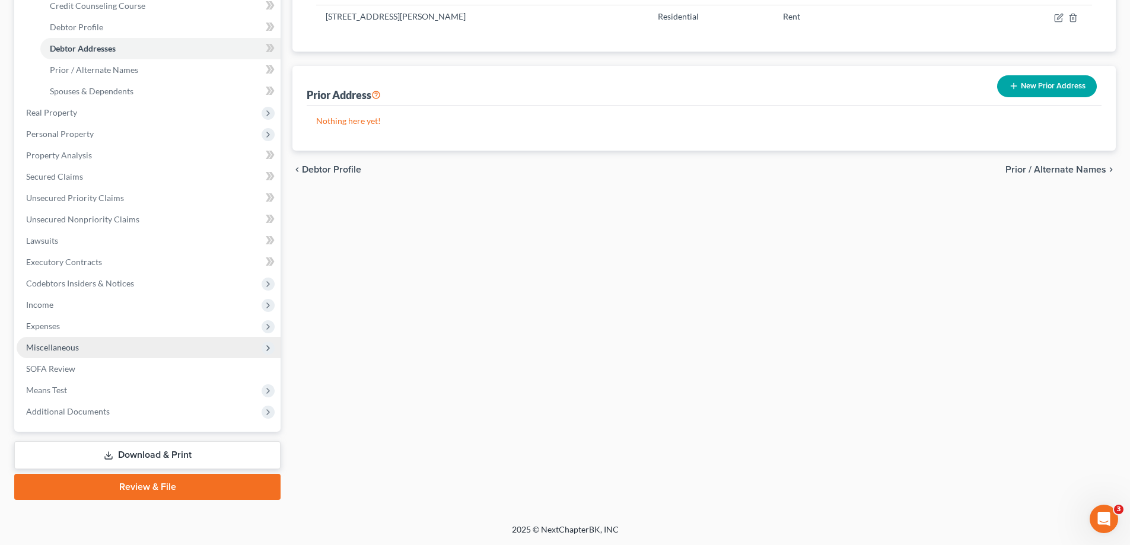
click at [71, 349] on span "Miscellaneous" at bounding box center [52, 347] width 53 height 10
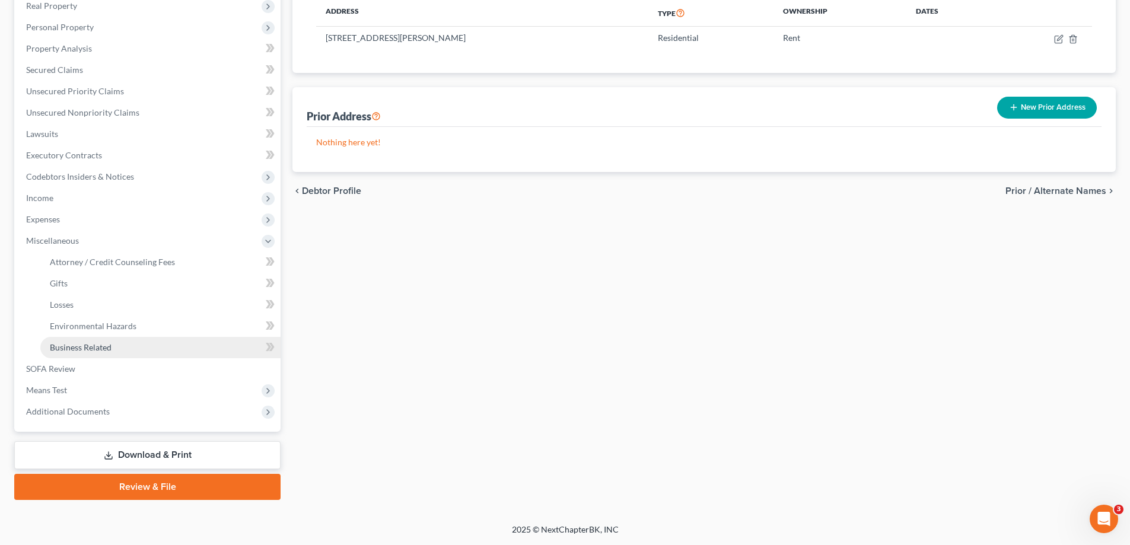
scroll to position [192, 0]
click at [73, 346] on span "Business Related" at bounding box center [81, 347] width 62 height 10
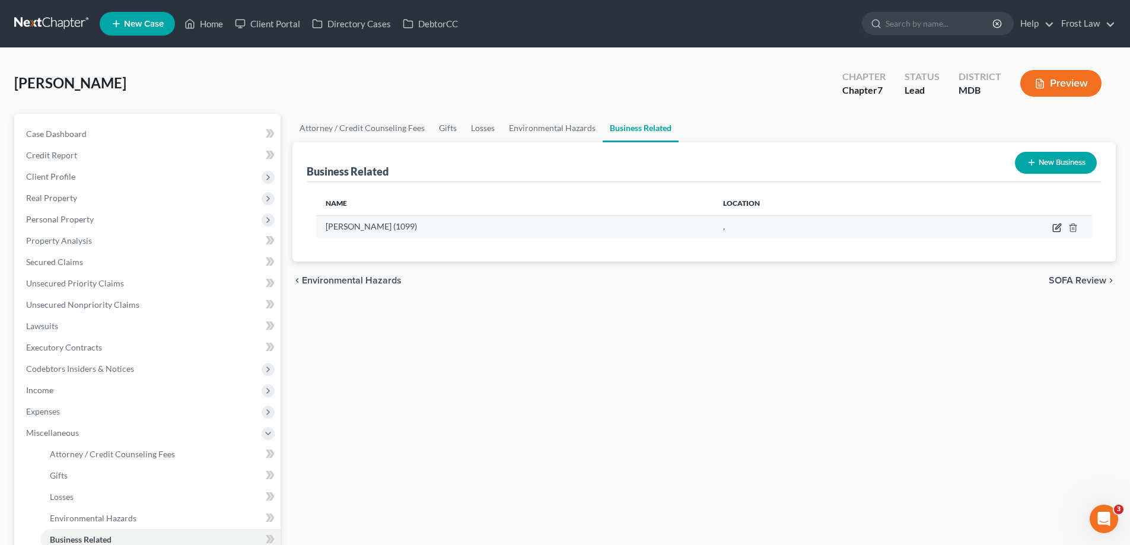
click at [1054, 229] on icon "button" at bounding box center [1056, 227] width 9 height 9
select select "sole_proprietor"
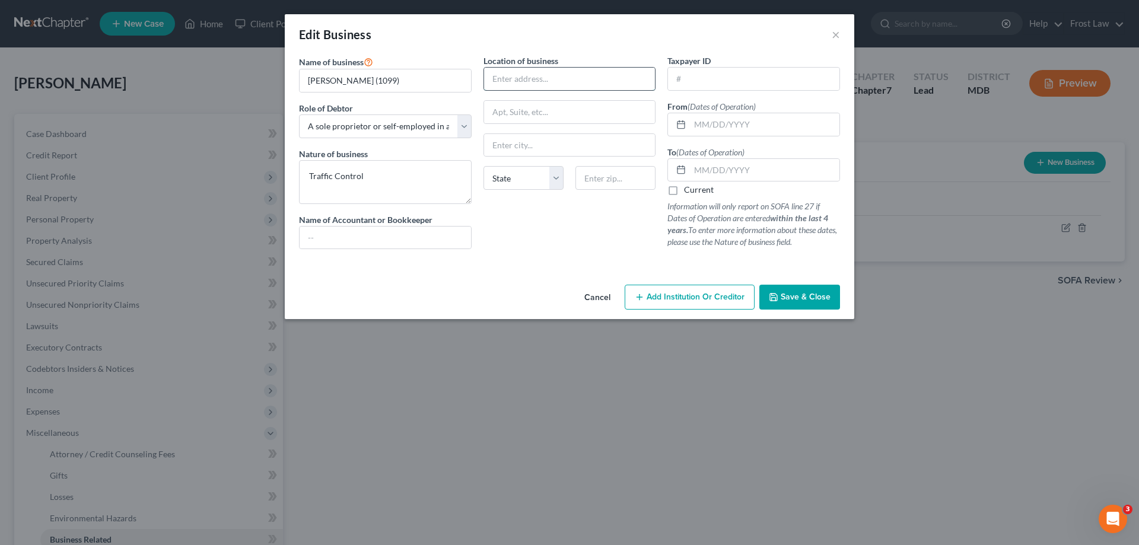
click at [510, 84] on input "text" at bounding box center [569, 79] width 171 height 23
paste input "[STREET_ADDRESS][PERSON_NAME]"
drag, startPoint x: 623, startPoint y: 77, endPoint x: 817, endPoint y: 103, distance: 195.7
click at [845, 93] on div "Name of business * Christina Davis (1099) Role of Debtor * Select A member of a…" at bounding box center [569, 161] width 553 height 213
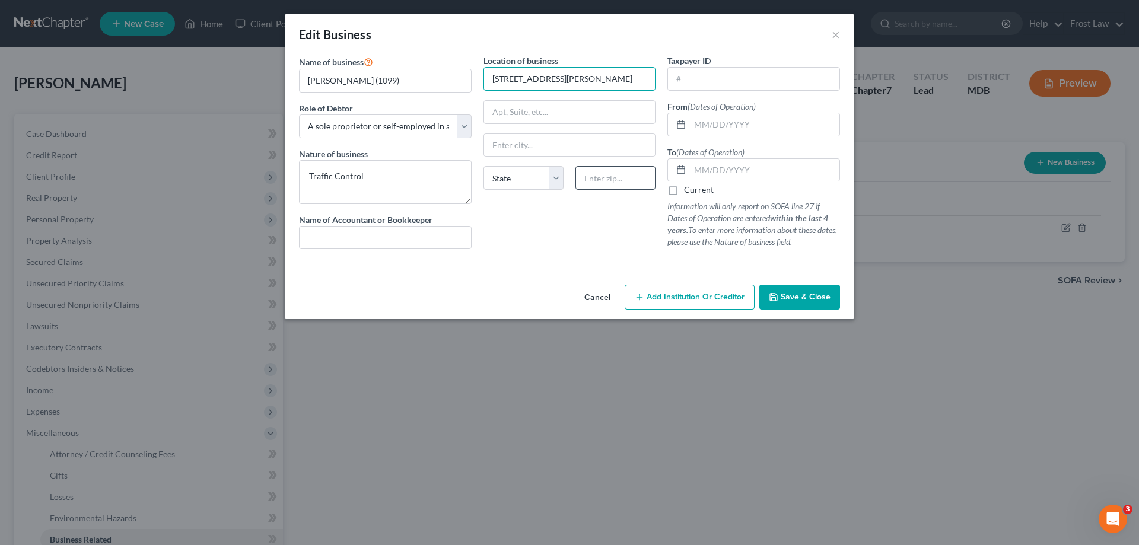
type input "[STREET_ADDRESS][PERSON_NAME]"
click at [622, 175] on input "text" at bounding box center [615, 178] width 80 height 24
paste input "21044"
type input "21044"
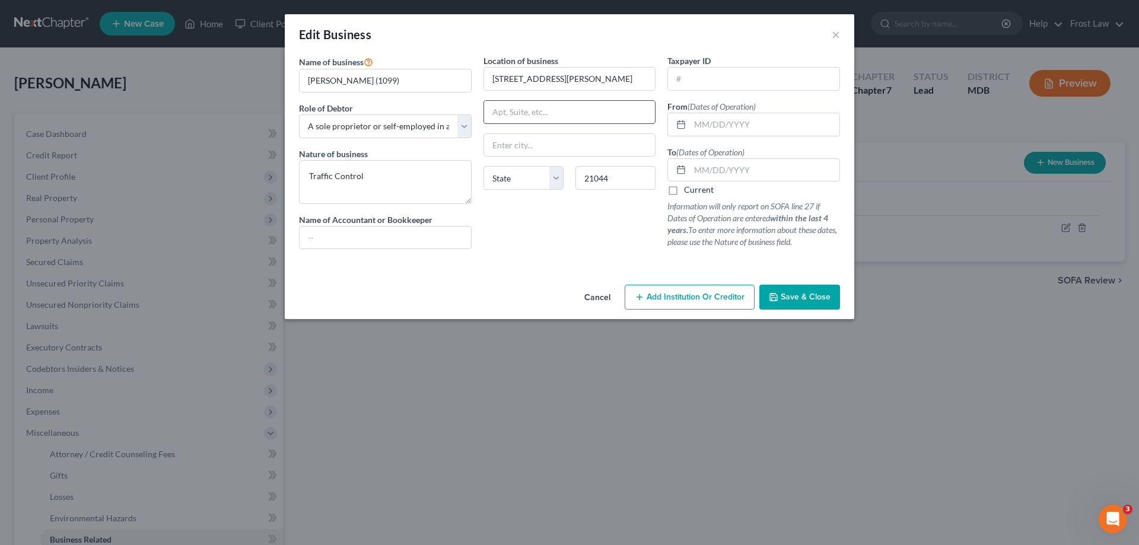
click at [591, 112] on input "text" at bounding box center [569, 112] width 171 height 23
type input "Columbia"
select select "21"
drag, startPoint x: 607, startPoint y: 78, endPoint x: 881, endPoint y: 72, distance: 274.0
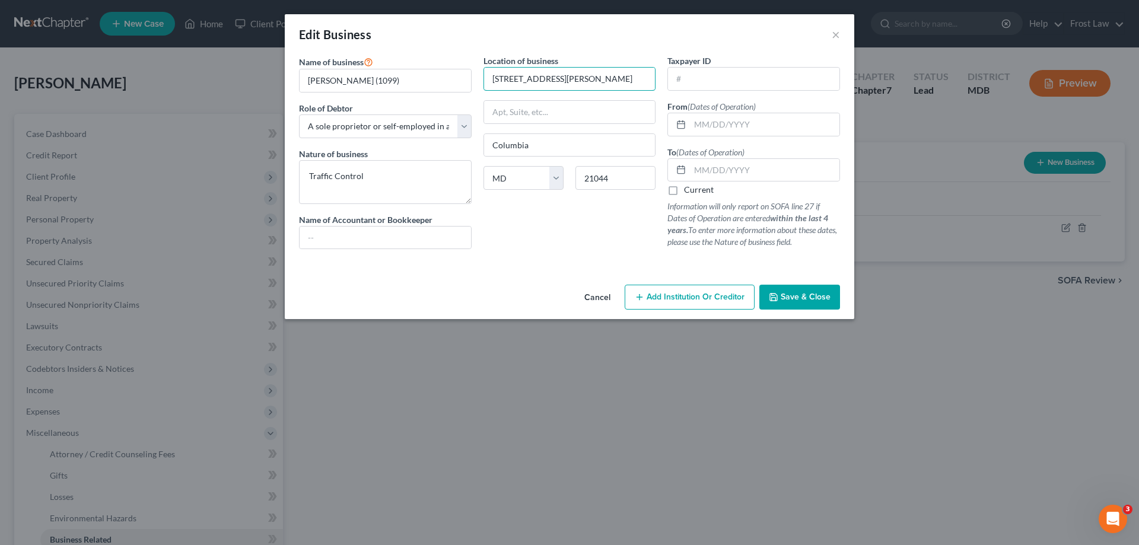
click at [881, 72] on div "Edit Business × Name of business * Christina Davis (1099) Role of Debtor * Sele…" at bounding box center [569, 272] width 1139 height 545
drag, startPoint x: 568, startPoint y: 79, endPoint x: 600, endPoint y: 78, distance: 32.1
click at [601, 78] on input "6200 Valencia Lane, Unit 5066," at bounding box center [569, 79] width 171 height 23
type input "6200 Valencia Lane, Unit 5066,"
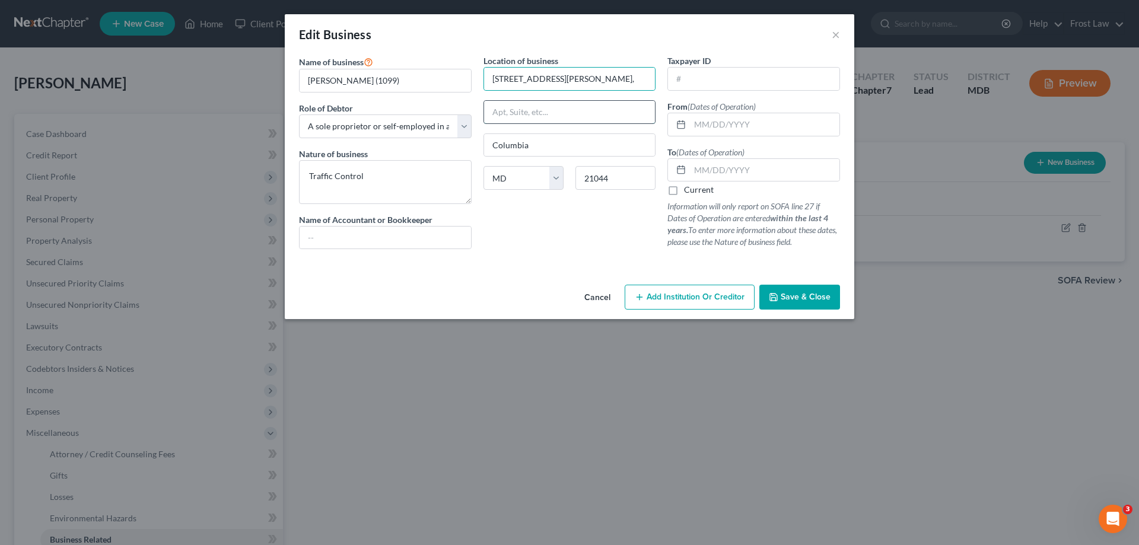
click at [568, 114] on input "text" at bounding box center [569, 112] width 171 height 23
paste input "Unit 5066"
type input "Unit 5066"
drag, startPoint x: 610, startPoint y: 81, endPoint x: 563, endPoint y: 80, distance: 47.4
click at [563, 80] on input "6200 Valencia Lane, Unit 5066," at bounding box center [569, 79] width 171 height 23
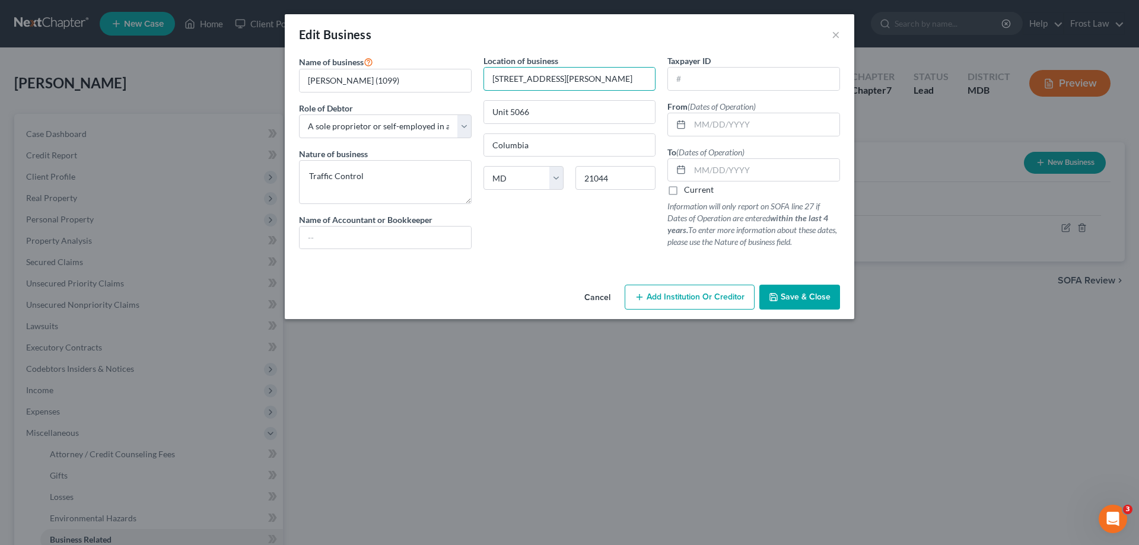
type input "[STREET_ADDRESS][PERSON_NAME]"
click at [614, 50] on div "Edit Business ×" at bounding box center [569, 34] width 569 height 40
drag, startPoint x: 738, startPoint y: 165, endPoint x: 723, endPoint y: 180, distance: 21.0
click at [738, 165] on input "text" at bounding box center [764, 170] width 149 height 23
click at [684, 189] on label "Current" at bounding box center [699, 190] width 30 height 12
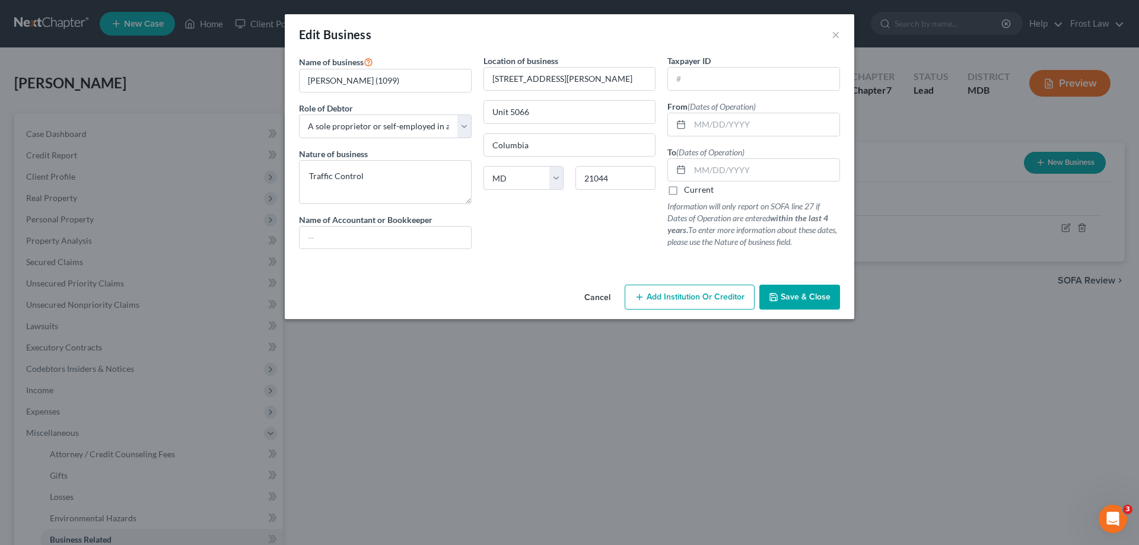
click at [688, 189] on input "Current" at bounding box center [692, 188] width 8 height 8
checkbox input "true"
click at [780, 298] on button "Save & Close" at bounding box center [799, 297] width 81 height 25
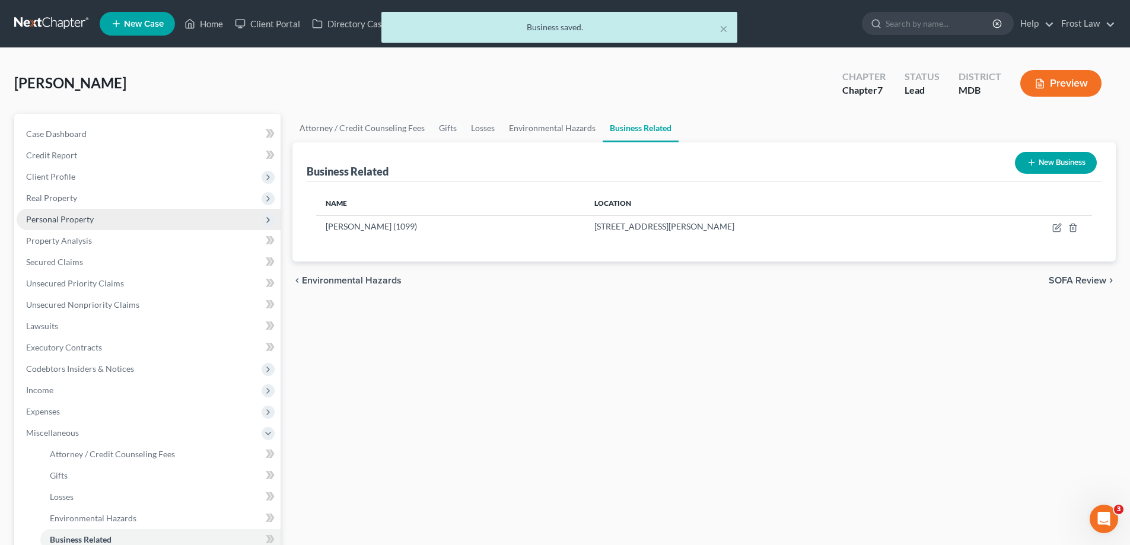
click at [78, 226] on span "Personal Property" at bounding box center [149, 219] width 264 height 21
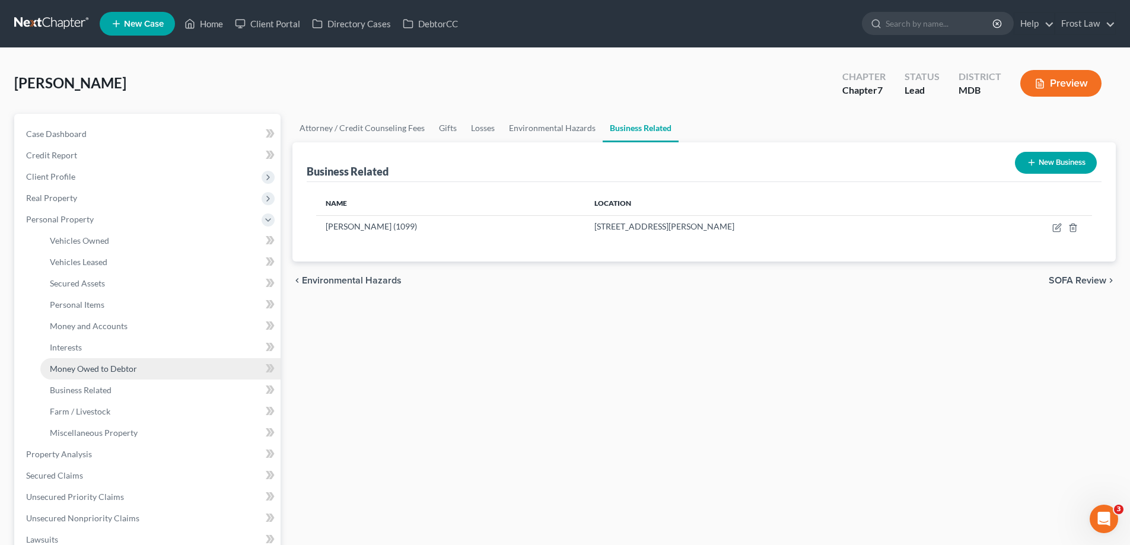
click at [96, 367] on span "Money Owed to Debtor" at bounding box center [93, 369] width 87 height 10
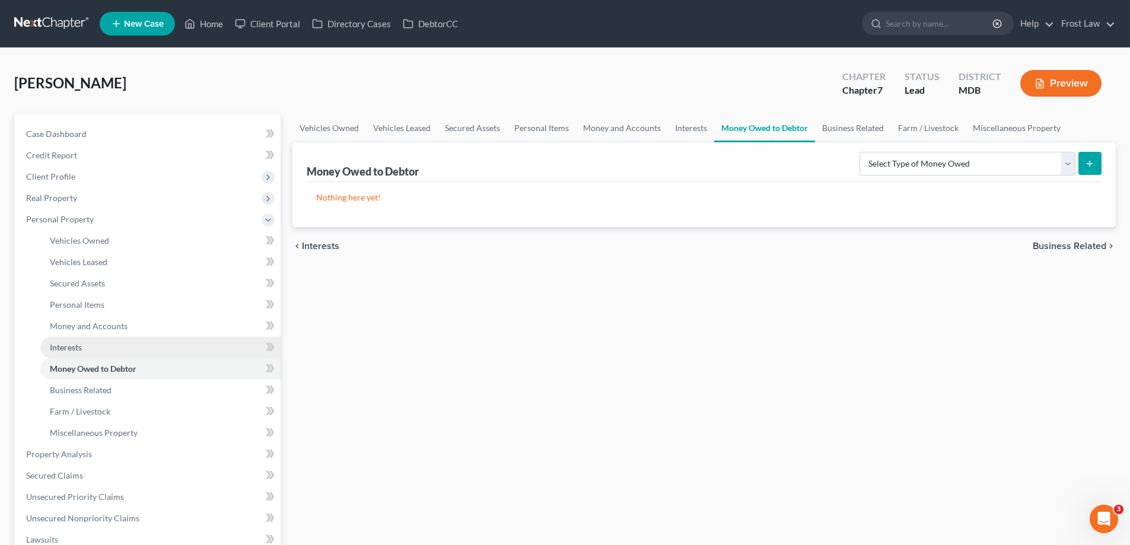
click at [72, 348] on span "Interests" at bounding box center [66, 347] width 32 height 10
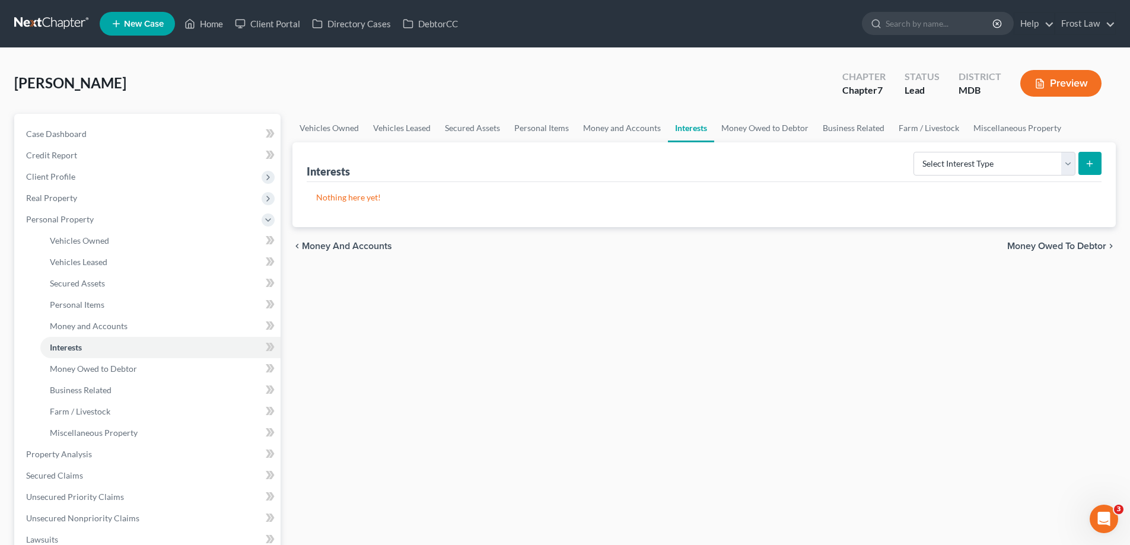
click at [927, 149] on div "Select Interest Type 401K (A/B: 21) Annuity (A/B: 23) Bond (A/B: 18) Education …" at bounding box center [1004, 162] width 193 height 31
click at [935, 162] on select "Select Interest Type 401K (A/B: 21) Annuity (A/B: 23) Bond (A/B: 18) Education …" at bounding box center [994, 164] width 162 height 24
select select "unincorporated_business"
click at [915, 152] on select "Select Interest Type 401K (A/B: 21) Annuity (A/B: 23) Bond (A/B: 18) Education …" at bounding box center [994, 164] width 162 height 24
click at [1087, 165] on icon "submit" at bounding box center [1089, 163] width 9 height 9
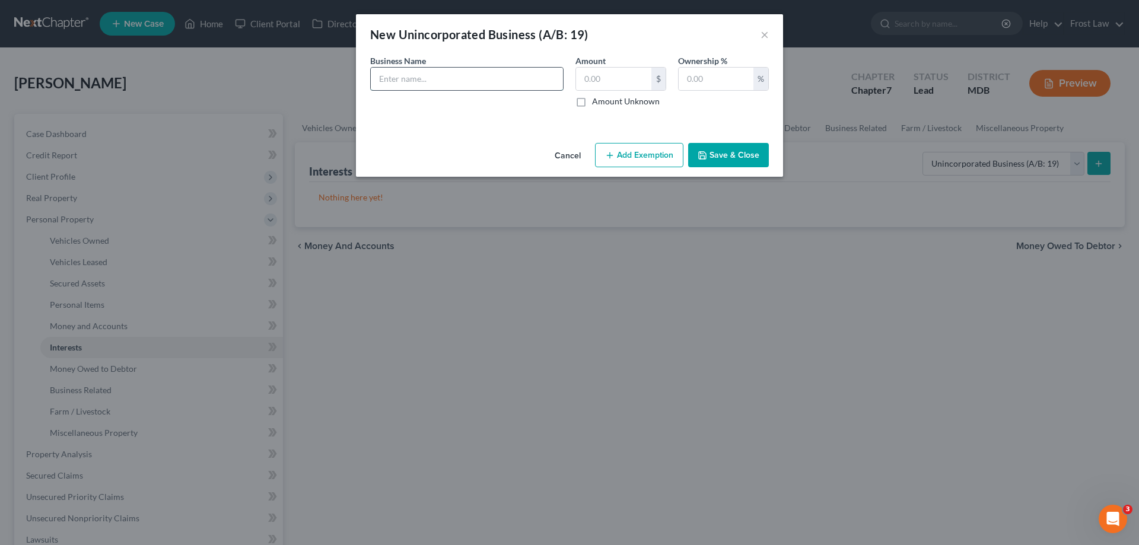
click at [451, 71] on input "text" at bounding box center [467, 79] width 192 height 23
click at [422, 80] on input "Debtor is a Sole Proprietor (does 1099 work as traiffic control)" at bounding box center [467, 79] width 192 height 23
type input "Debtor is a Sole Proprietor (does 1099 work as traiffic control)"
click at [724, 158] on button "Save & Close" at bounding box center [728, 155] width 81 height 25
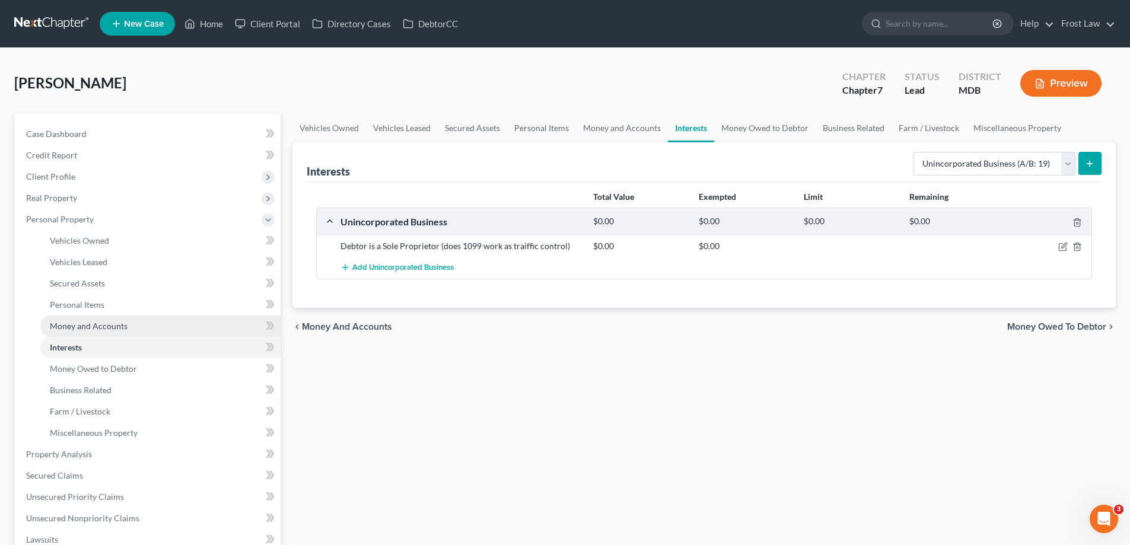
click at [96, 324] on span "Money and Accounts" at bounding box center [89, 326] width 78 height 10
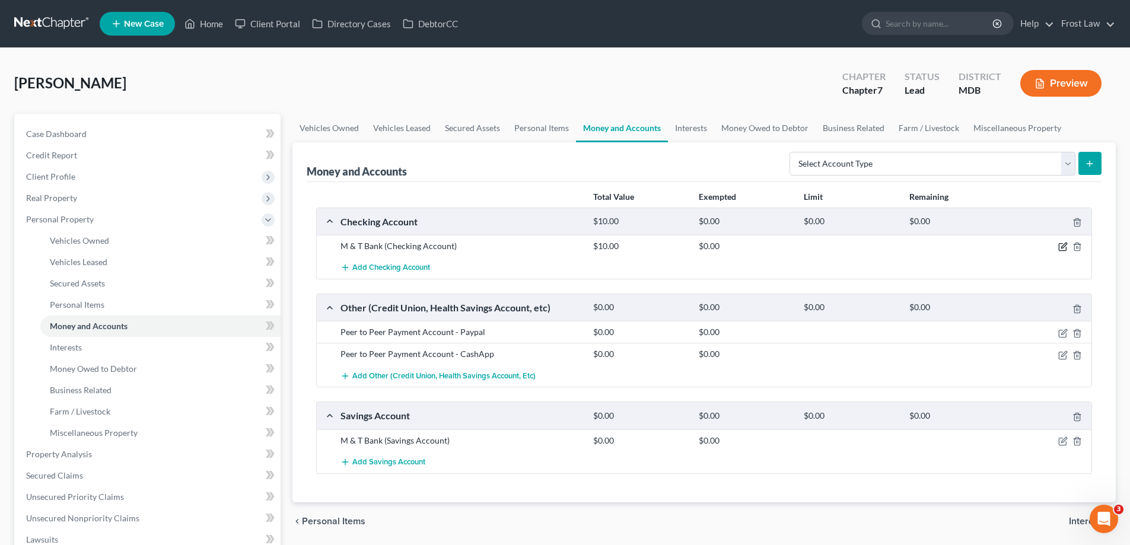
click at [1062, 248] on icon "button" at bounding box center [1063, 245] width 5 height 5
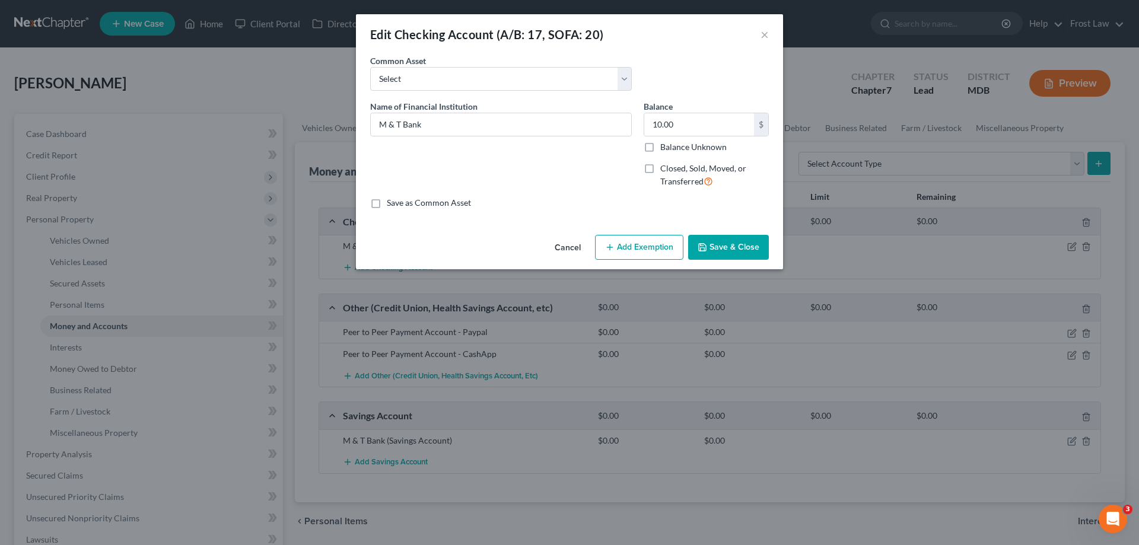
click at [525, 139] on div "Name of Financial Institution * M & T Bank" at bounding box center [500, 148] width 273 height 97
click at [517, 118] on input "M & T Bank" at bounding box center [501, 124] width 260 height 23
drag, startPoint x: 553, startPoint y: 125, endPoint x: 422, endPoint y: 125, distance: 130.5
click at [422, 125] on input "M & T Bank ending in 0851 as of Date of Filing" at bounding box center [501, 124] width 260 height 23
type input "M & T Bank ending in 0851 as of Date of Filing"
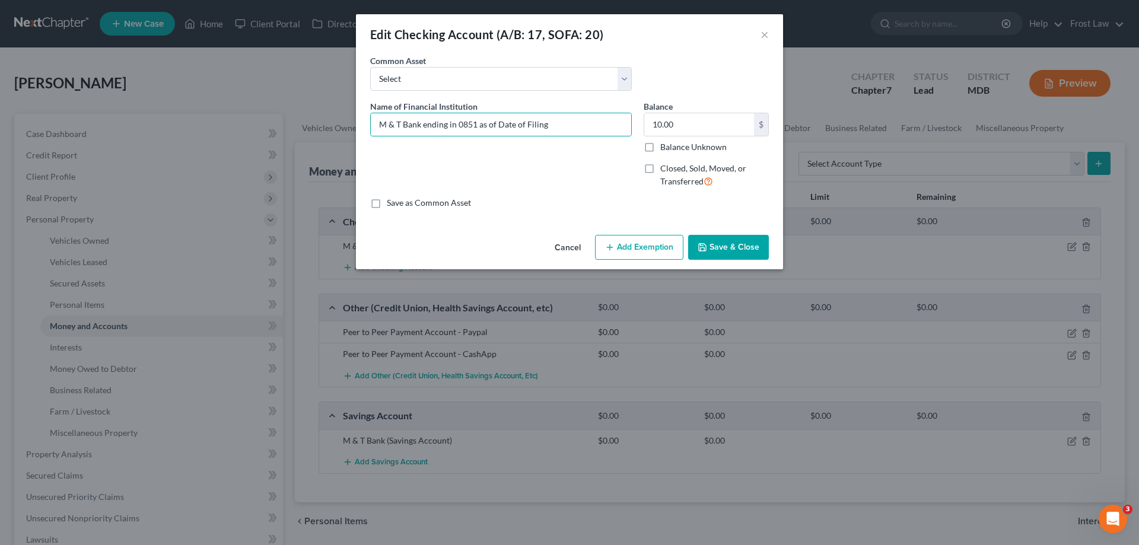
click at [720, 240] on button "Save & Close" at bounding box center [728, 247] width 81 height 25
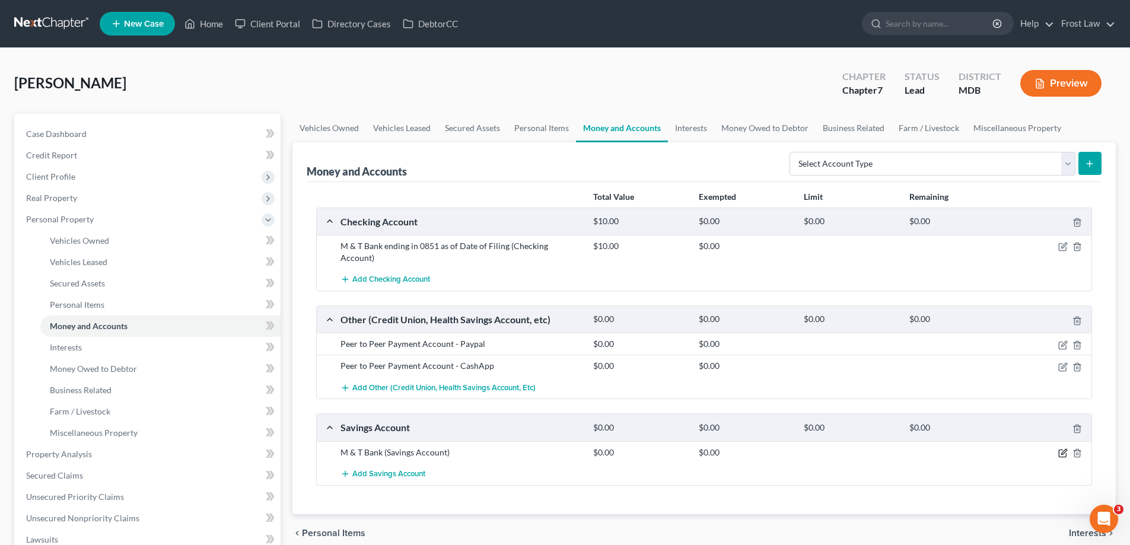
click at [1060, 448] on icon "button" at bounding box center [1062, 452] width 9 height 9
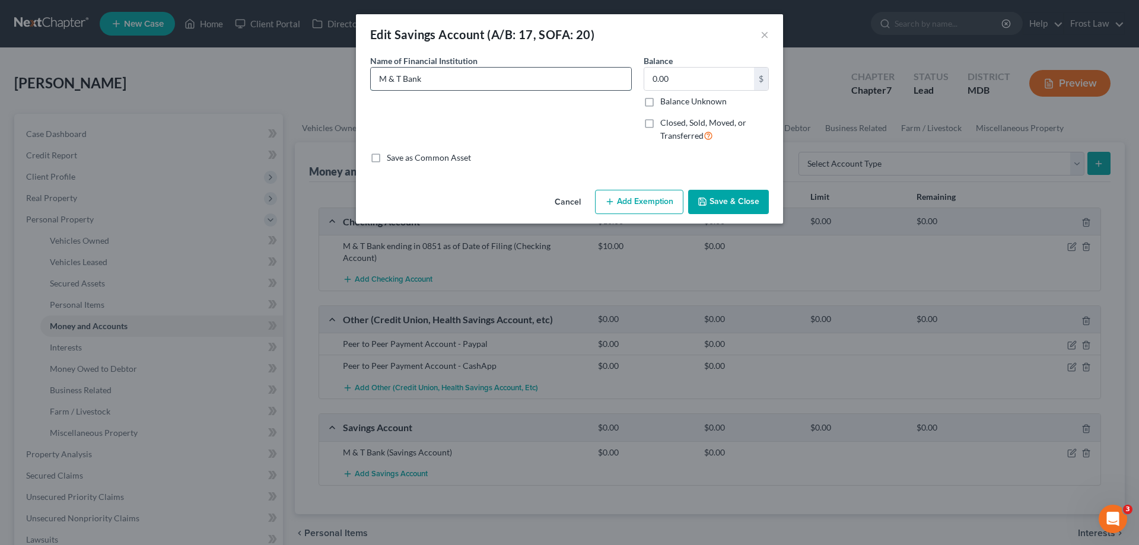
click at [480, 86] on input "M & T Bank" at bounding box center [501, 79] width 260 height 23
paste input "ending in 0851 as of Date of Filing"
drag, startPoint x: 474, startPoint y: 77, endPoint x: 459, endPoint y: 80, distance: 15.7
click at [459, 80] on input "M & T Bank ending in 0851 as of Date of Filing" at bounding box center [501, 79] width 260 height 23
type input "M & T Bank ending in 5707 as of Date of Filing"
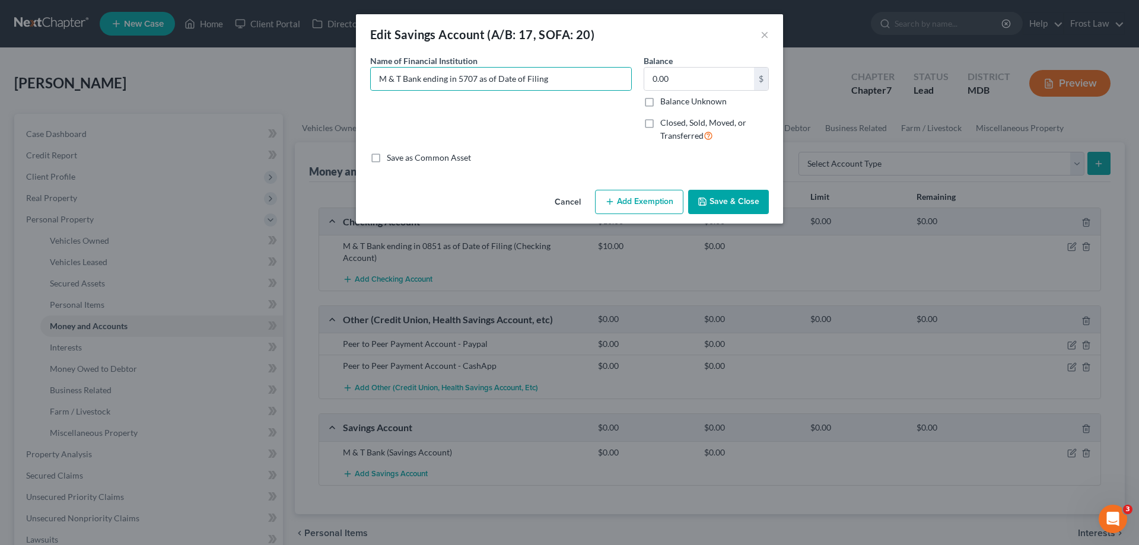
click at [720, 200] on button "Save & Close" at bounding box center [728, 202] width 81 height 25
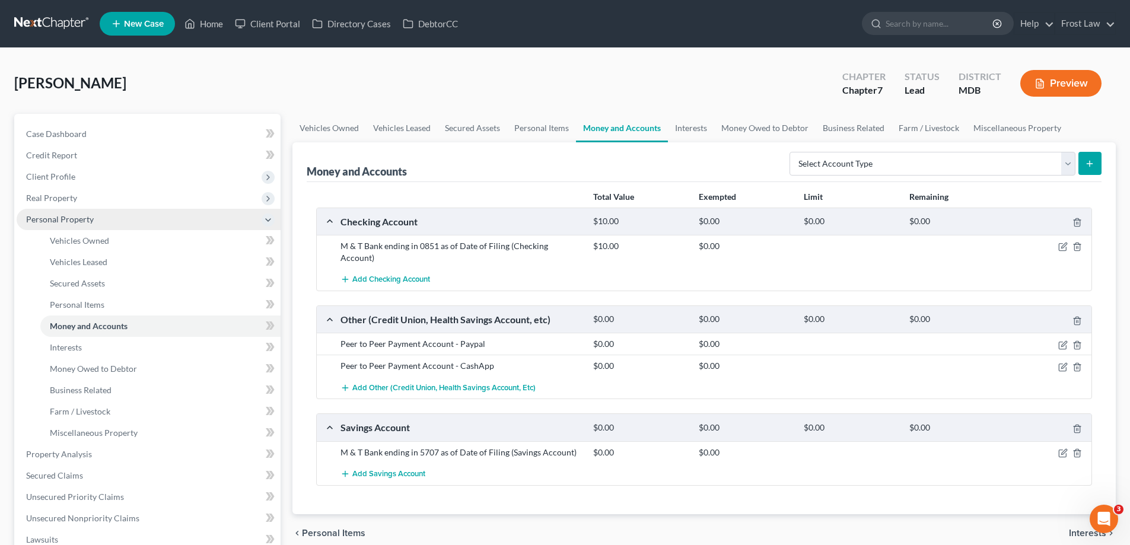
click at [58, 219] on span "Personal Property" at bounding box center [60, 219] width 68 height 10
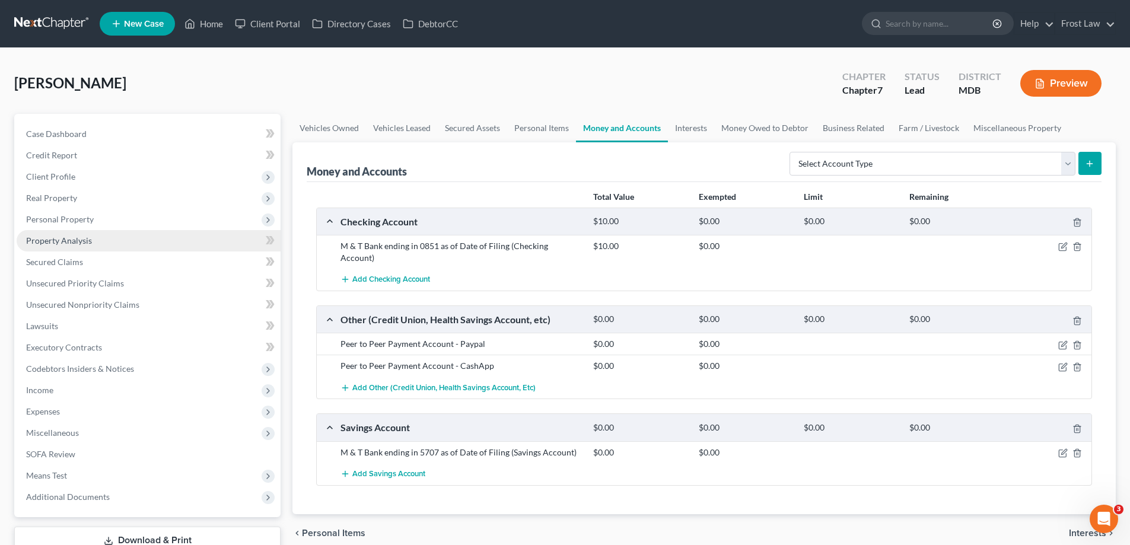
click at [117, 248] on link "Property Analysis" at bounding box center [149, 240] width 264 height 21
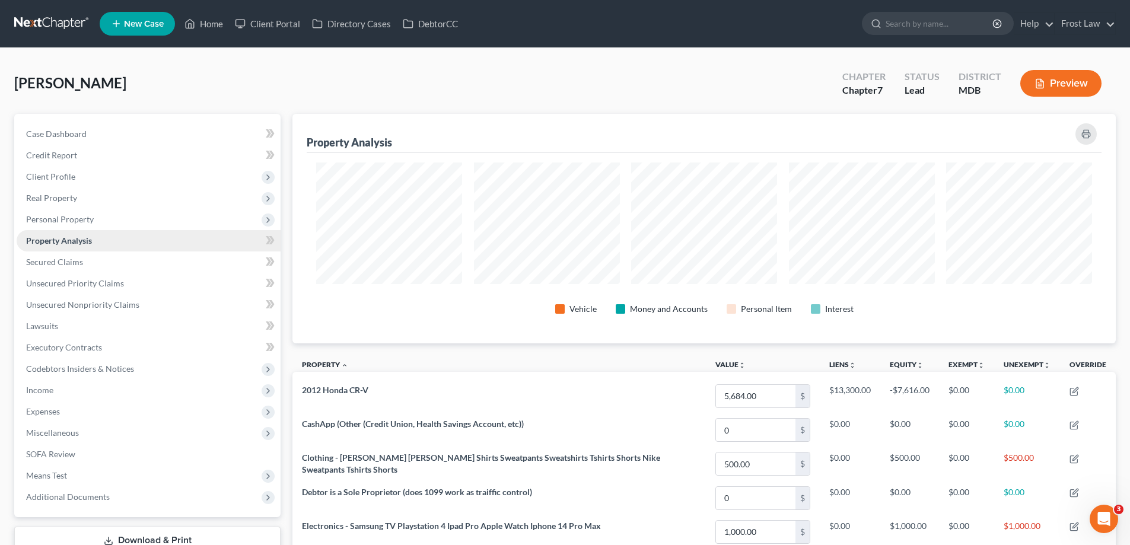
click at [94, 245] on link "Property Analysis" at bounding box center [149, 240] width 264 height 21
click at [66, 389] on span "Income" at bounding box center [149, 390] width 264 height 21
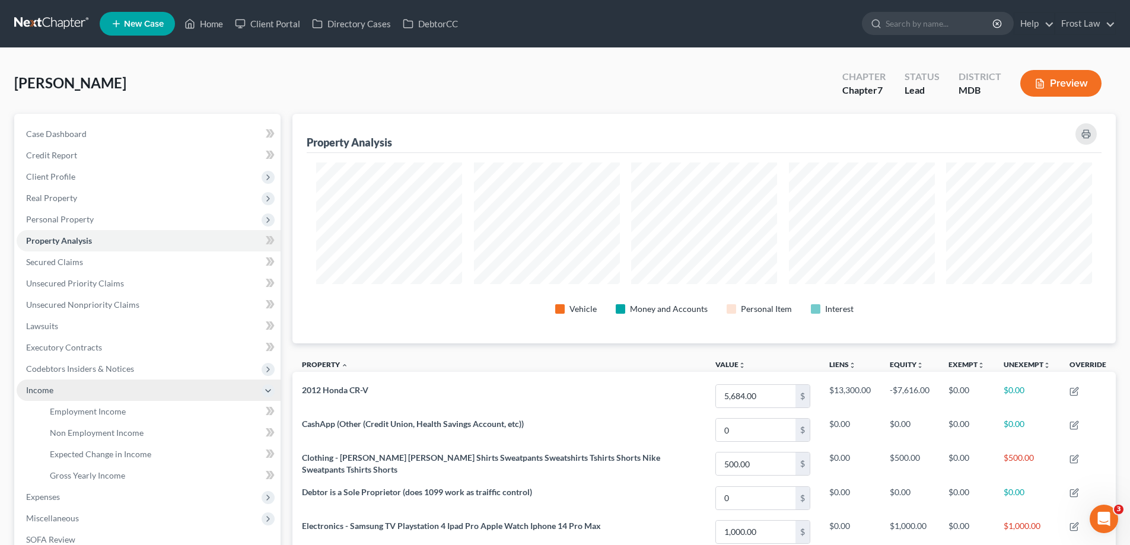
click at [71, 391] on span "Income" at bounding box center [149, 390] width 264 height 21
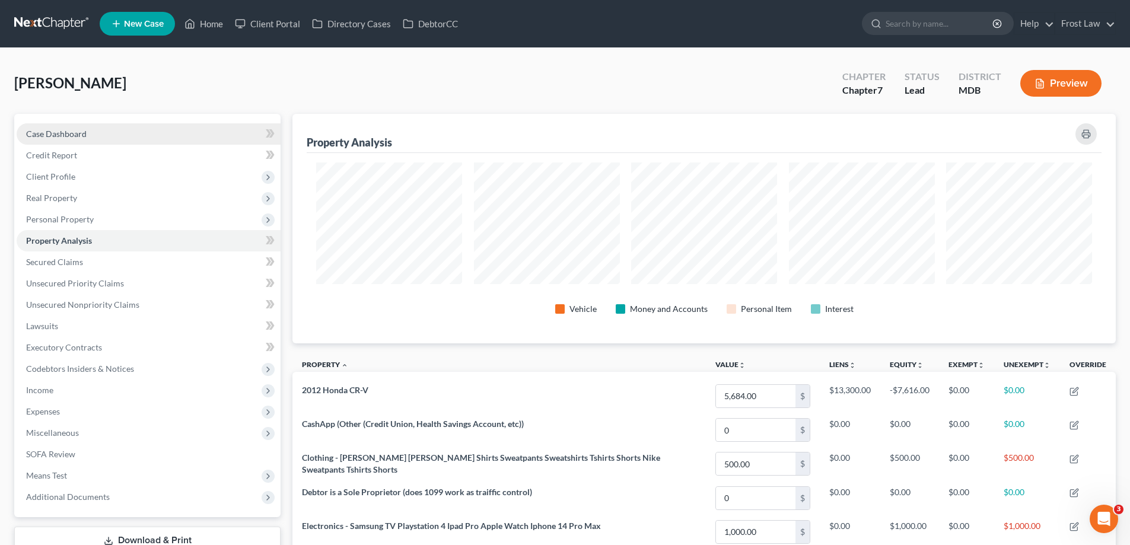
click at [92, 130] on link "Case Dashboard" at bounding box center [149, 133] width 264 height 21
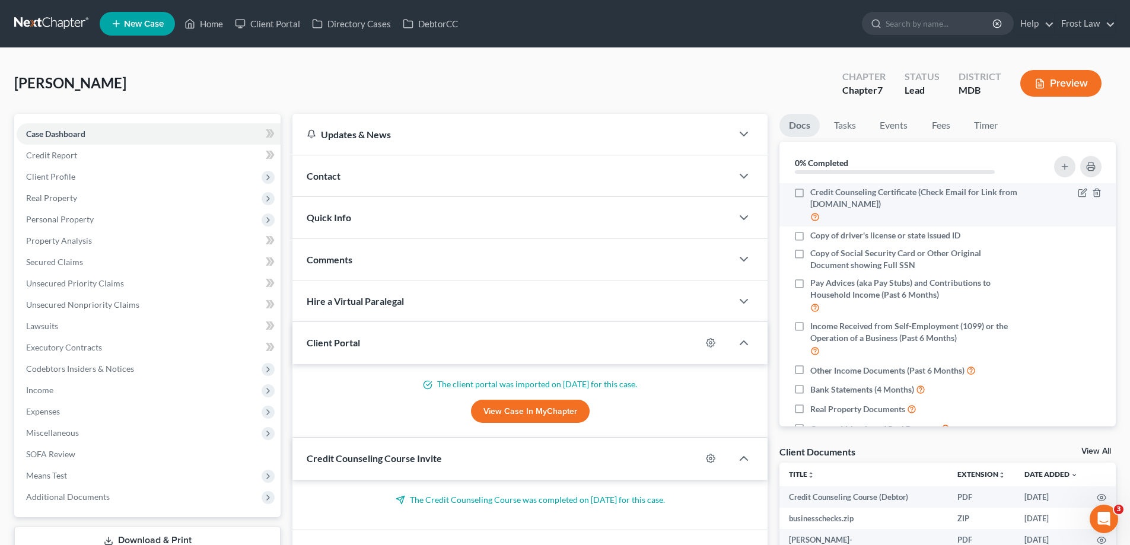
click at [810, 194] on label "Credit Counseling Certificate (Check Email for Link from [DOMAIN_NAME])" at bounding box center [915, 204] width 211 height 37
click at [815, 194] on input "Credit Counseling Certificate (Check Email for Link from [DOMAIN_NAME])" at bounding box center [819, 190] width 8 height 8
checkbox input "true"
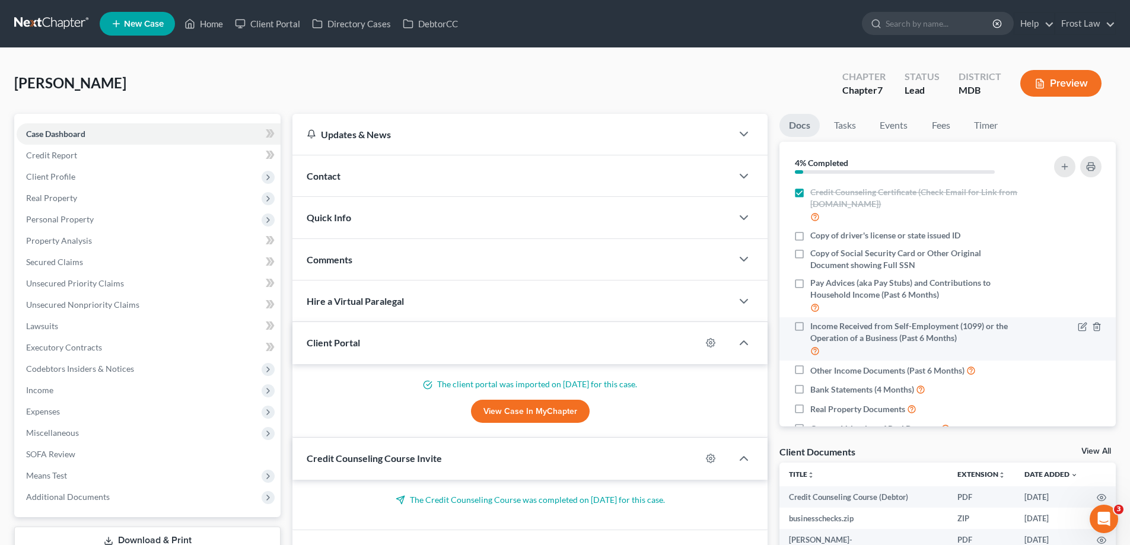
click at [810, 326] on label "Income Received from Self-Employment (1099) or the Operation of a Business (Pas…" at bounding box center [915, 338] width 211 height 37
click at [815, 326] on input "Income Received from Self-Employment (1099) or the Operation of a Business (Pas…" at bounding box center [819, 324] width 8 height 8
checkbox input "true"
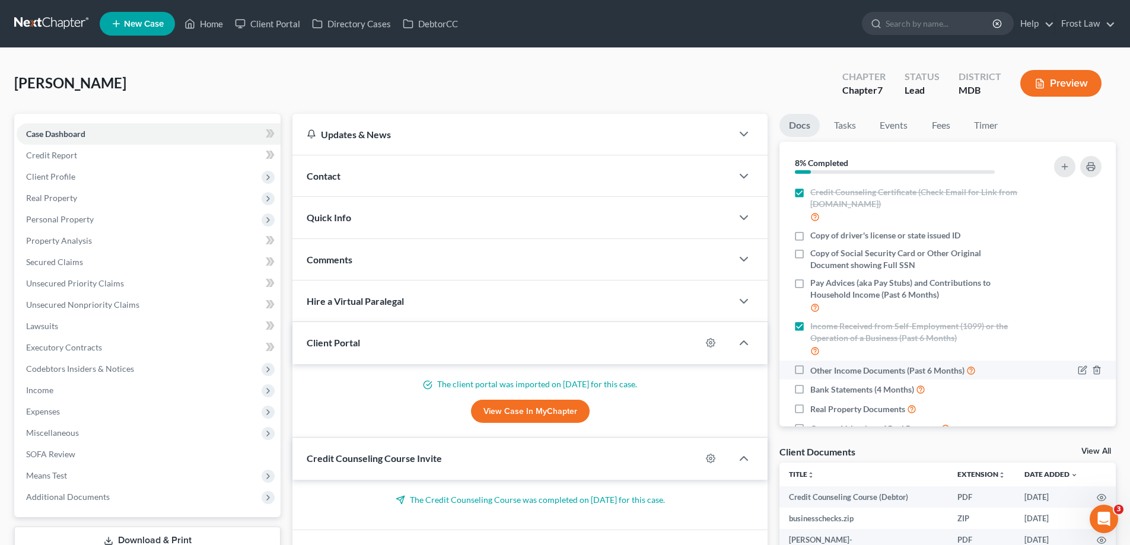
click at [810, 366] on label "Other Income Documents (Past 6 Months)" at bounding box center [892, 371] width 165 height 14
click at [815, 366] on input "Other Income Documents (Past 6 Months)" at bounding box center [819, 368] width 8 height 8
checkbox input "true"
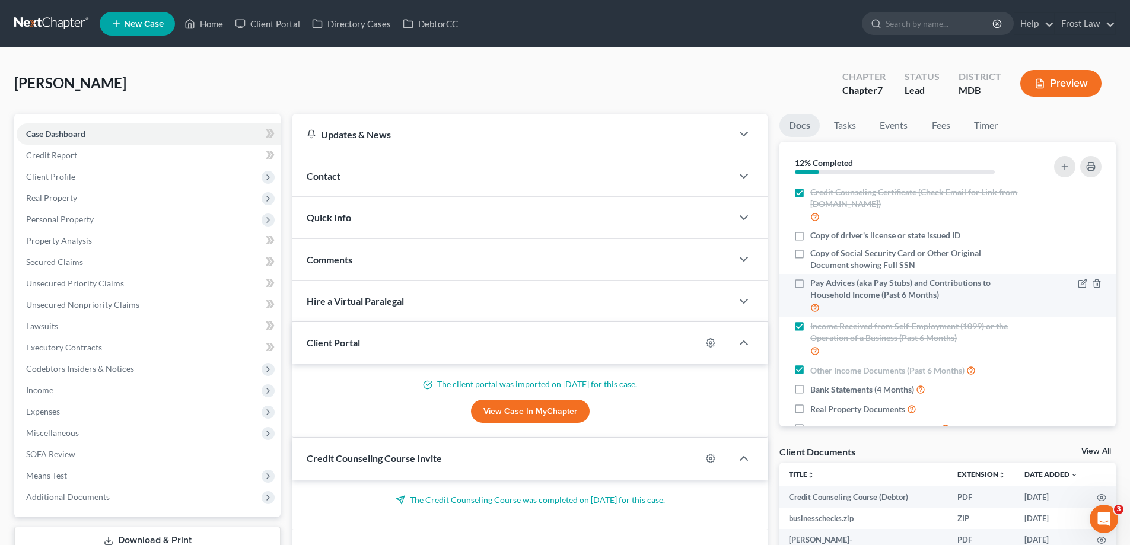
click at [810, 282] on label "Pay Advices (aka Pay Stubs) and Contributions to Household Income (Past 6 Month…" at bounding box center [915, 295] width 211 height 37
click at [815, 282] on input "Pay Advices (aka Pay Stubs) and Contributions to Household Income (Past 6 Month…" at bounding box center [819, 281] width 8 height 8
checkbox input "true"
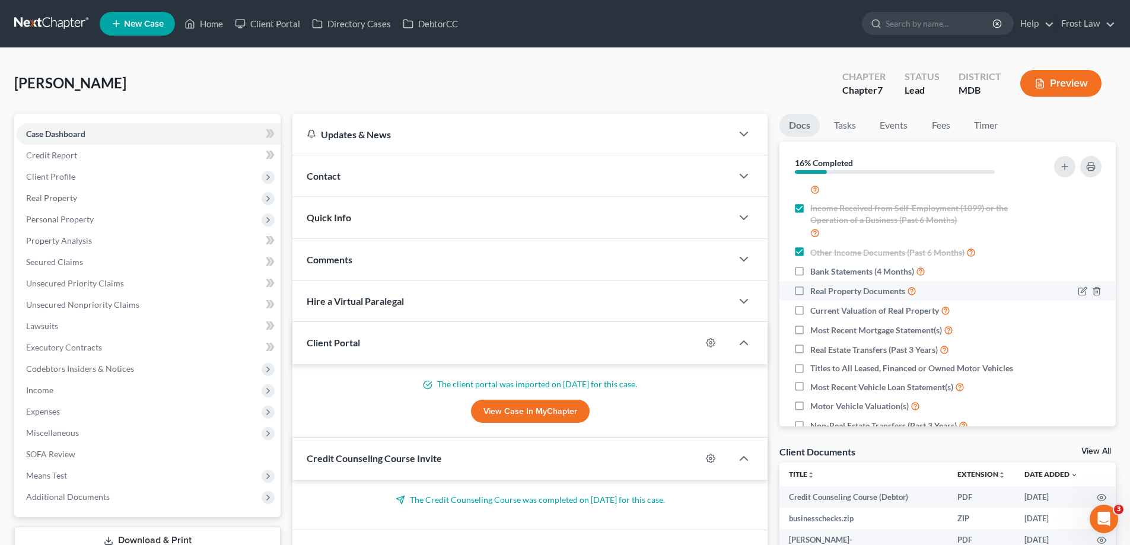
scroll to position [119, 0]
click at [810, 270] on label "Bank Statements (4 Months)" at bounding box center [867, 271] width 115 height 14
click at [815, 270] on input "Bank Statements (4 Months)" at bounding box center [819, 268] width 8 height 8
checkbox input "true"
click at [1092, 291] on icon "button" at bounding box center [1096, 290] width 9 height 9
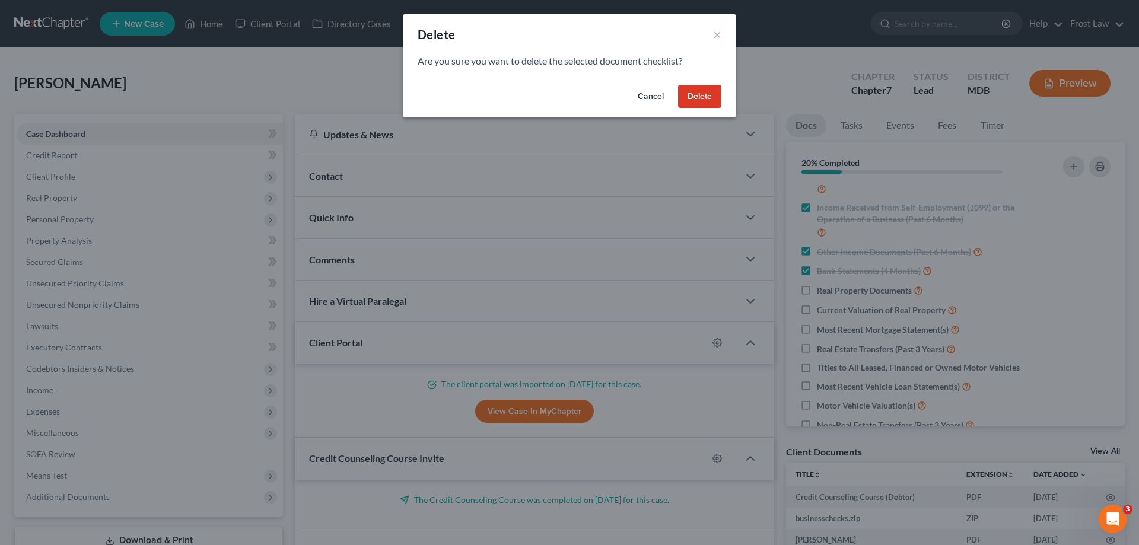
click at [692, 107] on button "Delete" at bounding box center [699, 97] width 43 height 24
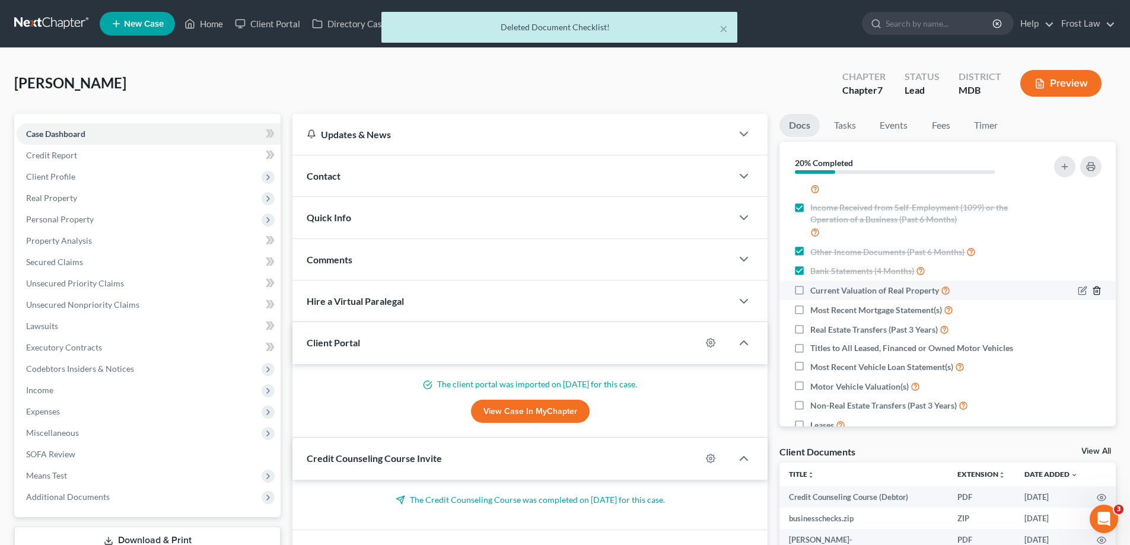
click at [1092, 291] on icon "button" at bounding box center [1096, 290] width 9 height 9
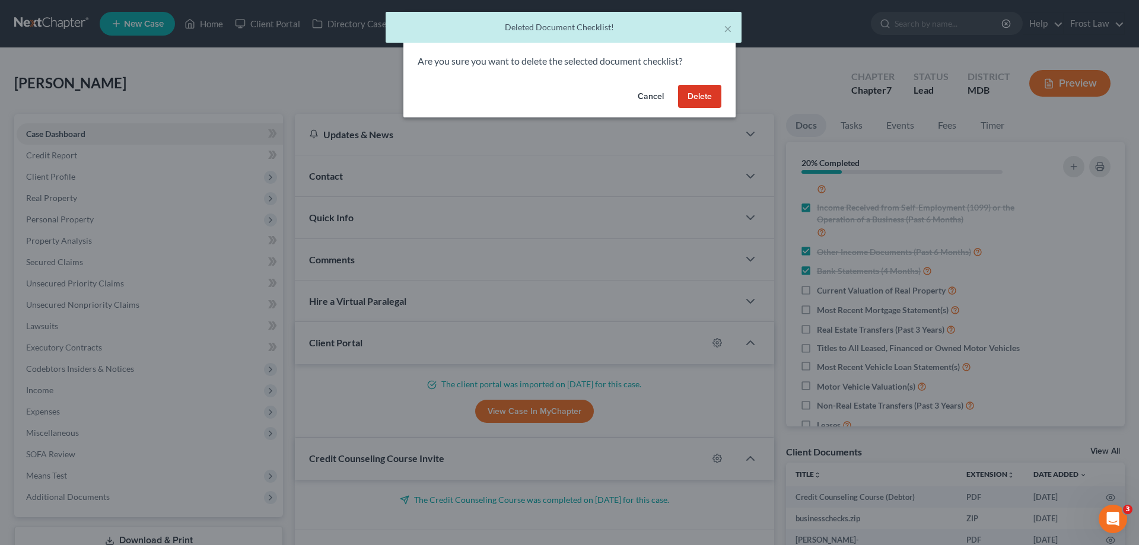
drag, startPoint x: 705, startPoint y: 103, endPoint x: 1063, endPoint y: 225, distance: 377.7
click at [705, 103] on button "Delete" at bounding box center [699, 97] width 43 height 24
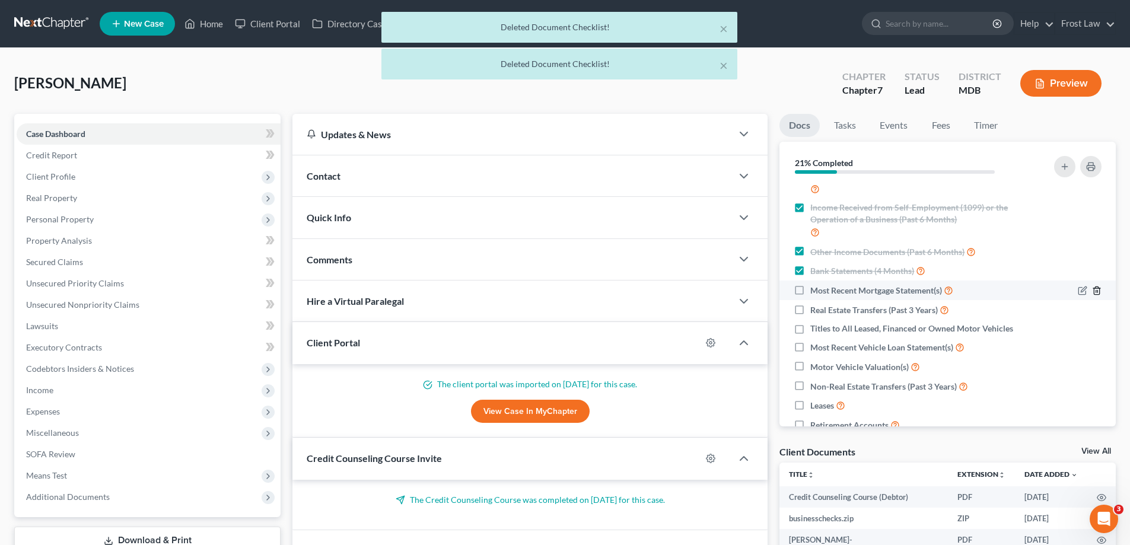
click at [1097, 290] on line "button" at bounding box center [1097, 291] width 0 height 2
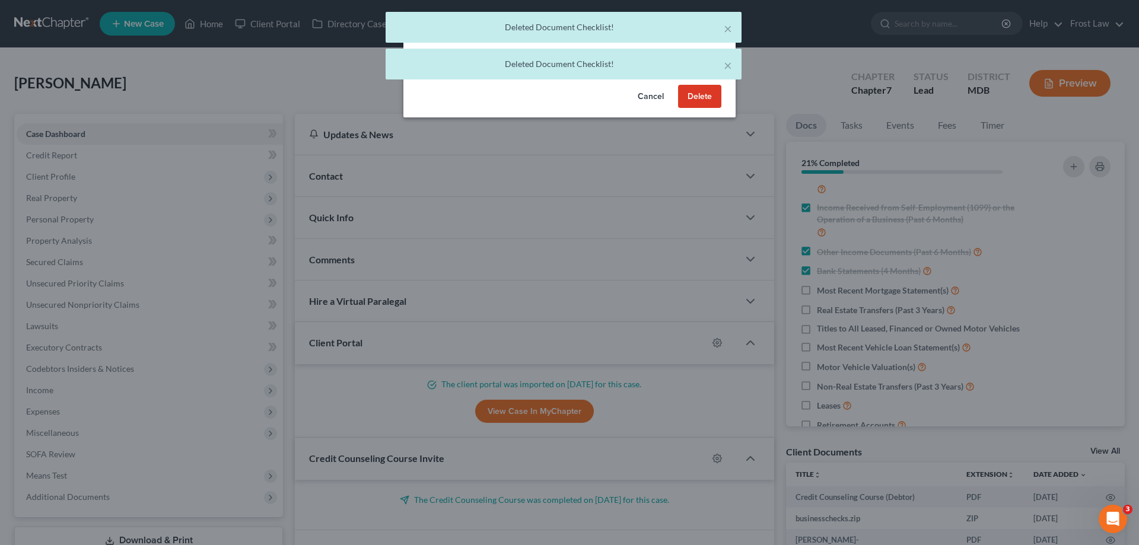
click at [699, 95] on button "Delete" at bounding box center [699, 97] width 43 height 24
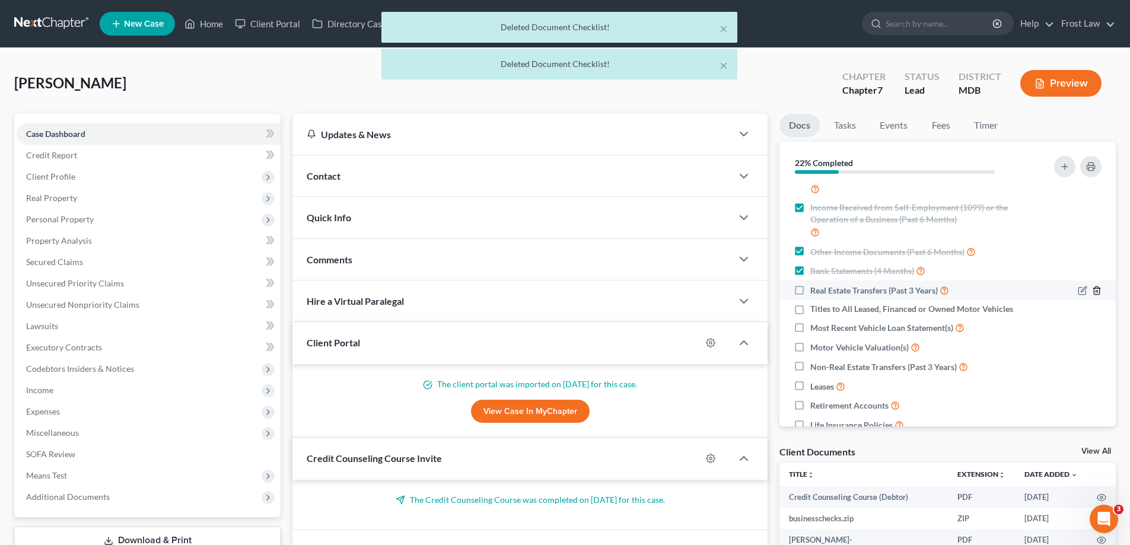
click at [1094, 293] on icon "button" at bounding box center [1096, 290] width 5 height 8
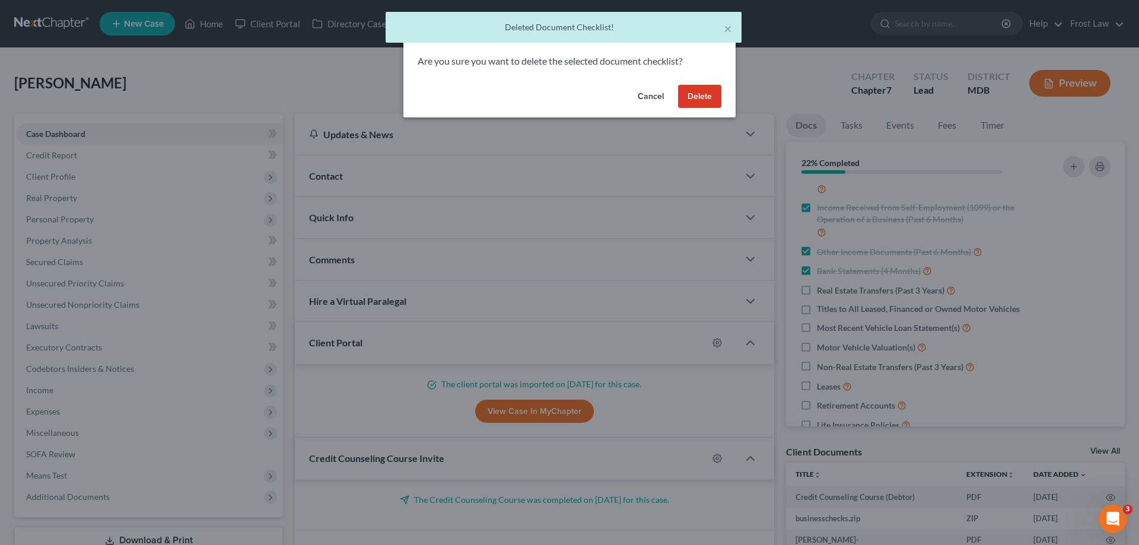
click at [713, 101] on button "Delete" at bounding box center [699, 97] width 43 height 24
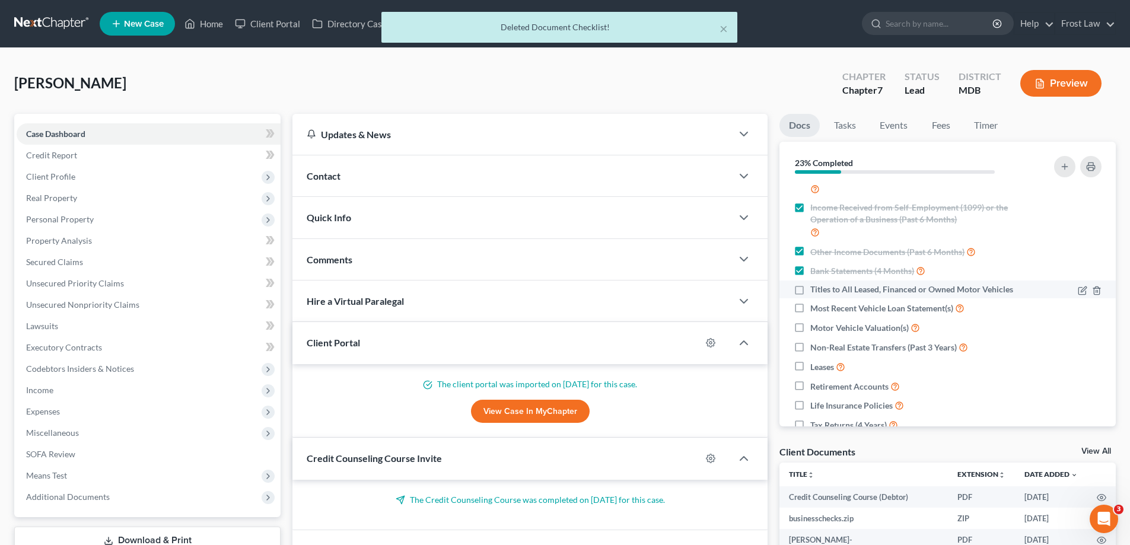
click at [810, 291] on label "Titles to All Leased, Financed or Owned Motor Vehicles" at bounding box center [911, 289] width 203 height 12
click at [815, 291] on input "Titles to All Leased, Financed or Owned Motor Vehicles" at bounding box center [819, 287] width 8 height 8
checkbox input "true"
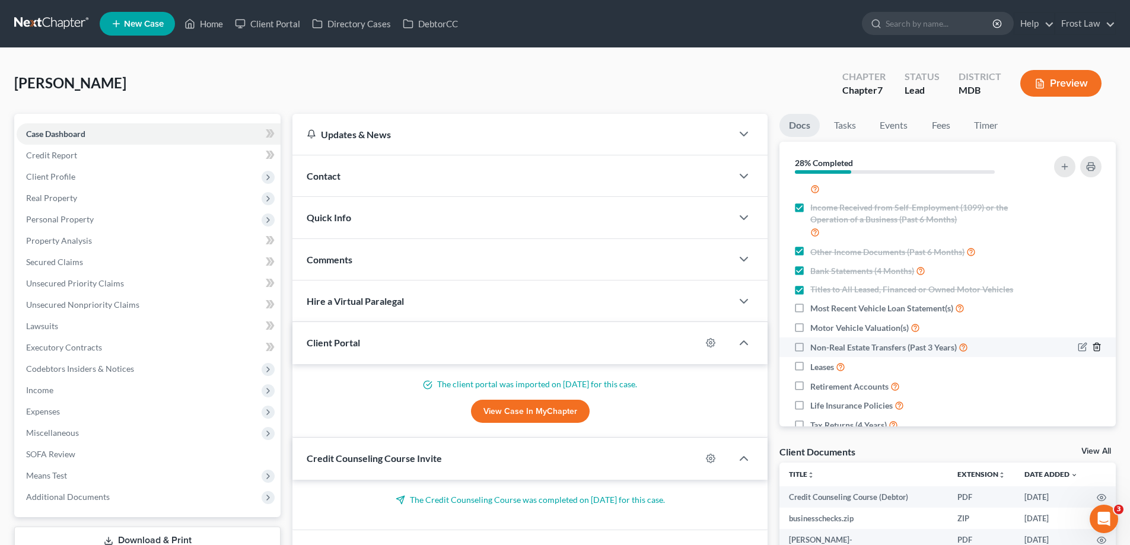
click at [1093, 345] on polyline "button" at bounding box center [1096, 345] width 7 height 0
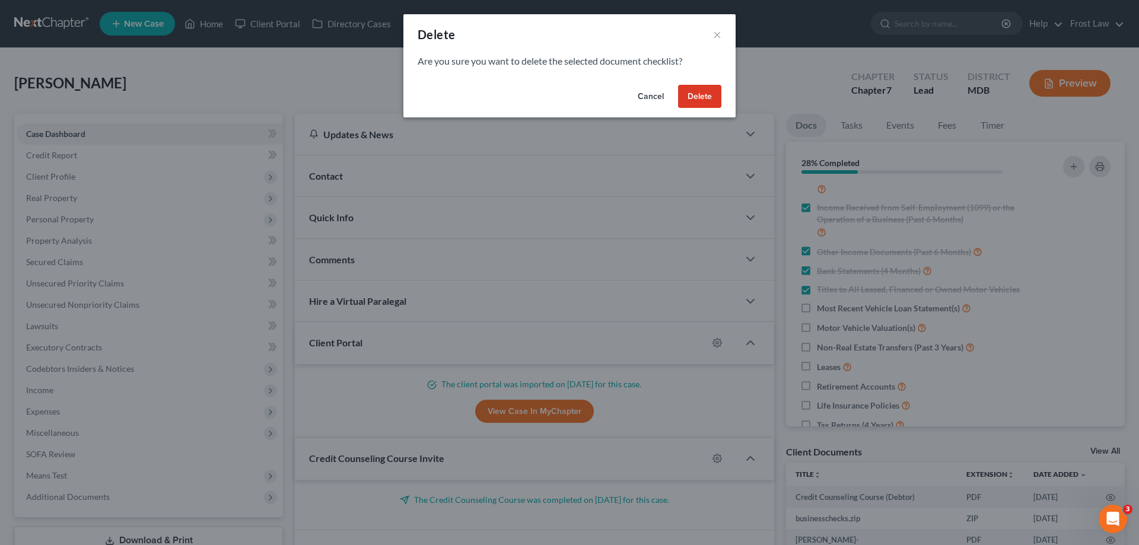
click at [697, 95] on button "Delete" at bounding box center [699, 97] width 43 height 24
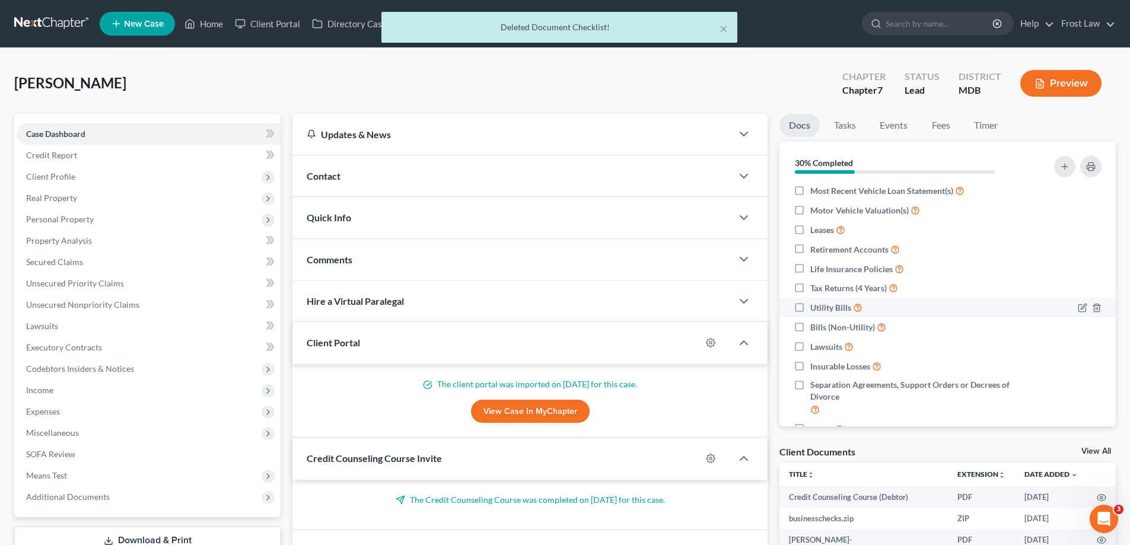
scroll to position [237, 0]
click at [810, 285] on label "Tax Returns (4 Years)" at bounding box center [854, 287] width 88 height 14
click at [815, 285] on input "Tax Returns (4 Years)" at bounding box center [819, 284] width 8 height 8
checkbox input "true"
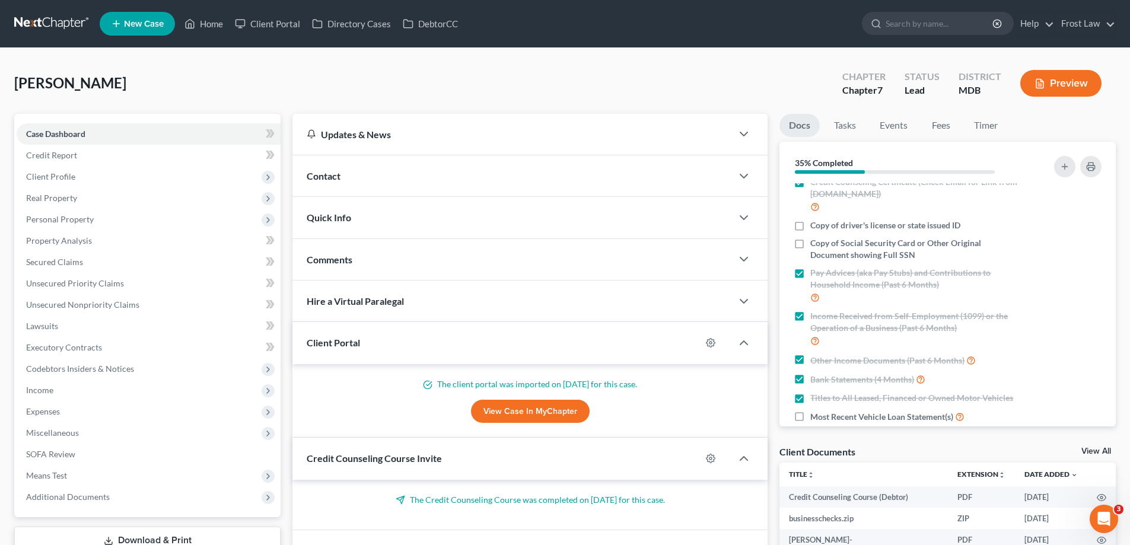
scroll to position [0, 0]
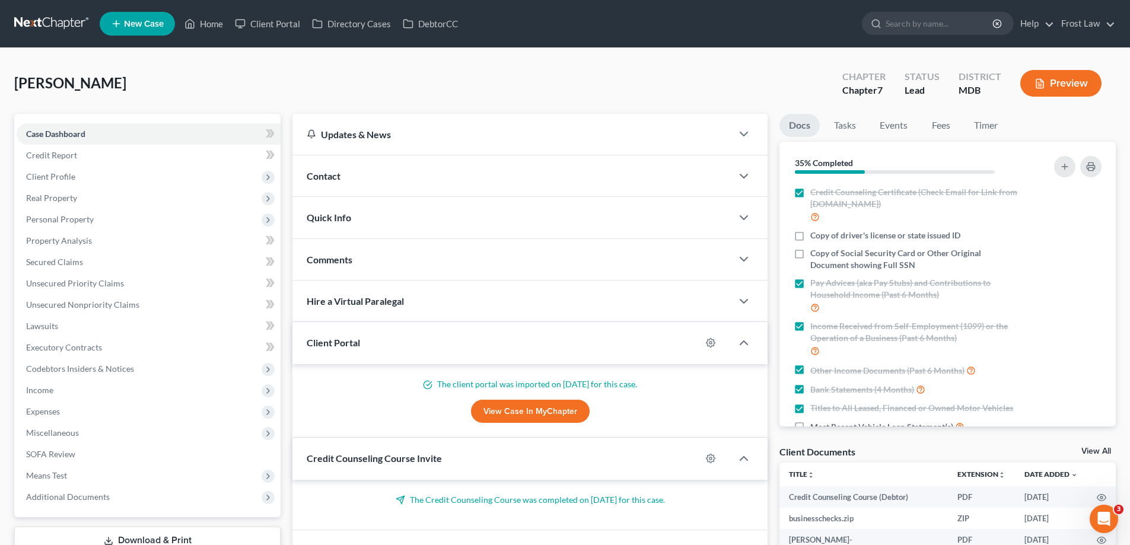
click at [422, 68] on div "Davis, Christina Upgraded Chapter Chapter 7 Status Lead District MDB Preview" at bounding box center [564, 88] width 1101 height 52
click at [203, 13] on link "Home" at bounding box center [203, 23] width 50 height 21
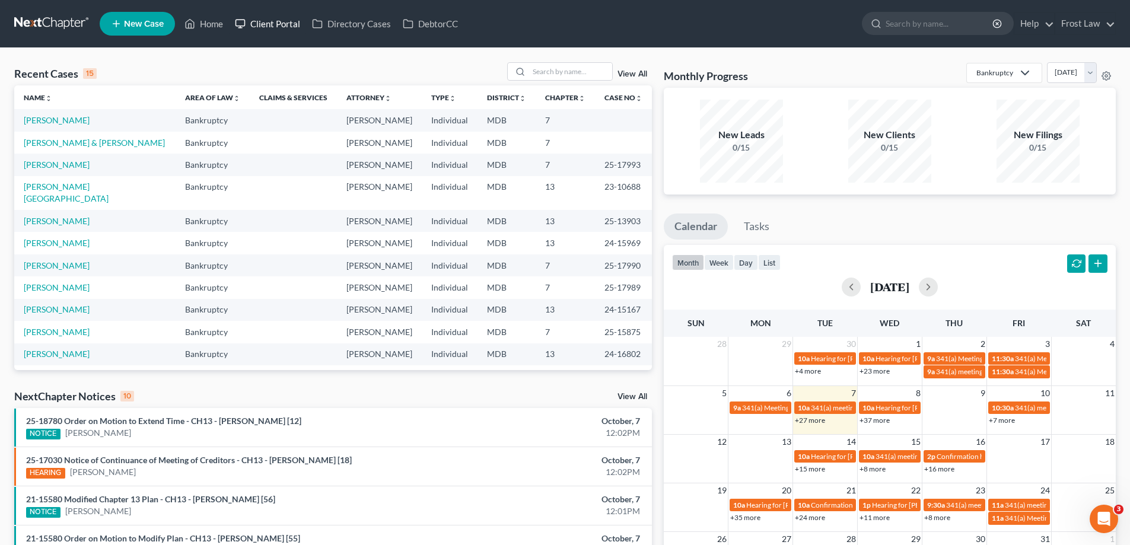
click at [272, 27] on link "Client Portal" at bounding box center [267, 23] width 77 height 21
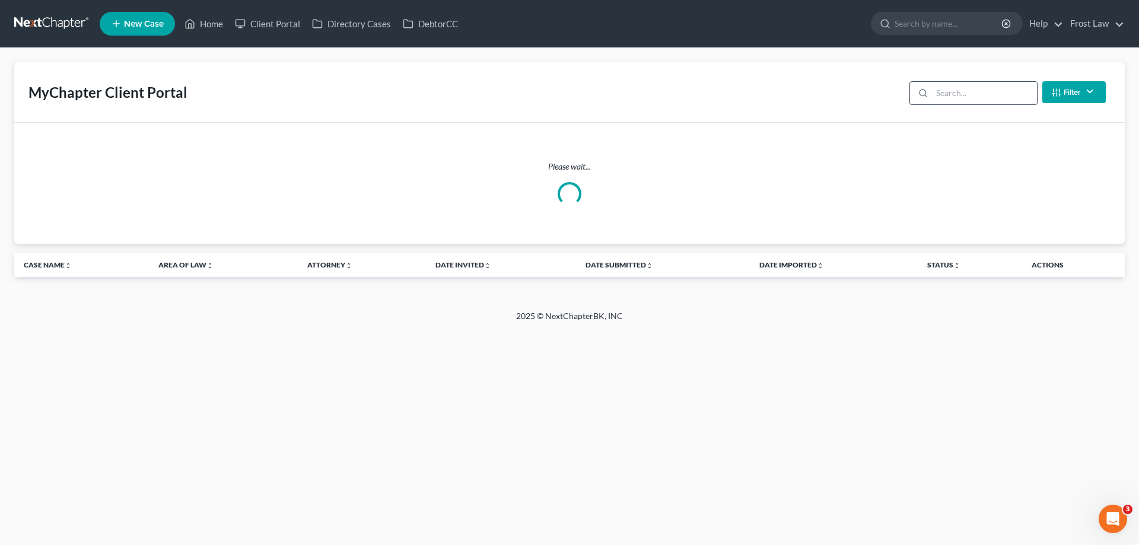
click at [1005, 95] on input "search" at bounding box center [984, 93] width 105 height 23
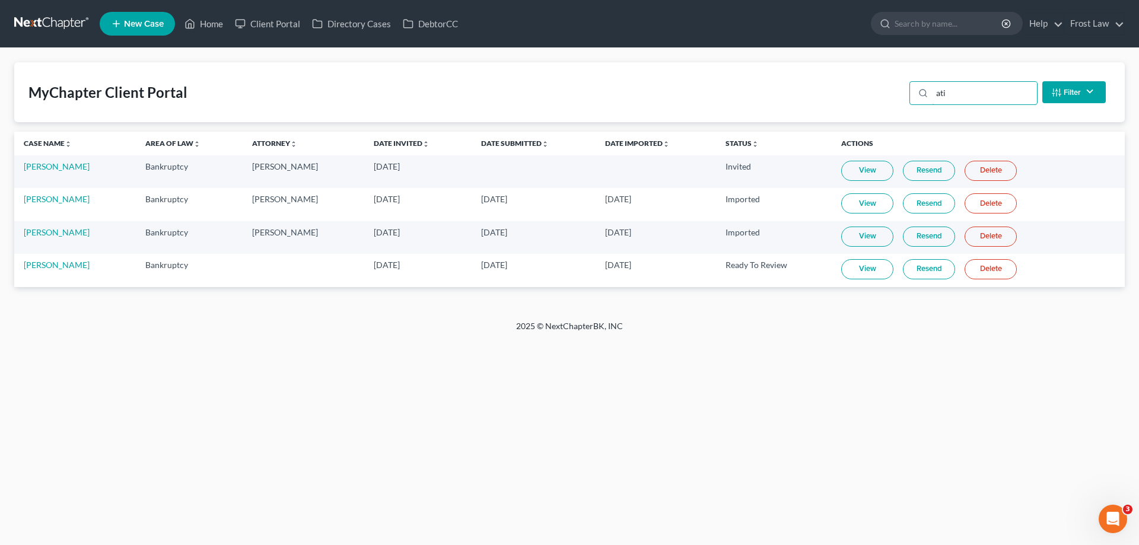
type input "ati"
click at [848, 266] on link "View" at bounding box center [867, 269] width 52 height 20
click at [209, 25] on link "Home" at bounding box center [203, 23] width 50 height 21
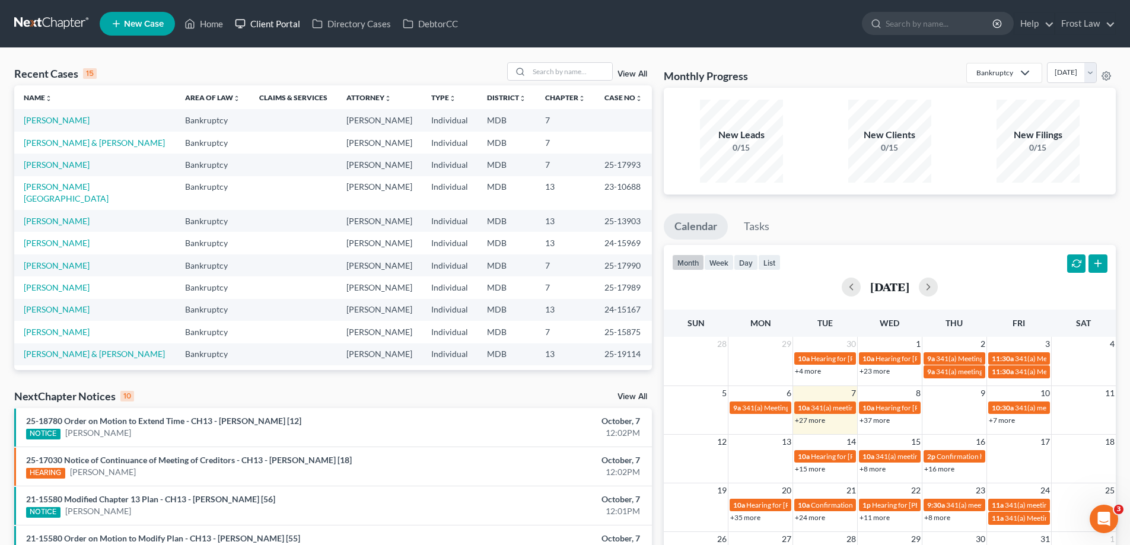
click at [262, 28] on link "Client Portal" at bounding box center [267, 23] width 77 height 21
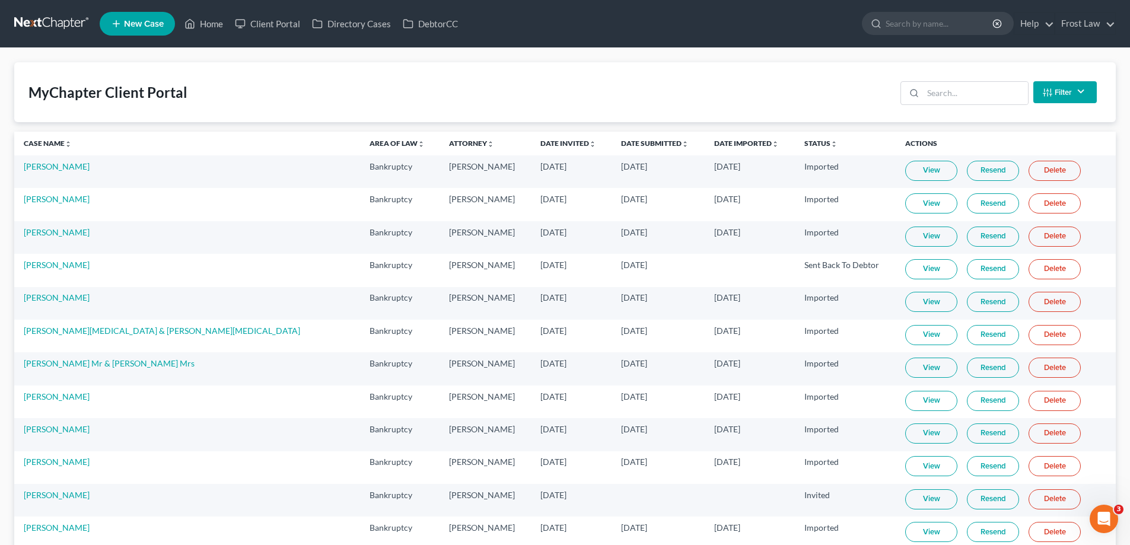
click at [1065, 97] on button "Filter" at bounding box center [1064, 92] width 63 height 22
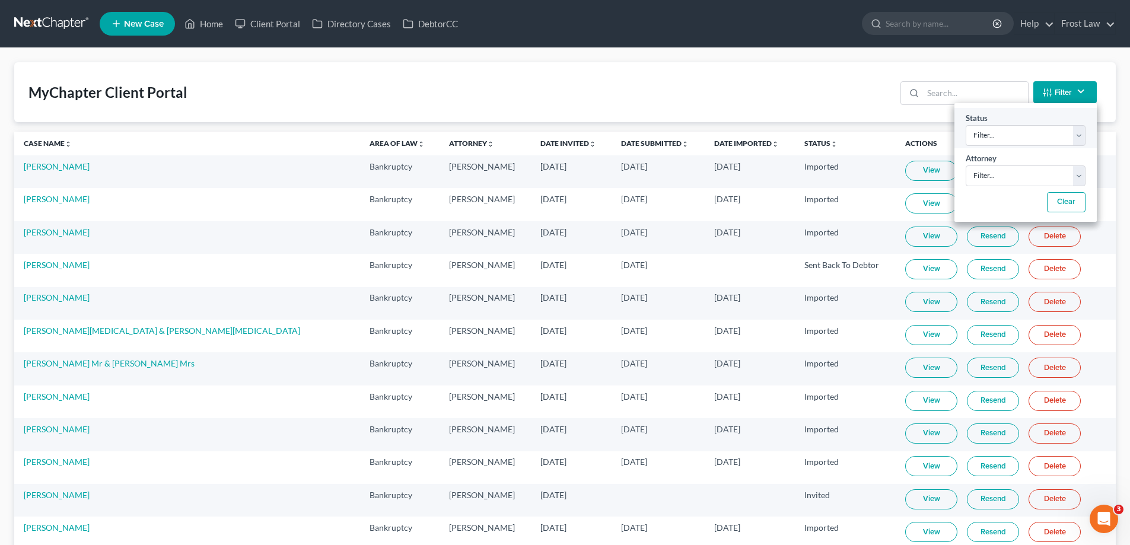
click at [1008, 147] on div "Status Filter... Invited In Progress Ready To Review Reviewed Imported Sent Bac…" at bounding box center [1025, 128] width 142 height 40
click at [1007, 138] on select "Filter... Invited In Progress Ready To Review Reviewed Imported Sent Back To De…" at bounding box center [1025, 135] width 120 height 21
select select "2"
click at [965, 125] on select "Filter... Invited In Progress Ready To Review Reviewed Imported Sent Back To De…" at bounding box center [1025, 135] width 120 height 21
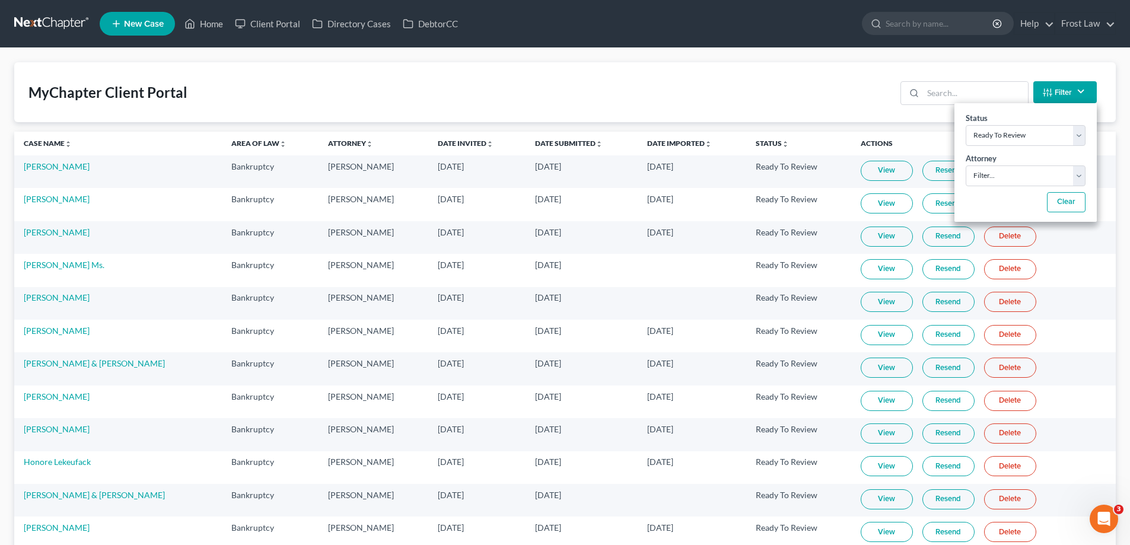
click at [546, 94] on div "MyChapter Client Portal Filter Status Filter... Invited In Progress Ready To Re…" at bounding box center [564, 92] width 1101 height 60
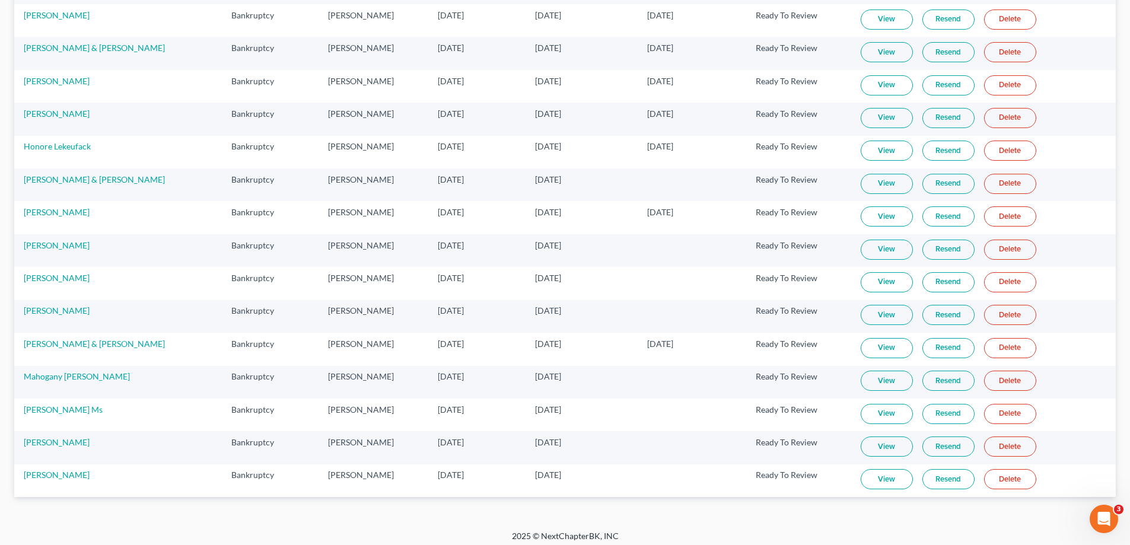
scroll to position [322, 0]
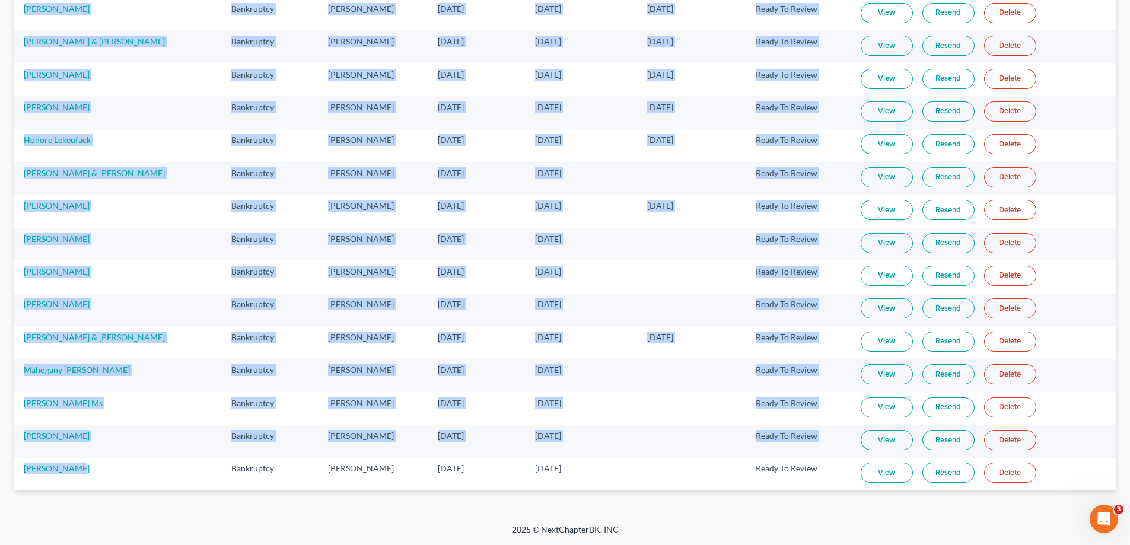
drag, startPoint x: 97, startPoint y: 474, endPoint x: 6, endPoint y: 482, distance: 91.6
click at [4, 479] on div "MyChapter Client Portal Filter Status Filter... Invited In Progress Ready To Re…" at bounding box center [565, 125] width 1130 height 798
click at [109, 512] on div "MyChapter Client Portal Filter Status Filter... Invited In Progress Ready To Re…" at bounding box center [565, 125] width 1130 height 798
